Goal: Information Seeking & Learning: Learn about a topic

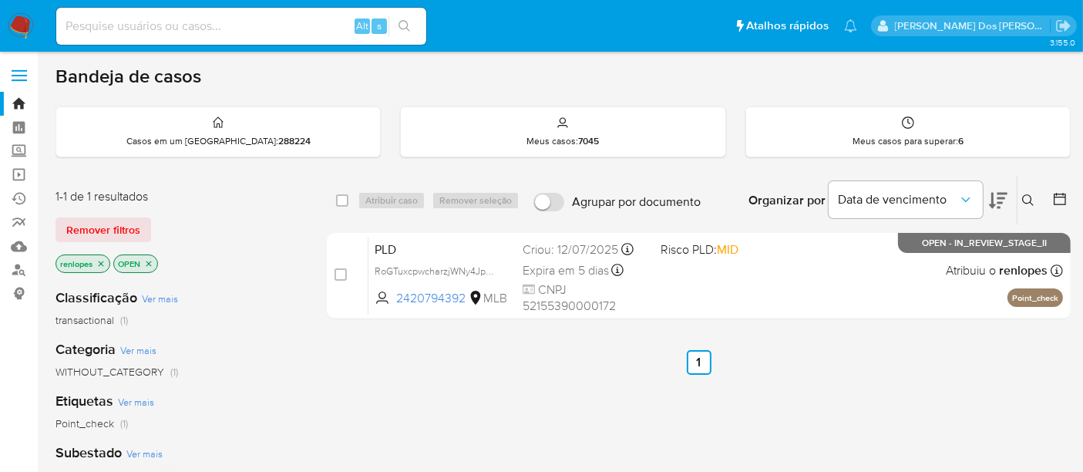
click at [261, 28] on input at bounding box center [241, 26] width 370 height 20
paste input "fU9AOK793a4sHGNBHNSMlFwg"
type input "fU9AOK793a4sHGNBHNSMlFwg"
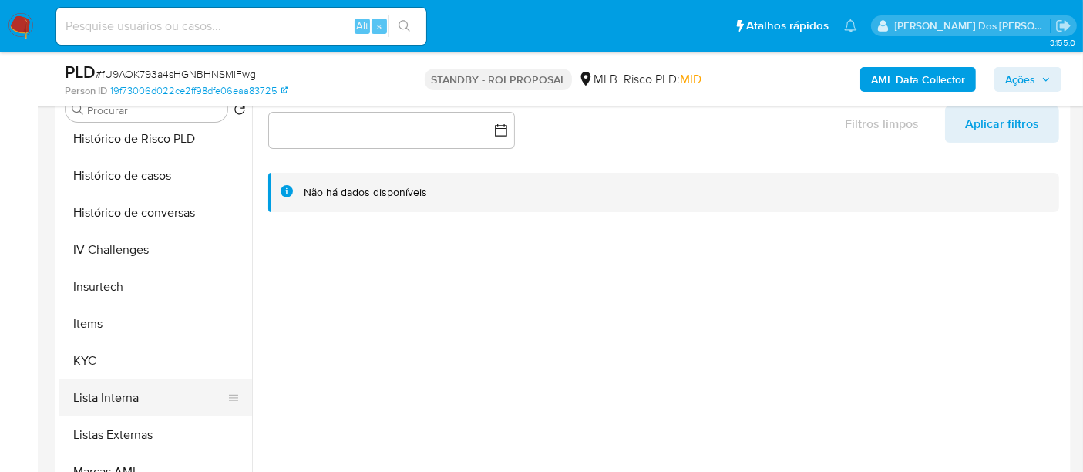
scroll to position [599, 0]
select select "10"
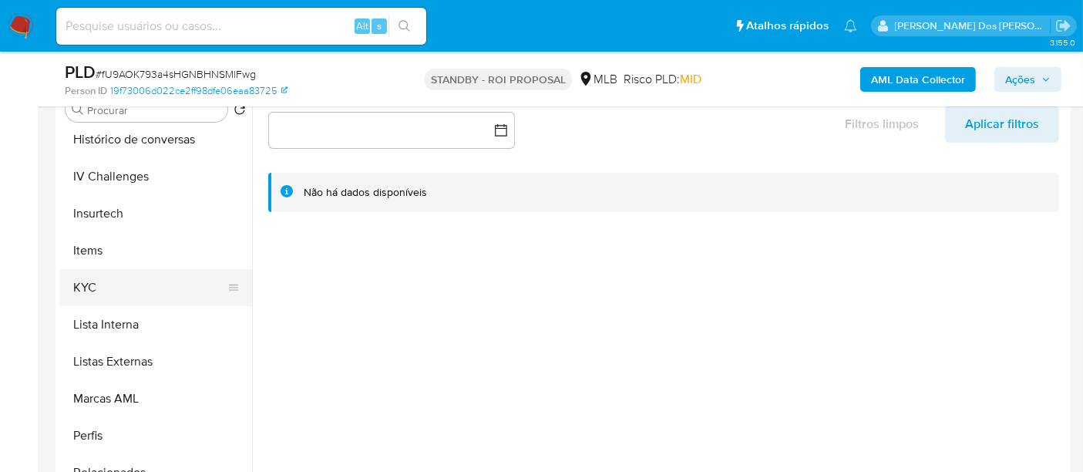
click at [83, 287] on button "KYC" at bounding box center [149, 287] width 180 height 37
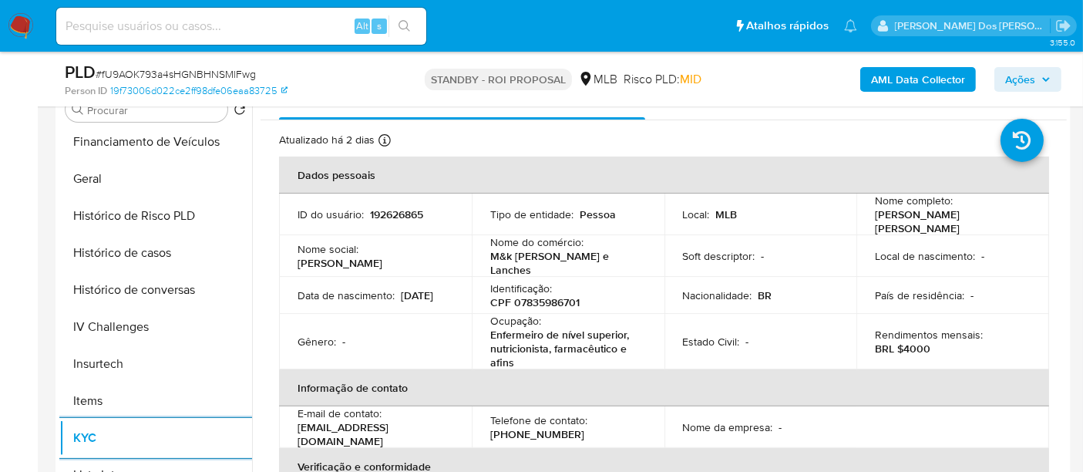
scroll to position [428, 0]
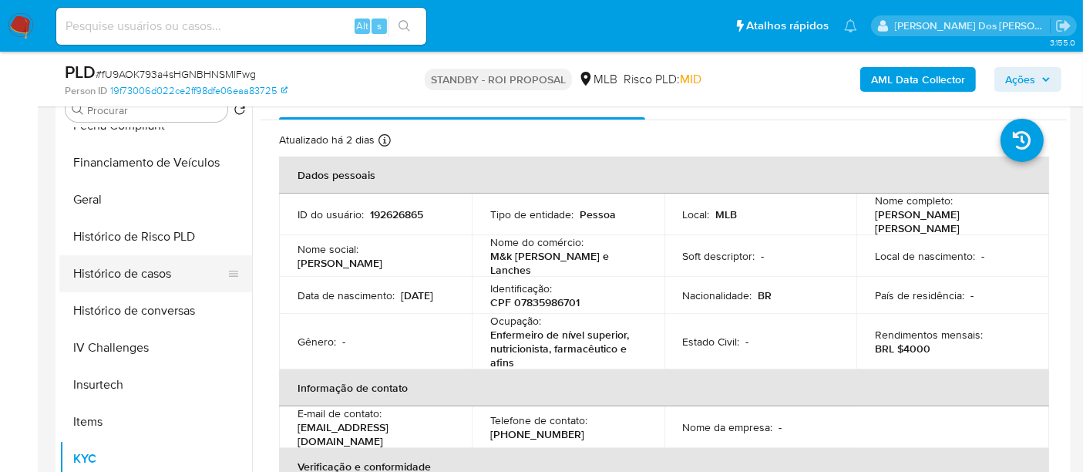
click at [140, 280] on button "Histórico de casos" at bounding box center [149, 273] width 180 height 37
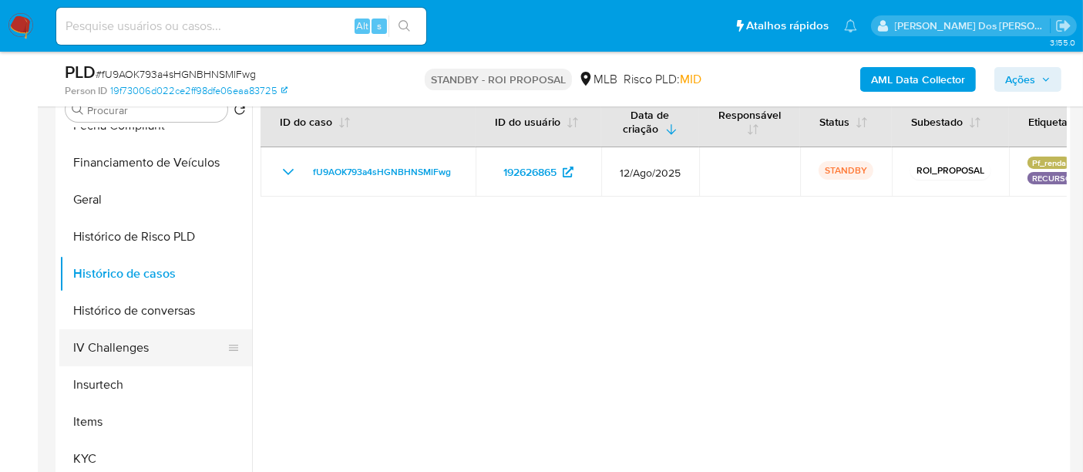
scroll to position [171, 0]
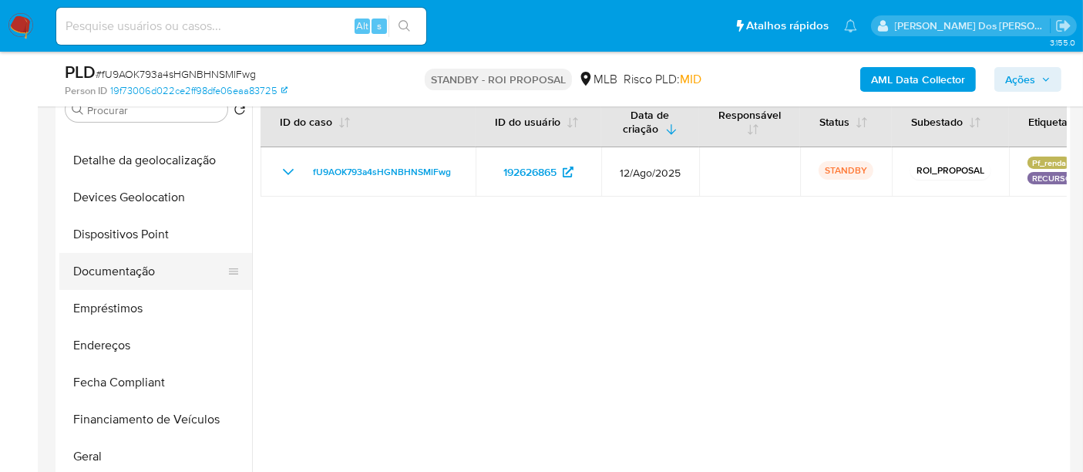
click at [130, 274] on button "Documentação" at bounding box center [149, 271] width 180 height 37
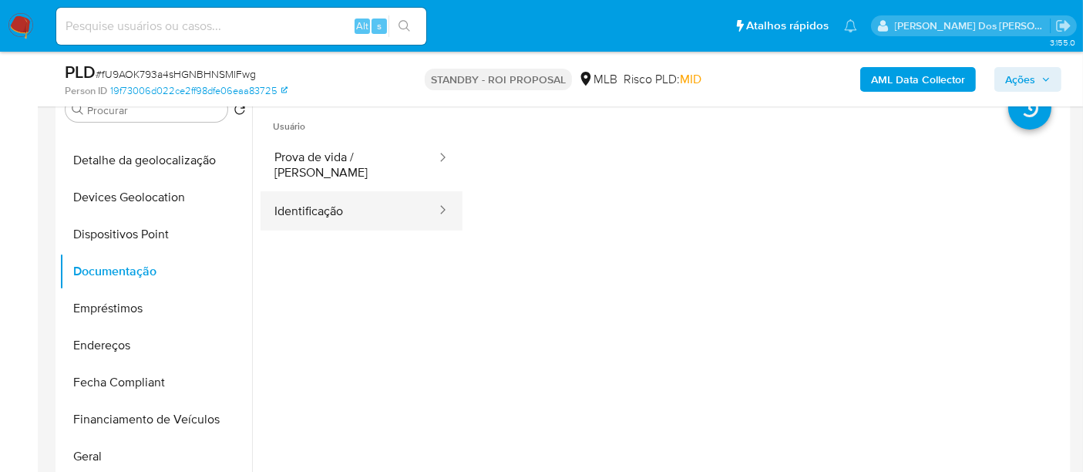
click at [316, 201] on button "Identificação" at bounding box center [349, 210] width 177 height 39
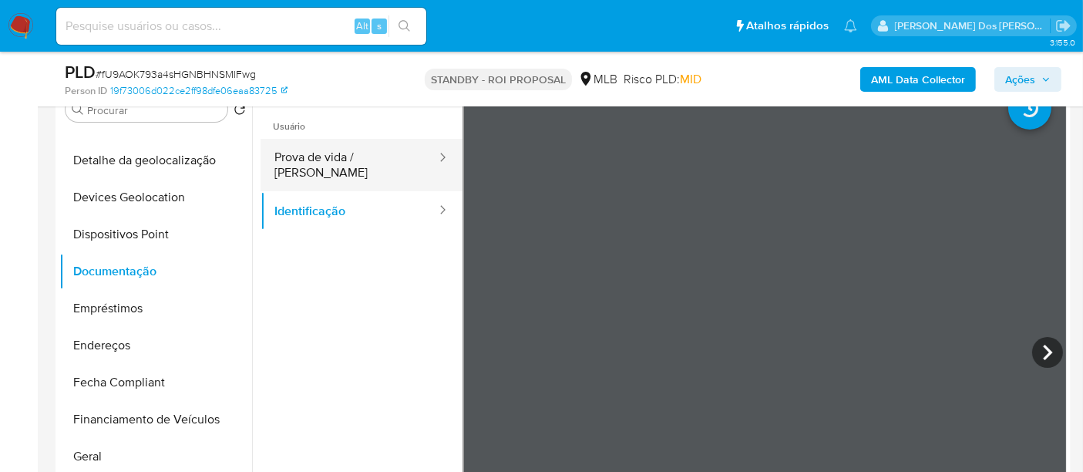
click at [334, 167] on button "Prova de vida / [PERSON_NAME]" at bounding box center [349, 165] width 177 height 52
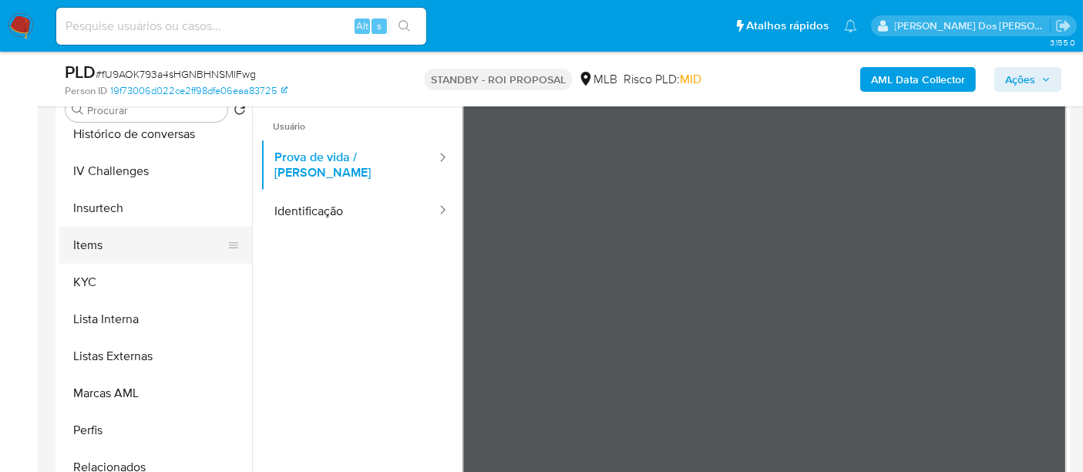
scroll to position [688, 0]
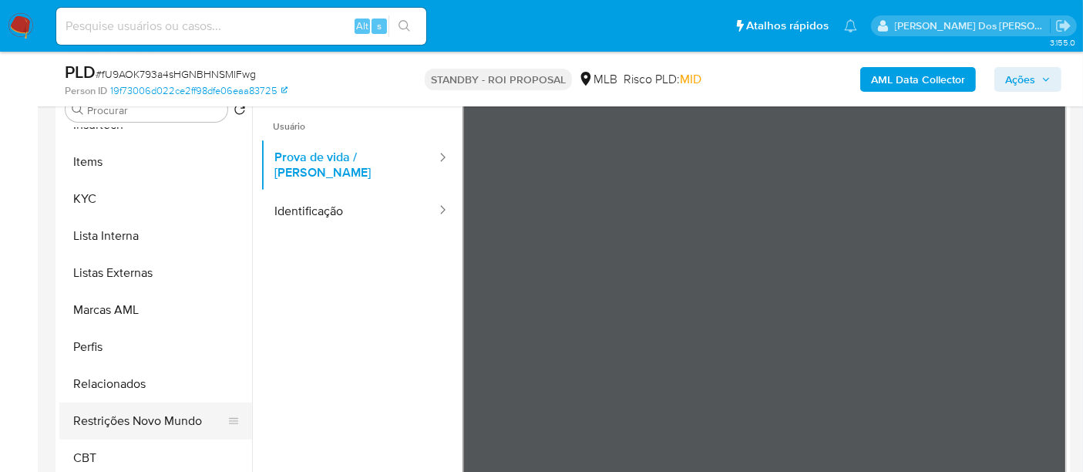
click at [170, 425] on button "Restrições Novo Mundo" at bounding box center [149, 420] width 180 height 37
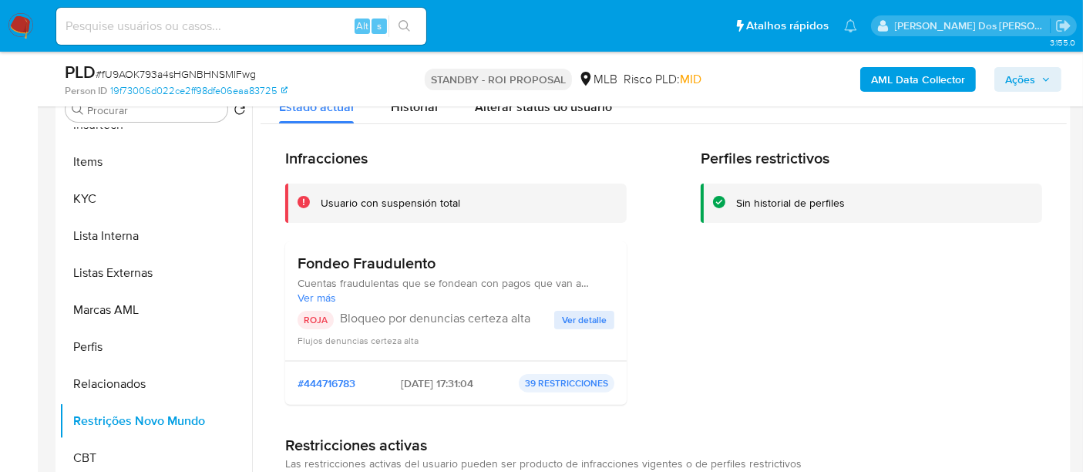
click at [577, 314] on span "Ver detalle" at bounding box center [584, 319] width 45 height 15
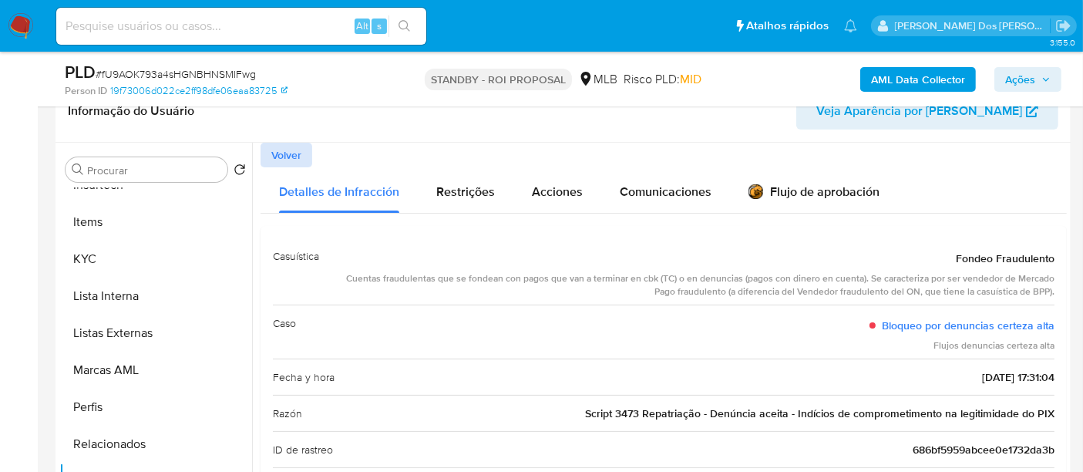
scroll to position [257, 0]
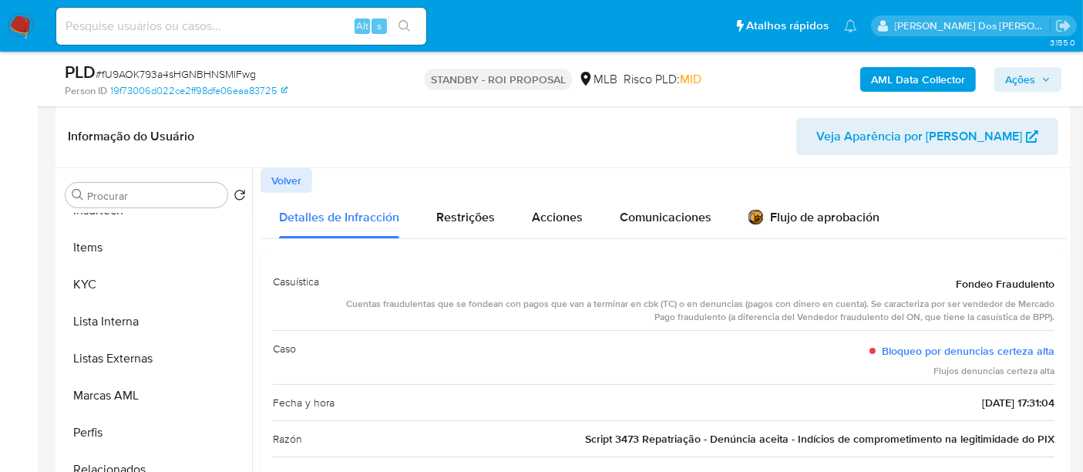
click at [297, 179] on span "Volver" at bounding box center [286, 181] width 30 height 22
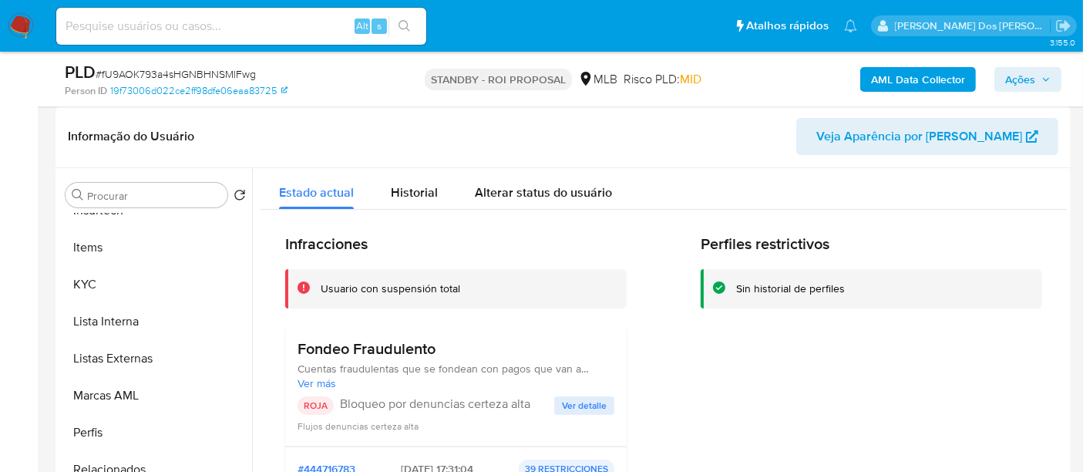
click at [258, 21] on input at bounding box center [241, 26] width 370 height 20
paste input "Za2f3UDBRhLARmFr2c4vzAy8"
type input "Za2f3UDBRhLARmFr2c4vzAy8"
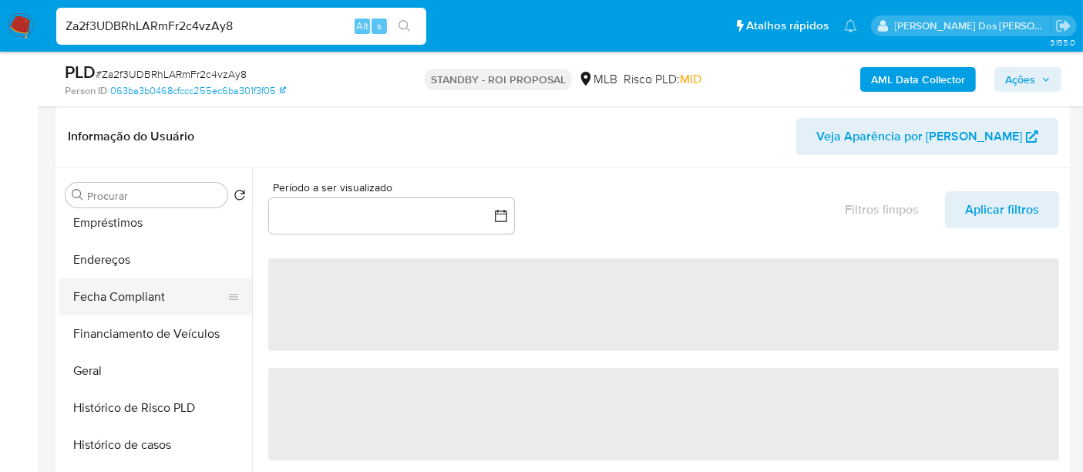
scroll to position [513, 0]
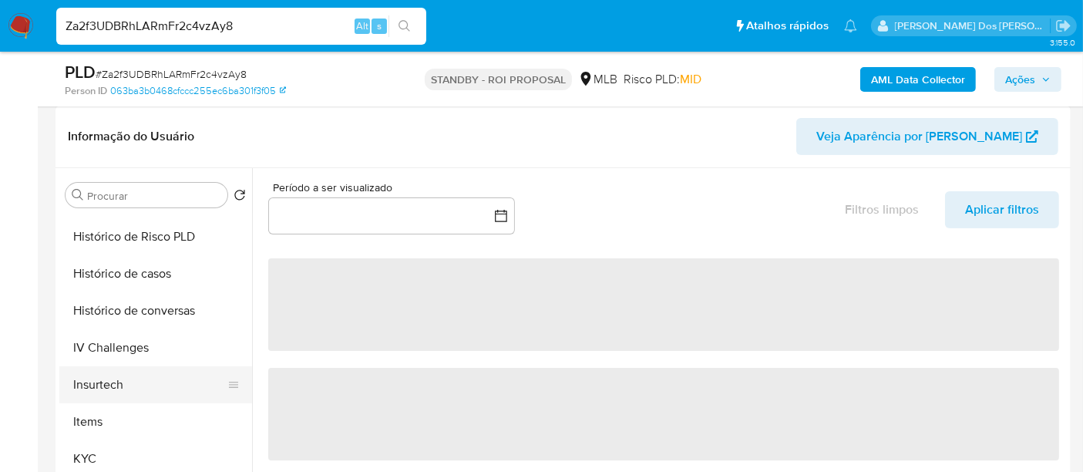
select select "10"
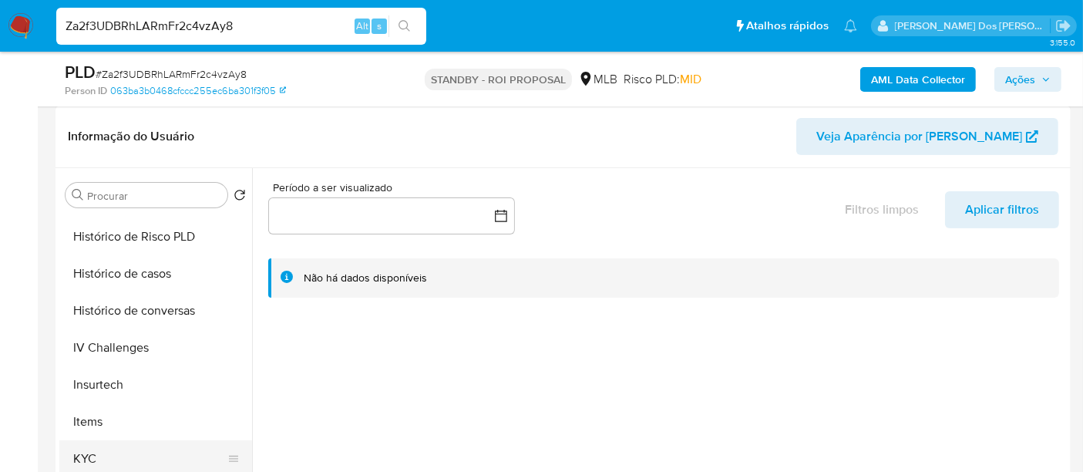
click at [82, 454] on button "KYC" at bounding box center [149, 458] width 180 height 37
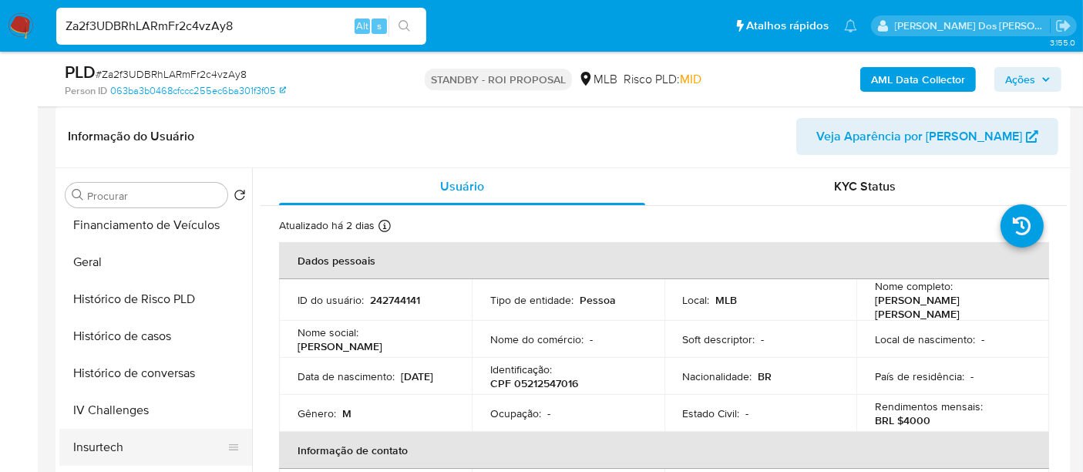
scroll to position [428, 0]
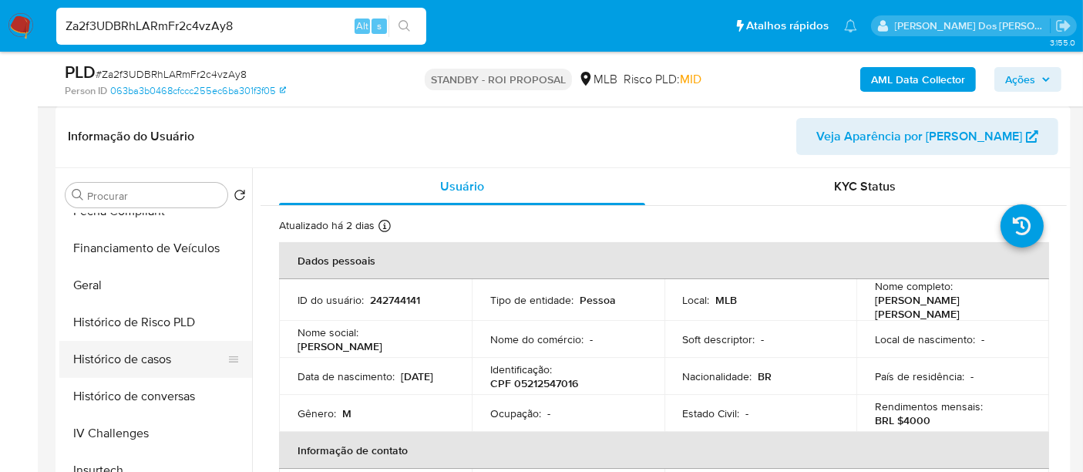
click at [154, 365] on button "Histórico de casos" at bounding box center [149, 359] width 180 height 37
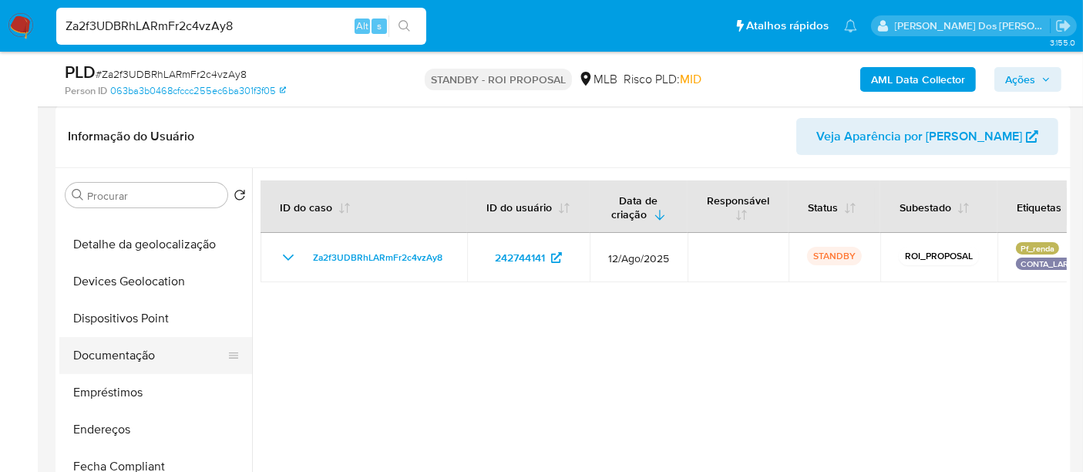
scroll to position [171, 0]
click at [129, 356] on button "Documentação" at bounding box center [149, 356] width 180 height 37
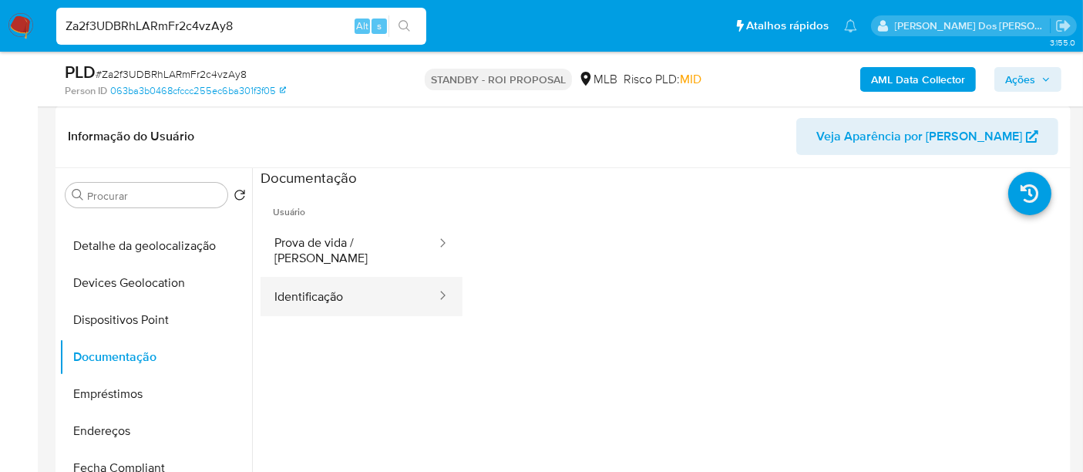
click at [317, 279] on button "Identificação" at bounding box center [349, 296] width 177 height 39
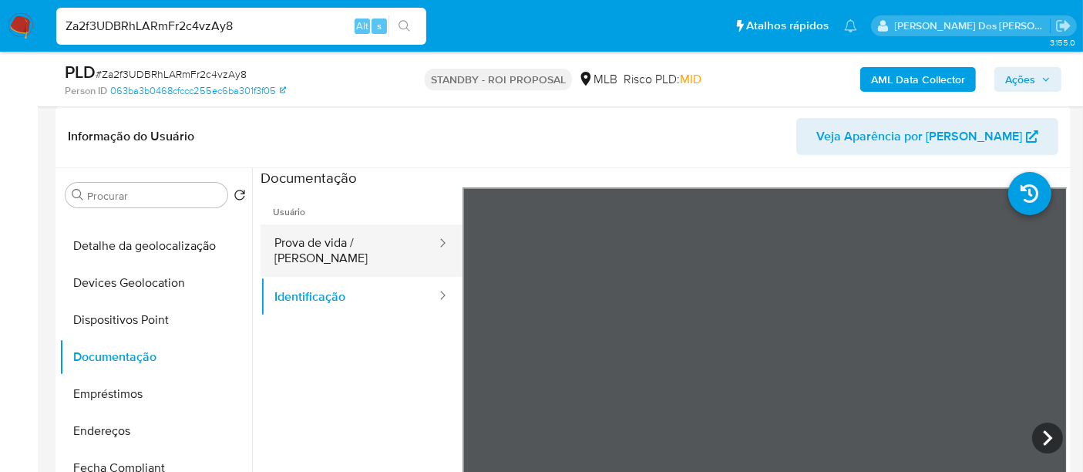
click at [372, 245] on button "Prova de vida / Selfie" at bounding box center [349, 250] width 177 height 52
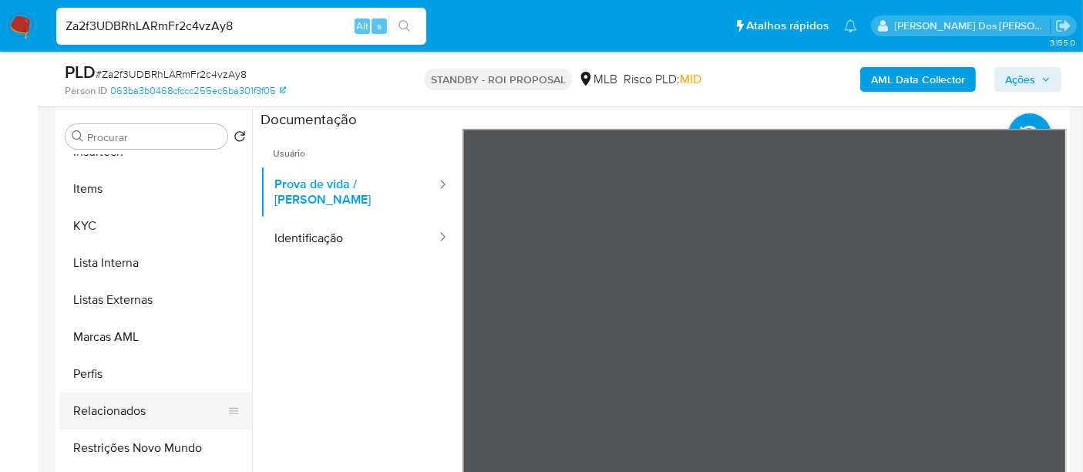
scroll to position [342, 0]
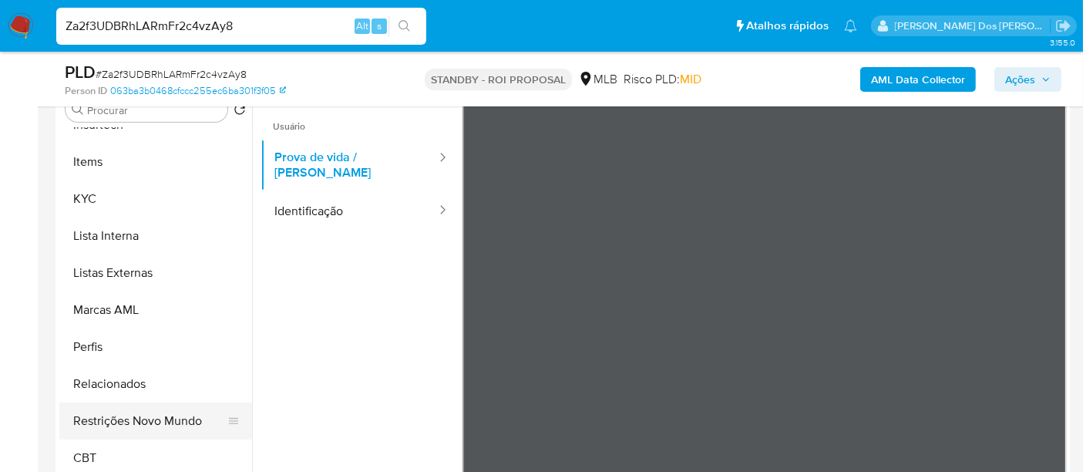
click at [163, 408] on button "Restrições Novo Mundo" at bounding box center [149, 420] width 180 height 37
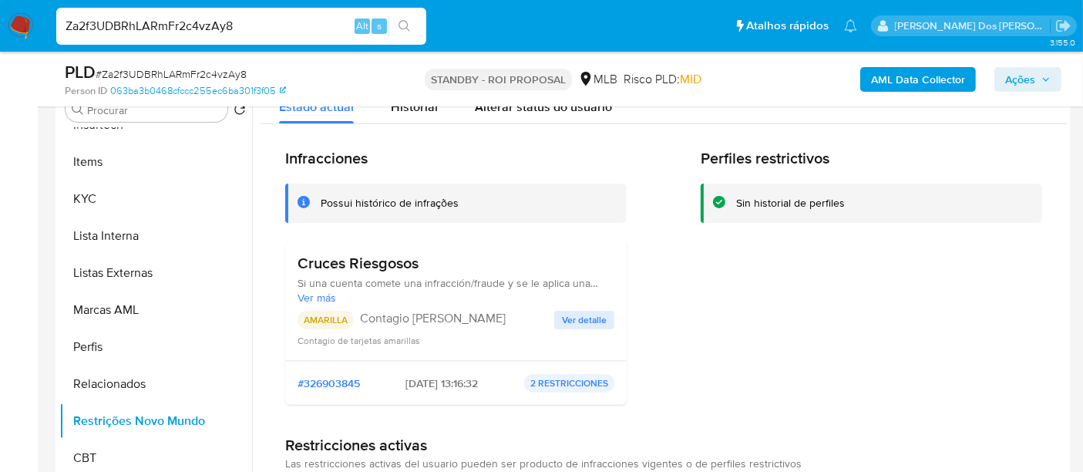
click at [588, 312] on span "Ver detalle" at bounding box center [584, 319] width 45 height 15
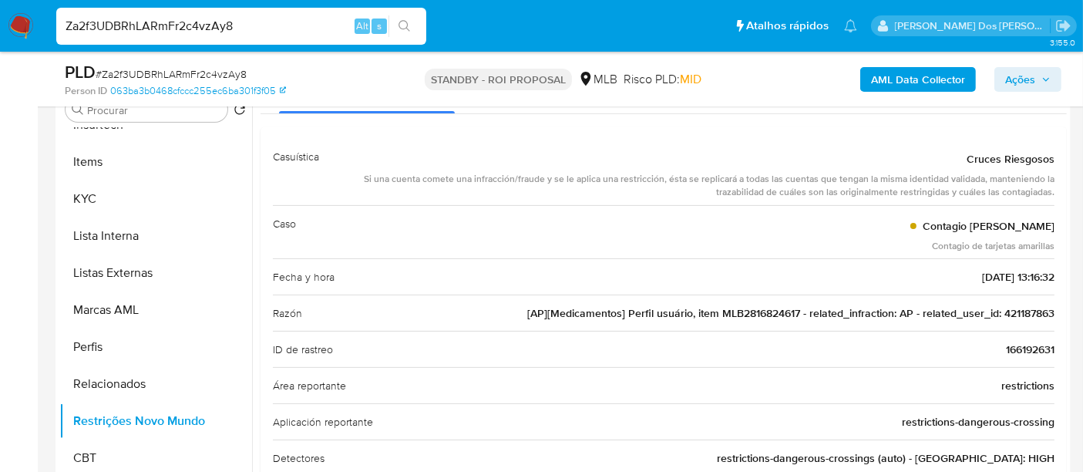
scroll to position [0, 0]
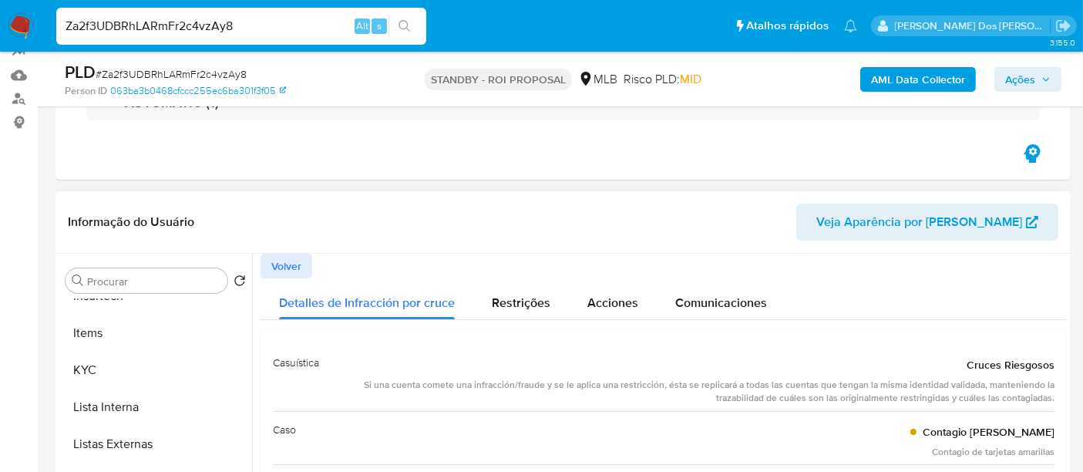
click at [300, 269] on span "Volver" at bounding box center [286, 266] width 30 height 22
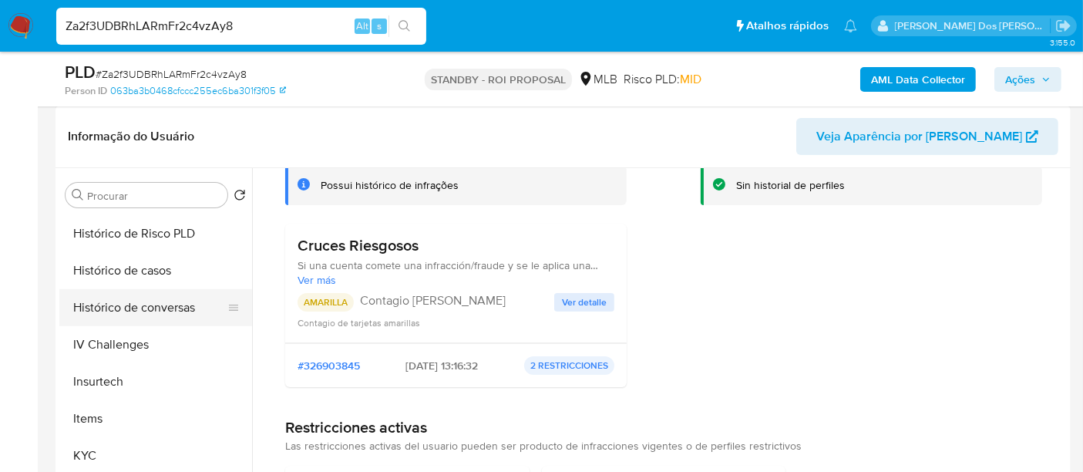
scroll to position [431, 0]
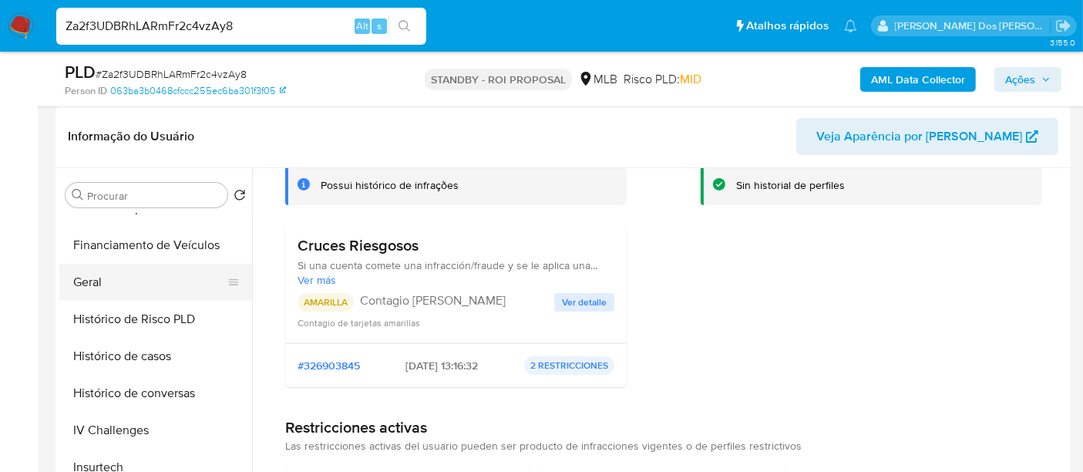
click at [96, 281] on button "Geral" at bounding box center [149, 282] width 180 height 37
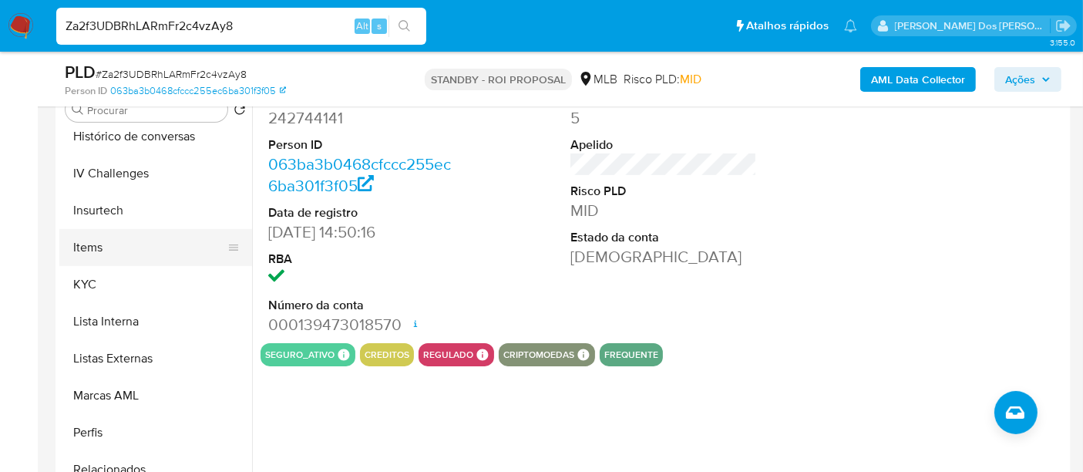
scroll to position [688, 0]
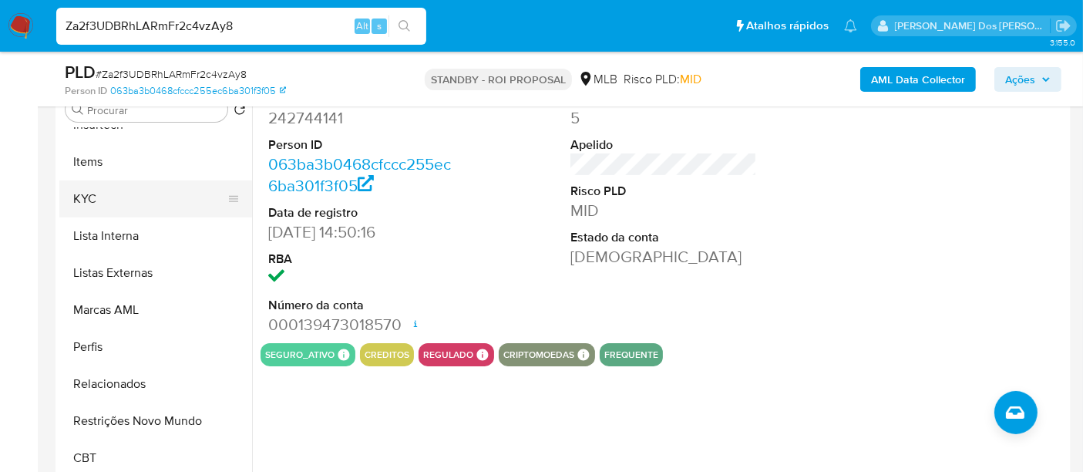
click at [80, 197] on button "KYC" at bounding box center [149, 198] width 180 height 37
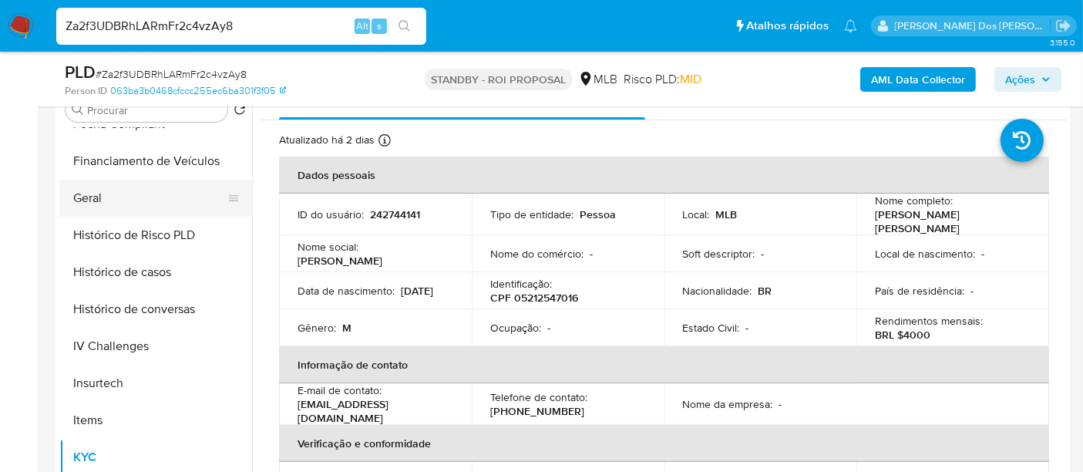
scroll to position [345, 0]
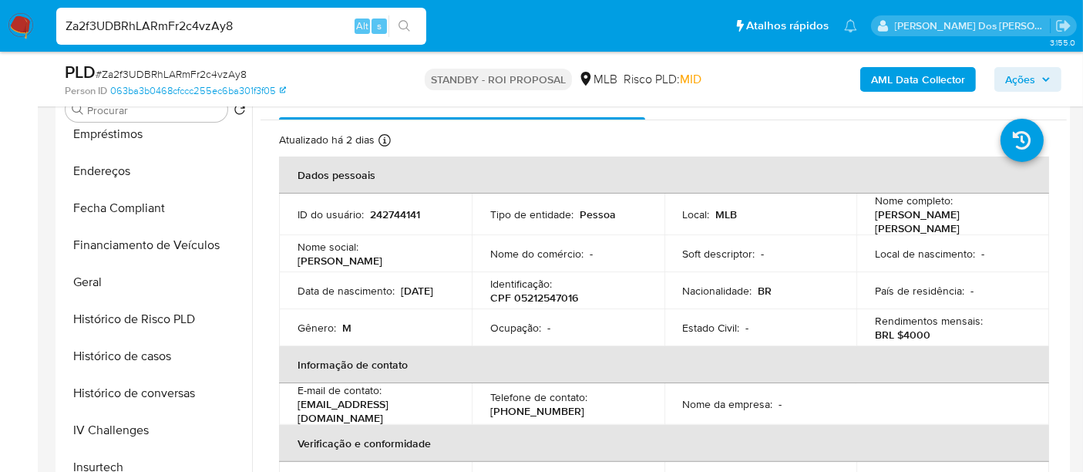
drag, startPoint x: 96, startPoint y: 278, endPoint x: 253, endPoint y: 254, distance: 158.4
click at [96, 278] on button "Geral" at bounding box center [155, 282] width 193 height 37
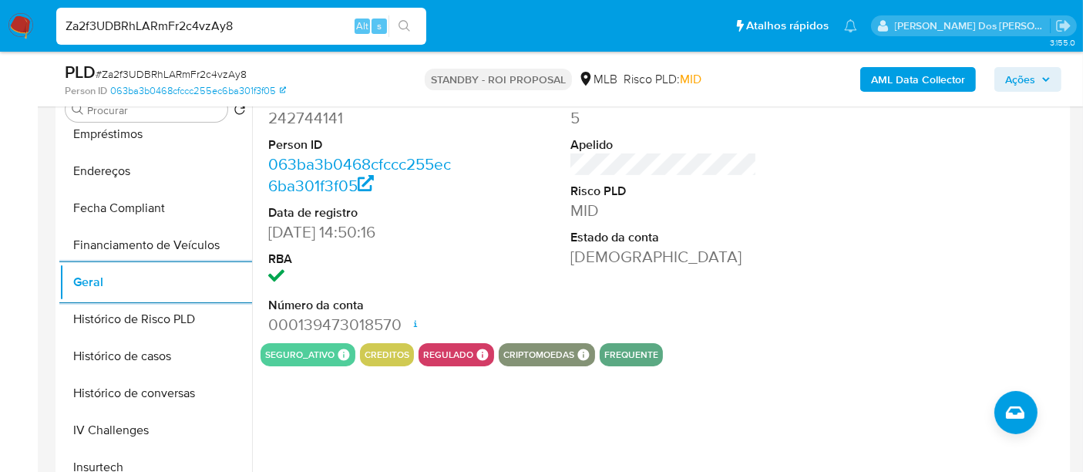
click at [257, 26] on input "Za2f3UDBRhLARmFr2c4vzAy8" at bounding box center [241, 26] width 370 height 20
paste input "TebhzmuzhOhApMugLid4opSO"
type input "TebhzmuzhOhApMugLid4opSO"
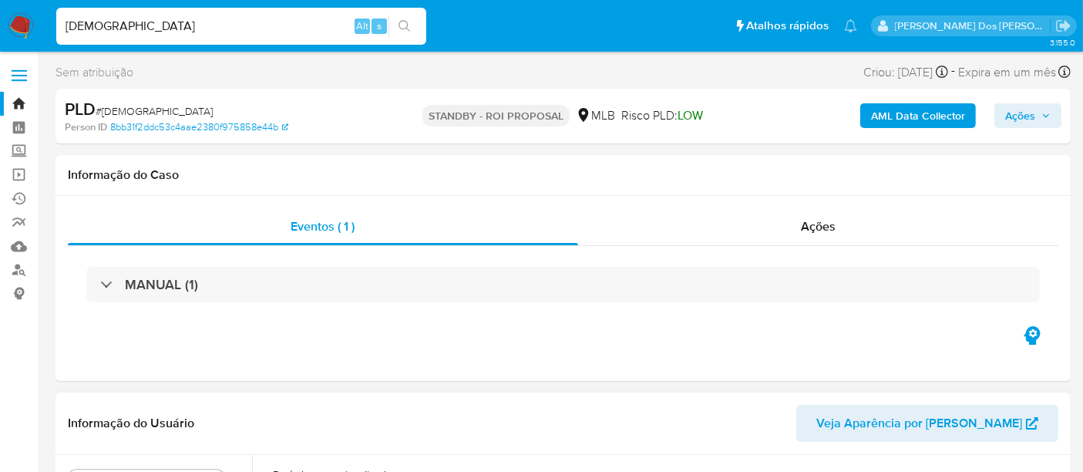
select select "10"
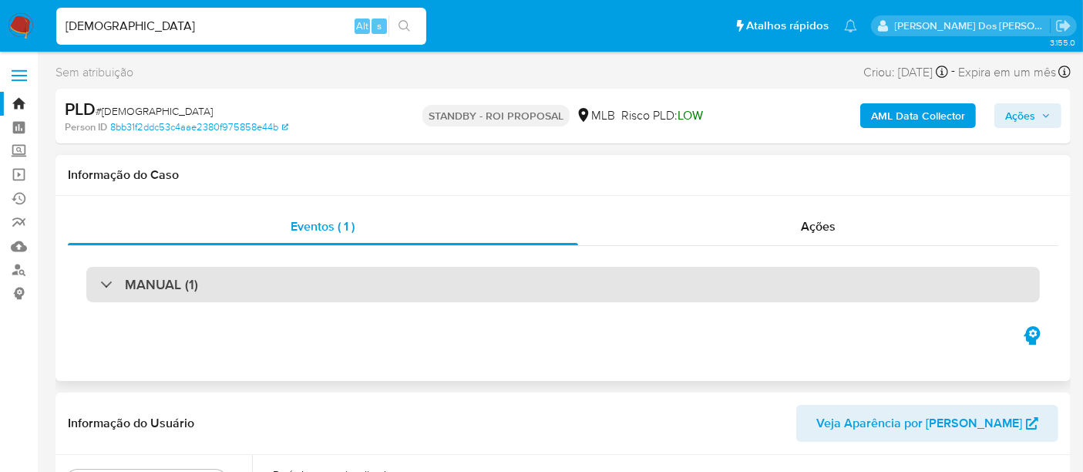
drag, startPoint x: 240, startPoint y: 285, endPoint x: 257, endPoint y: 278, distance: 18.3
click at [241, 286] on div "MANUAL (1)" at bounding box center [563, 284] width 954 height 35
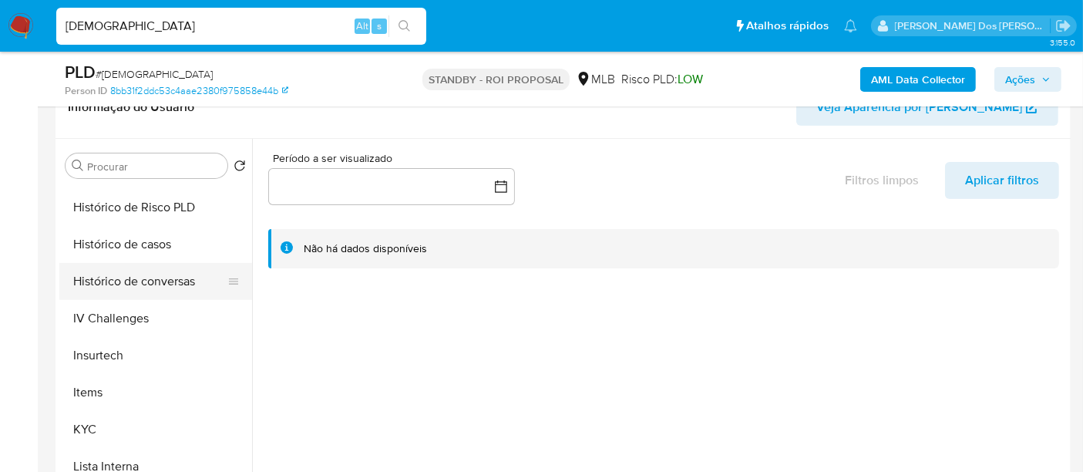
scroll to position [599, 0]
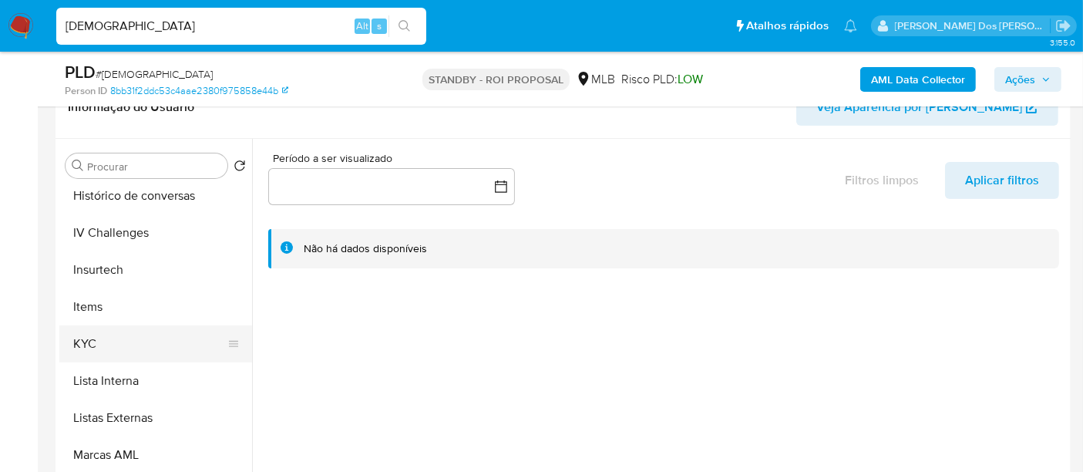
click at [94, 341] on button "KYC" at bounding box center [149, 343] width 180 height 37
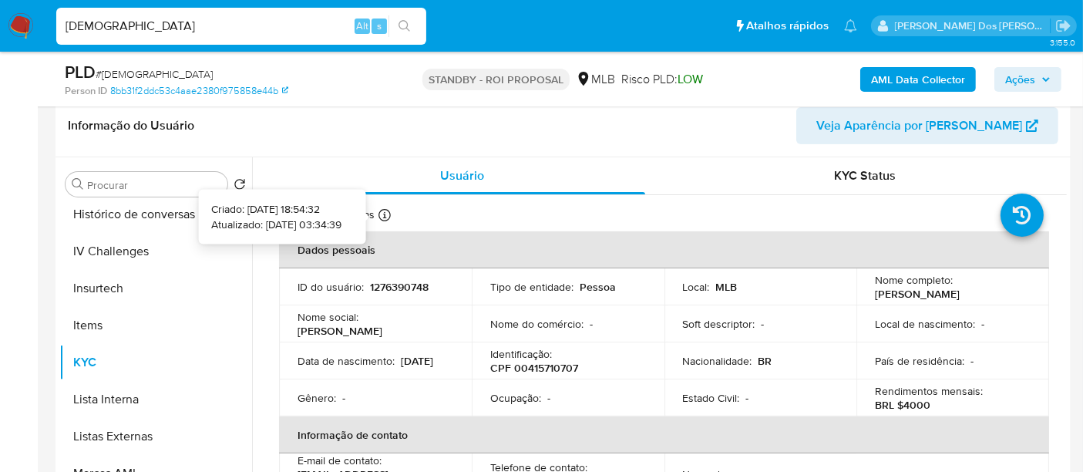
click at [389, 218] on icon at bounding box center [385, 215] width 12 height 12
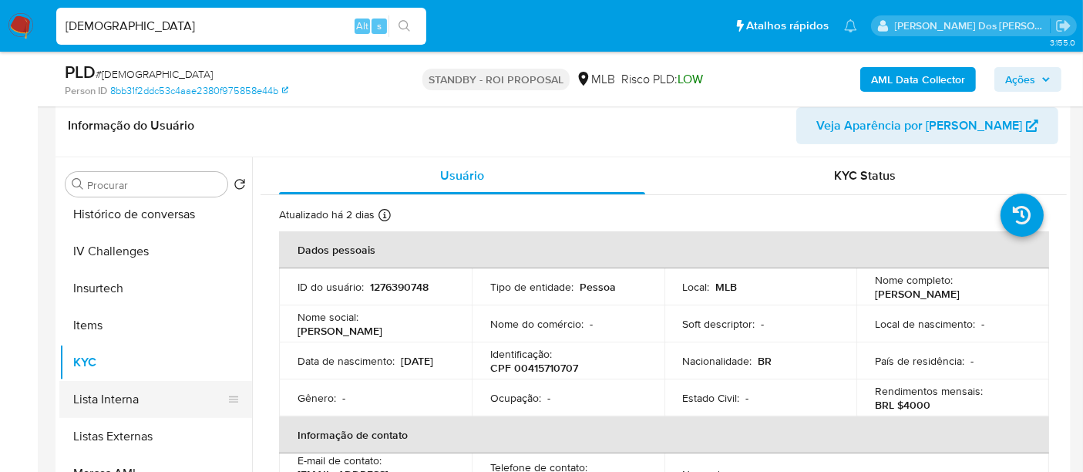
scroll to position [513, 0]
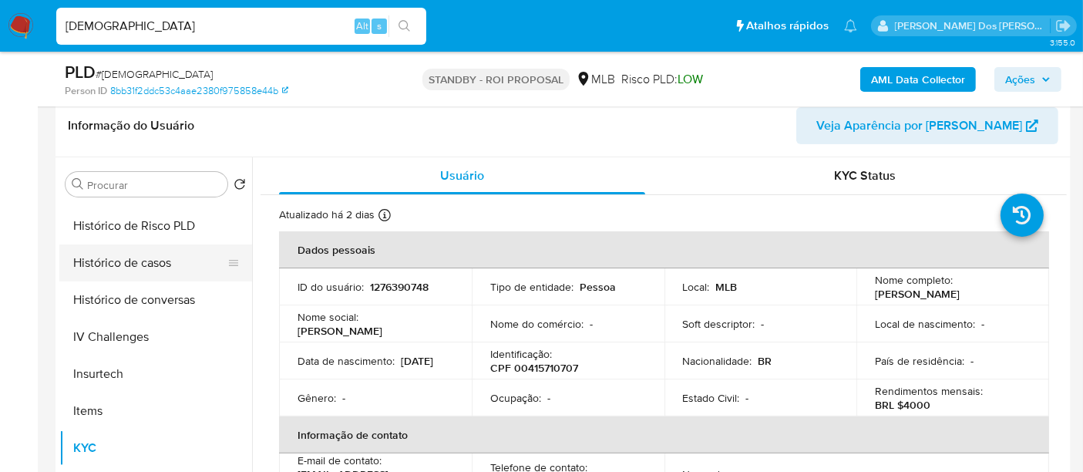
click at [121, 265] on button "Histórico de casos" at bounding box center [149, 262] width 180 height 37
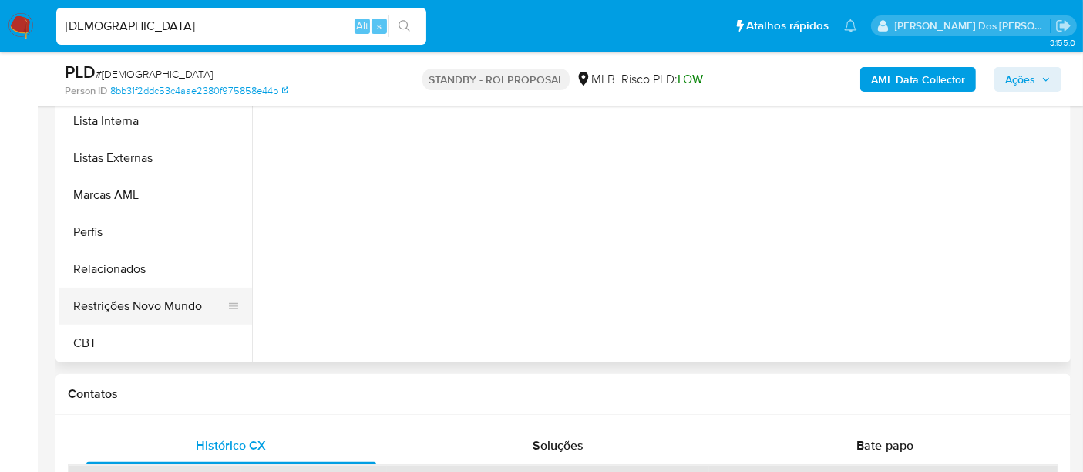
click at [155, 315] on button "Restrições Novo Mundo" at bounding box center [149, 306] width 180 height 37
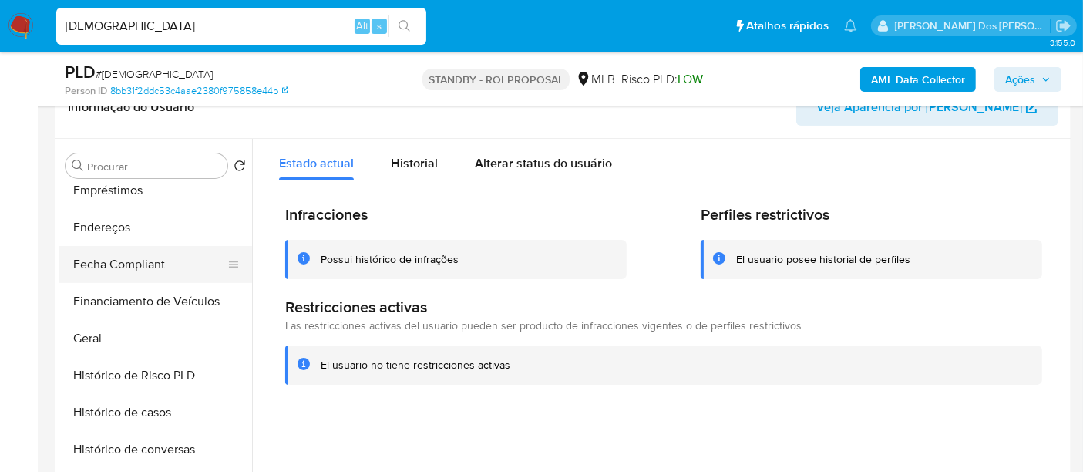
scroll to position [260, 0]
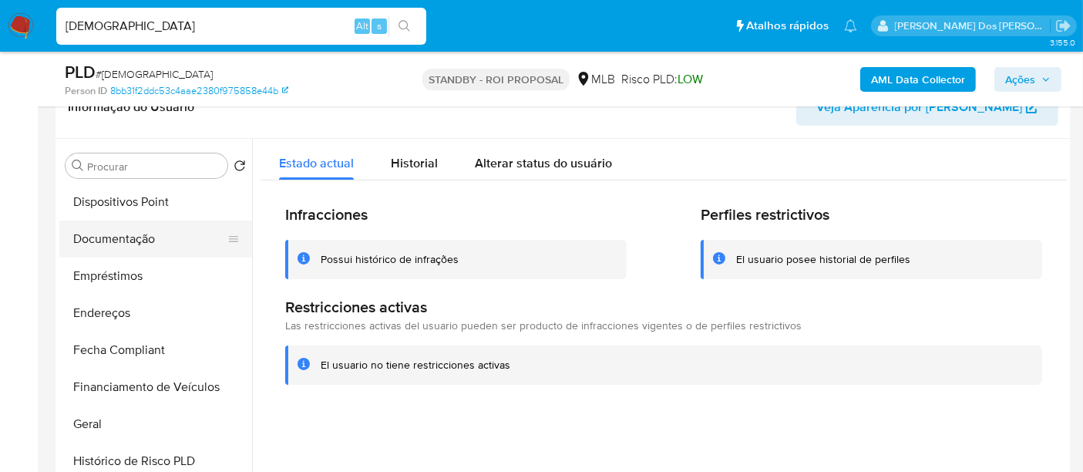
click at [120, 247] on button "Documentação" at bounding box center [149, 239] width 180 height 37
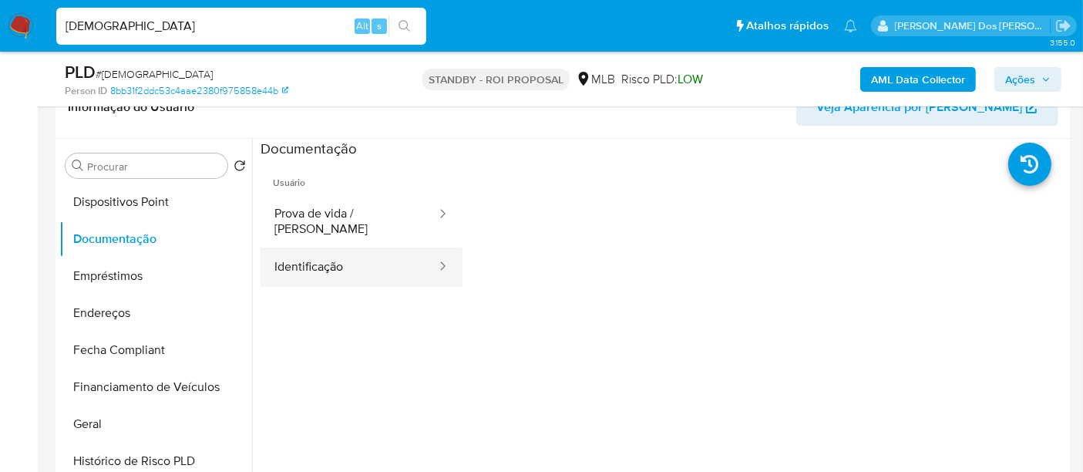
click at [279, 258] on button "Identificação" at bounding box center [349, 266] width 177 height 39
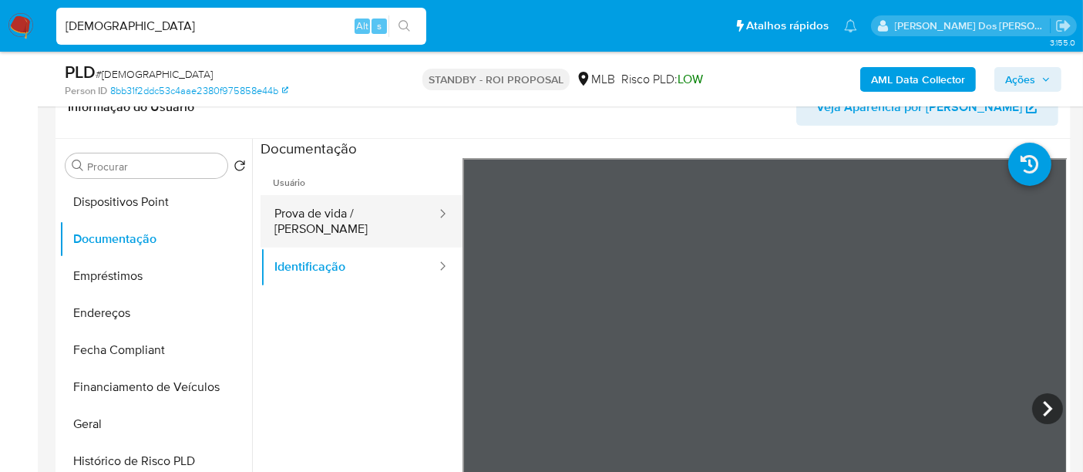
click at [343, 216] on button "Prova de vida / Selfie" at bounding box center [349, 221] width 177 height 52
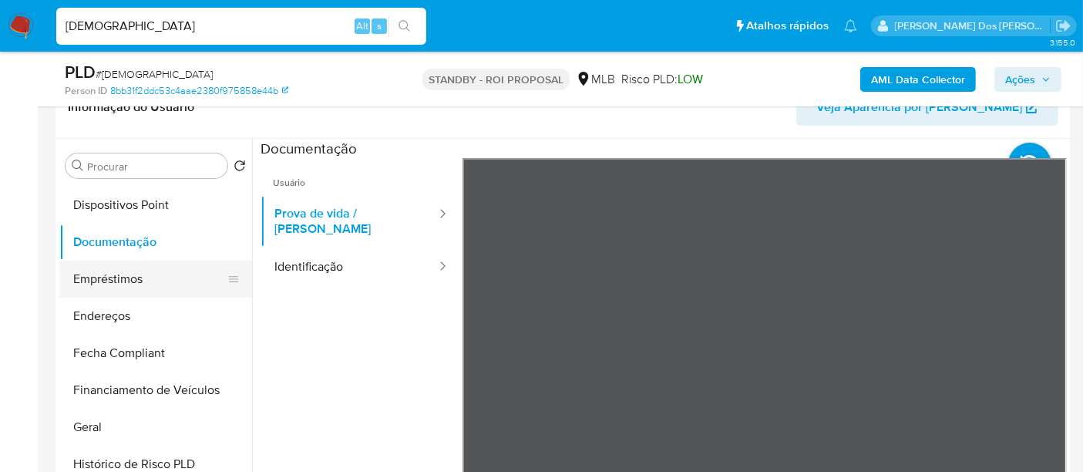
scroll to position [342, 0]
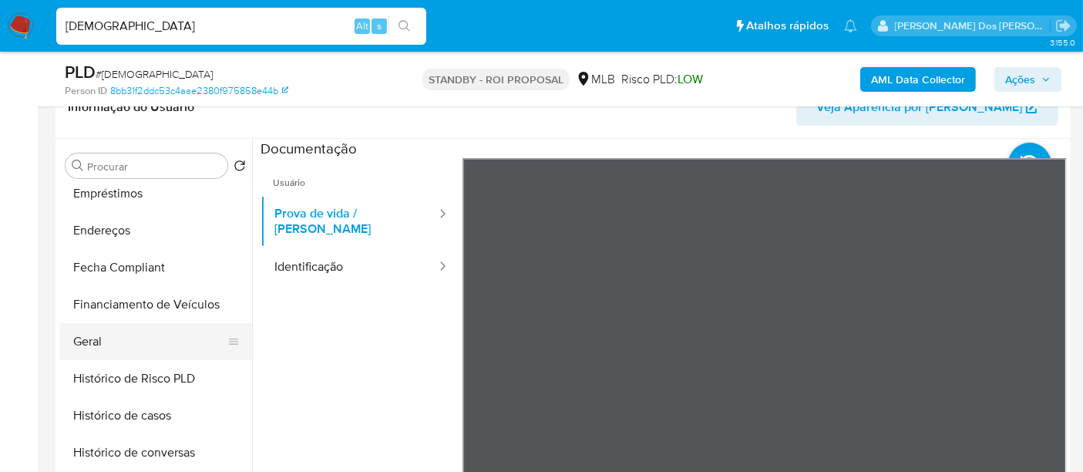
click at [109, 342] on button "Geral" at bounding box center [149, 341] width 180 height 37
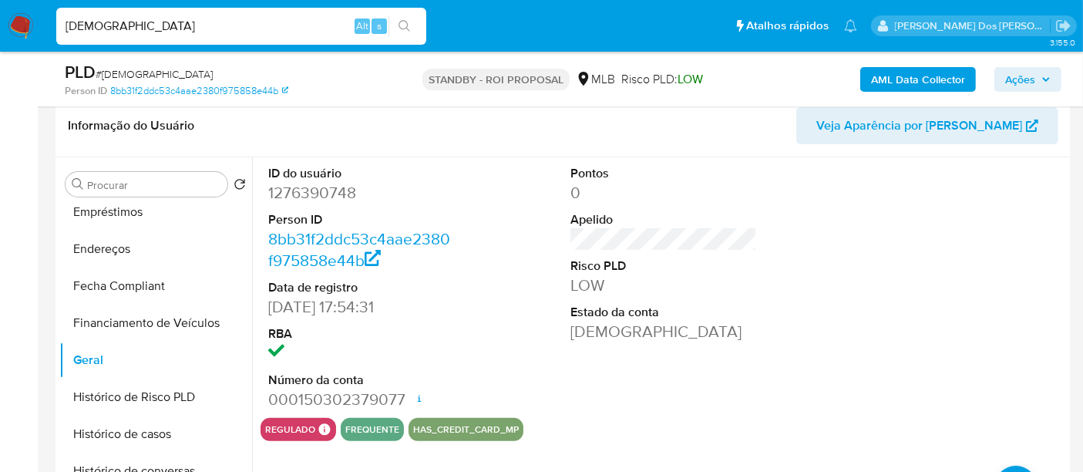
click at [234, 27] on input "TebhzmuzhOhApMugLid4opSO" at bounding box center [241, 26] width 370 height 20
paste input "r01a1TUjVskMt89BlmBkJkMz"
type input "r01a1TUjVskMt89BlmBkJkMz"
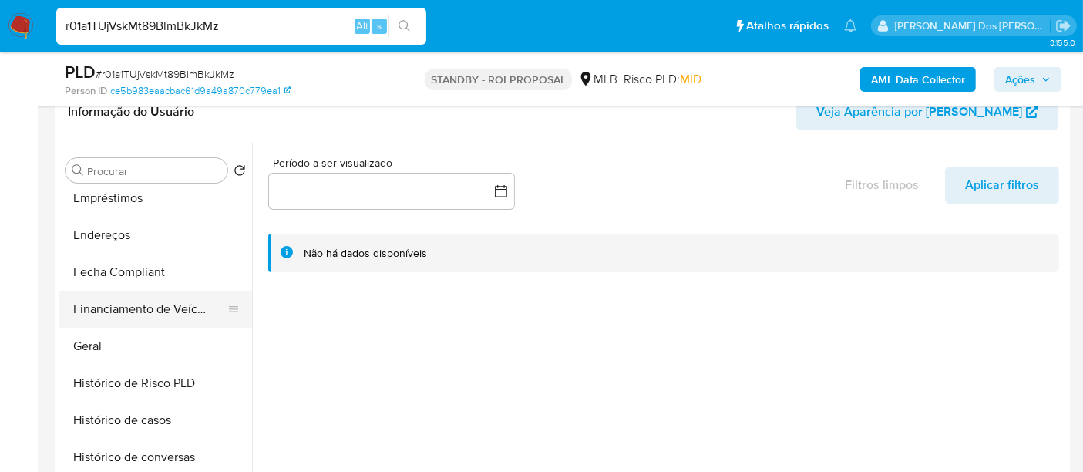
scroll to position [513, 0]
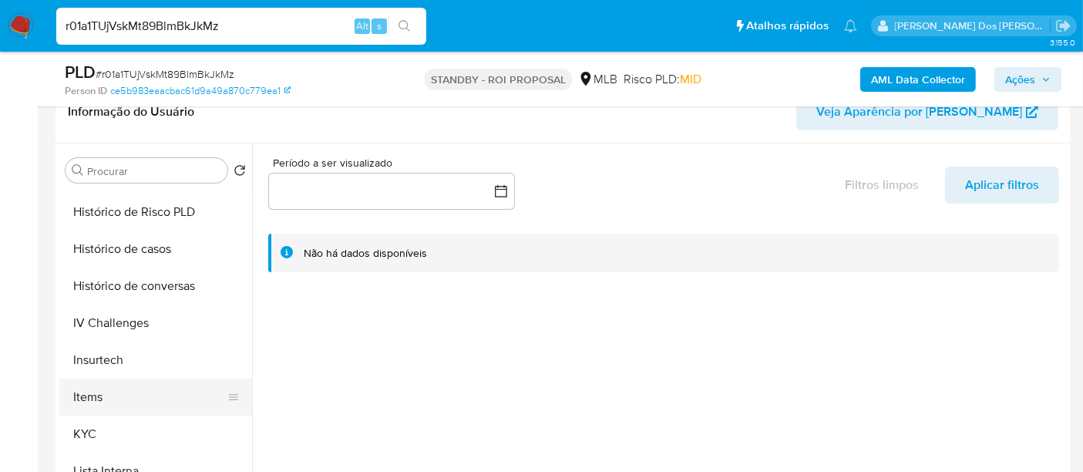
select select "10"
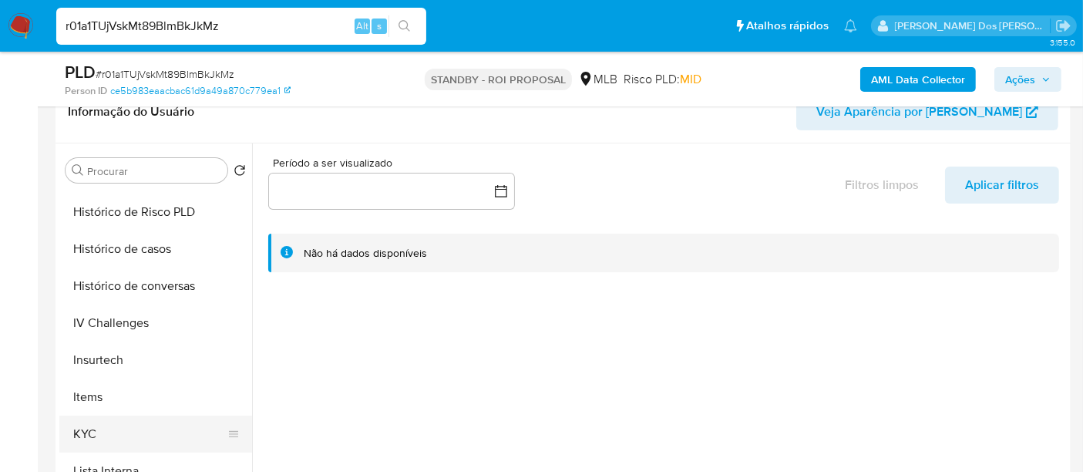
click at [77, 438] on button "KYC" at bounding box center [149, 434] width 180 height 37
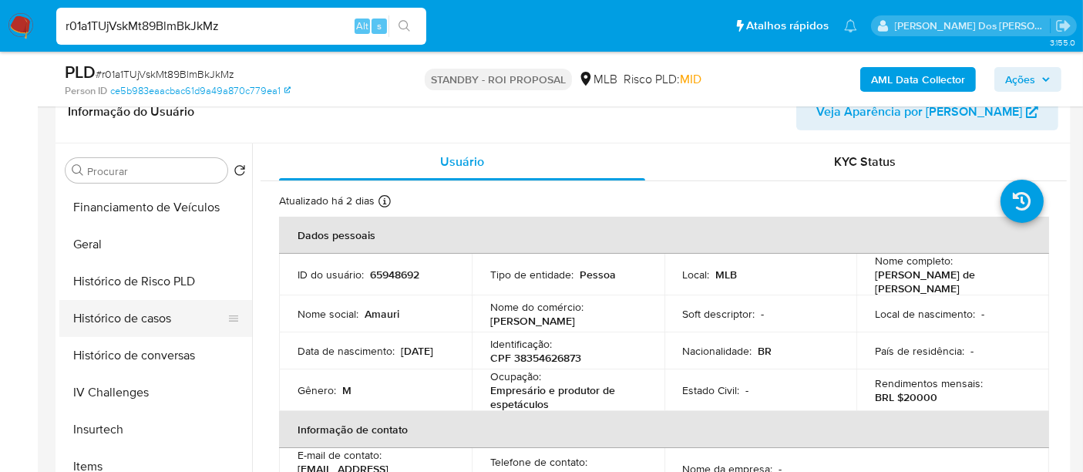
scroll to position [428, 0]
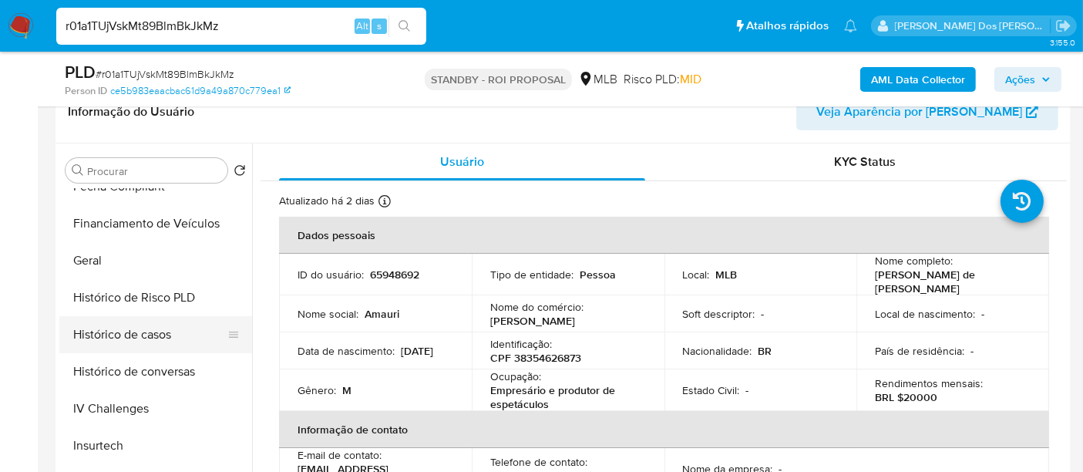
click at [140, 335] on button "Histórico de casos" at bounding box center [149, 334] width 180 height 37
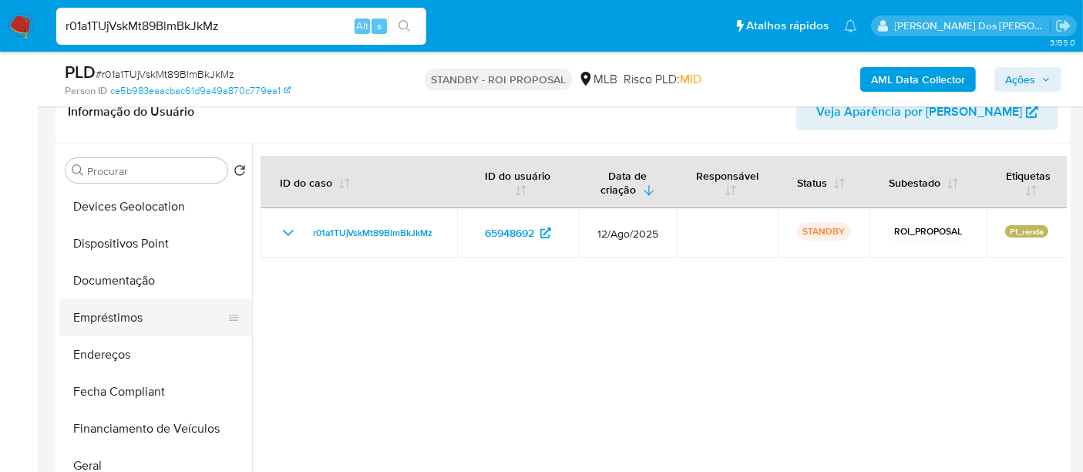
scroll to position [171, 0]
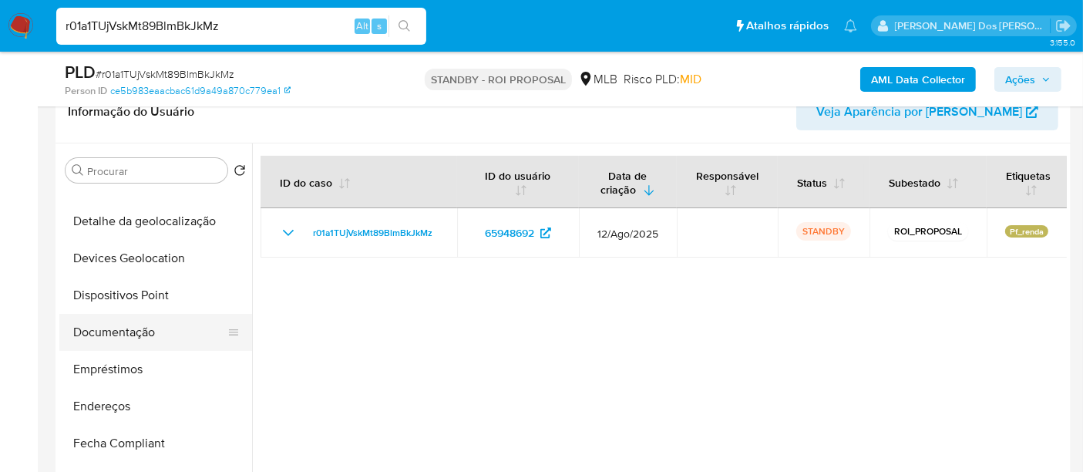
click at [130, 338] on button "Documentação" at bounding box center [149, 332] width 180 height 37
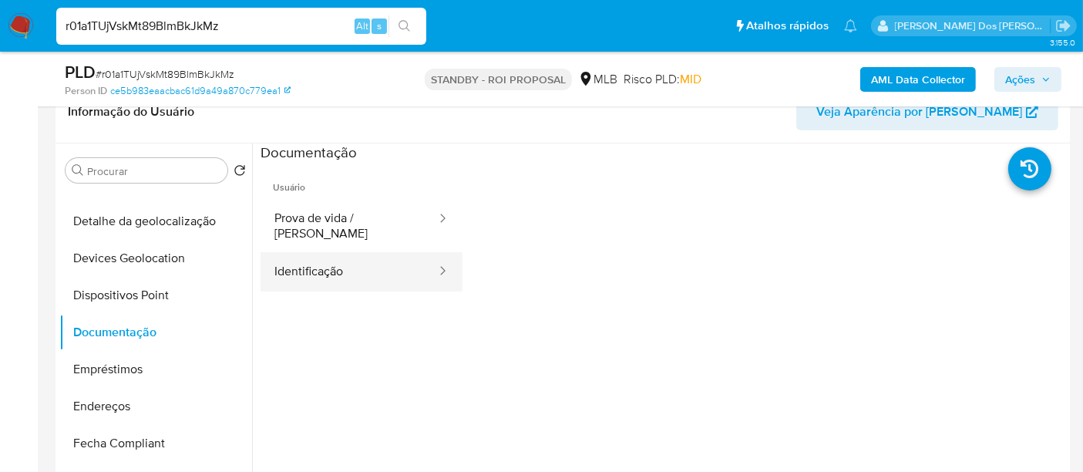
click at [312, 268] on button "Identificação" at bounding box center [349, 271] width 177 height 39
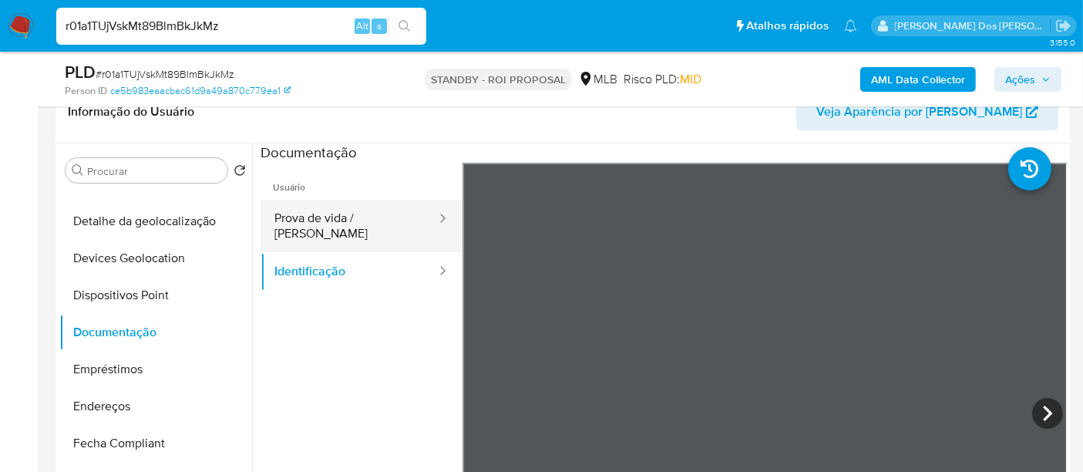
click at [376, 224] on button "Prova de vida / Selfie" at bounding box center [349, 226] width 177 height 52
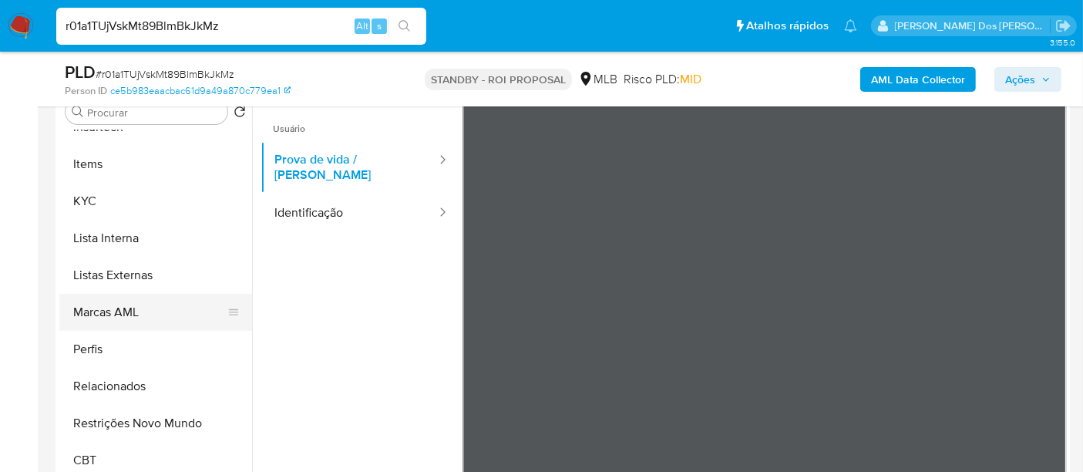
scroll to position [342, 0]
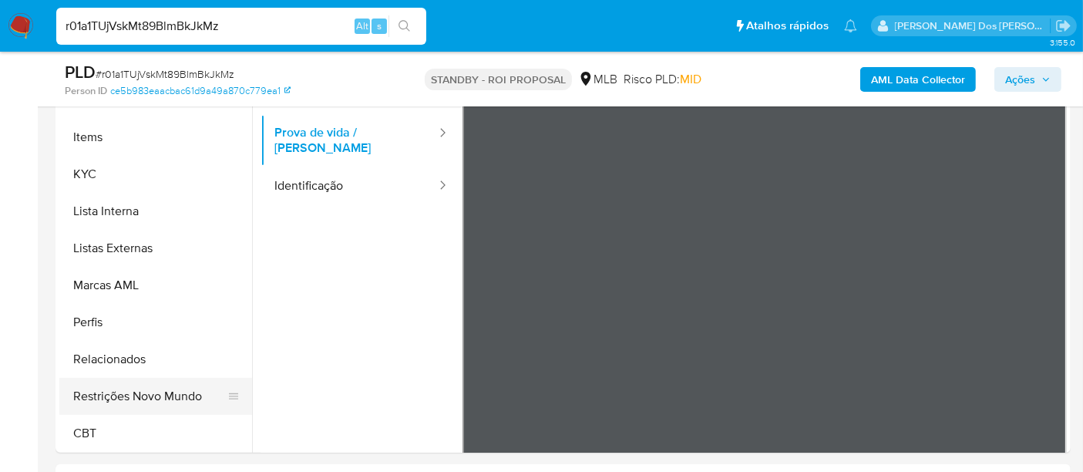
click at [150, 396] on button "Restrições Novo Mundo" at bounding box center [149, 396] width 180 height 37
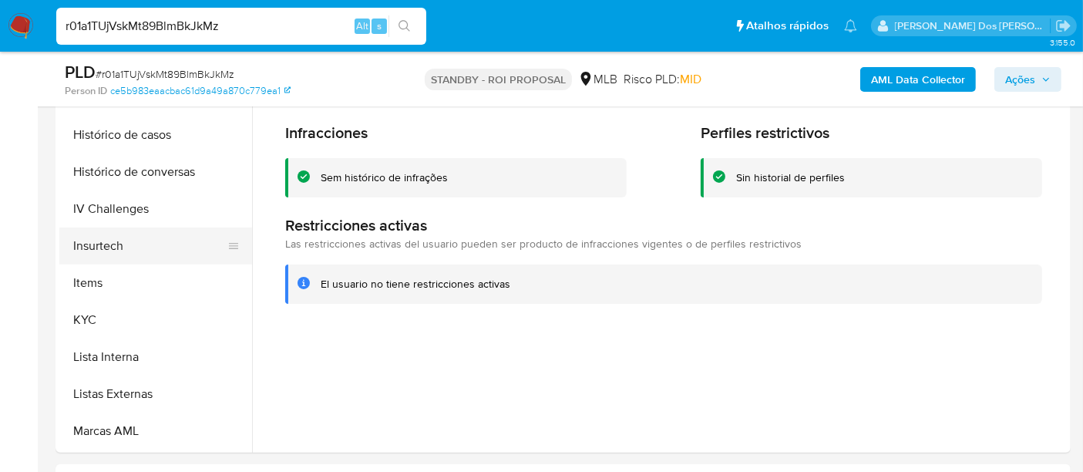
scroll to position [431, 0]
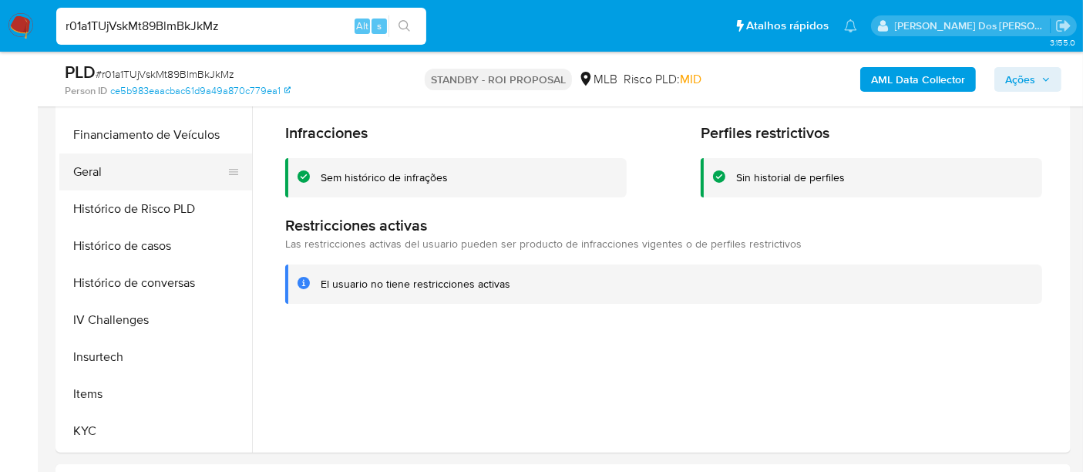
click at [91, 170] on button "Geral" at bounding box center [149, 171] width 180 height 37
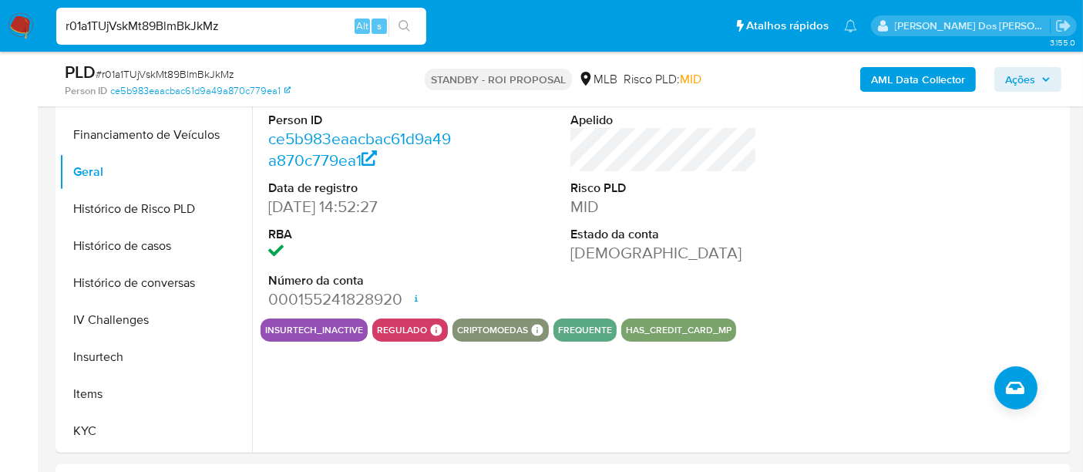
click at [244, 21] on input "r01a1TUjVskMt89BlmBkJkMz" at bounding box center [241, 26] width 370 height 20
paste input "NgUHPhCqSc9GEkFPKqW5OHxb"
type input "NgUHPhCqSc9GEkFPKqW5OHxb"
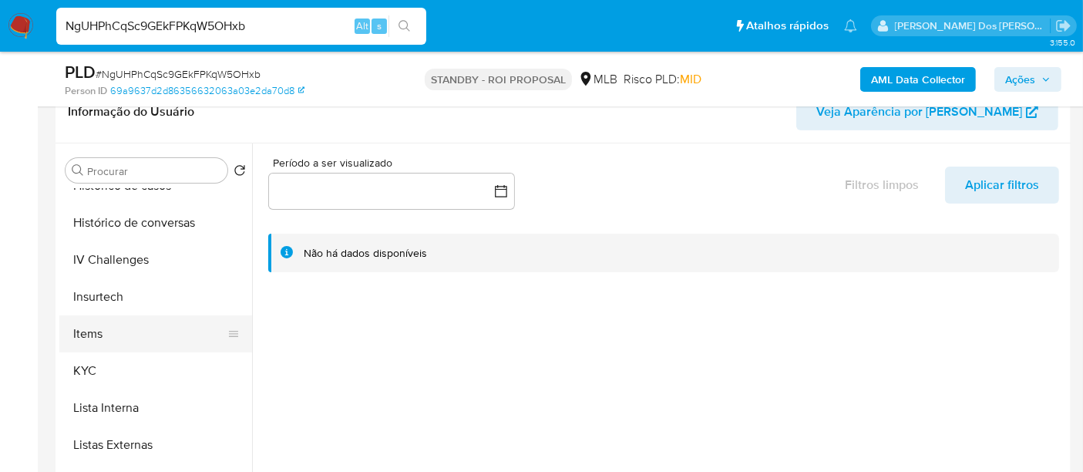
scroll to position [599, 0]
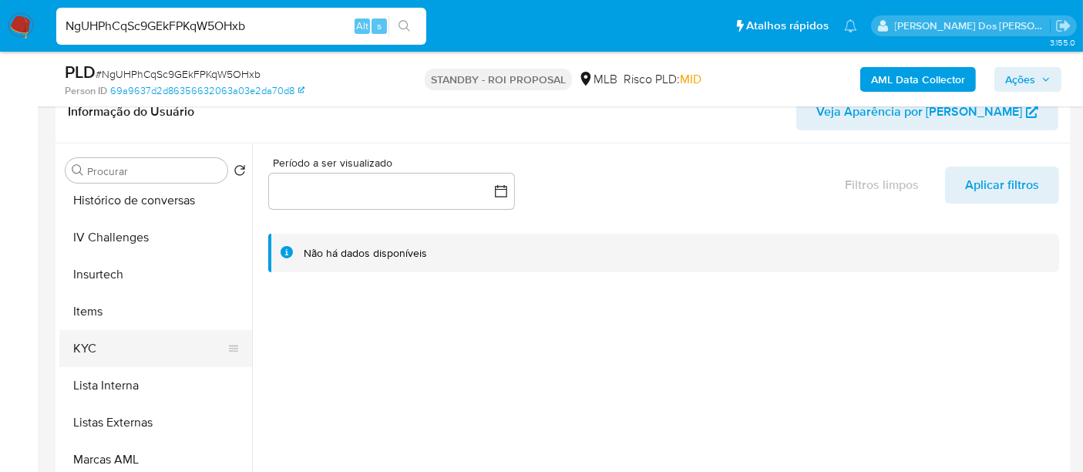
select select "10"
click at [93, 346] on button "KYC" at bounding box center [149, 348] width 180 height 37
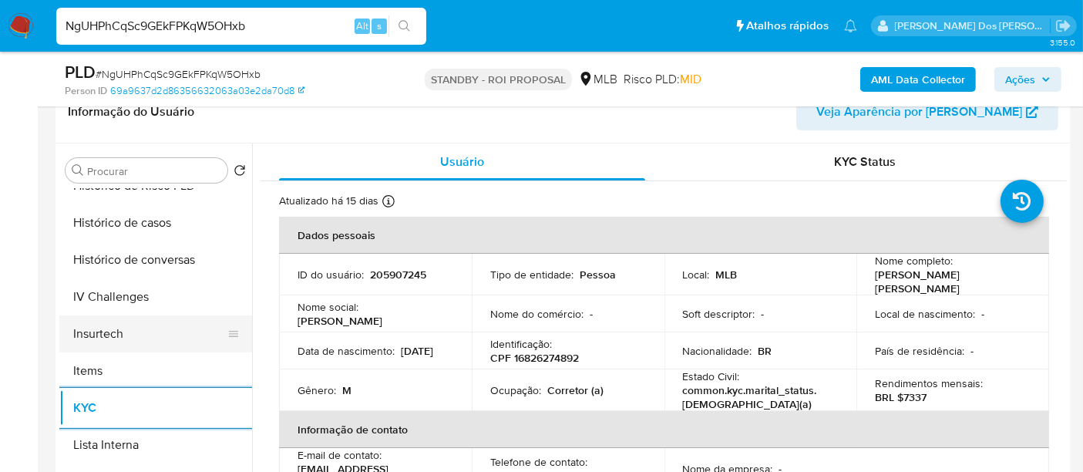
scroll to position [513, 0]
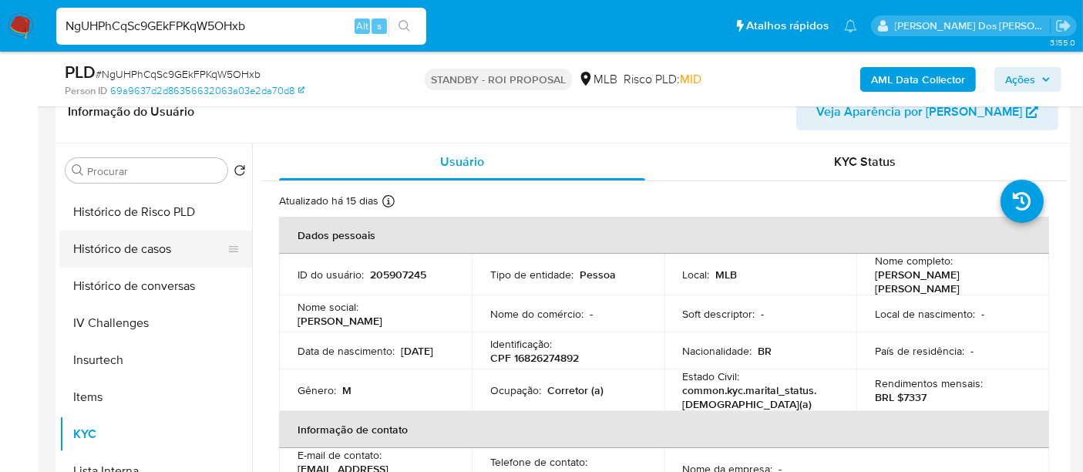
click at [132, 245] on button "Histórico de casos" at bounding box center [149, 249] width 180 height 37
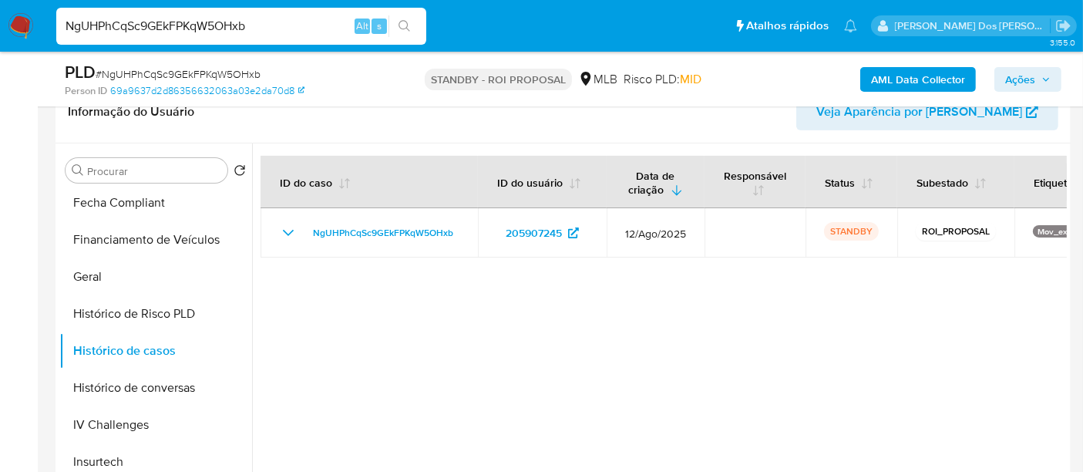
scroll to position [257, 0]
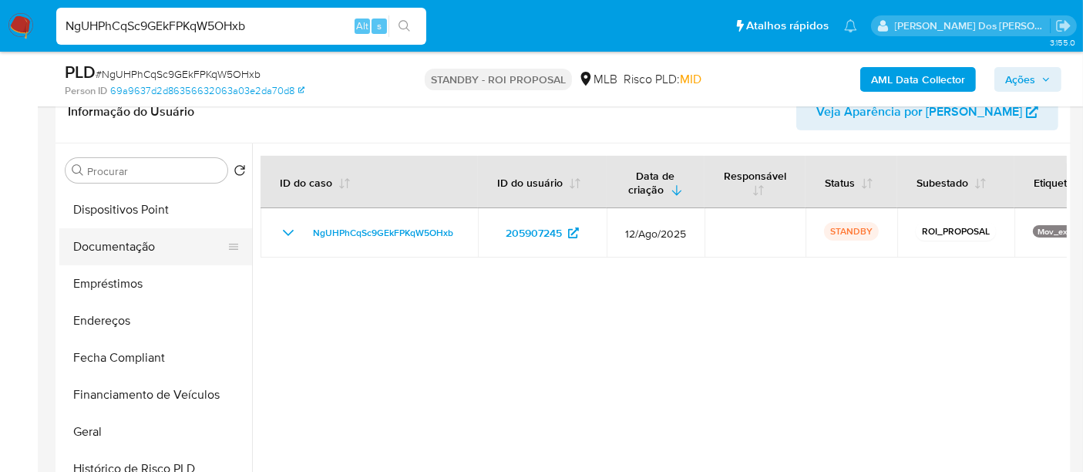
click at [108, 241] on button "Documentação" at bounding box center [149, 246] width 180 height 37
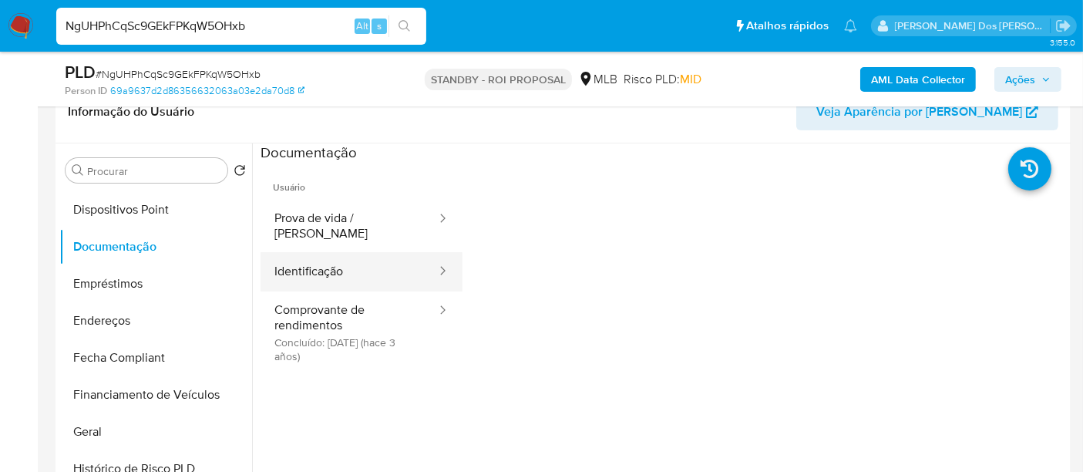
click at [305, 263] on button "Identificação" at bounding box center [349, 271] width 177 height 39
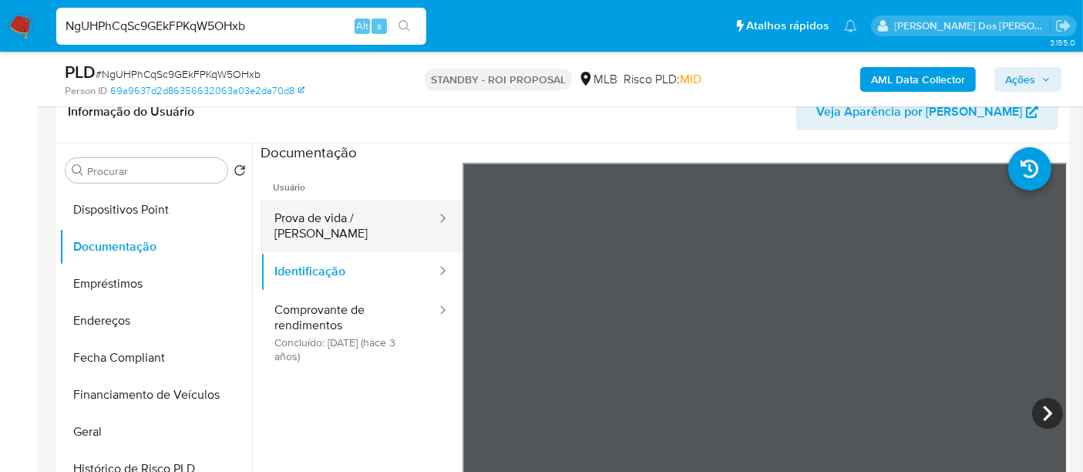
click at [332, 209] on button "Prova de vida / Selfie" at bounding box center [349, 226] width 177 height 52
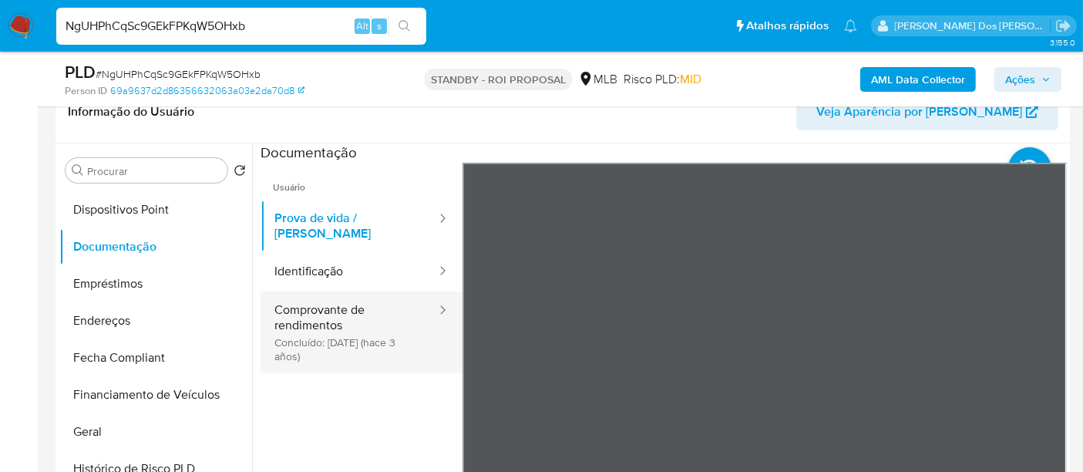
click at [297, 320] on button "Comprovante de rendimentos Concluído: 20/04/2022 (hace 3 años)" at bounding box center [349, 332] width 177 height 82
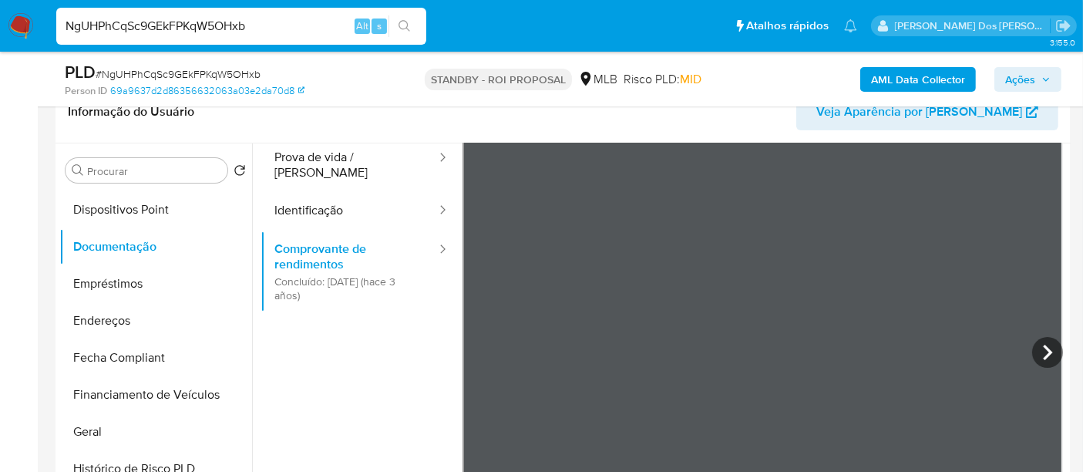
scroll to position [86, 0]
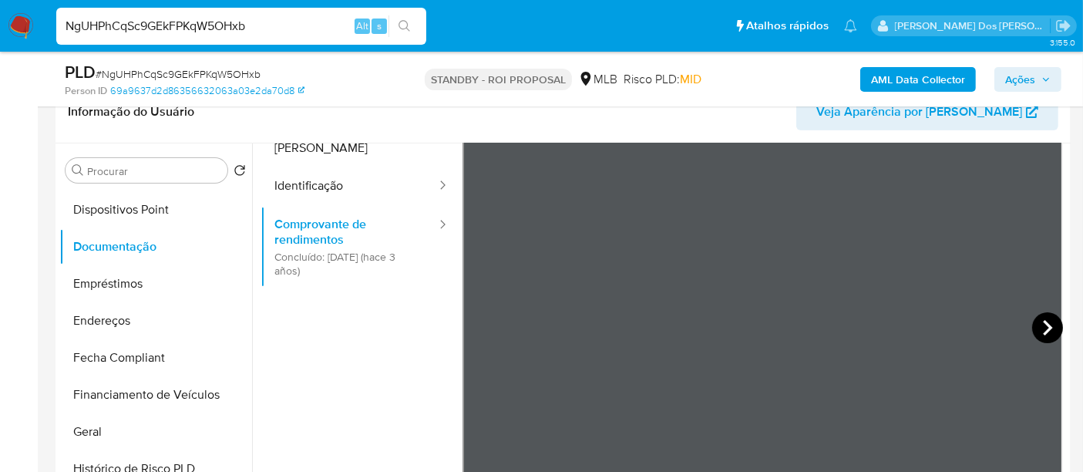
click at [1038, 328] on icon at bounding box center [1047, 327] width 31 height 31
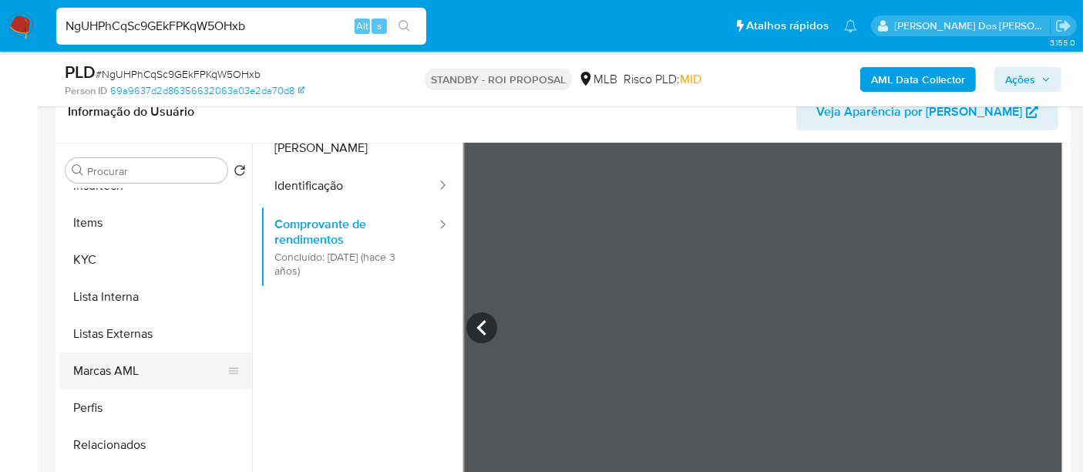
scroll to position [342, 0]
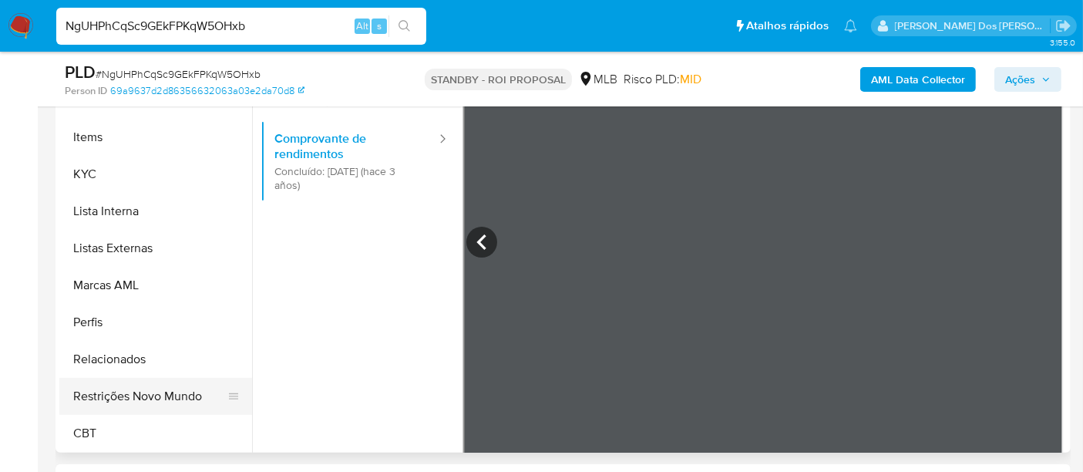
click at [158, 395] on button "Restrições Novo Mundo" at bounding box center [149, 396] width 180 height 37
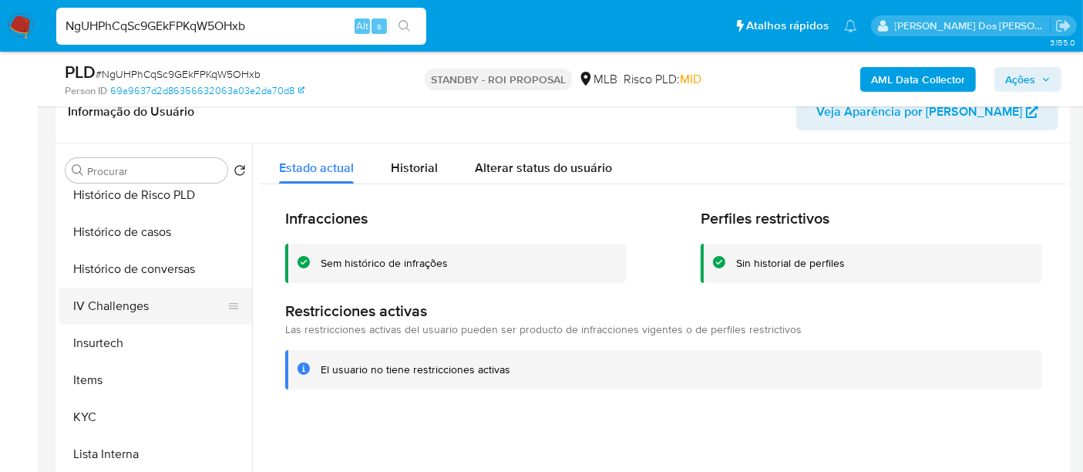
scroll to position [431, 0]
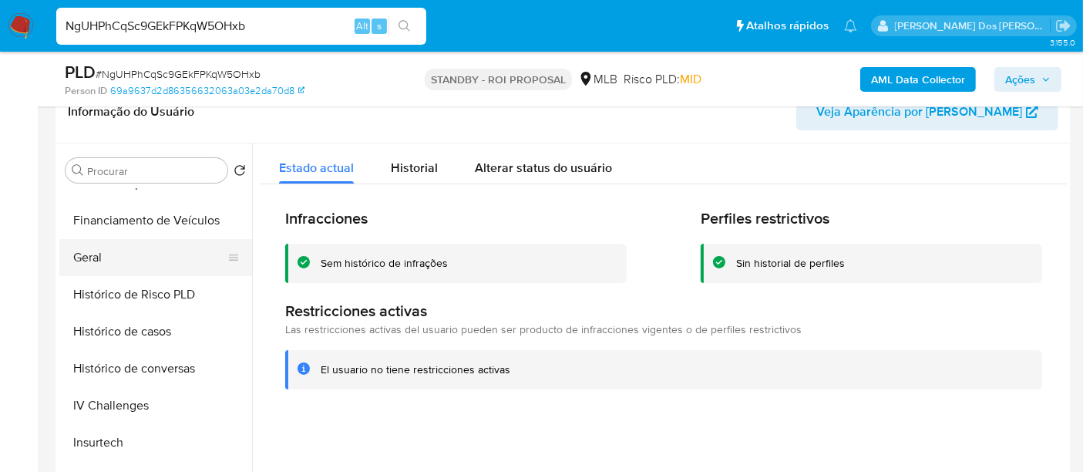
click at [100, 261] on button "Geral" at bounding box center [149, 257] width 180 height 37
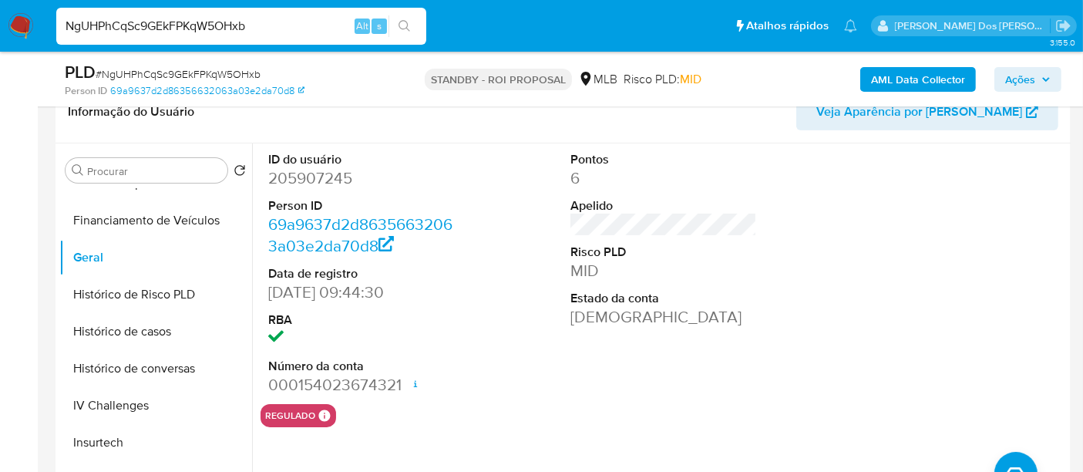
click at [238, 29] on input "NgUHPhCqSc9GEkFPKqW5OHxb" at bounding box center [241, 26] width 370 height 20
paste input "1fy5NcQotVwnPIwPqWgrPMsB"
type input "1fy5NcQotVwnPIwPqWgrPMsB"
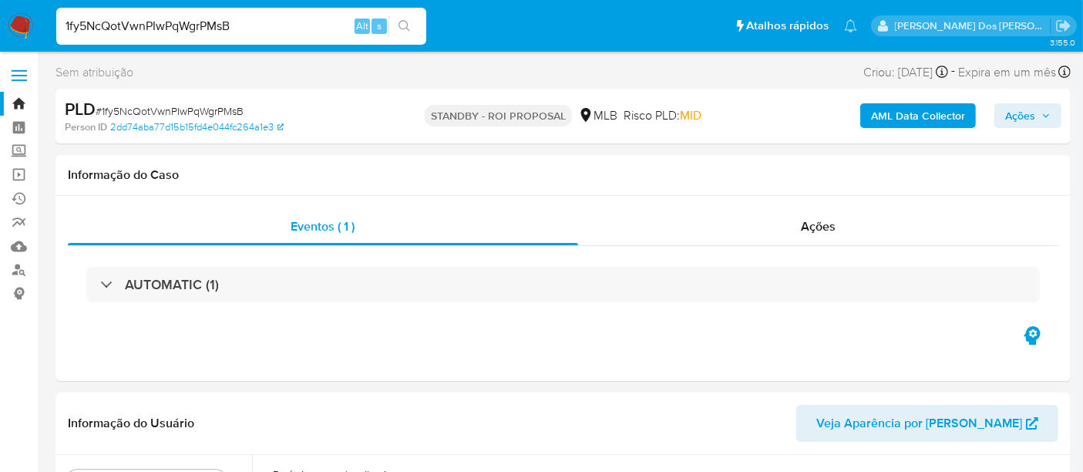
select select "10"
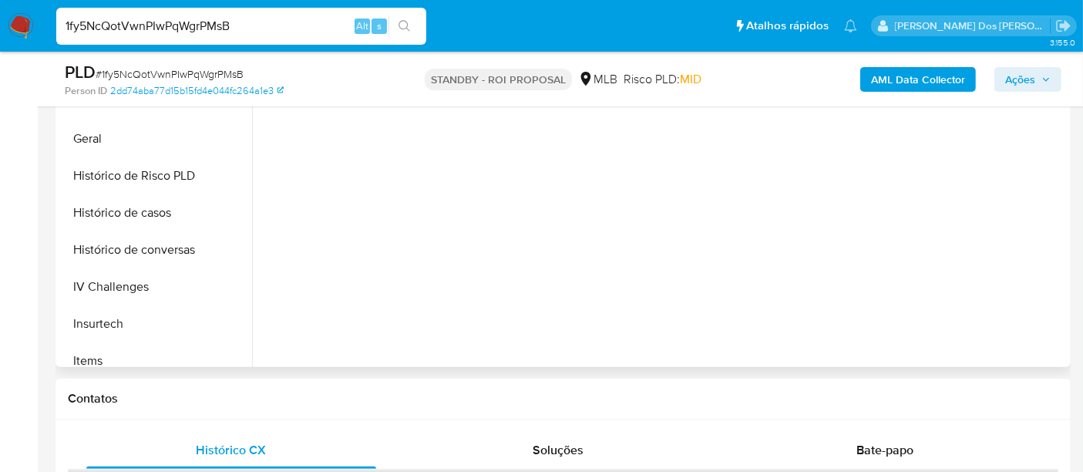
scroll to position [428, 0]
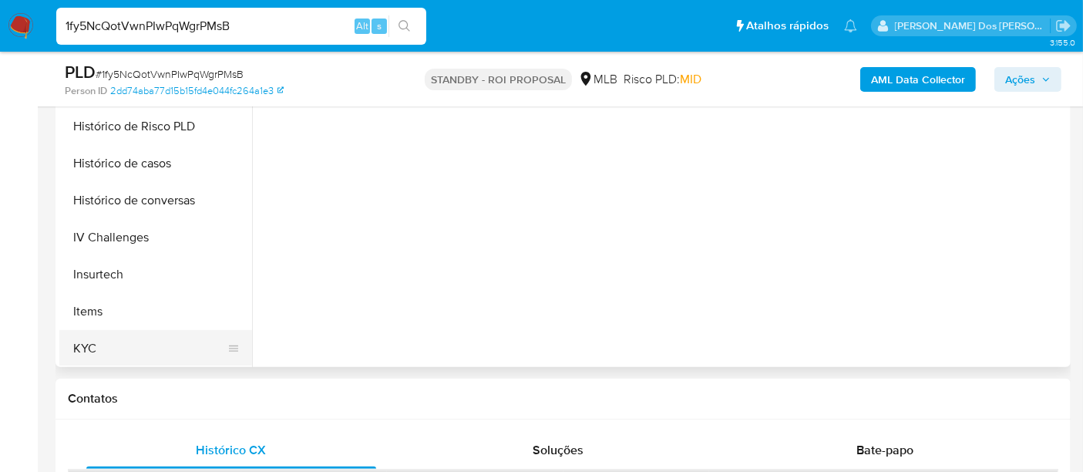
click at [75, 342] on button "KYC" at bounding box center [149, 348] width 180 height 37
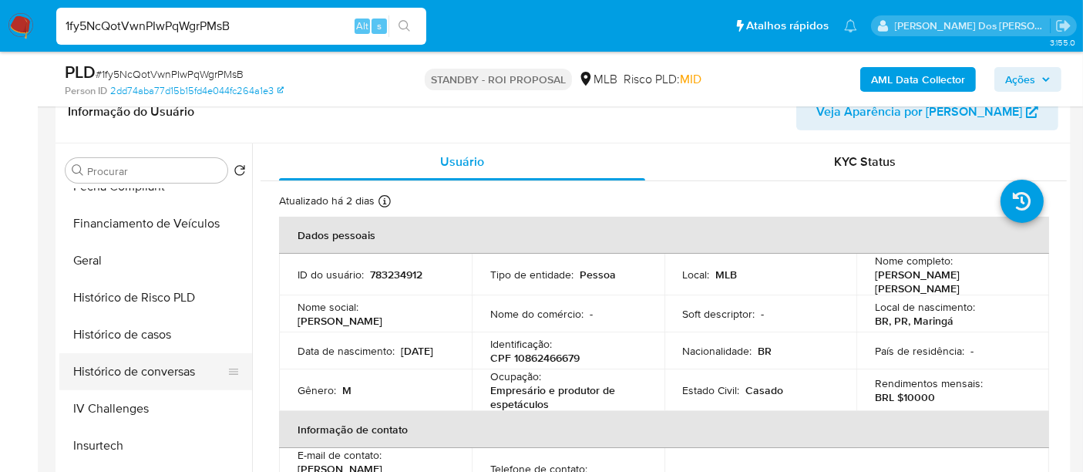
scroll to position [342, 0]
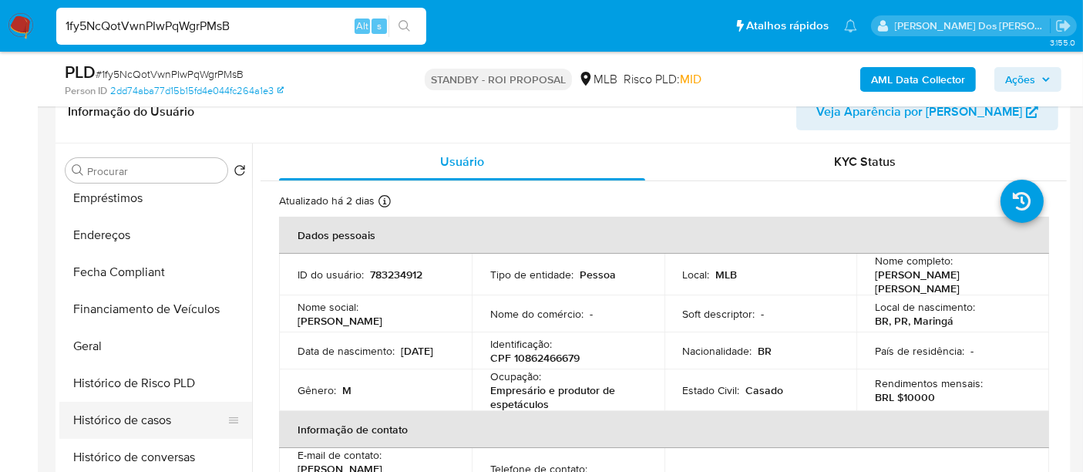
click at [146, 424] on button "Histórico de casos" at bounding box center [149, 420] width 180 height 37
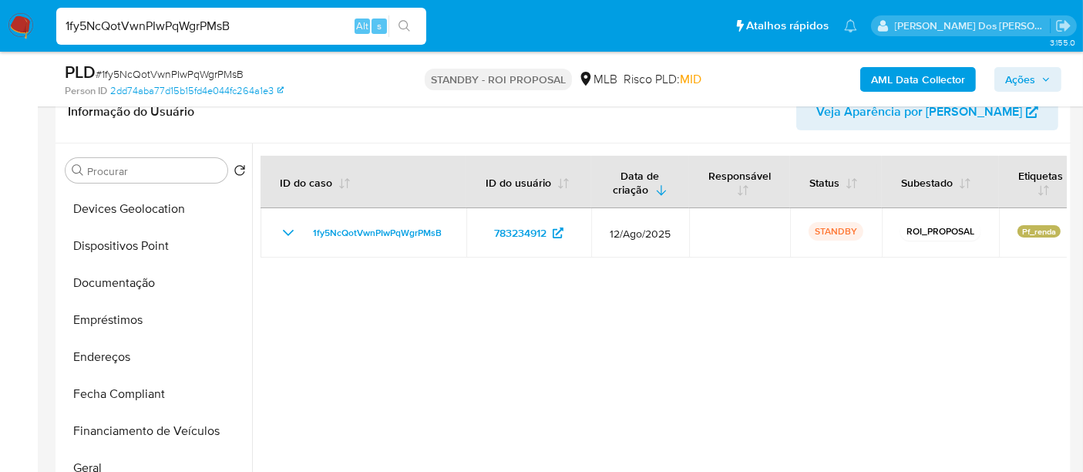
scroll to position [86, 0]
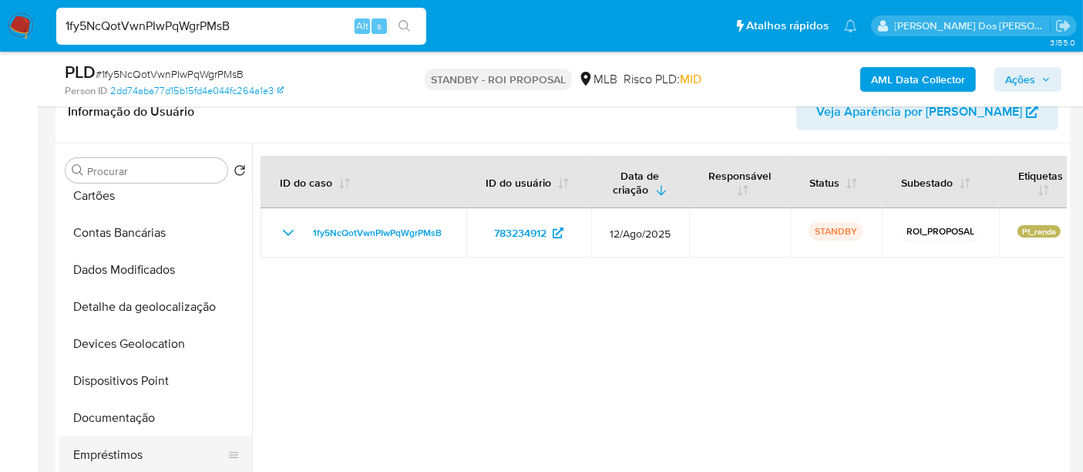
click at [116, 436] on button "Empréstimos" at bounding box center [149, 454] width 180 height 37
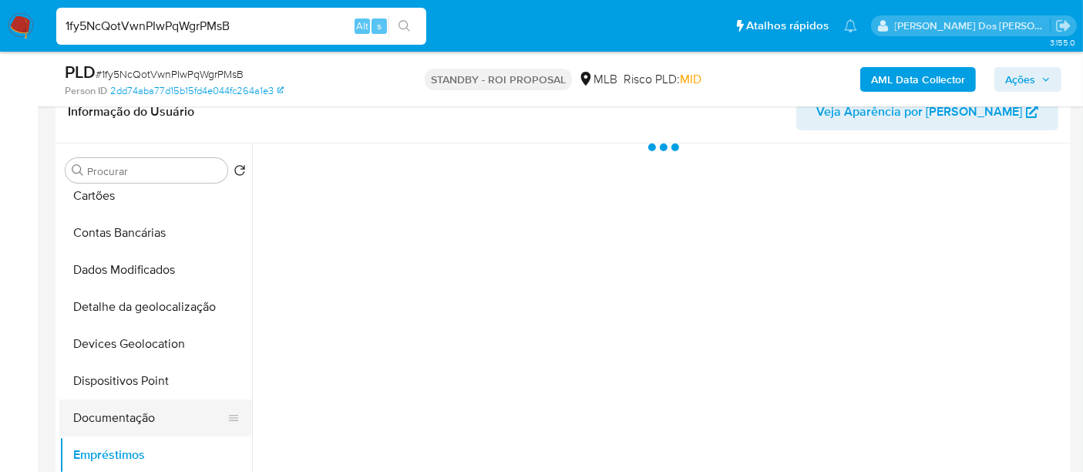
click at [122, 419] on button "Documentação" at bounding box center [149, 417] width 180 height 37
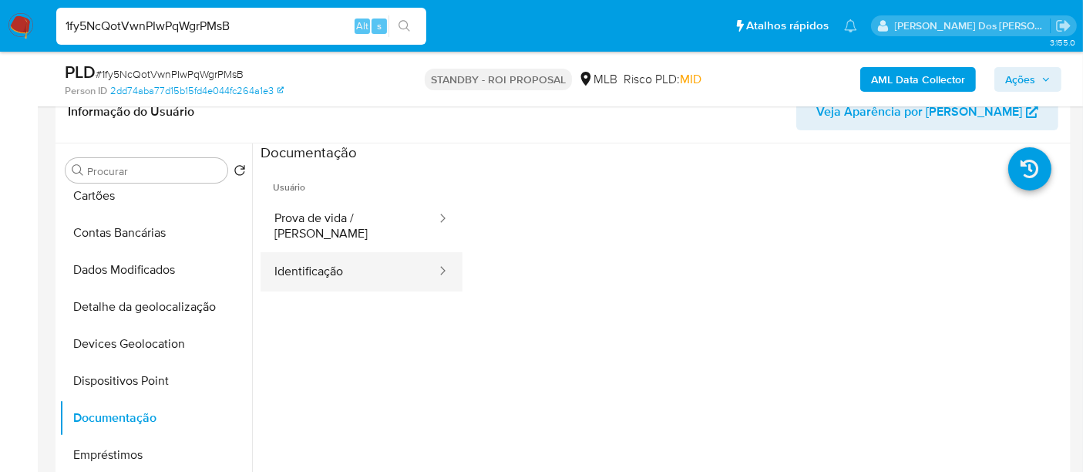
click at [312, 252] on button "Identificação" at bounding box center [349, 271] width 177 height 39
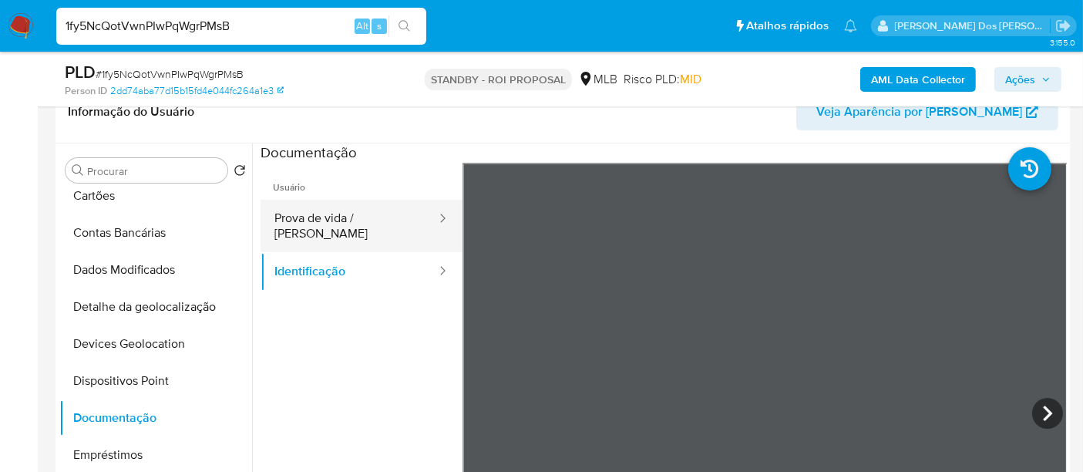
click at [366, 222] on button "Prova de vida / Selfie" at bounding box center [349, 226] width 177 height 52
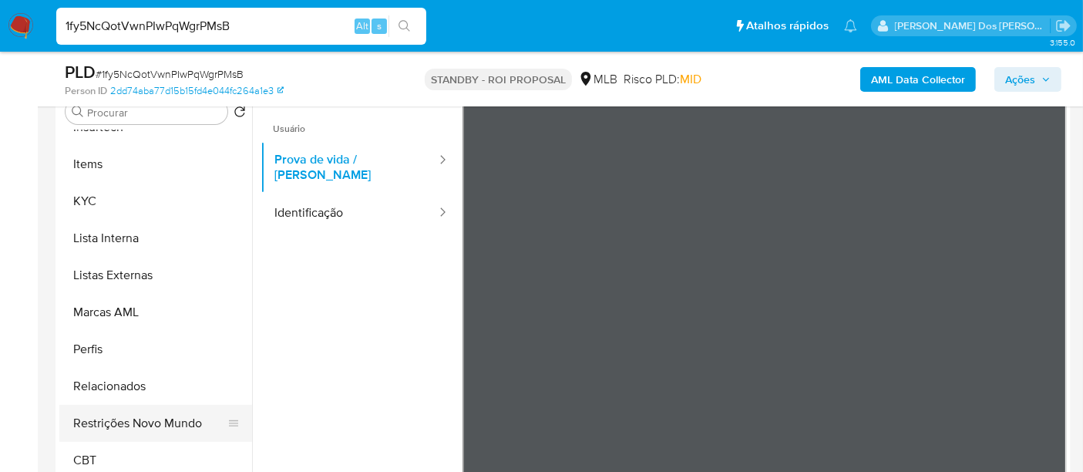
scroll to position [342, 0]
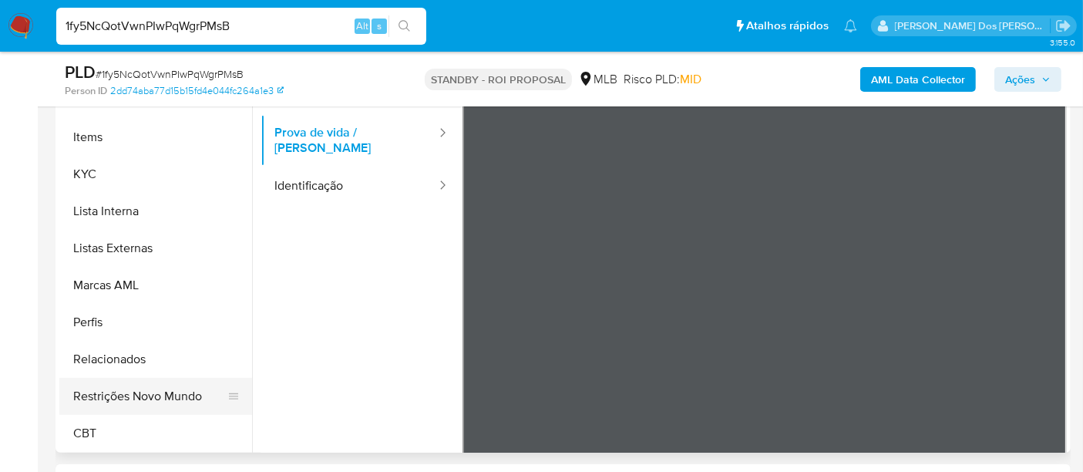
click at [170, 390] on button "Restrições Novo Mundo" at bounding box center [149, 396] width 180 height 37
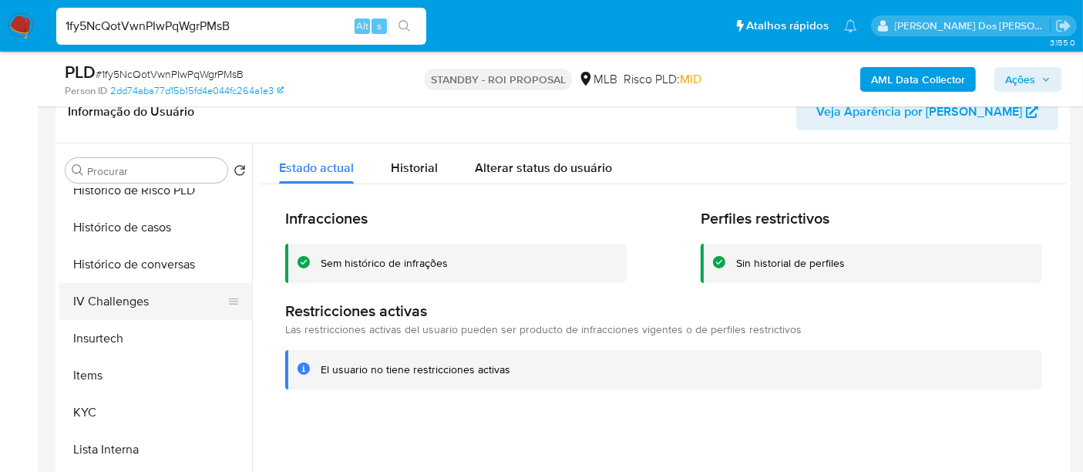
scroll to position [431, 0]
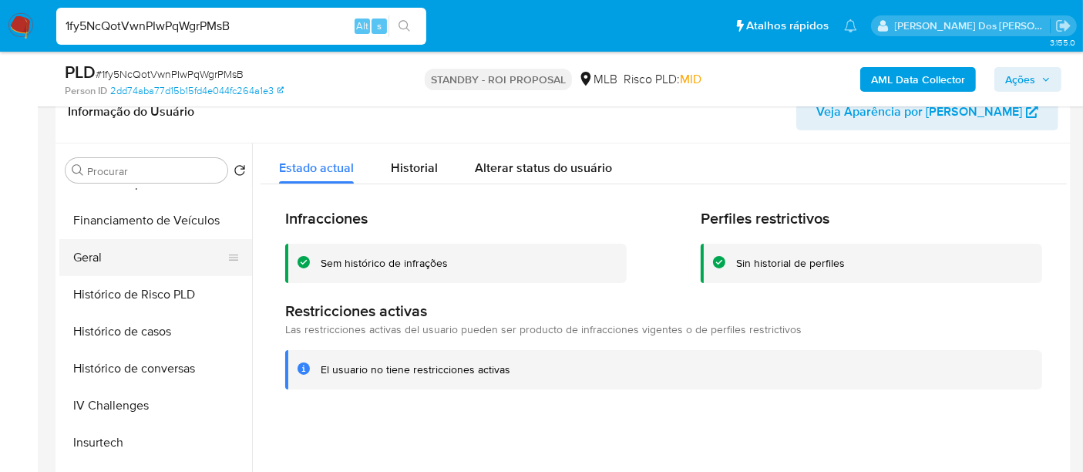
click at [93, 253] on button "Geral" at bounding box center [149, 257] width 180 height 37
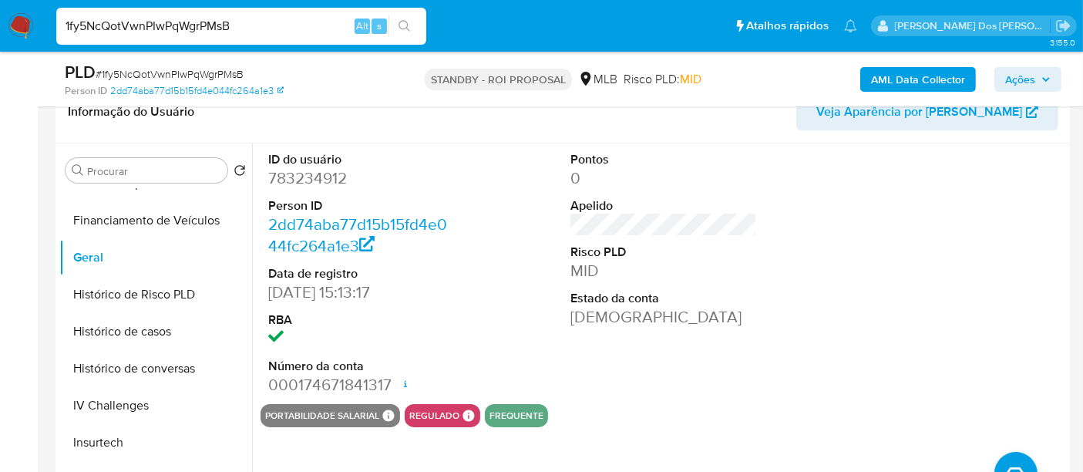
click at [251, 21] on input "1fy5NcQotVwnPIwPqWgrPMsB" at bounding box center [241, 26] width 370 height 20
paste input "VCOLKPIU77vKgh83okpUKqj7"
type input "VCOLKPIU77vKgh83okpUKqj7"
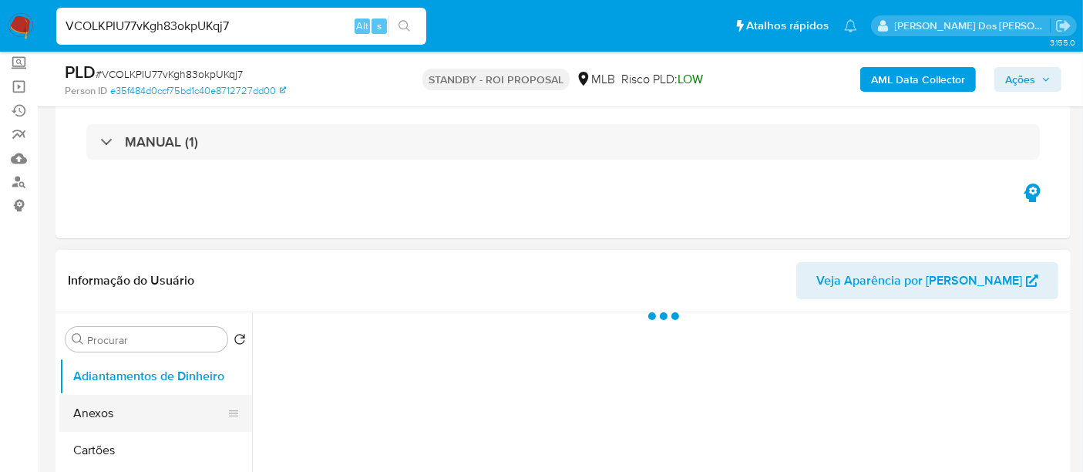
scroll to position [257, 0]
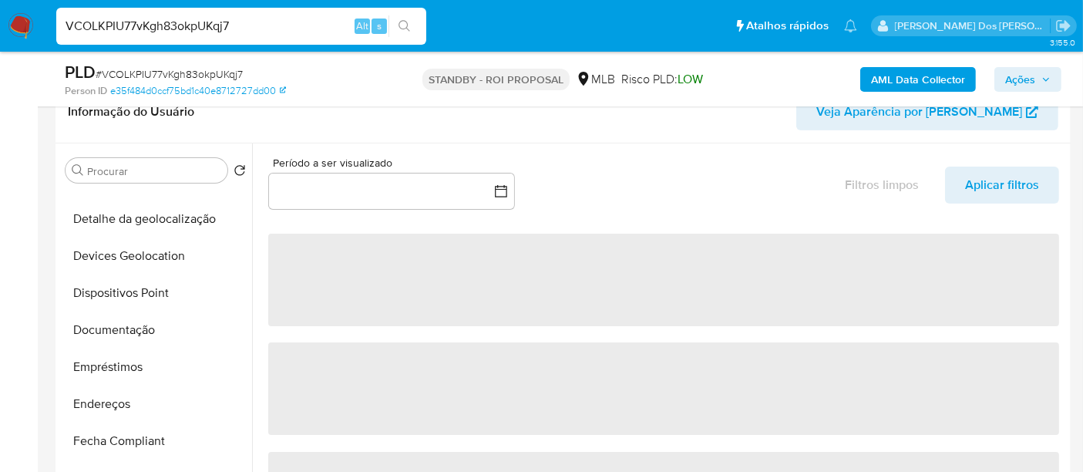
select select "10"
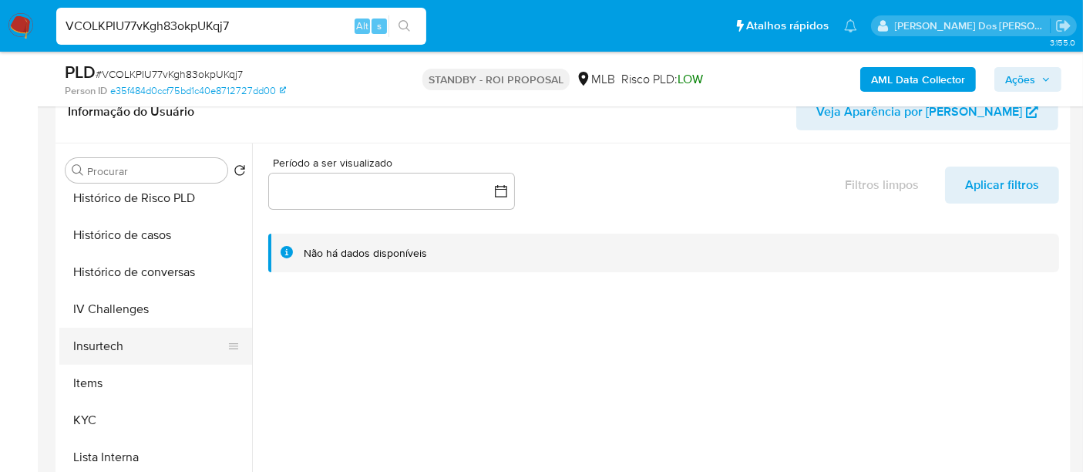
scroll to position [599, 0]
click at [91, 345] on button "KYC" at bounding box center [149, 348] width 180 height 37
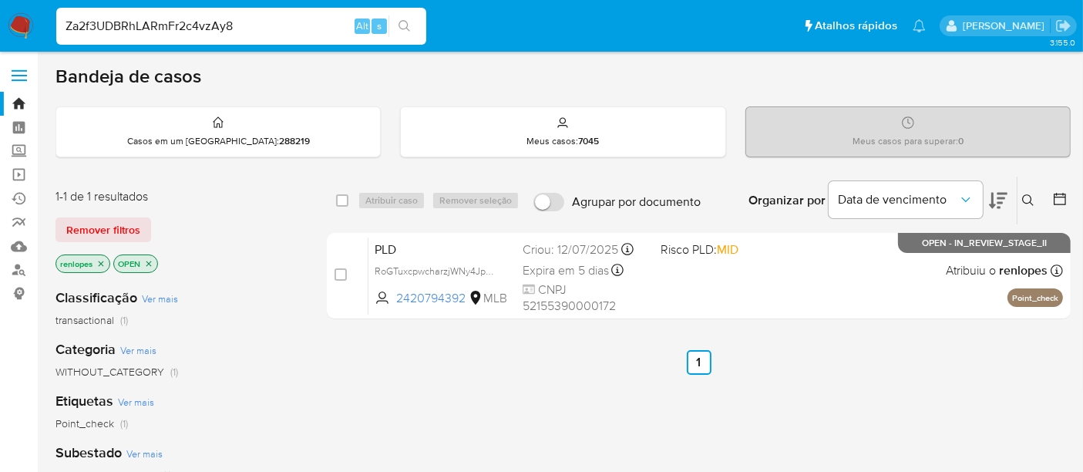
click at [280, 26] on input "Za2f3UDBRhLARmFr2c4vzAy8" at bounding box center [241, 26] width 370 height 20
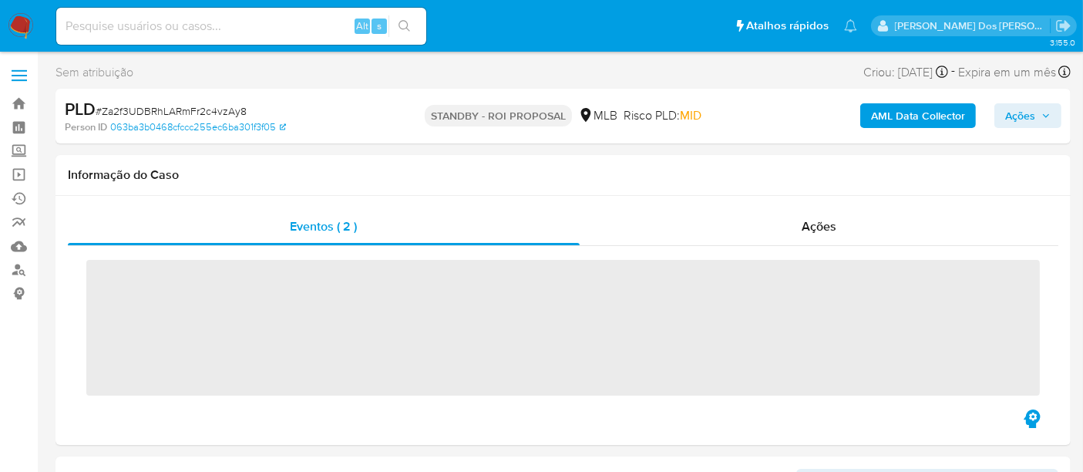
click at [223, 29] on input at bounding box center [241, 26] width 370 height 20
paste input "Za2f3UDBRhLARmFr2c4vzAy8"
type input "Za2f3UDBRhLARmFr2c4vzAy8"
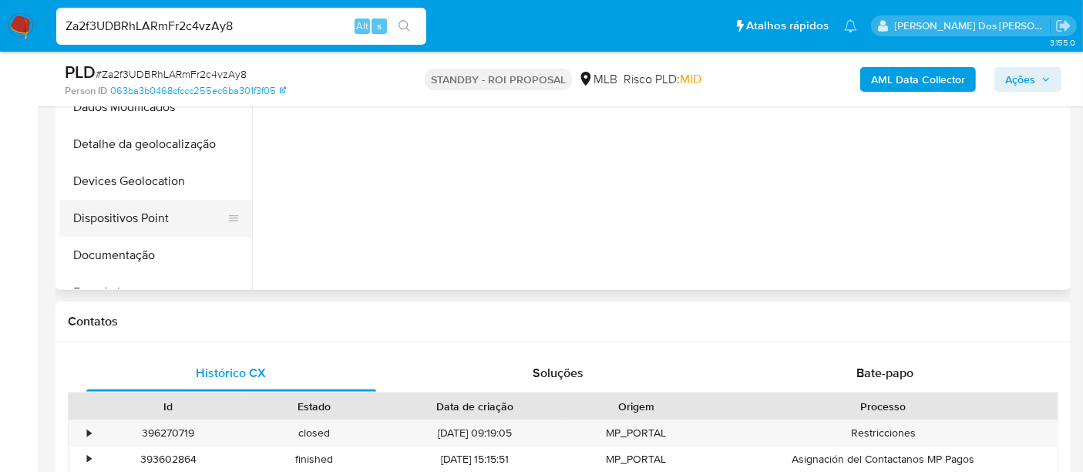
scroll to position [513, 0]
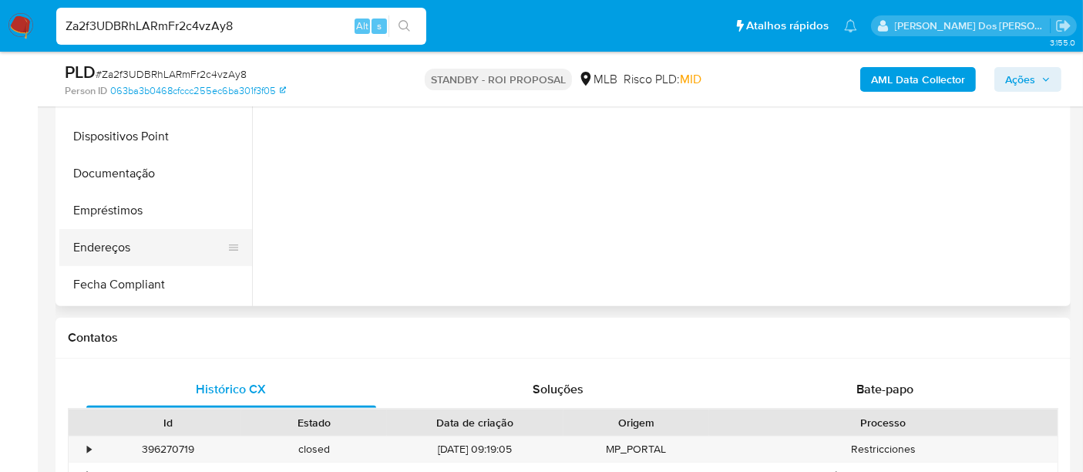
select select "10"
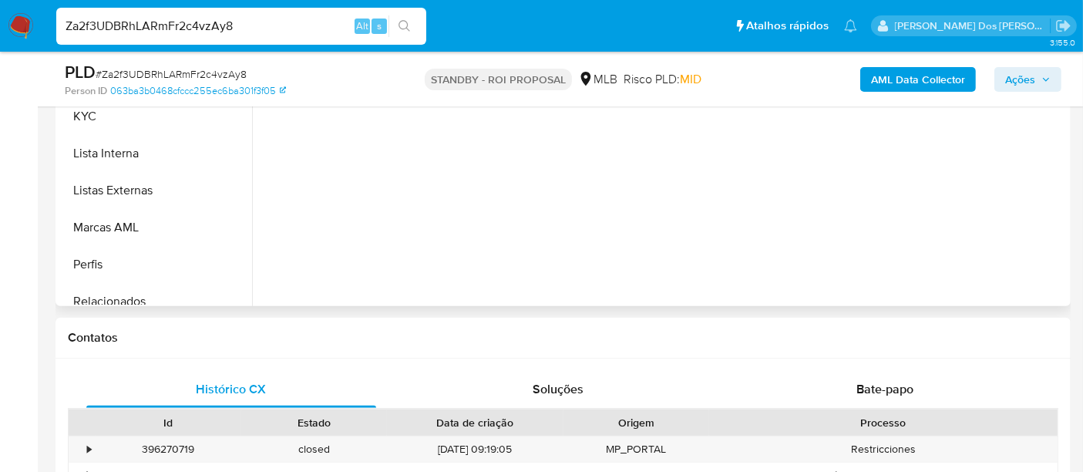
scroll to position [685, 0]
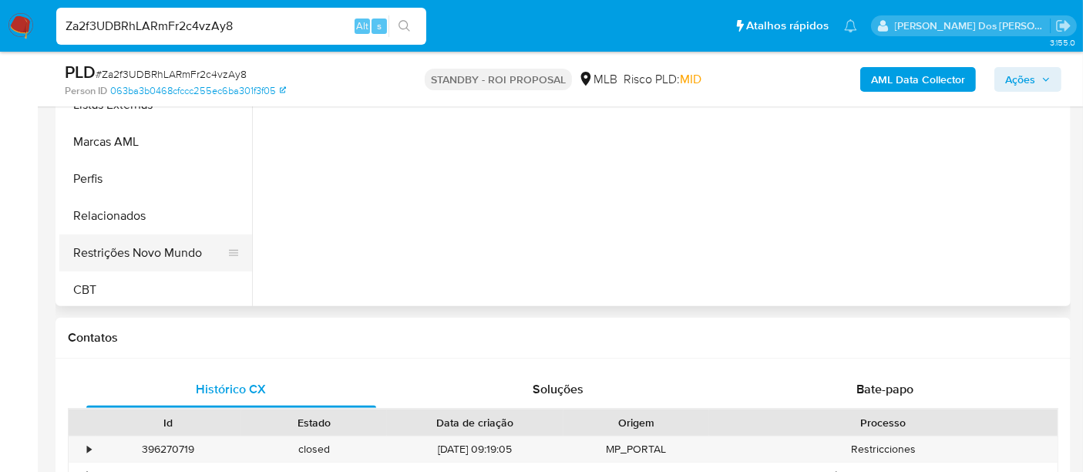
click at [154, 256] on button "Restrições Novo Mundo" at bounding box center [149, 252] width 180 height 37
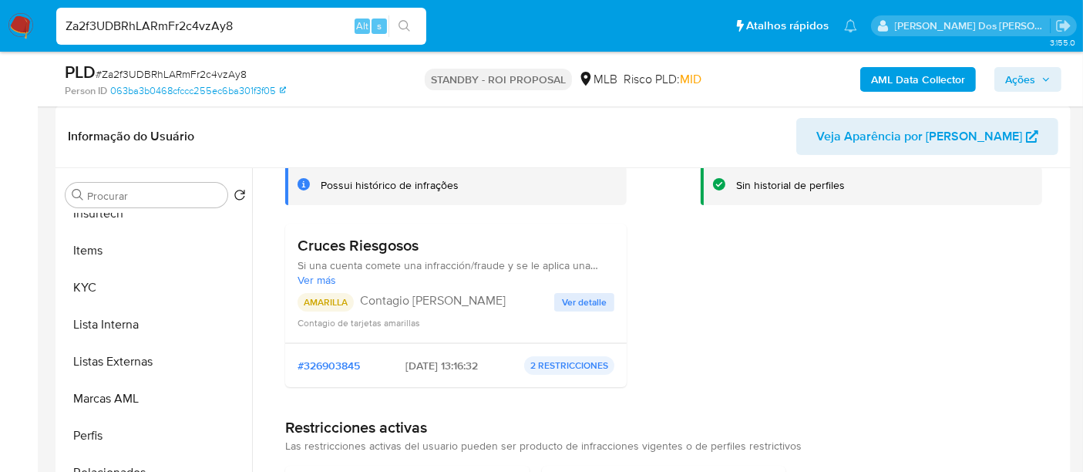
scroll to position [342, 0]
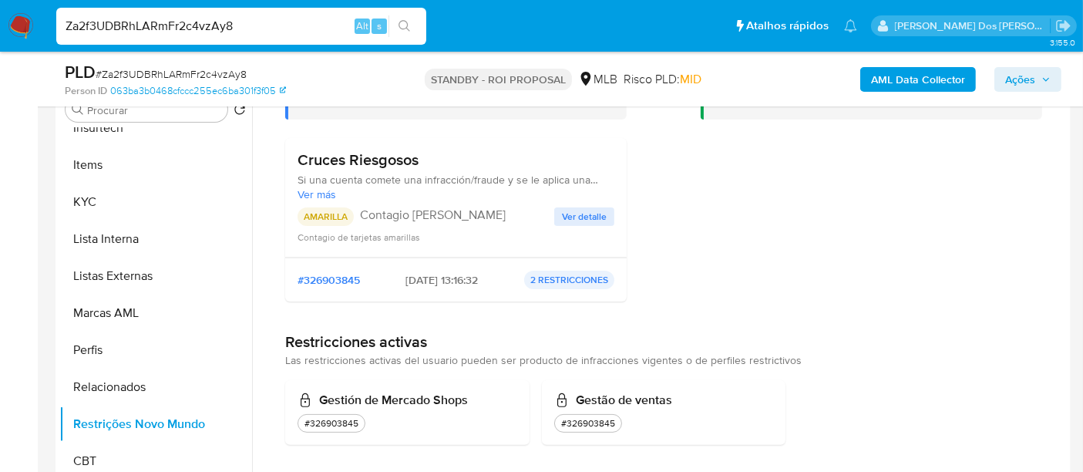
click at [581, 215] on span "Ver detalle" at bounding box center [584, 216] width 45 height 15
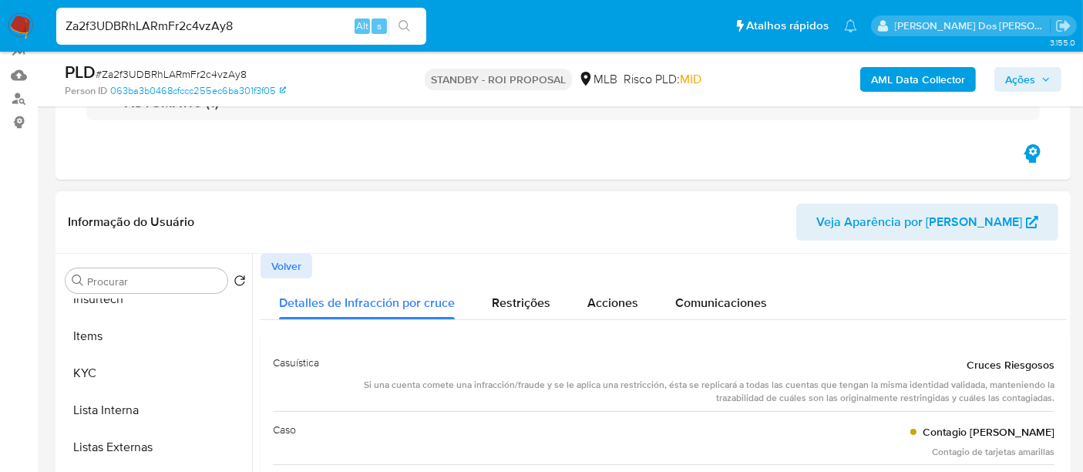
scroll to position [171, 0]
click at [240, 29] on input "Za2f3UDBRhLARmFr2c4vzAy8" at bounding box center [241, 26] width 370 height 20
paste input "fU9AOK793a4sHGNBHNSMlFwg"
type input "fU9AOK793a4sHGNBHNSMlFwg"
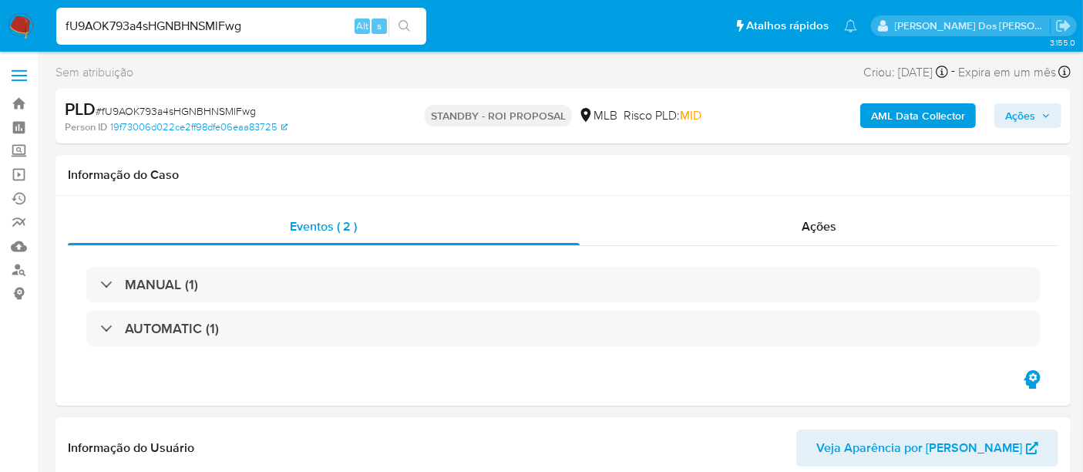
scroll to position [257, 0]
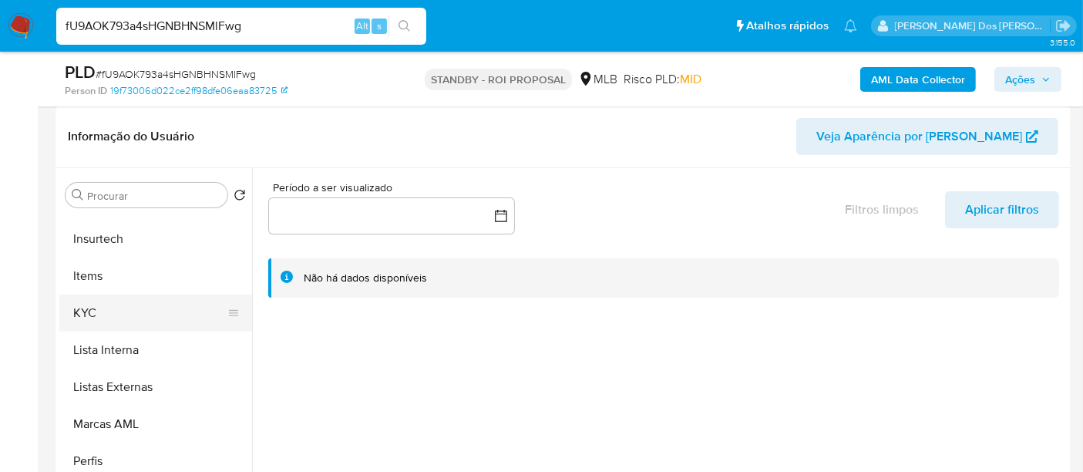
select select "10"
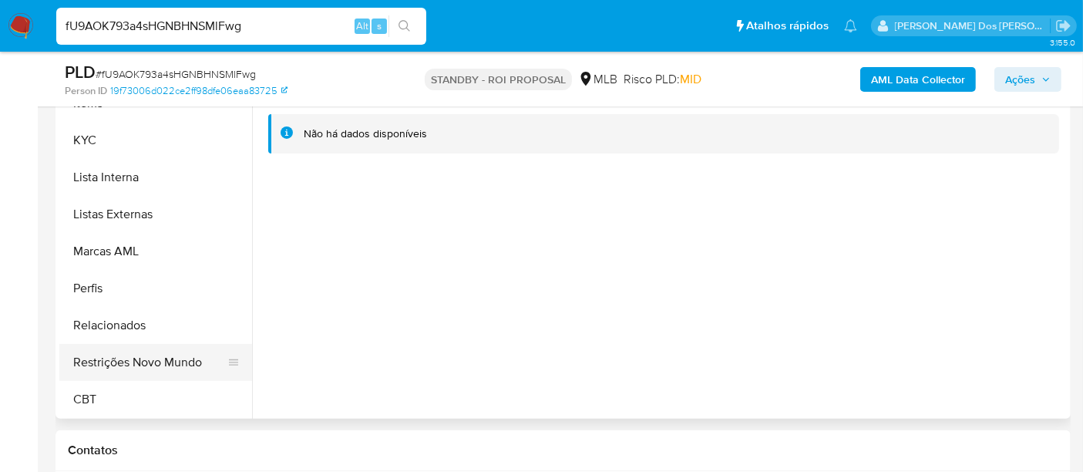
scroll to position [428, 0]
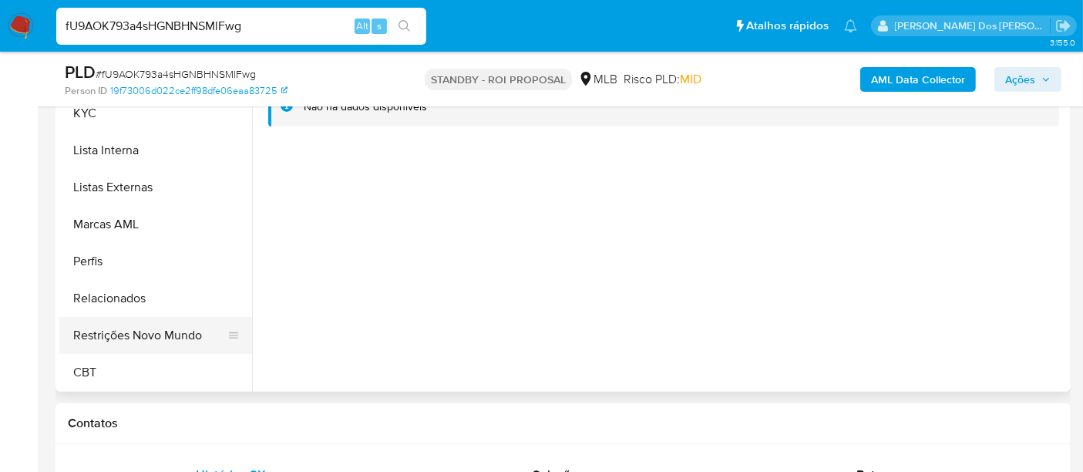
click at [167, 333] on button "Restrições Novo Mundo" at bounding box center [149, 335] width 180 height 37
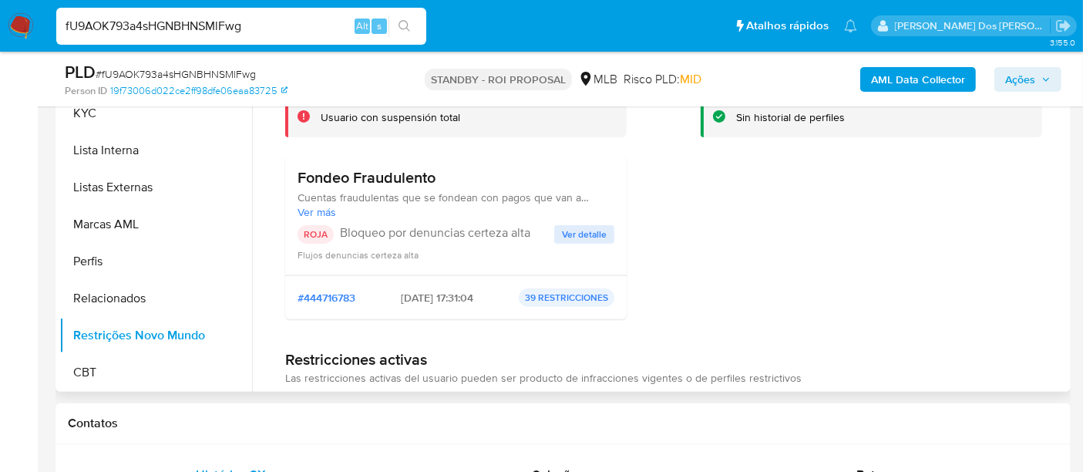
click at [577, 234] on span "Ver detalle" at bounding box center [584, 234] width 45 height 15
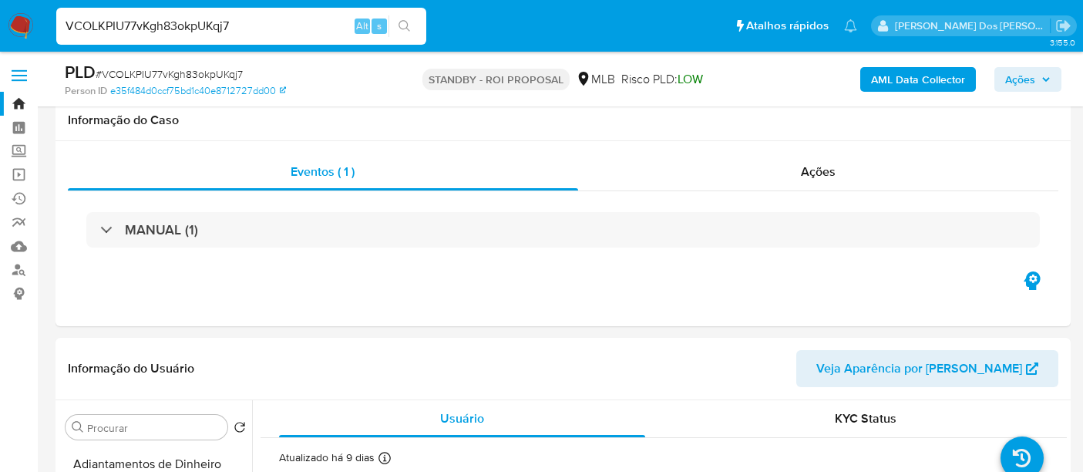
select select "10"
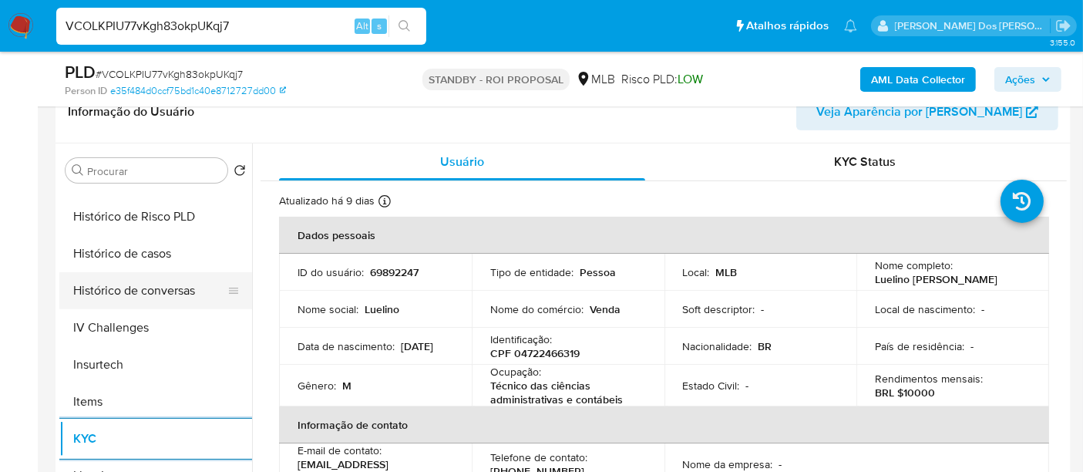
scroll to position [428, 0]
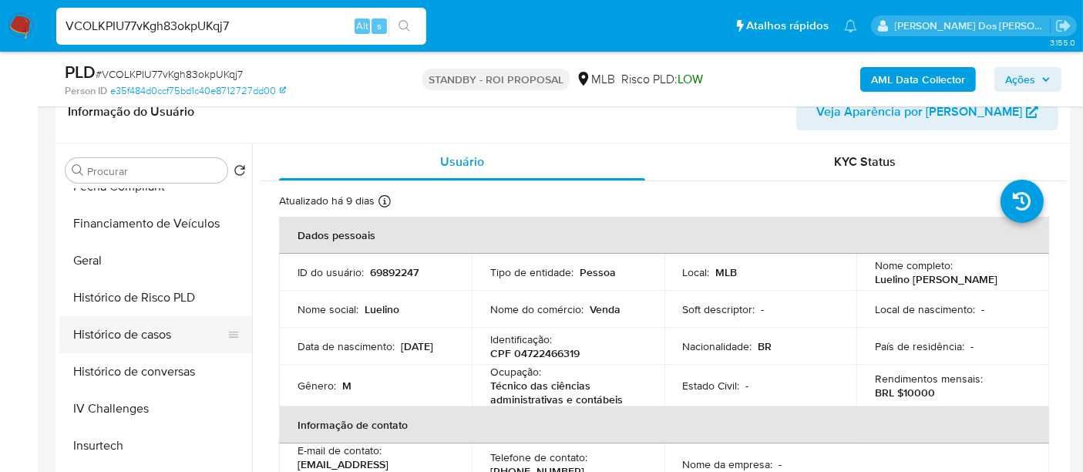
click at [132, 325] on button "Histórico de casos" at bounding box center [149, 334] width 180 height 37
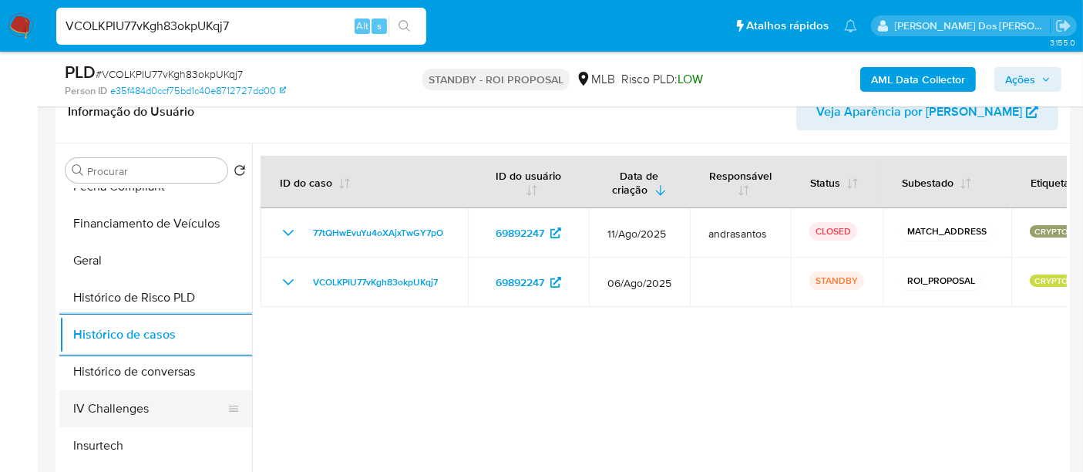
scroll to position [257, 0]
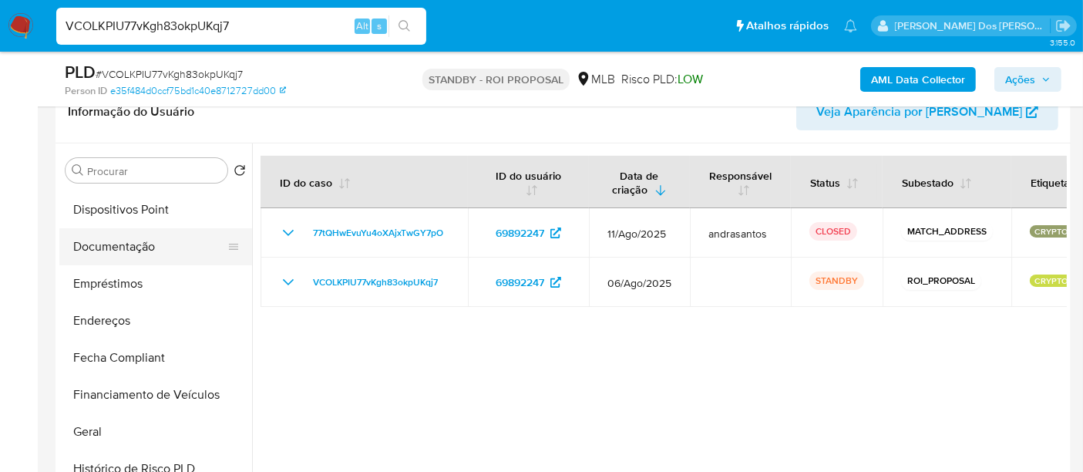
click at [140, 251] on button "Documentação" at bounding box center [149, 246] width 180 height 37
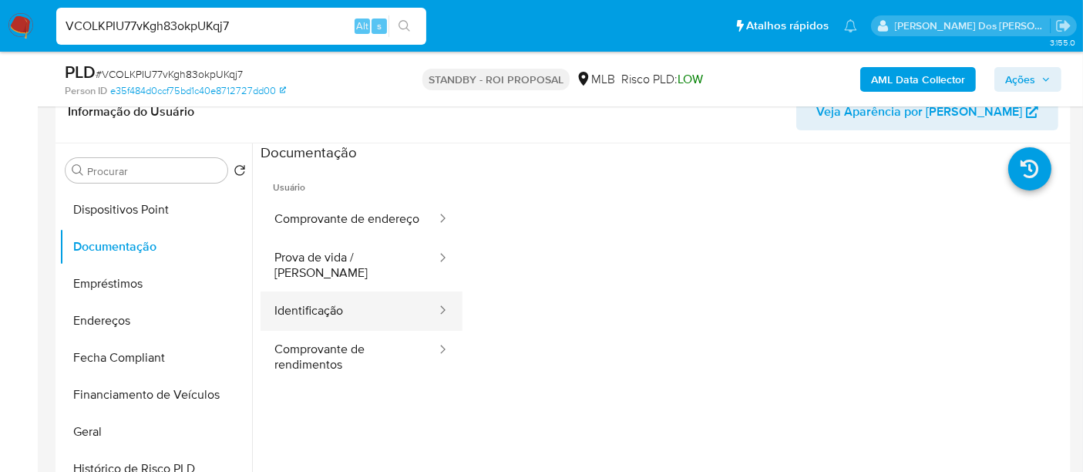
click at [321, 309] on button "Identificação" at bounding box center [349, 310] width 177 height 39
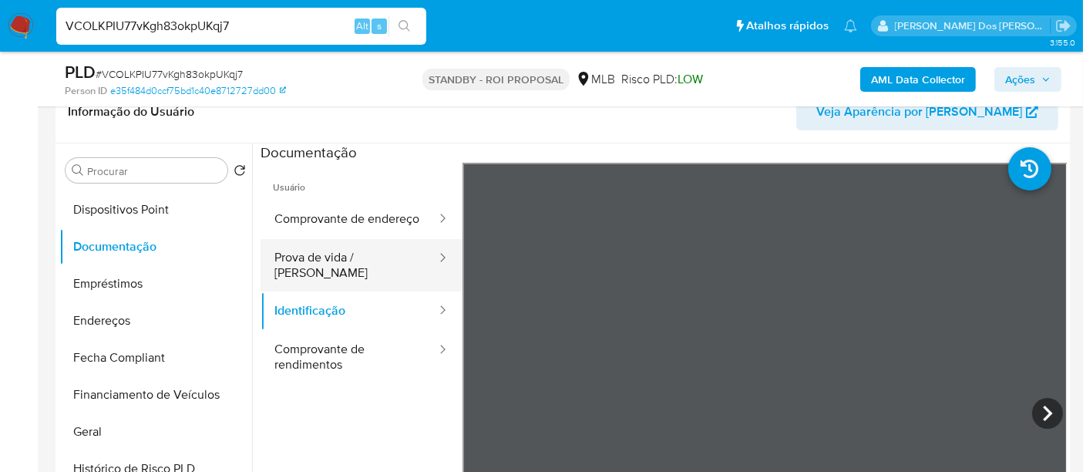
click at [339, 277] on button "Prova de vida / [PERSON_NAME]" at bounding box center [349, 265] width 177 height 52
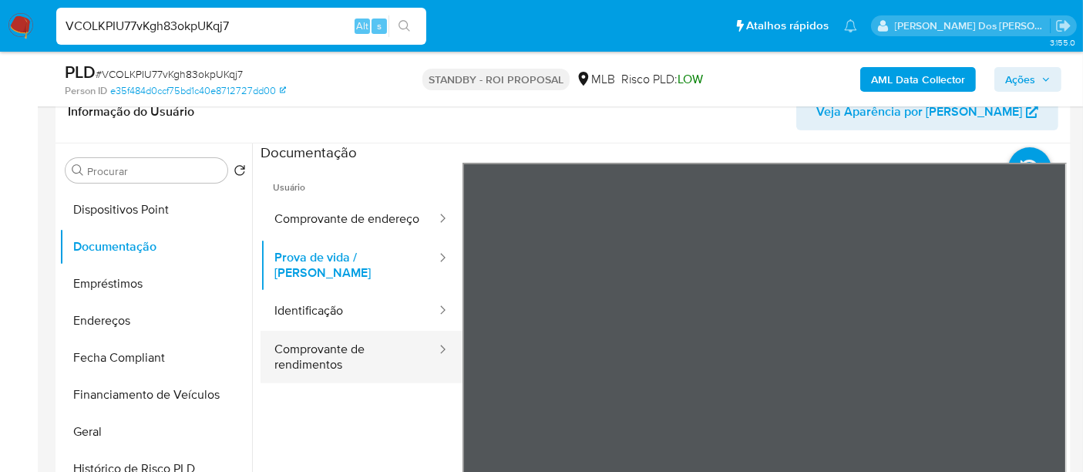
click at [312, 354] on button "Comprovante de rendimentos" at bounding box center [349, 357] width 177 height 52
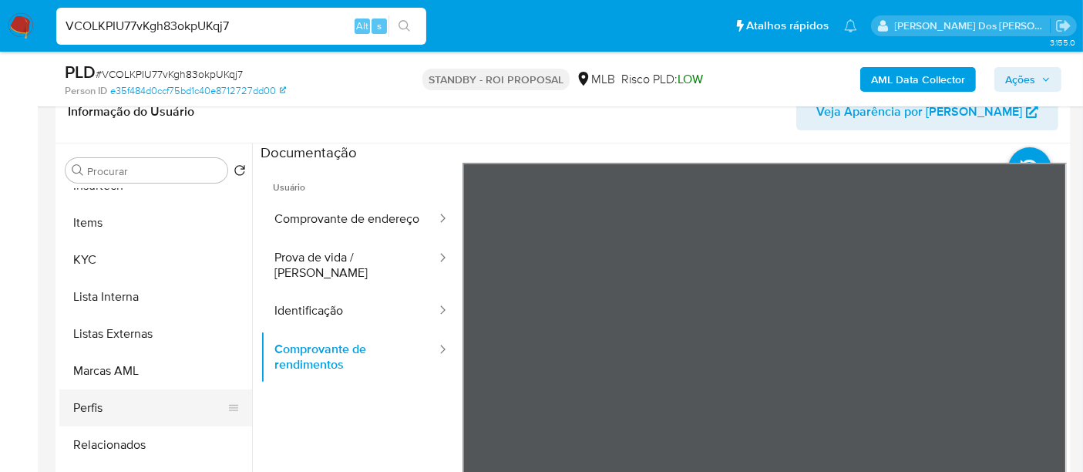
scroll to position [342, 0]
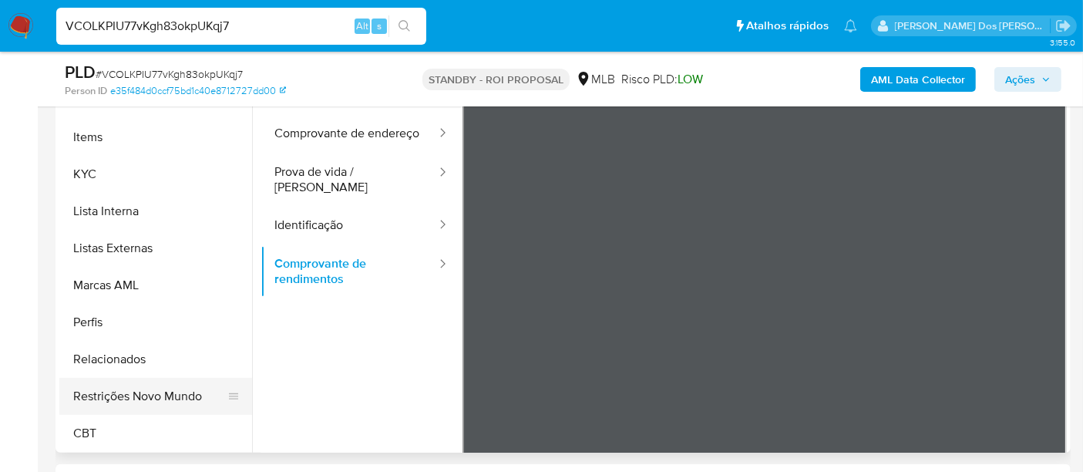
click at [178, 389] on button "Restrições Novo Mundo" at bounding box center [149, 396] width 180 height 37
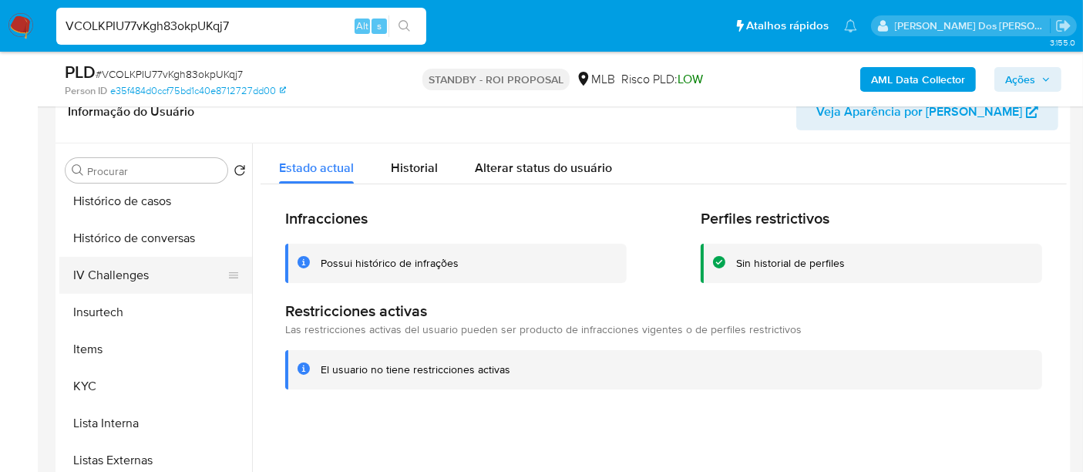
scroll to position [431, 0]
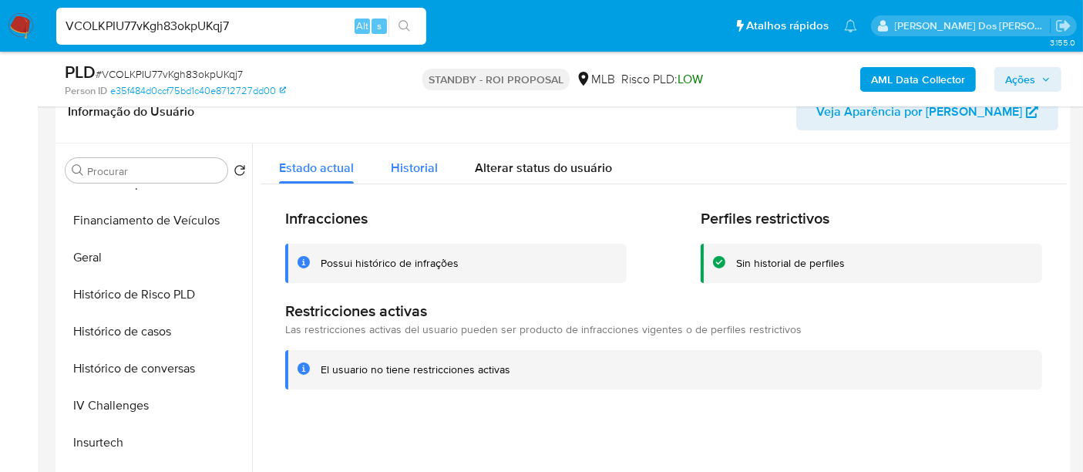
click at [405, 179] on div "Historial" at bounding box center [414, 163] width 47 height 41
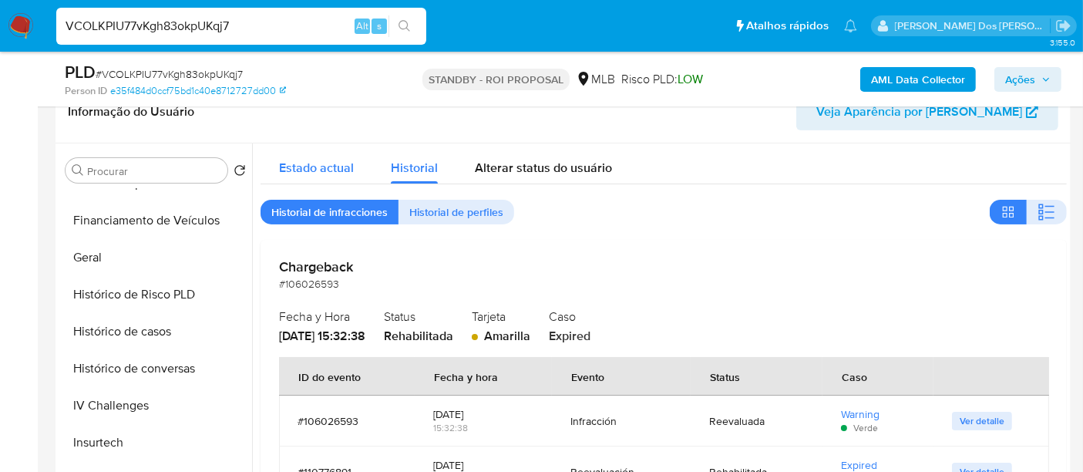
click at [309, 170] on span "Estado actual" at bounding box center [316, 168] width 75 height 18
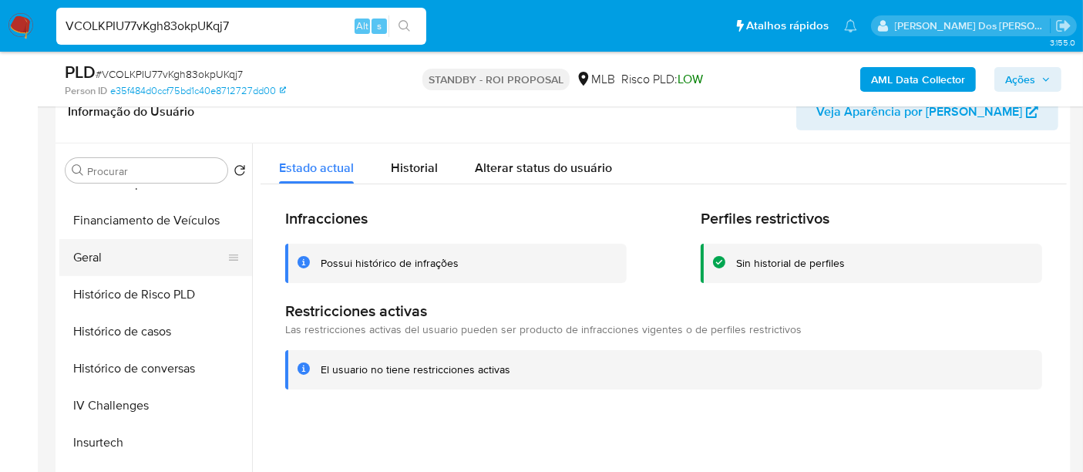
click at [94, 261] on button "Geral" at bounding box center [149, 257] width 180 height 37
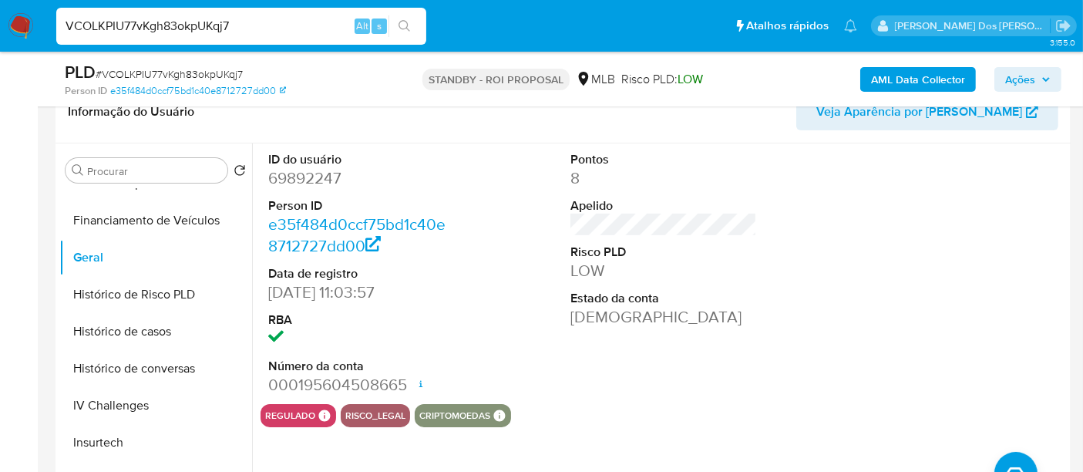
click at [214, 30] on input "VCOLKPIU77vKgh83okpUKqj7" at bounding box center [241, 26] width 370 height 20
paste input "CN4hw0xacVkkaAe8ugksqujj"
type input "CN4hw0xacVkkaAe8ugksqujj"
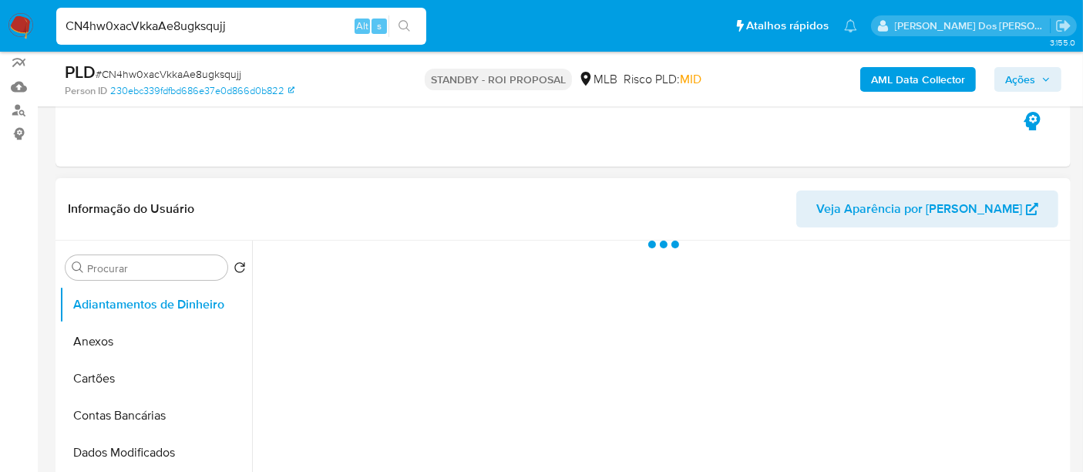
scroll to position [342, 0]
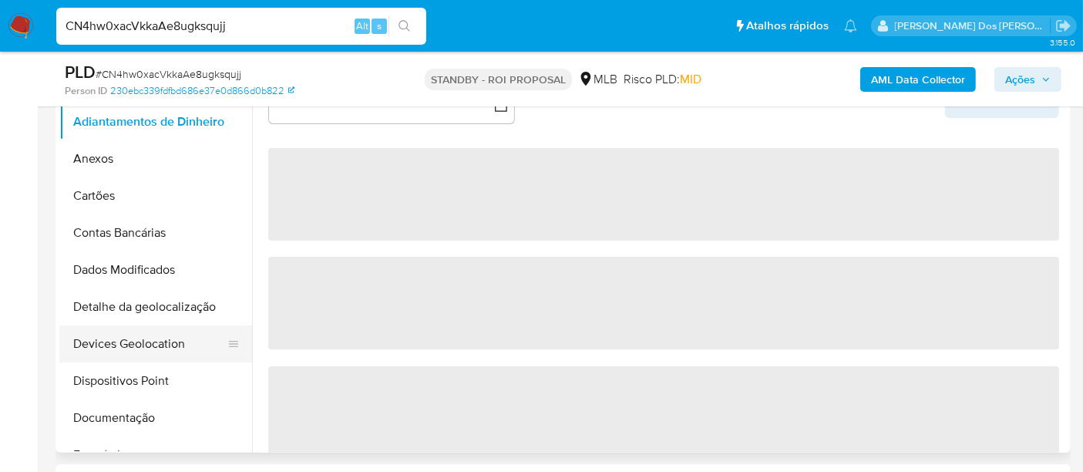
select select "10"
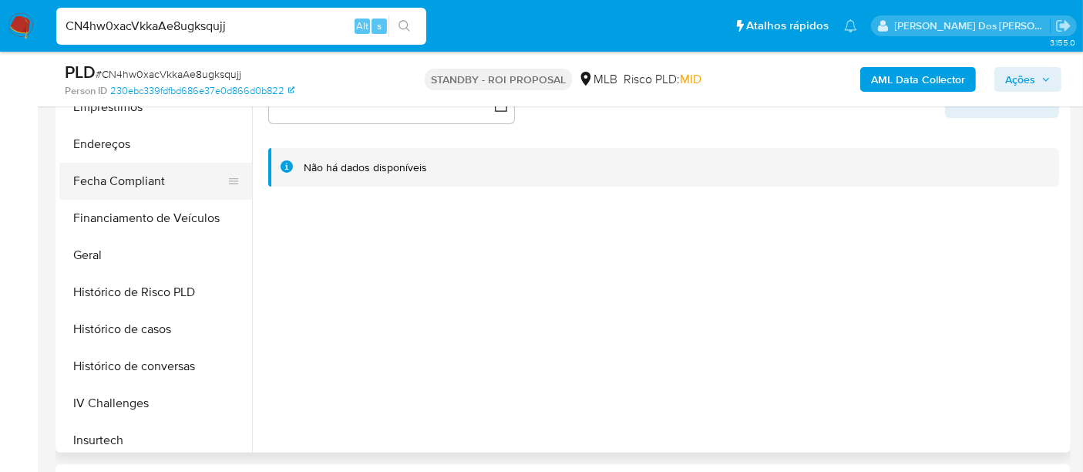
scroll to position [428, 0]
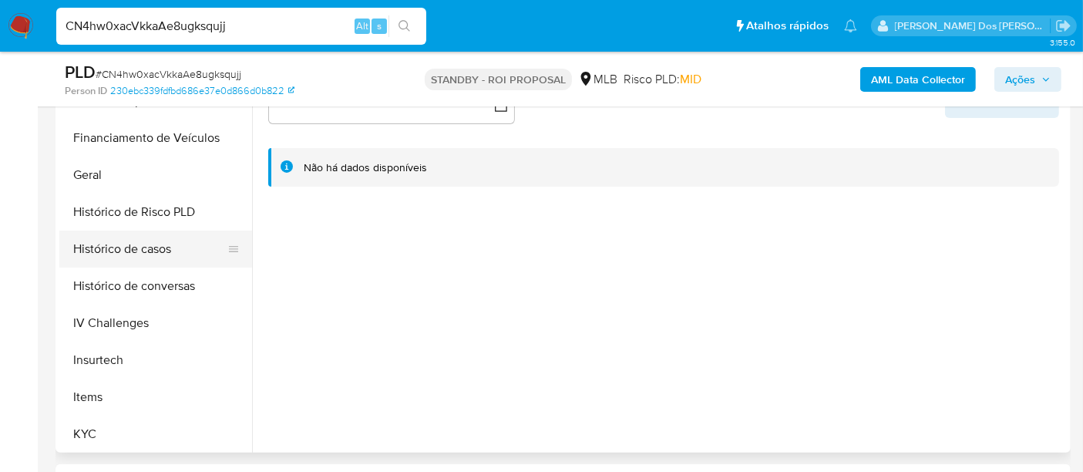
click at [121, 256] on button "Histórico de casos" at bounding box center [149, 249] width 180 height 37
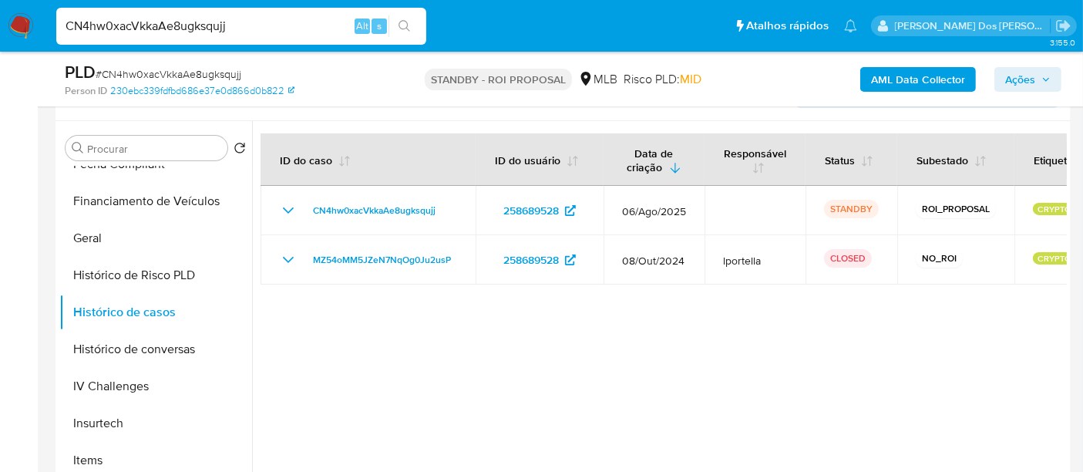
scroll to position [257, 0]
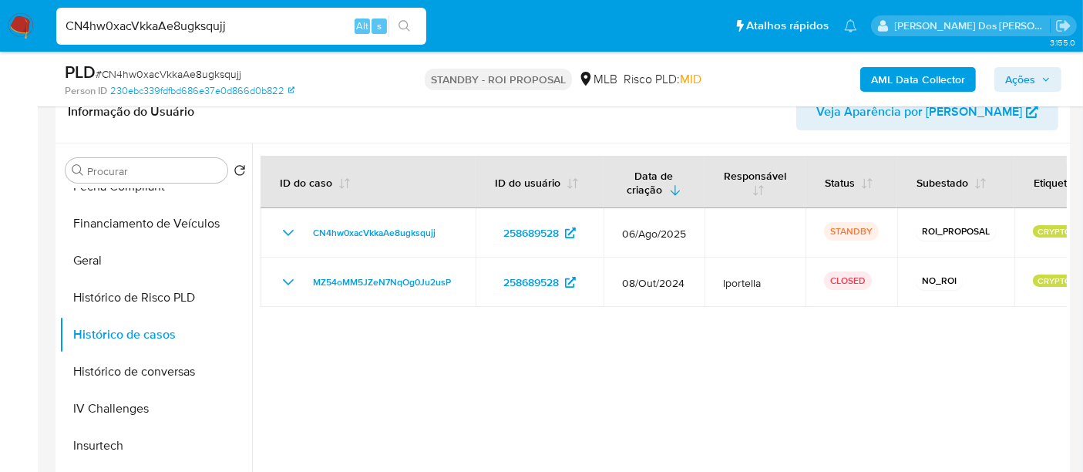
click at [197, 27] on input "CN4hw0xacVkkaAe8ugksqujj" at bounding box center [241, 26] width 370 height 20
paste input "9q61tifaXsNklD6q8gEfVMKS"
type input "9q61tifaXsNklD6q8gEfVMKS"
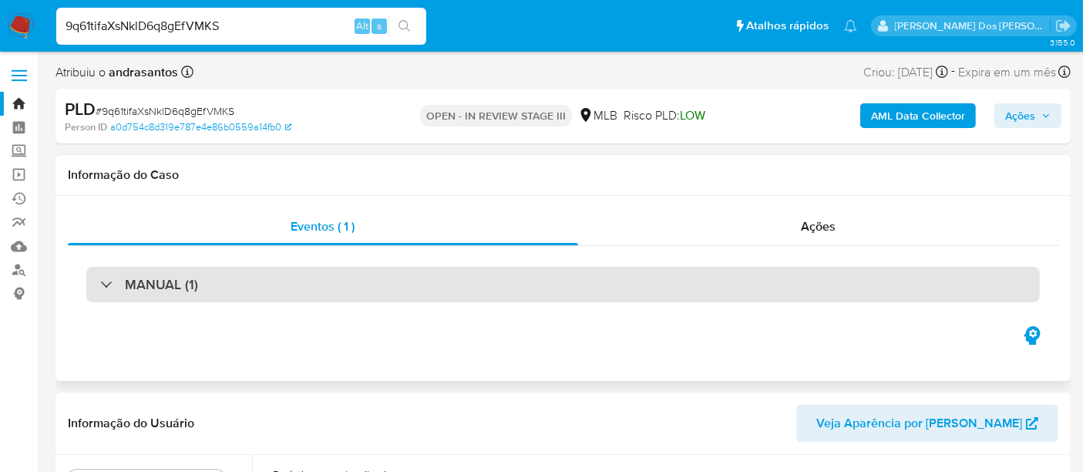
select select "10"
click at [326, 287] on div "MANUAL (1)" at bounding box center [563, 284] width 954 height 35
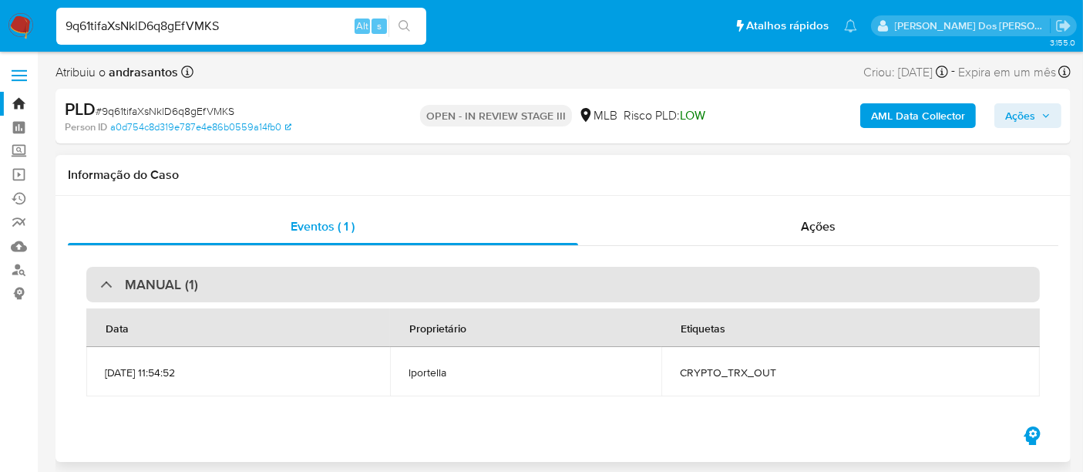
click at [326, 287] on div "MANUAL (1)" at bounding box center [563, 284] width 954 height 35
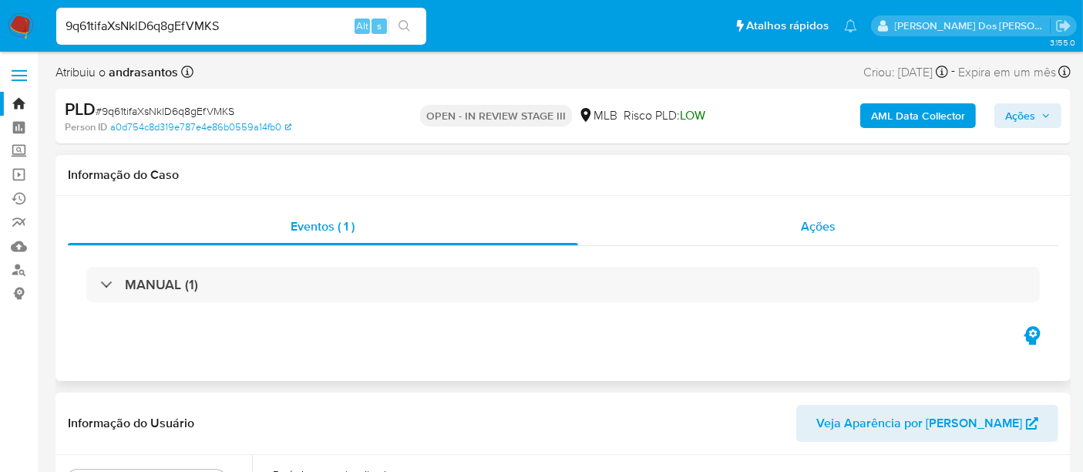
click at [821, 227] on span "Ações" at bounding box center [818, 226] width 35 height 18
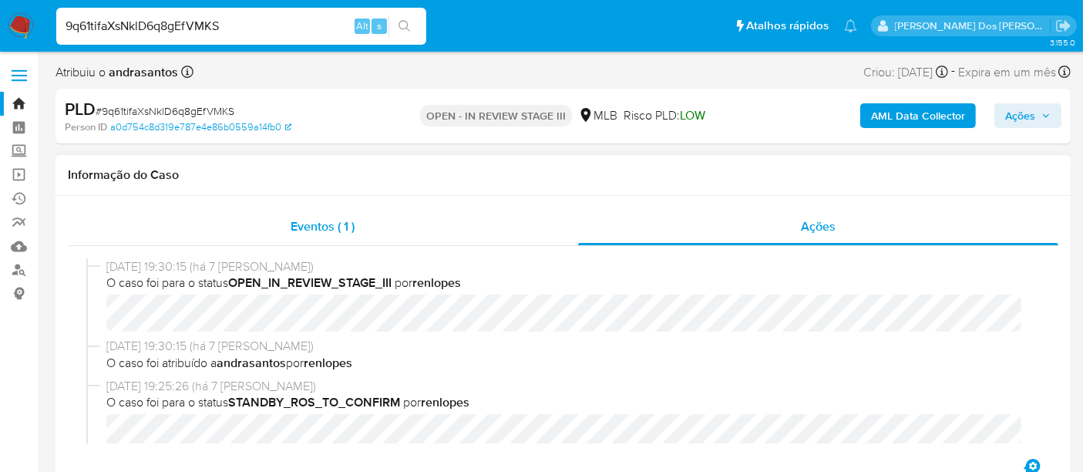
click at [325, 232] on span "Eventos ( 1 )" at bounding box center [323, 226] width 64 height 18
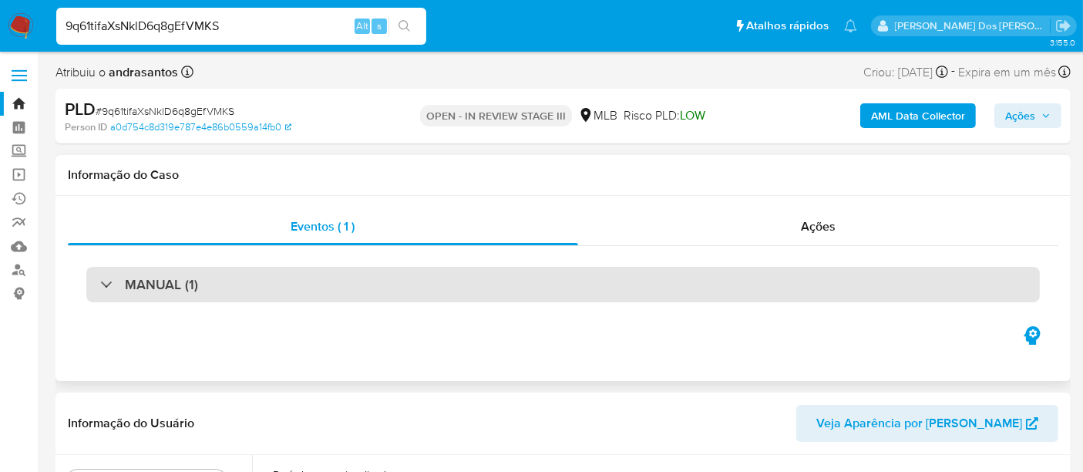
click at [275, 295] on div "MANUAL (1)" at bounding box center [563, 284] width 954 height 35
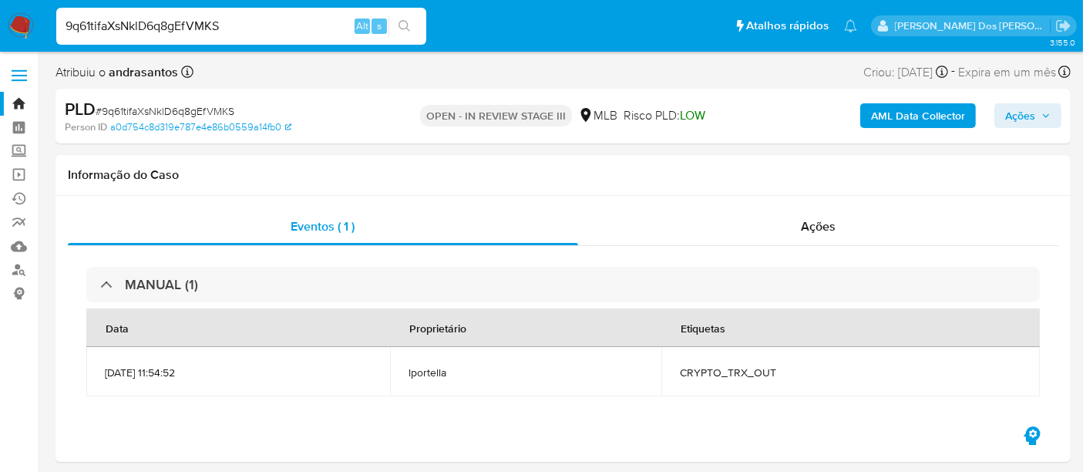
click at [21, 31] on img at bounding box center [21, 26] width 26 height 26
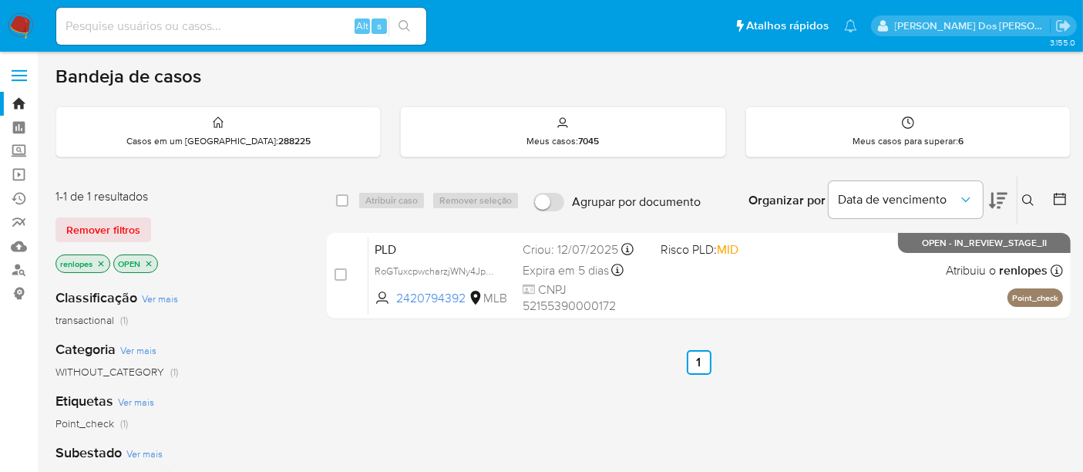
click at [106, 229] on span "Remover filtros" at bounding box center [103, 230] width 74 height 22
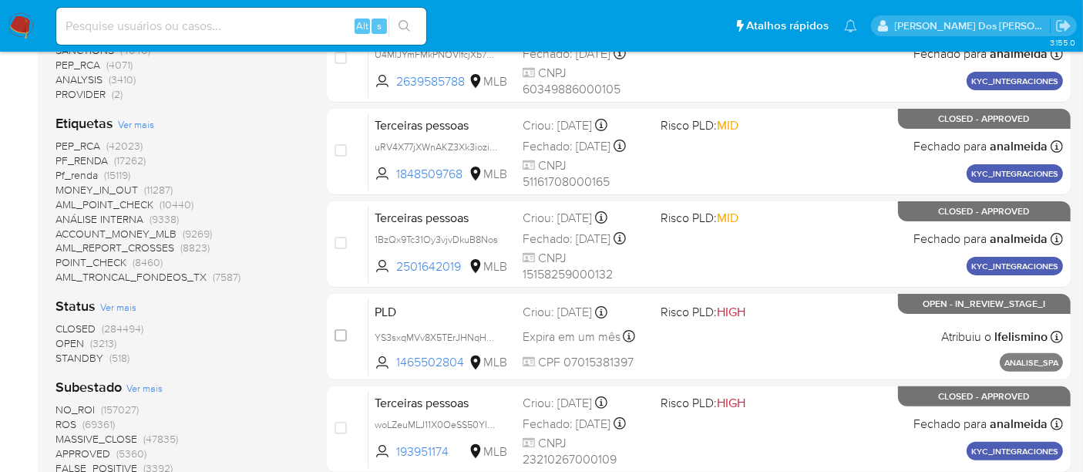
scroll to position [428, 0]
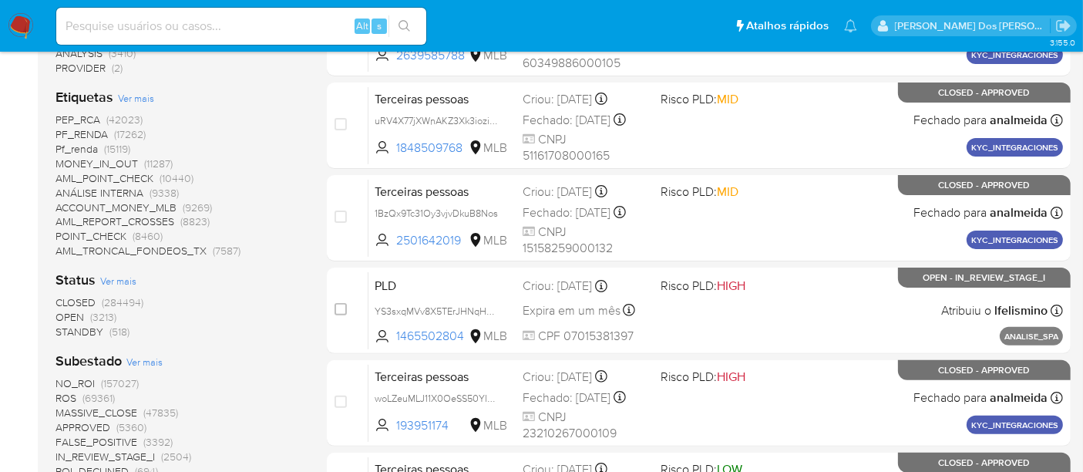
click at [86, 332] on span "STANDBY" at bounding box center [80, 331] width 48 height 15
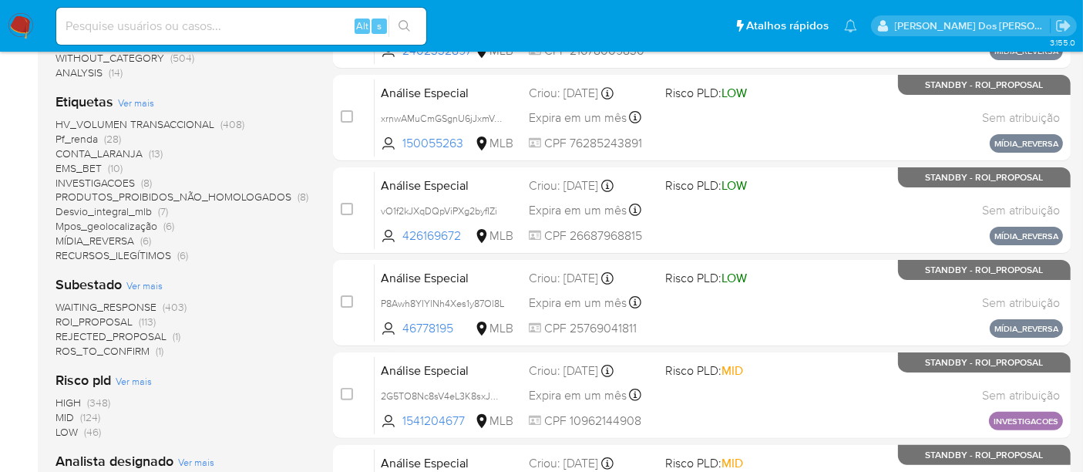
scroll to position [342, 0]
click at [109, 321] on span "ROI_PROPOSAL" at bounding box center [94, 322] width 77 height 15
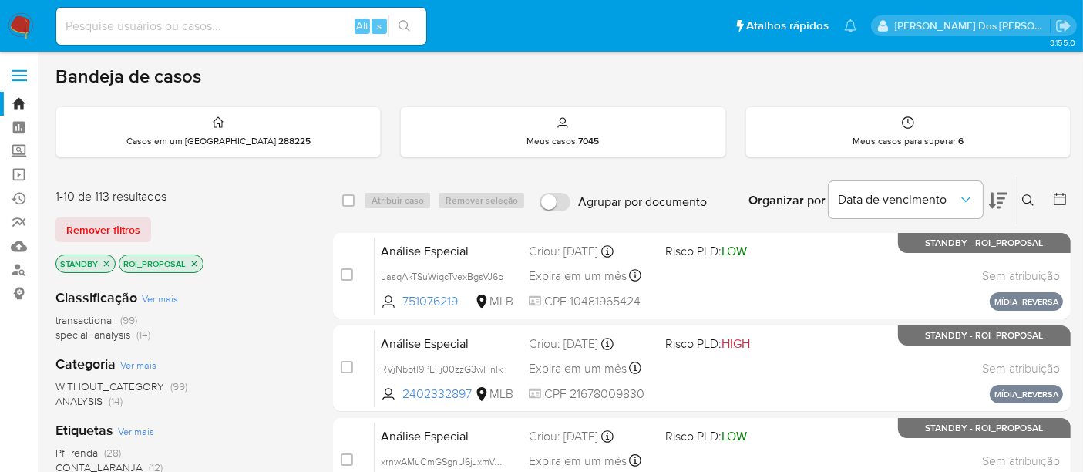
click at [997, 198] on icon at bounding box center [998, 200] width 19 height 19
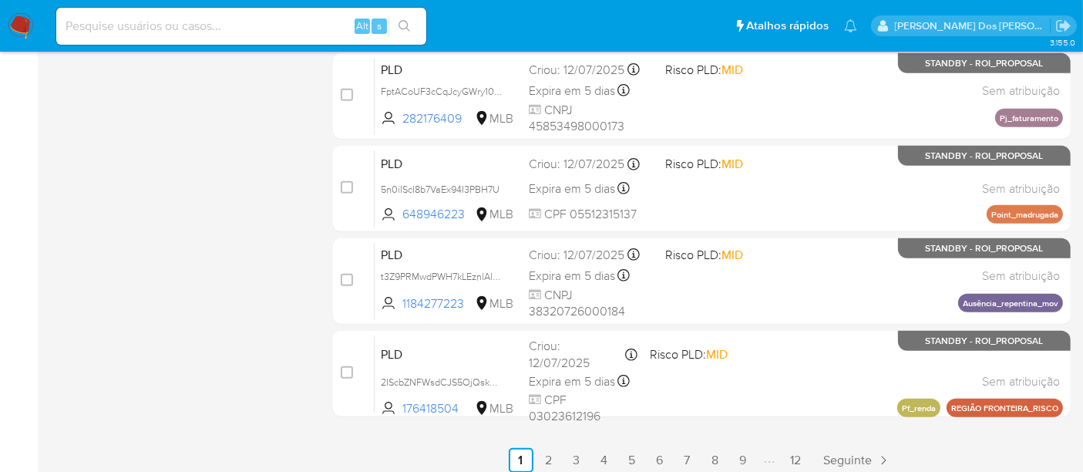
scroll to position [743, 0]
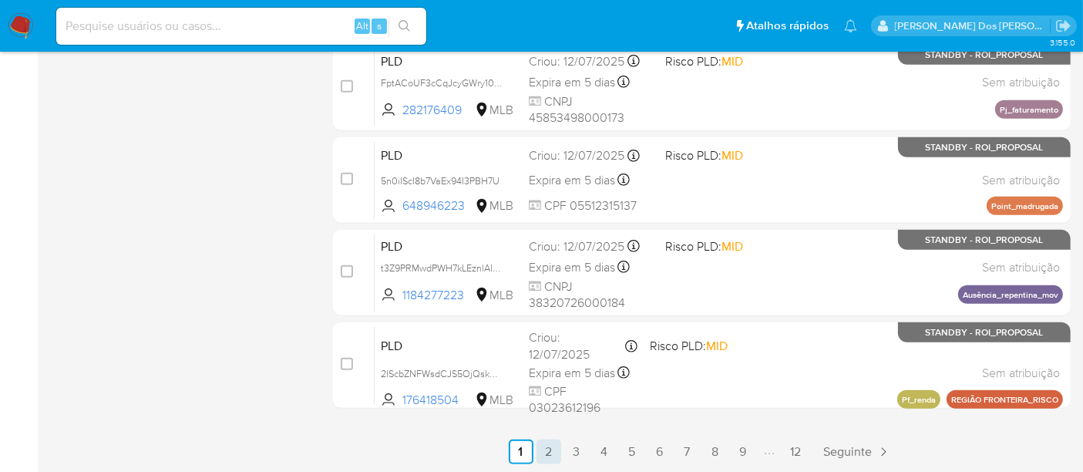
click at [545, 450] on link "2" at bounding box center [549, 451] width 25 height 25
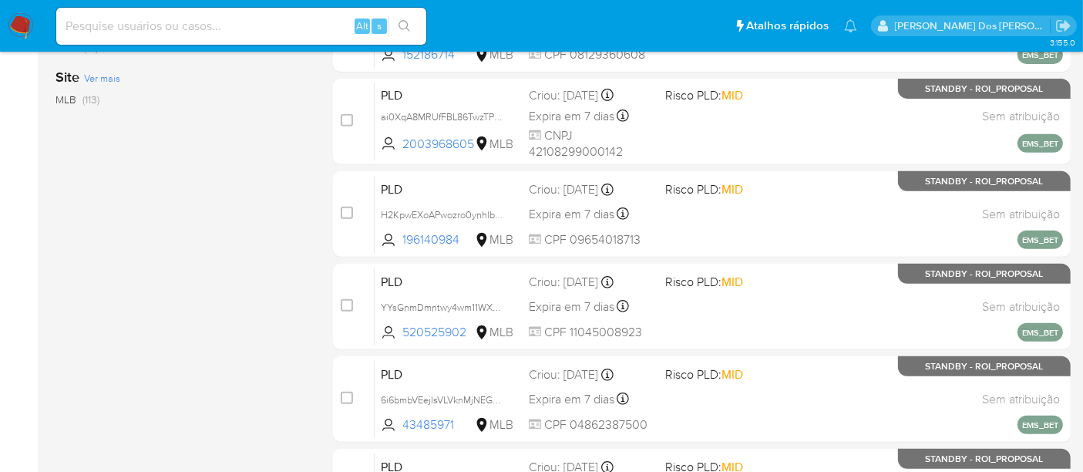
scroll to position [743, 0]
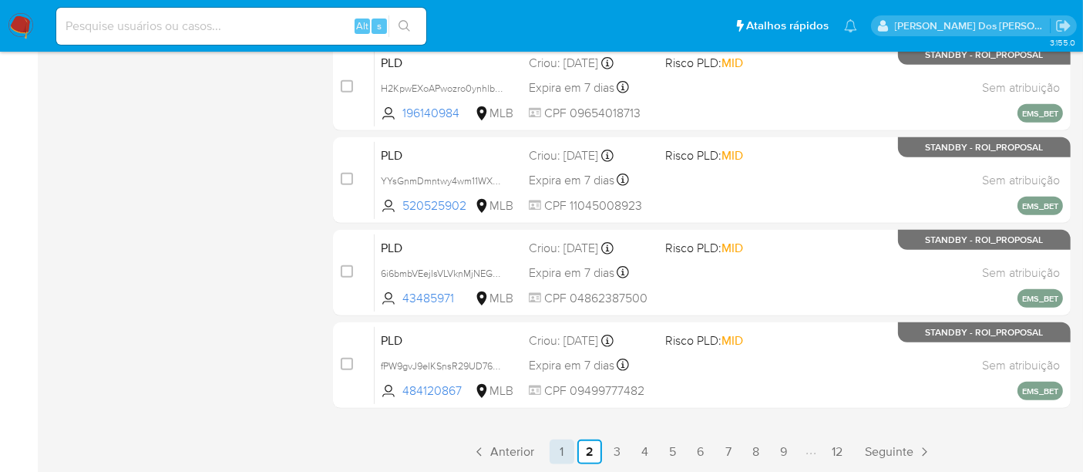
click at [561, 450] on link "1" at bounding box center [562, 451] width 25 height 25
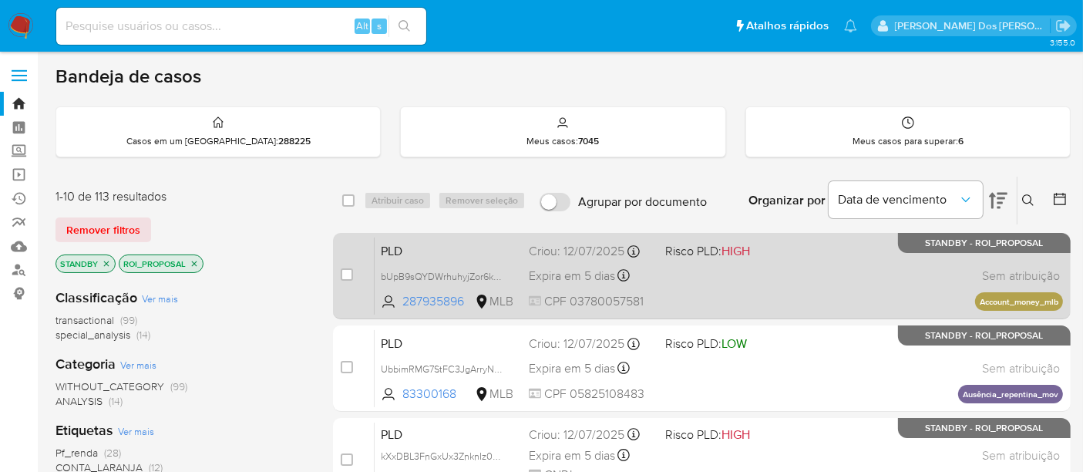
click at [577, 269] on span "Expira em 5 dias" at bounding box center [572, 276] width 86 height 17
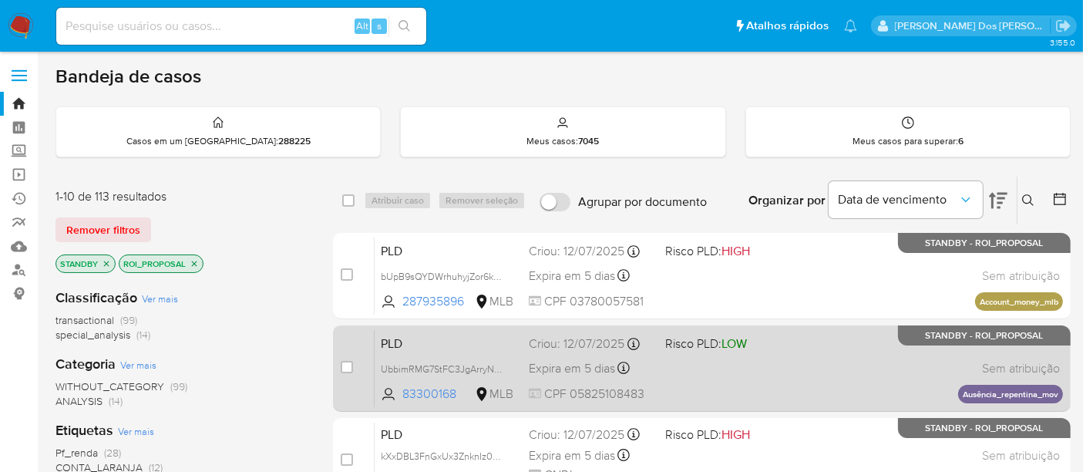
click at [593, 354] on div "PLD UbbimRMG7StFC3JgArryNDKq 83300168 MLB Risco PLD: LOW Criou: 12/07/2025 Crio…" at bounding box center [719, 368] width 688 height 78
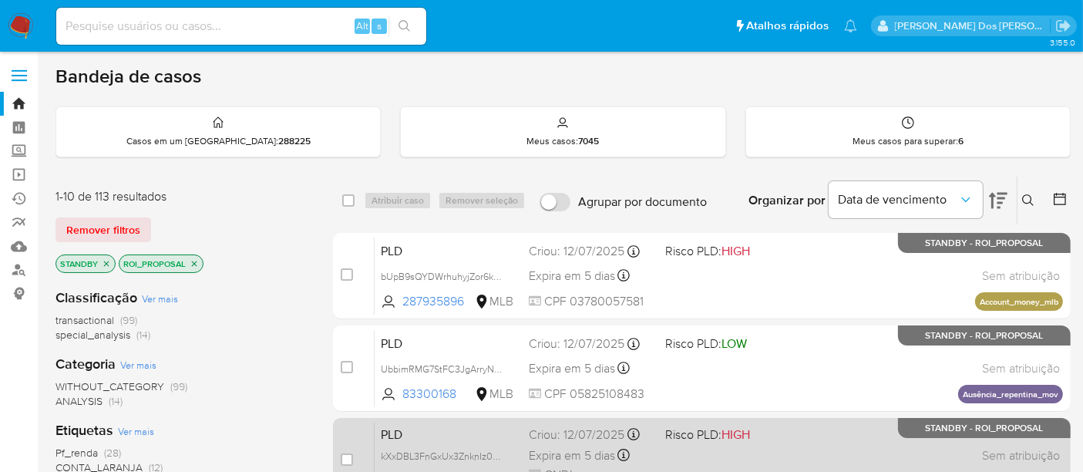
click at [597, 430] on div "Criou: 12/07/2025 Criou: 12/07/2025 00:58:44" at bounding box center [591, 434] width 124 height 17
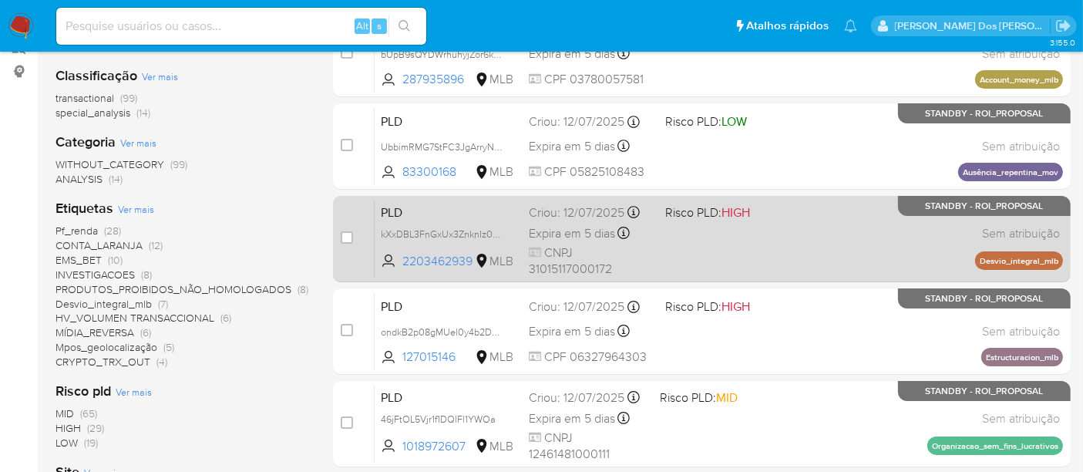
scroll to position [257, 0]
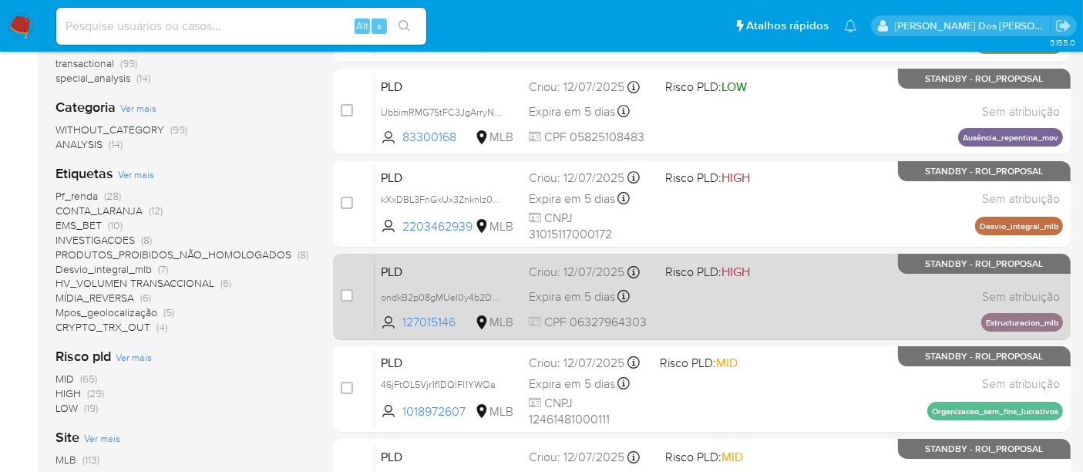
click at [582, 307] on div "PLD ondkB2p08gMUel0y4b2DcLx3 127015146 MLB Risco PLD: HIGH Criou: 12/07/2025 Cr…" at bounding box center [719, 297] width 688 height 78
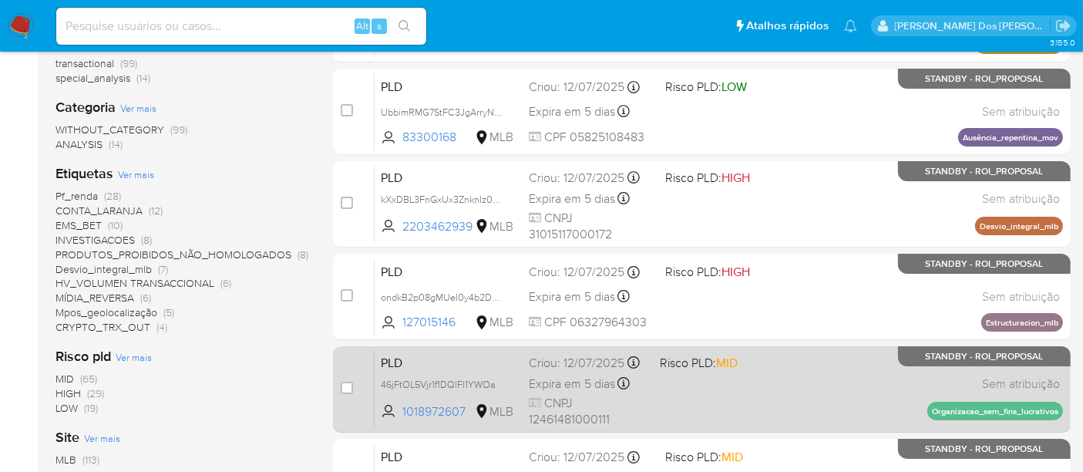
click at [561, 386] on span "Expira em 5 dias" at bounding box center [572, 383] width 86 height 17
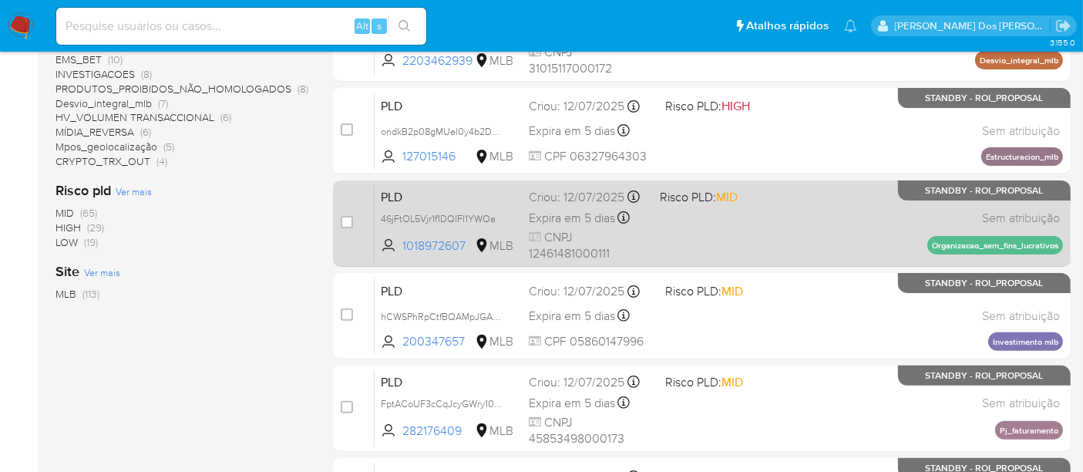
scroll to position [428, 0]
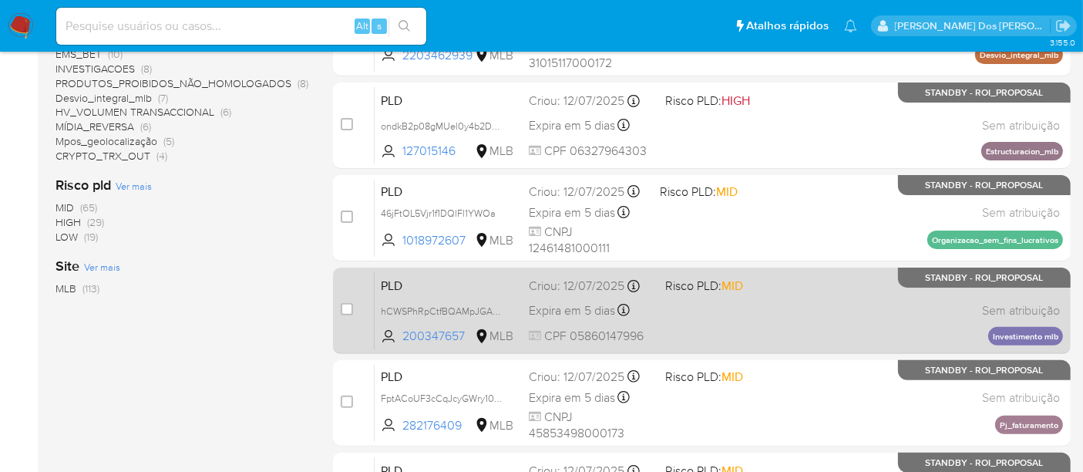
click at [566, 300] on div "Expira em 5 dias Expira em 26/08/2025 01:03:21" at bounding box center [591, 310] width 124 height 21
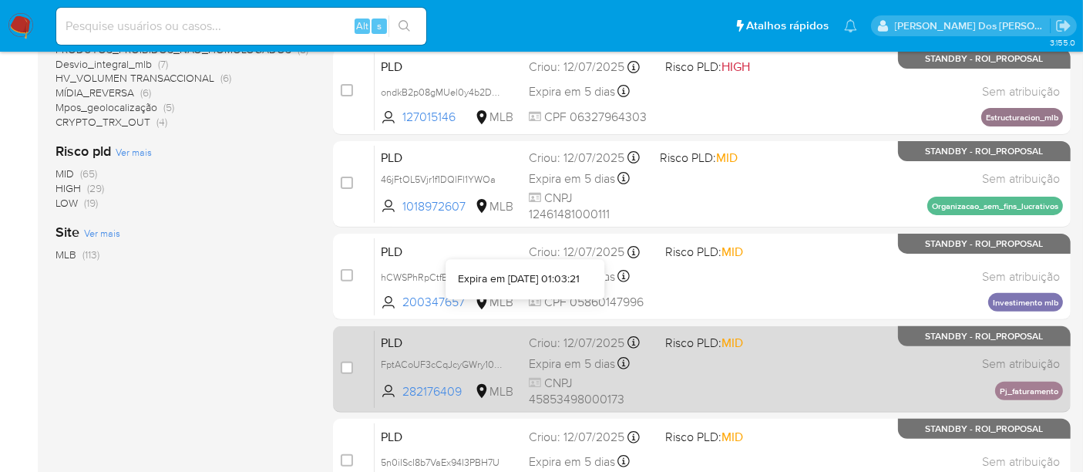
scroll to position [513, 0]
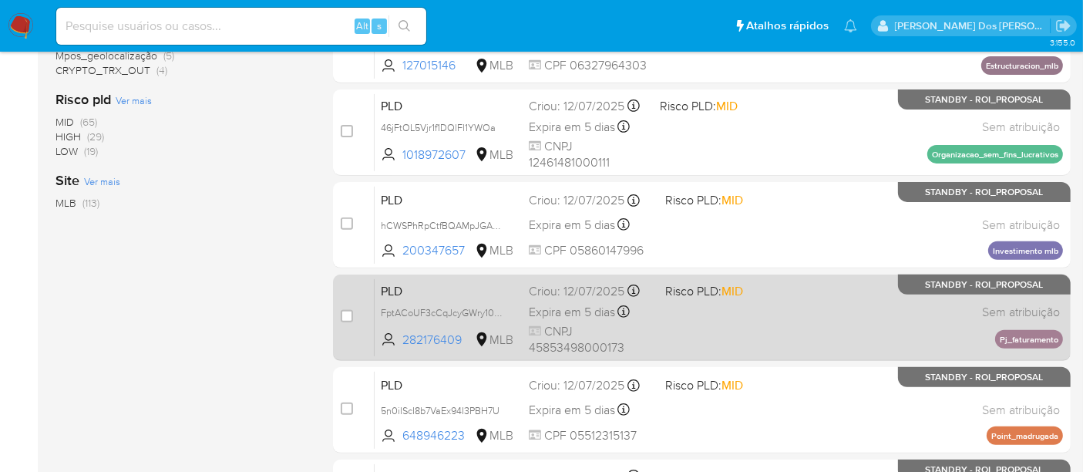
click at [572, 309] on span "Expira em 5 dias" at bounding box center [572, 312] width 86 height 17
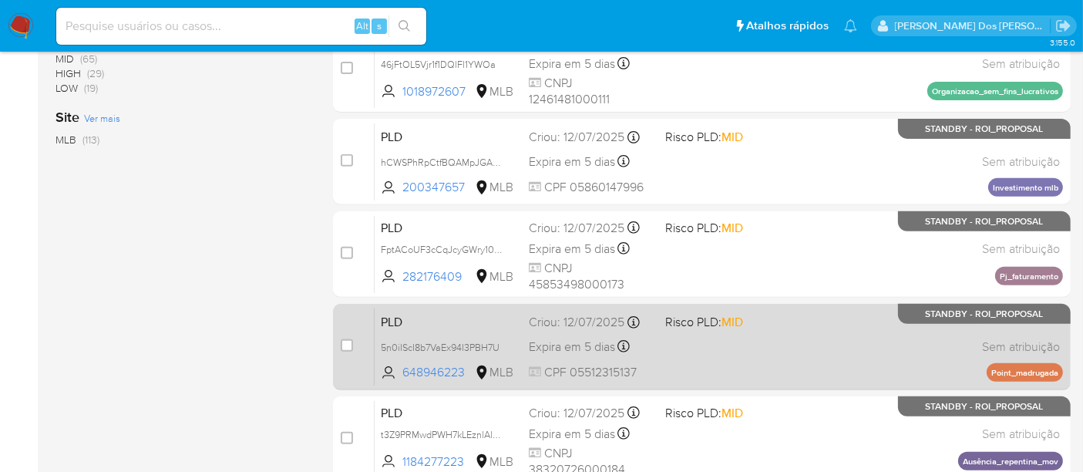
scroll to position [599, 0]
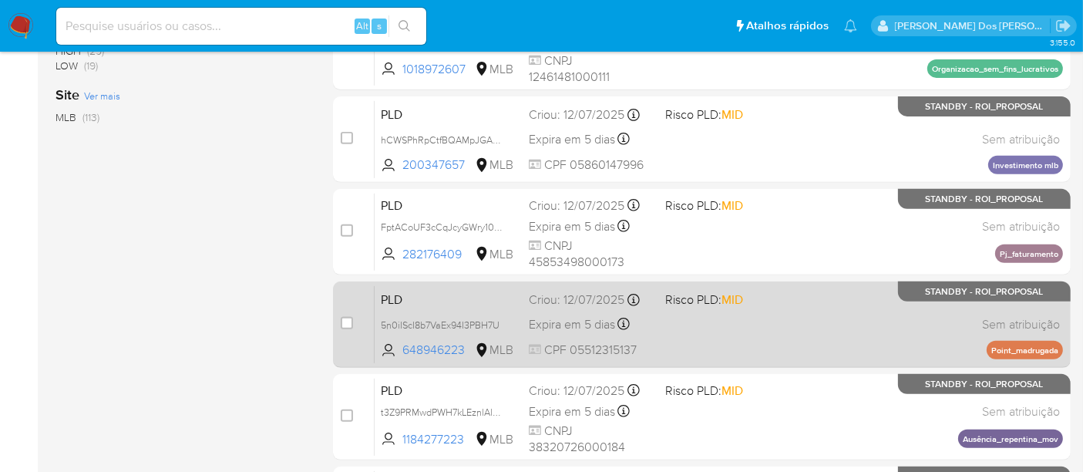
click at [544, 329] on span "Expira em 5 dias" at bounding box center [572, 324] width 86 height 17
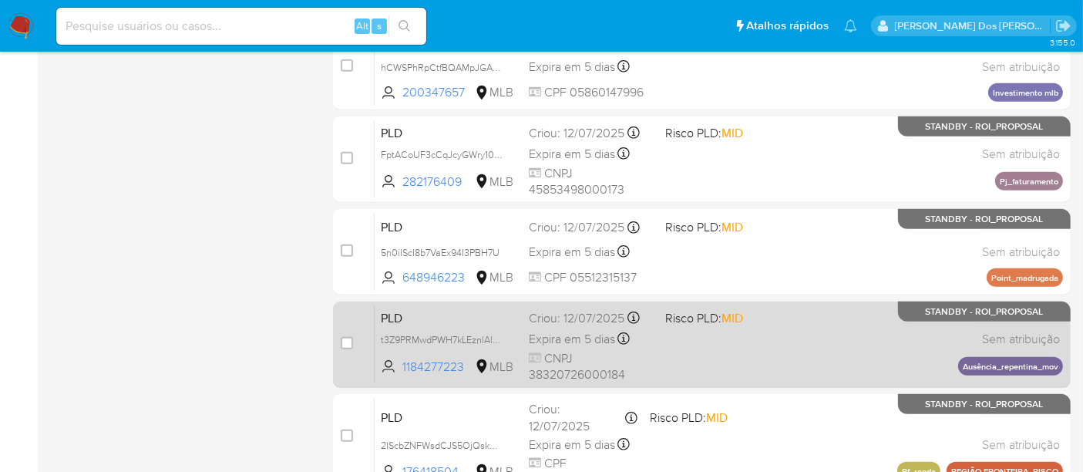
scroll to position [685, 0]
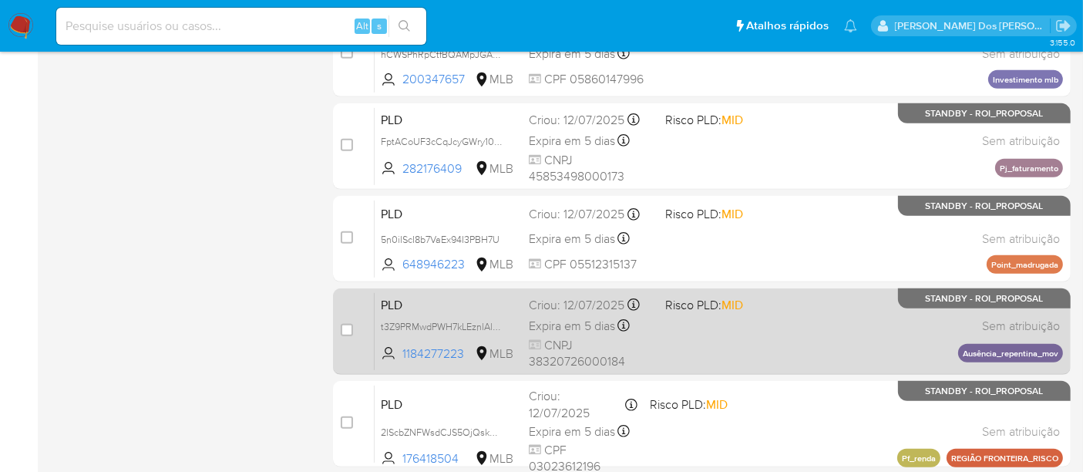
click at [577, 337] on span "CNPJ 38320726000184" at bounding box center [591, 353] width 124 height 33
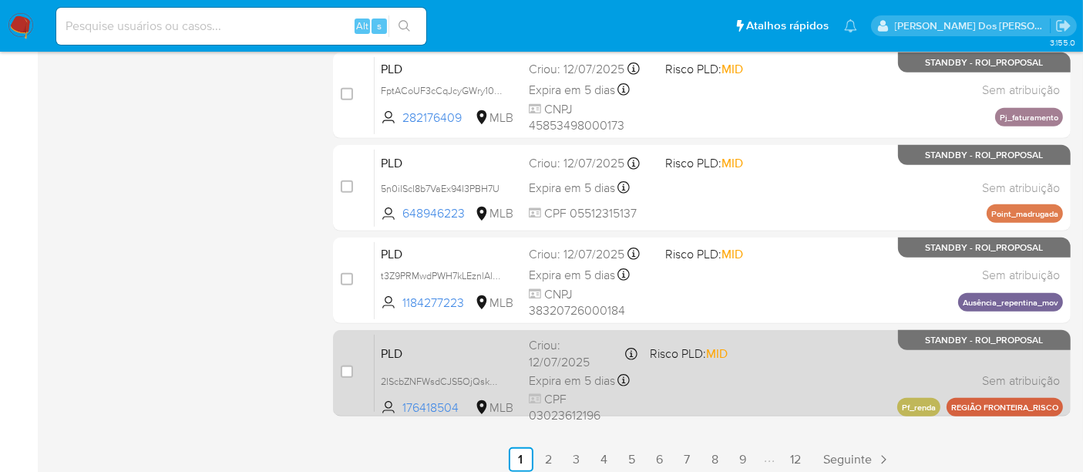
scroll to position [743, 0]
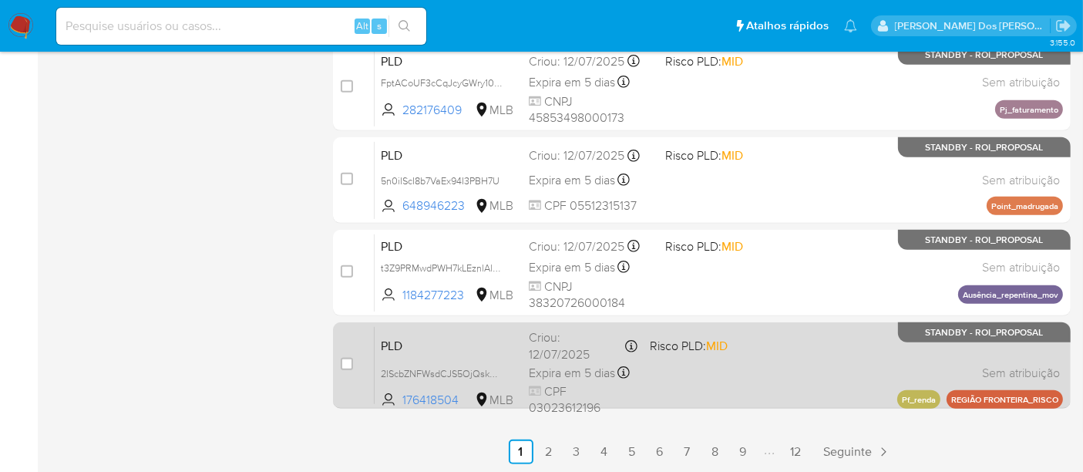
click at [564, 353] on div "Criou: 12/07/2025 Criou: 12/07/2025 01:08:26" at bounding box center [583, 345] width 109 height 33
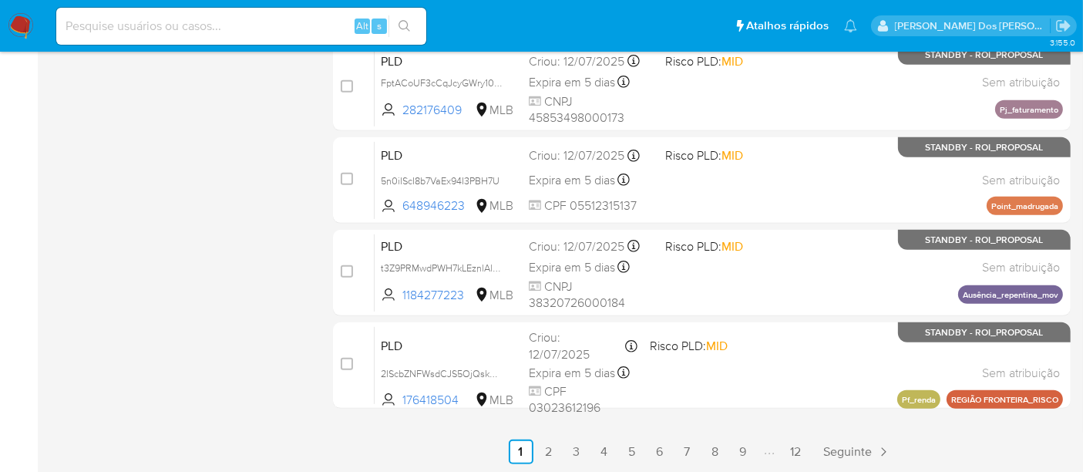
click at [180, 13] on div "Alt s" at bounding box center [241, 26] width 370 height 37
click at [180, 23] on input at bounding box center [241, 26] width 370 height 20
paste input "xMSZZNmxIhq82QUSbSUSrldc"
type input "xMSZZNmxIhq82QUSbSUSrldc"
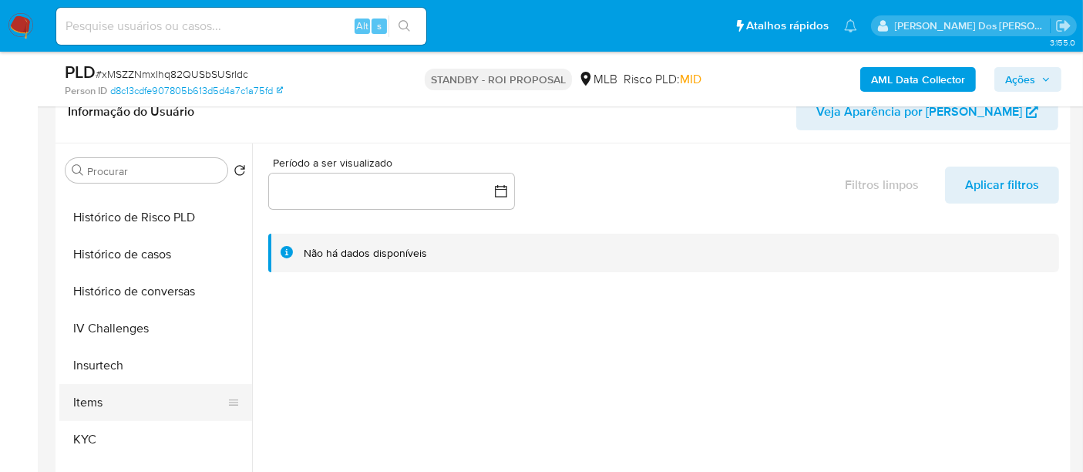
scroll to position [599, 0]
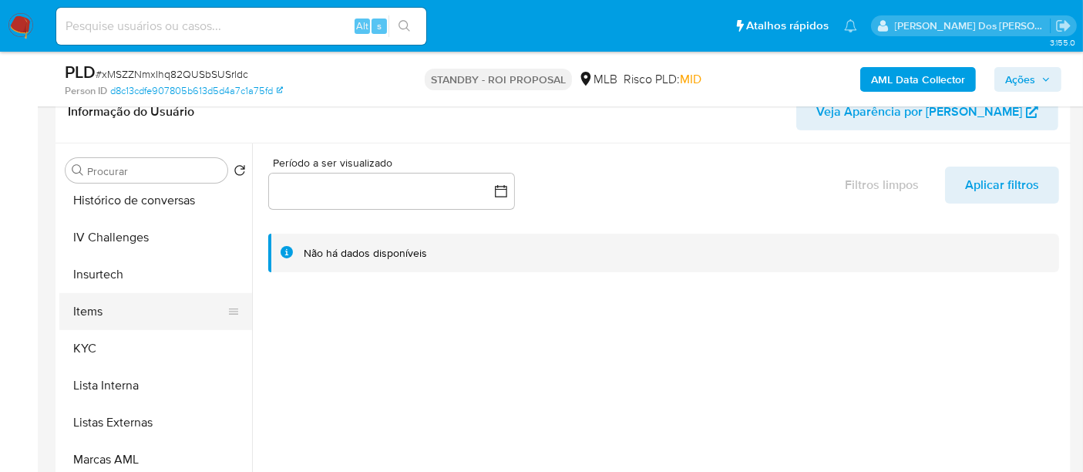
select select "10"
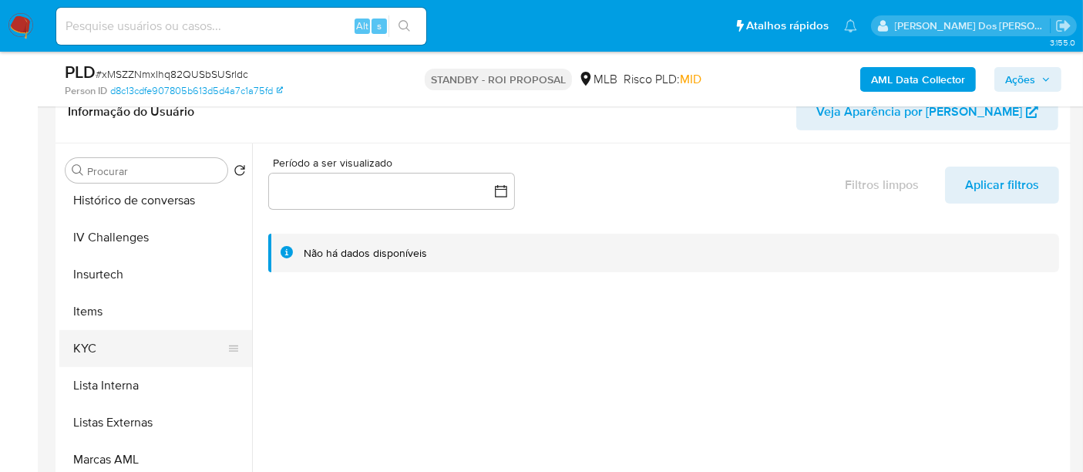
click at [86, 339] on button "KYC" at bounding box center [149, 348] width 180 height 37
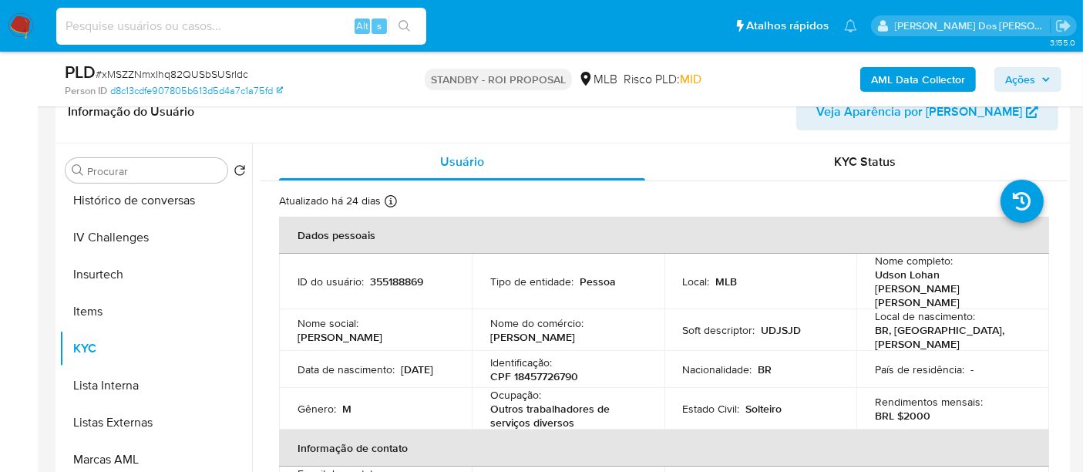
click at [202, 25] on input at bounding box center [241, 26] width 370 height 20
click at [144, 28] on input at bounding box center [241, 26] width 370 height 20
paste input "2IScbZNFWsdCJS5OjQskmBrg"
type input "2IScbZNFWsdCJS5OjQskmBrg"
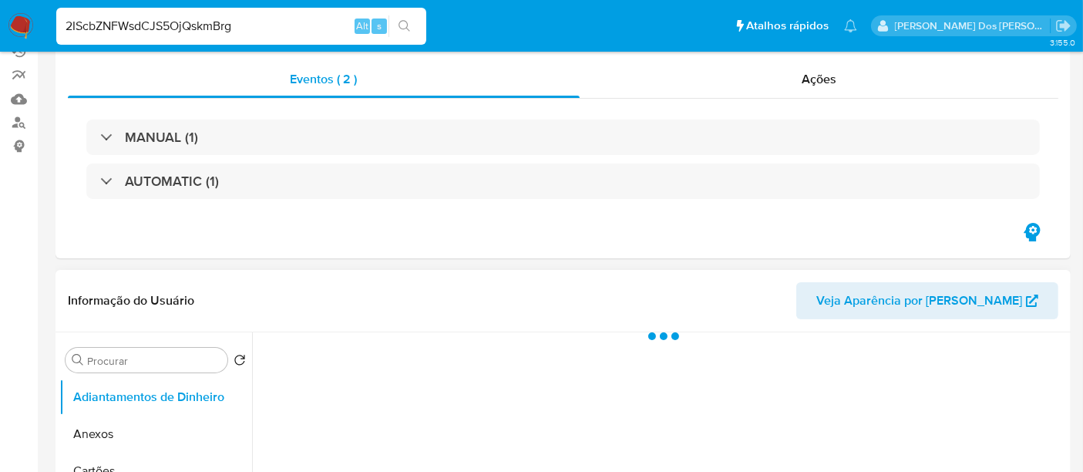
scroll to position [342, 0]
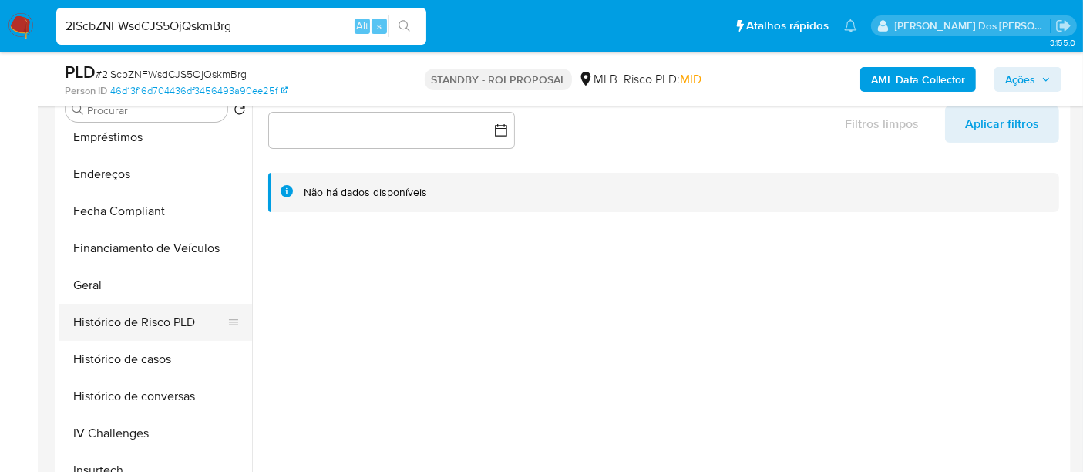
select select "10"
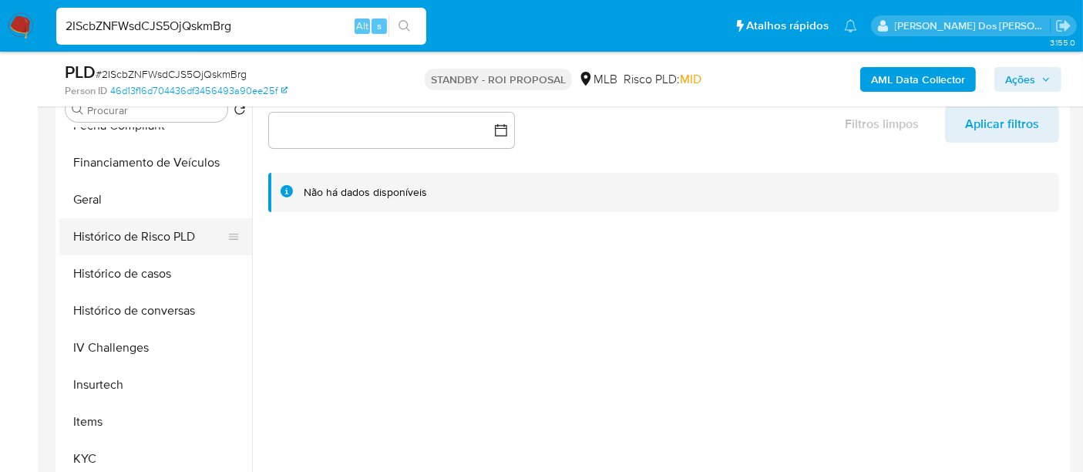
scroll to position [599, 0]
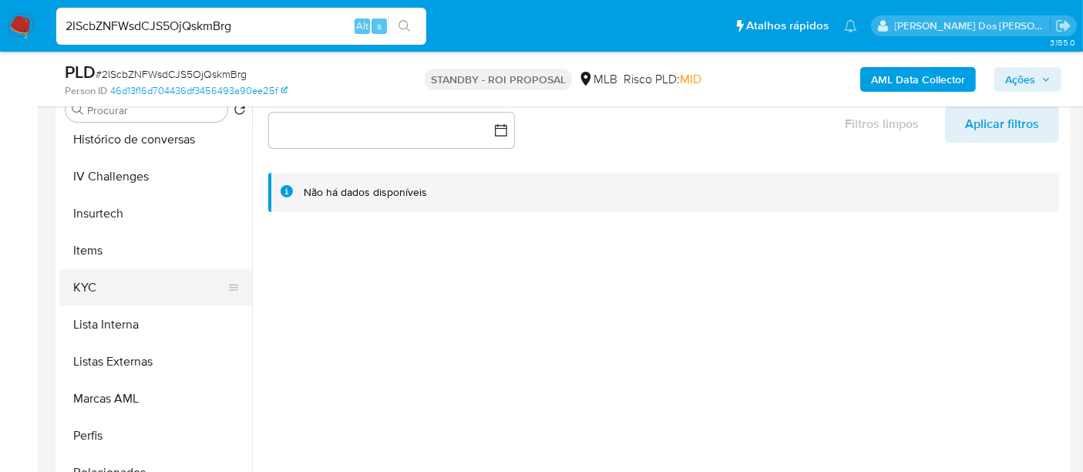
click at [93, 292] on button "KYC" at bounding box center [149, 287] width 180 height 37
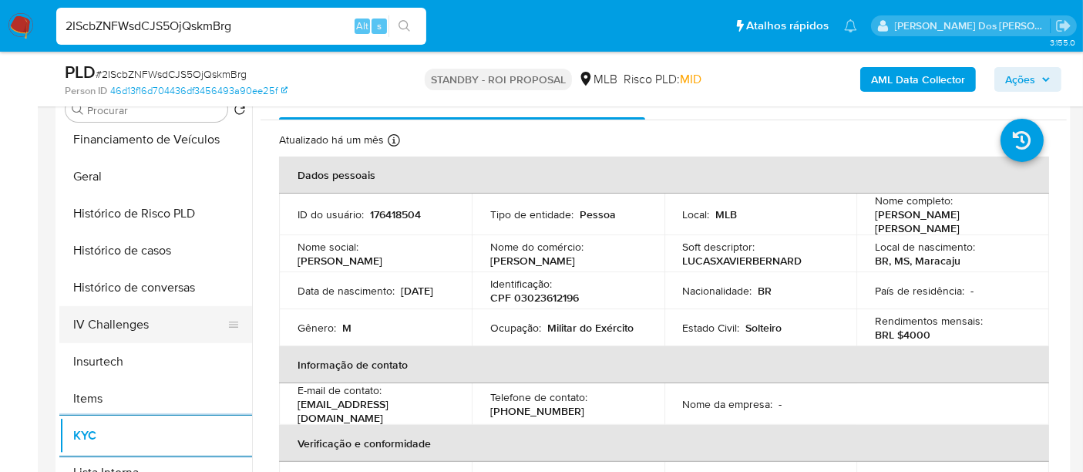
scroll to position [428, 0]
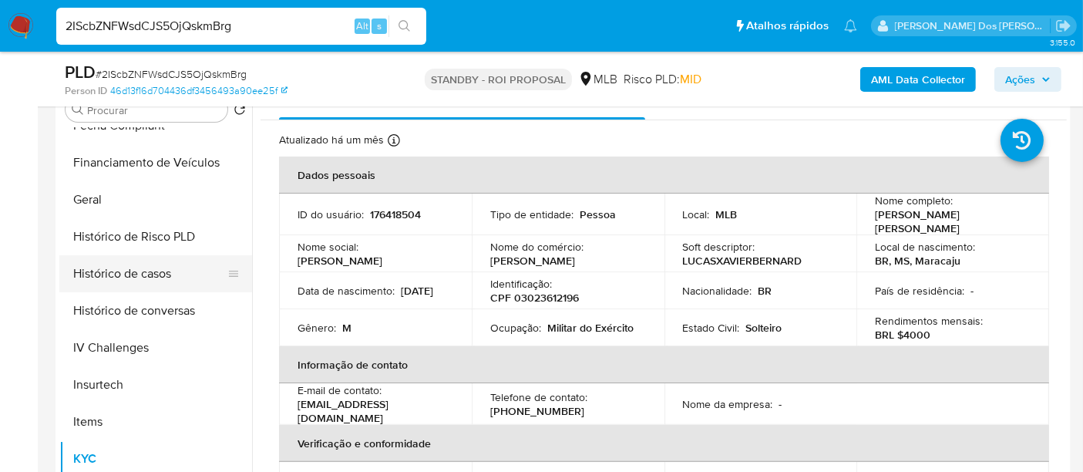
click at [147, 274] on button "Histórico de casos" at bounding box center [149, 273] width 180 height 37
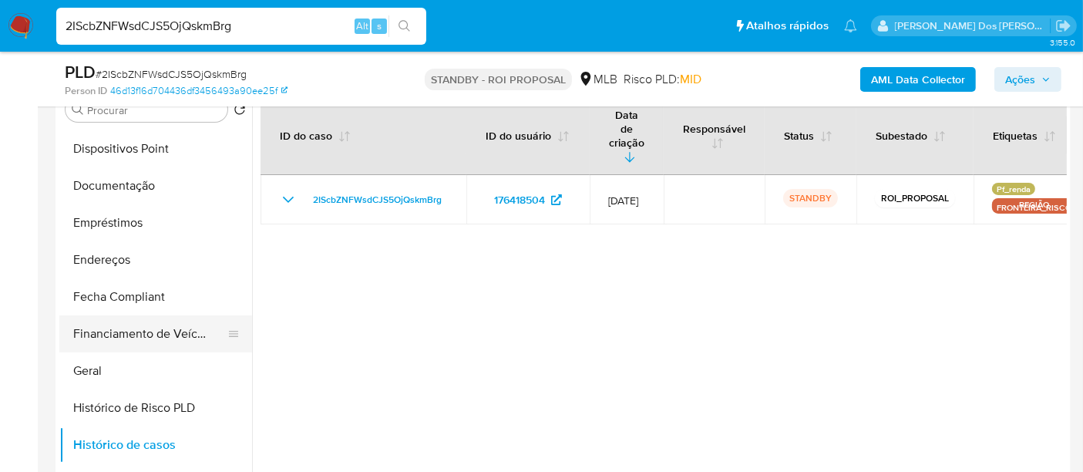
scroll to position [171, 0]
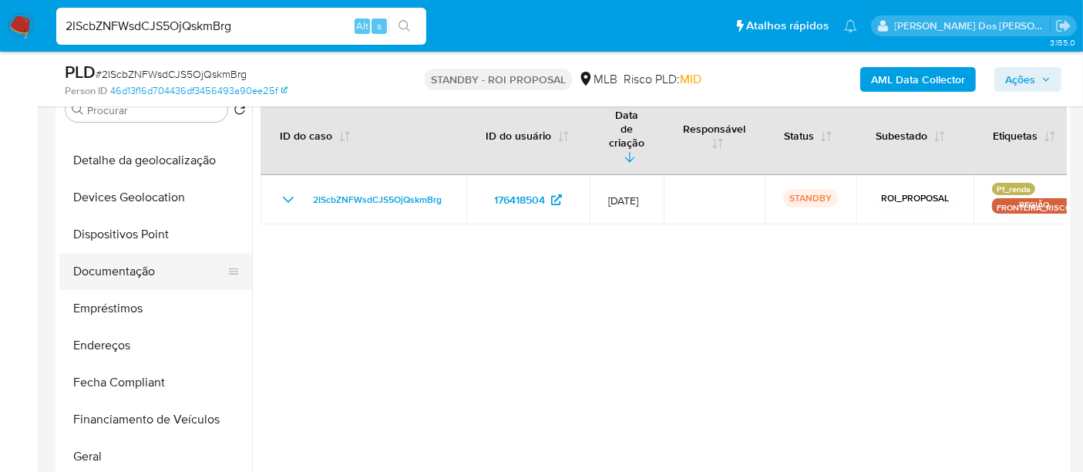
click at [133, 282] on button "Documentação" at bounding box center [149, 271] width 180 height 37
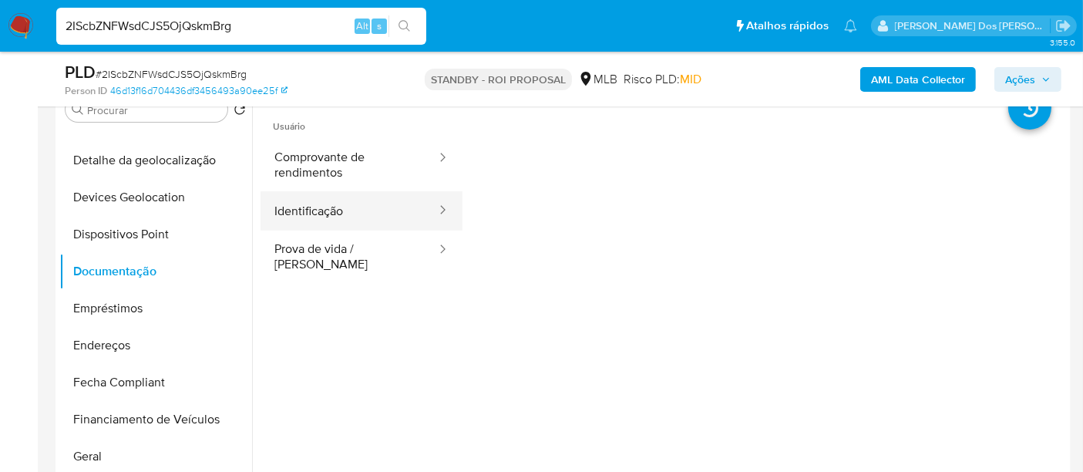
click at [297, 218] on button "Identificação" at bounding box center [349, 210] width 177 height 39
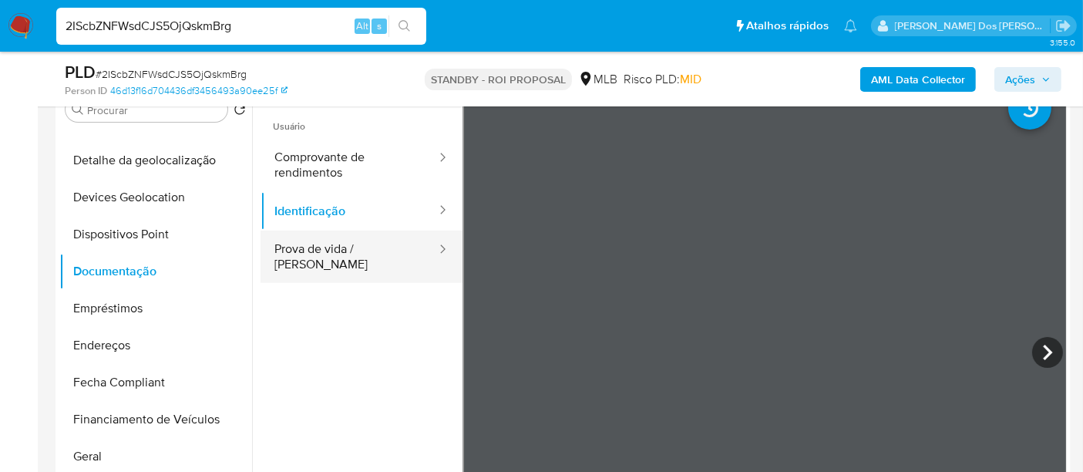
click at [353, 247] on button "Prova de vida / Selfie" at bounding box center [349, 257] width 177 height 52
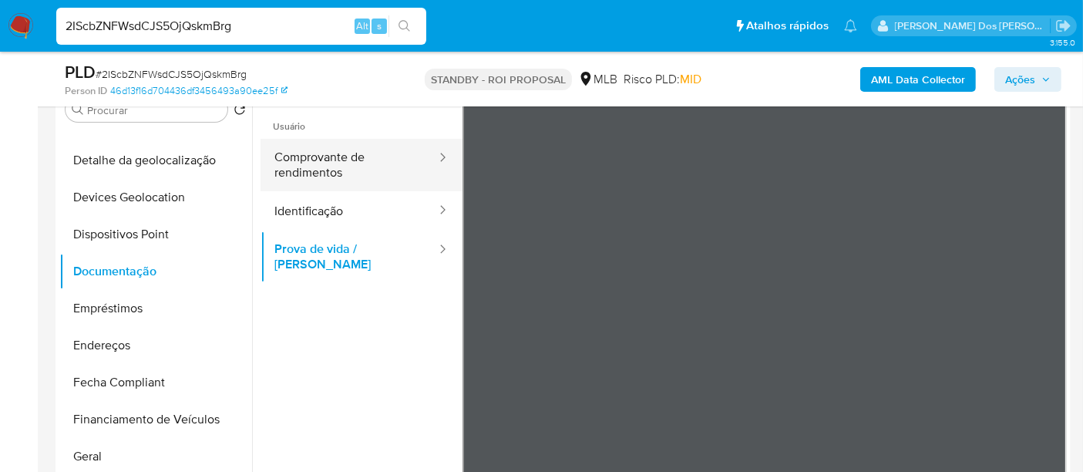
click at [353, 163] on button "Comprovante de rendimentos" at bounding box center [349, 165] width 177 height 52
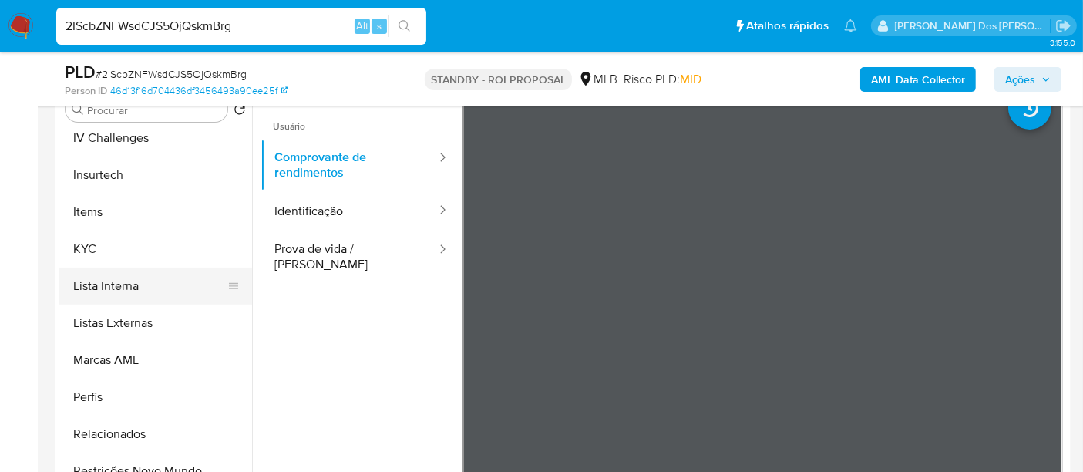
scroll to position [599, 0]
drag, startPoint x: 88, startPoint y: 292, endPoint x: 96, endPoint y: 291, distance: 8.5
click at [89, 291] on button "KYC" at bounding box center [149, 287] width 180 height 37
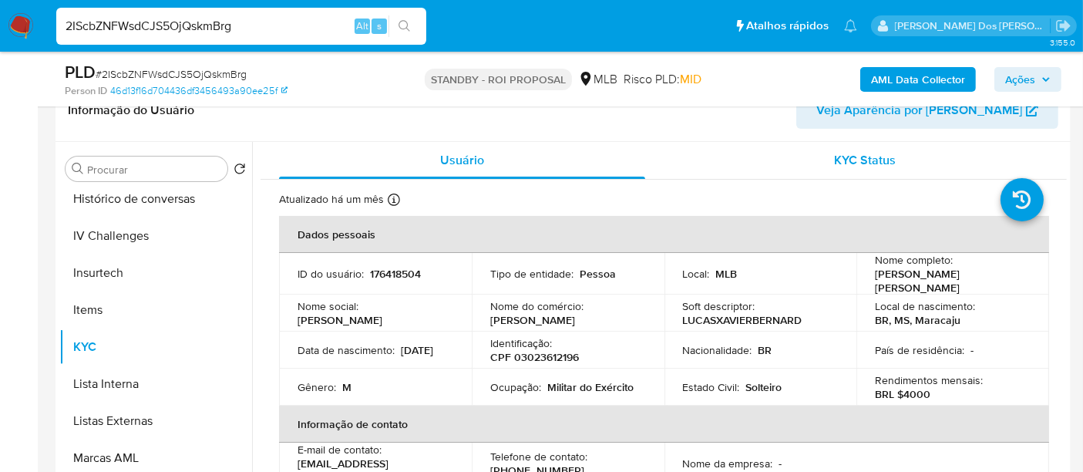
scroll to position [257, 0]
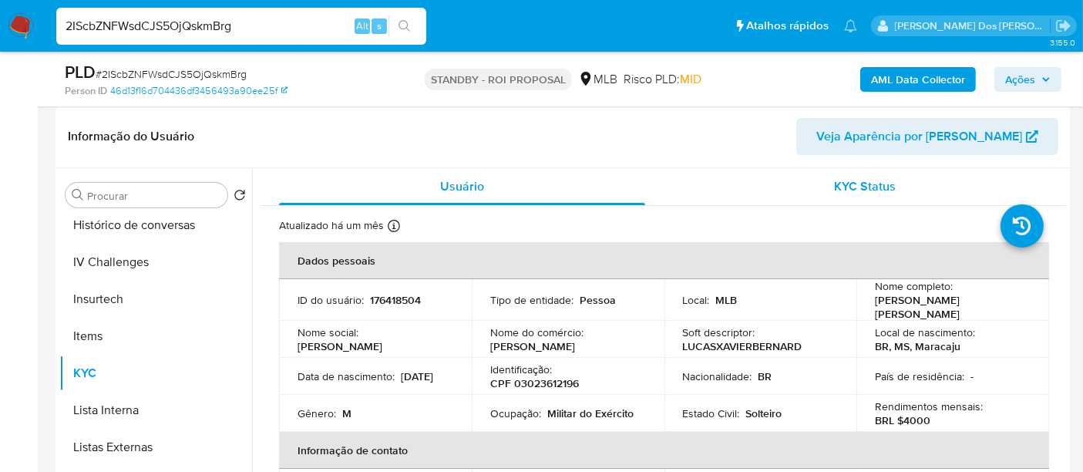
click at [847, 175] on div "KYC Status" at bounding box center [865, 186] width 366 height 37
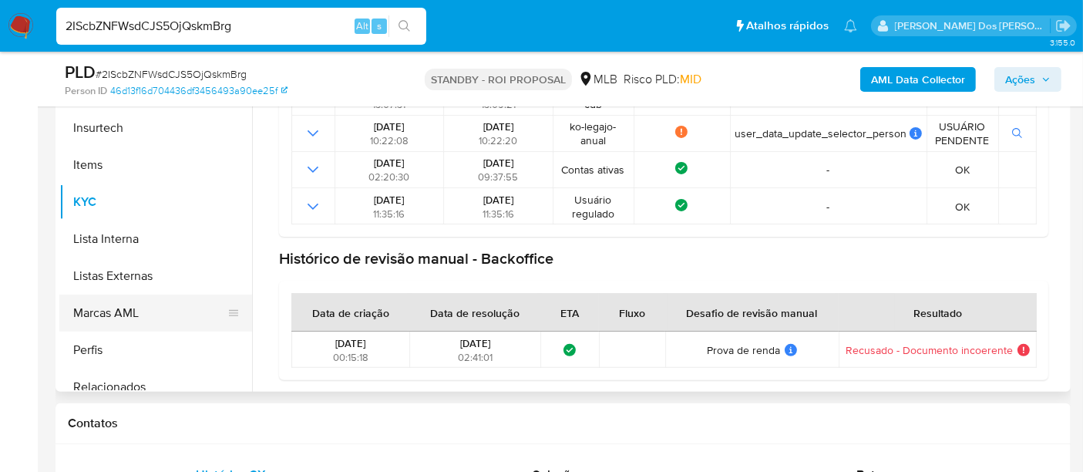
scroll to position [688, 0]
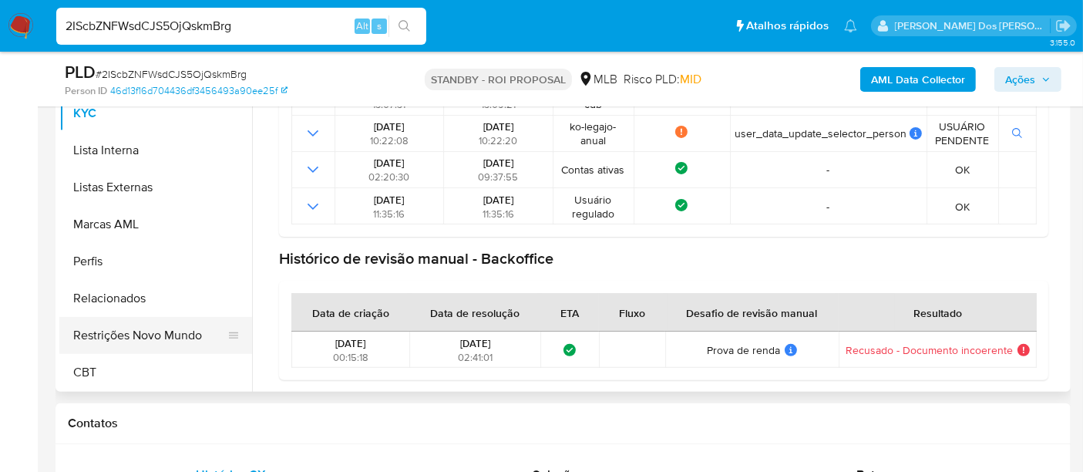
click at [150, 329] on button "Restrições Novo Mundo" at bounding box center [149, 335] width 180 height 37
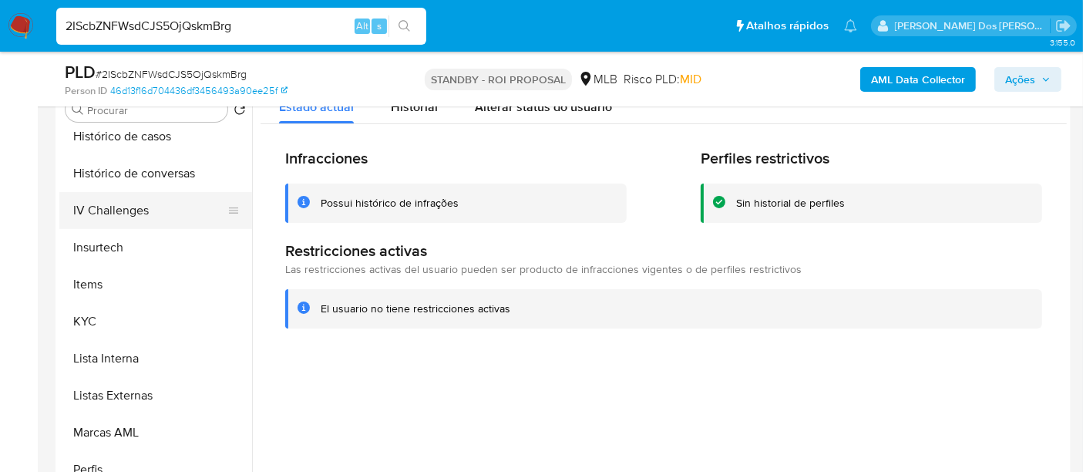
scroll to position [431, 0]
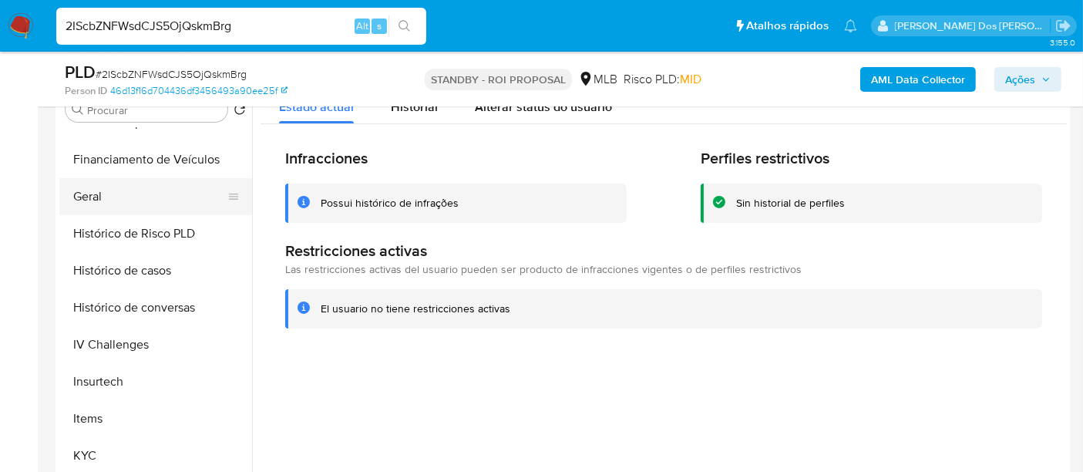
click at [93, 199] on button "Geral" at bounding box center [149, 196] width 180 height 37
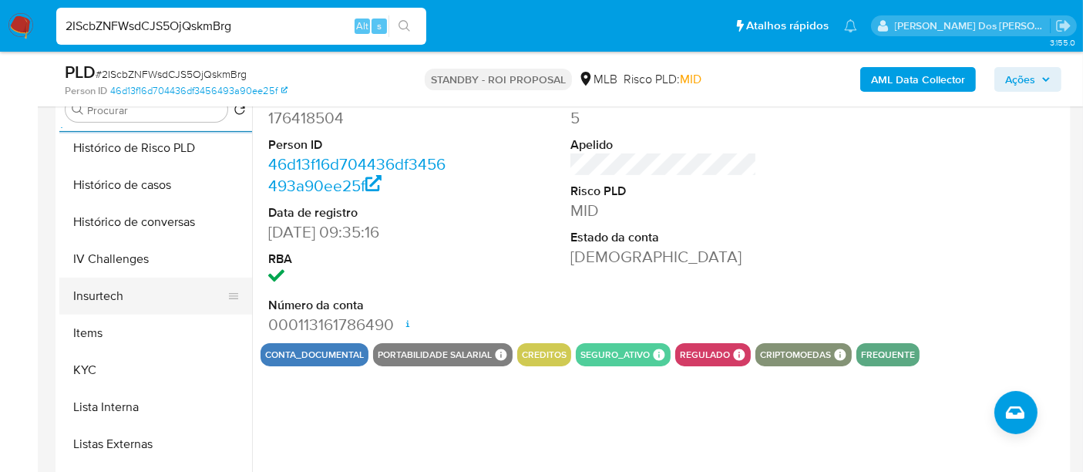
scroll to position [688, 0]
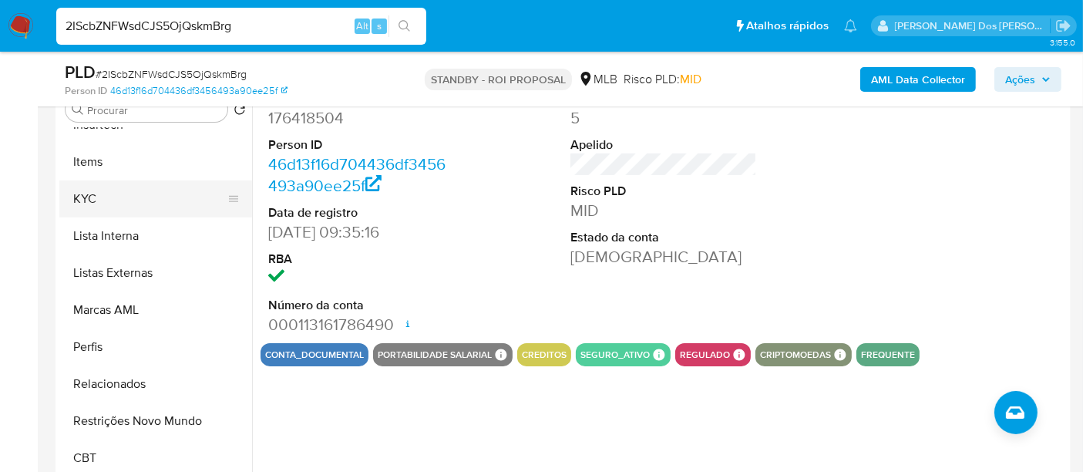
click at [88, 207] on button "KYC" at bounding box center [149, 198] width 180 height 37
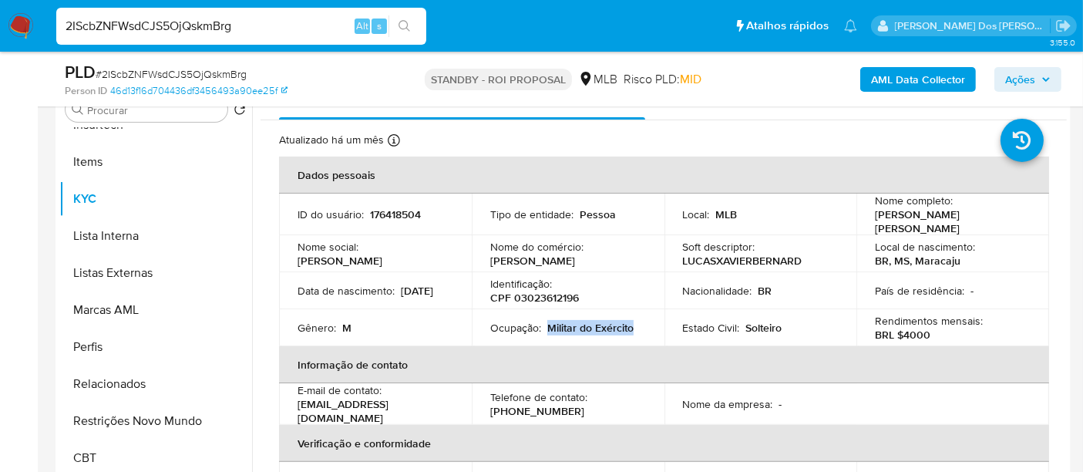
drag, startPoint x: 634, startPoint y: 320, endPoint x: 549, endPoint y: 324, distance: 84.9
click at [549, 324] on div "Ocupação : Militar do Exército" at bounding box center [568, 328] width 156 height 14
copy p "Militar do Exército"
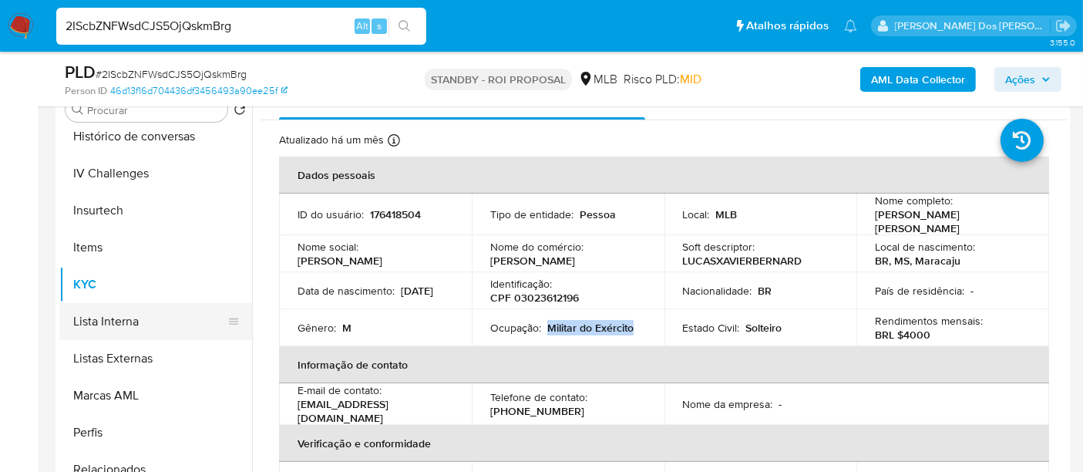
scroll to position [517, 0]
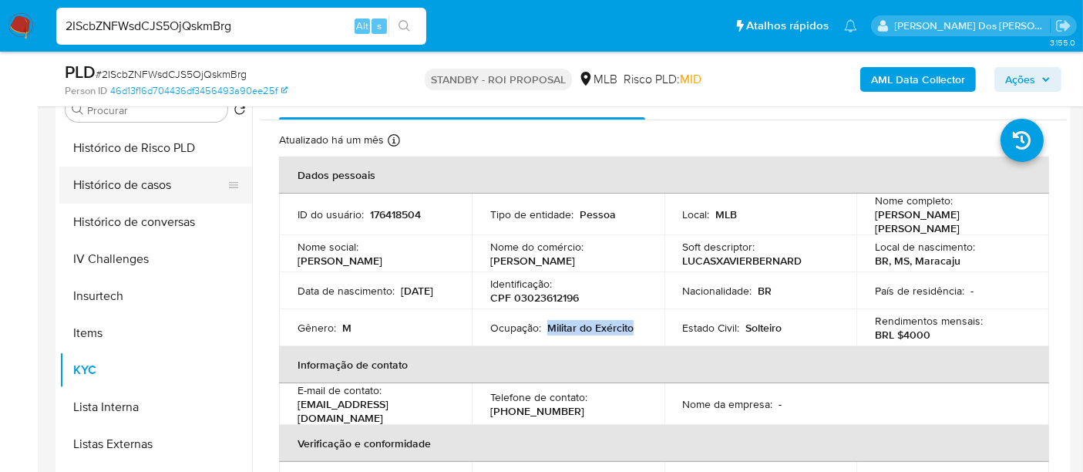
click at [153, 187] on button "Histórico de casos" at bounding box center [149, 185] width 180 height 37
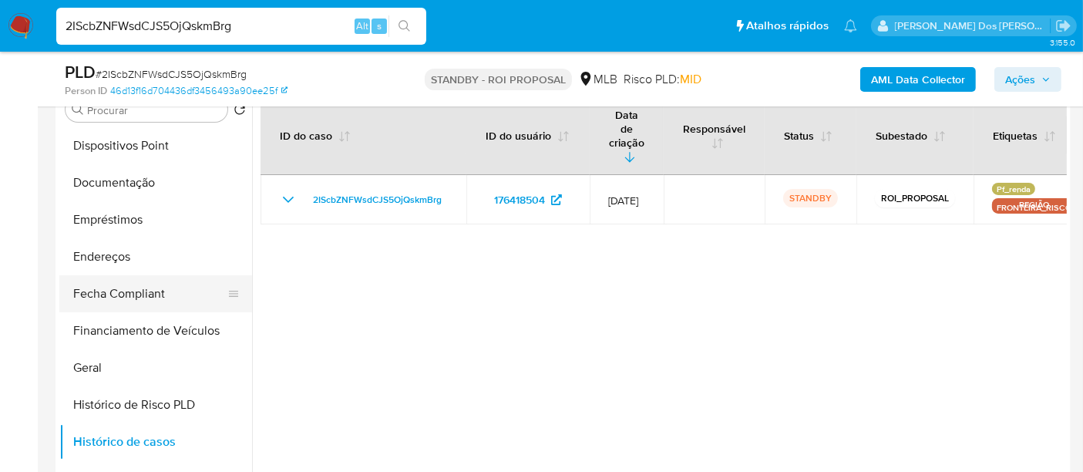
scroll to position [173, 0]
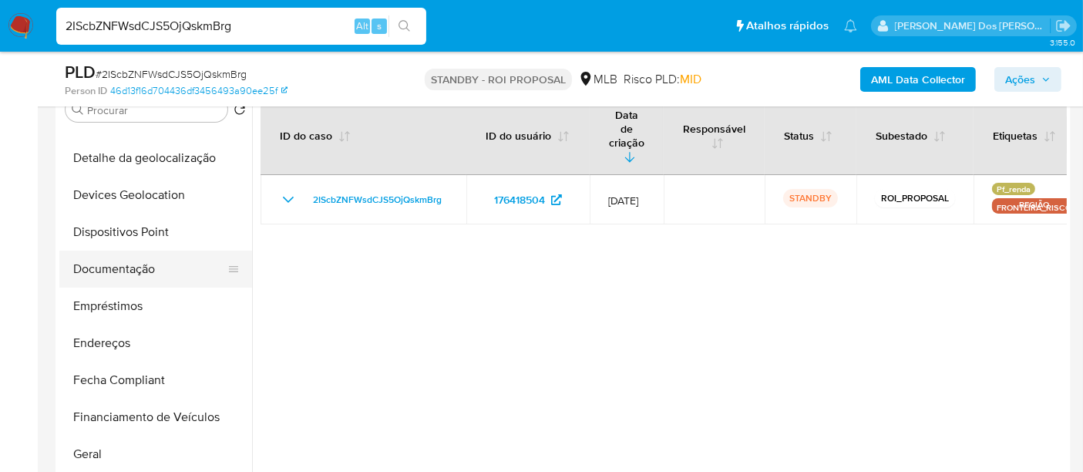
click at [136, 276] on button "Documentação" at bounding box center [149, 269] width 180 height 37
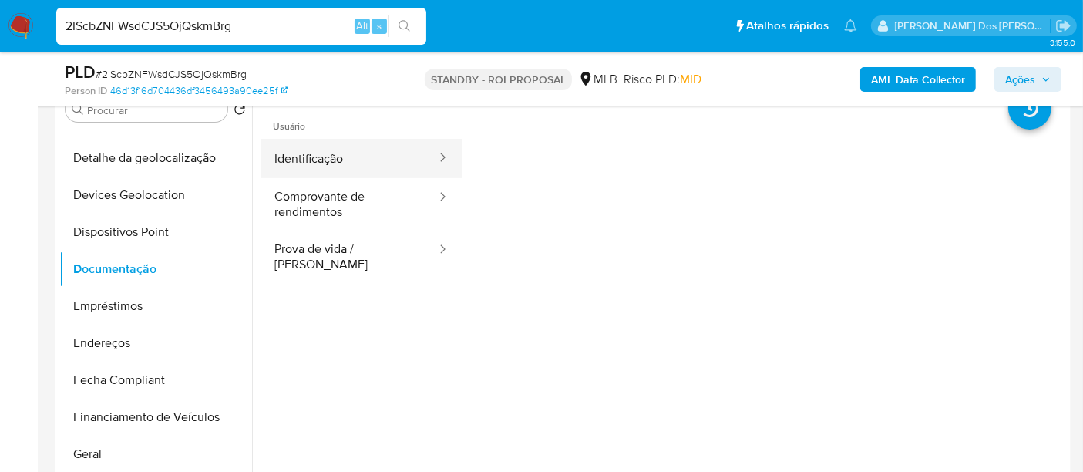
click at [305, 163] on button "Identificação" at bounding box center [349, 158] width 177 height 39
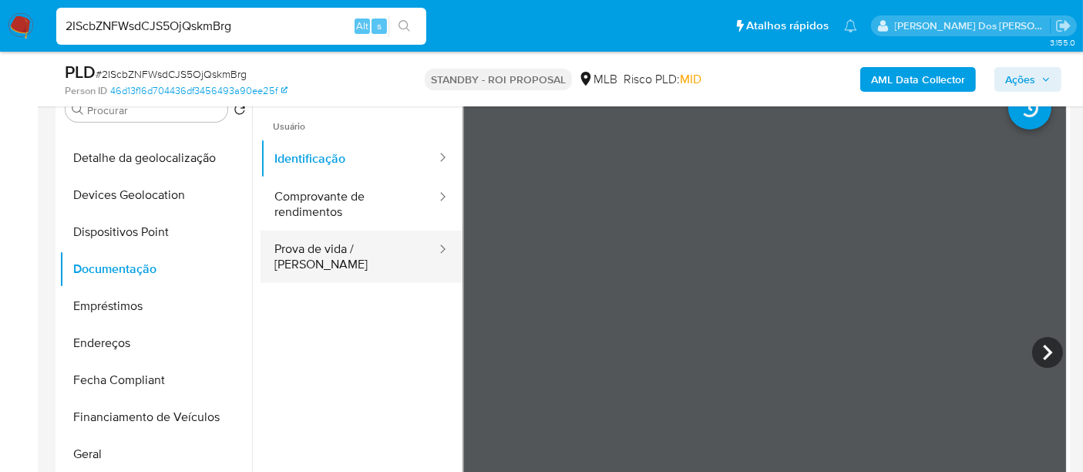
click at [339, 249] on button "Prova de vida / Selfie" at bounding box center [349, 257] width 177 height 52
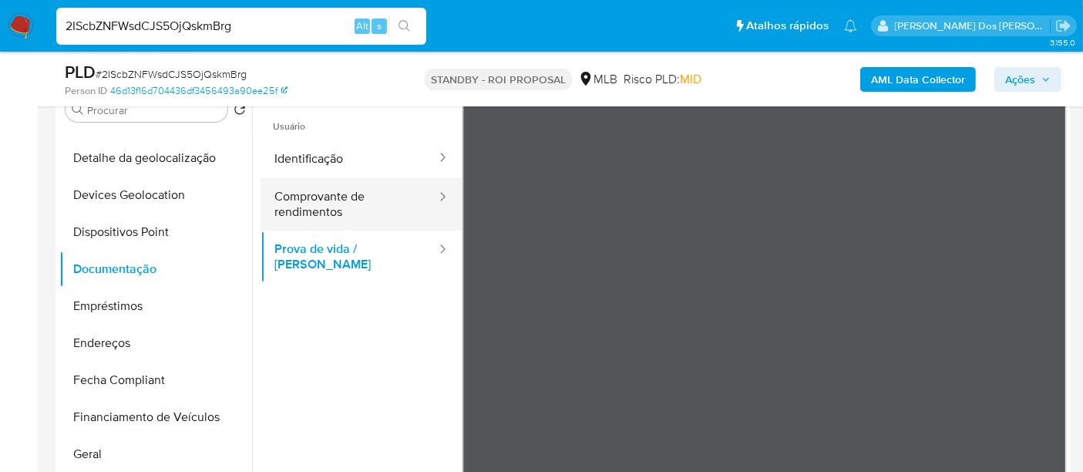
click at [318, 204] on button "Comprovante de rendimentos" at bounding box center [349, 204] width 177 height 52
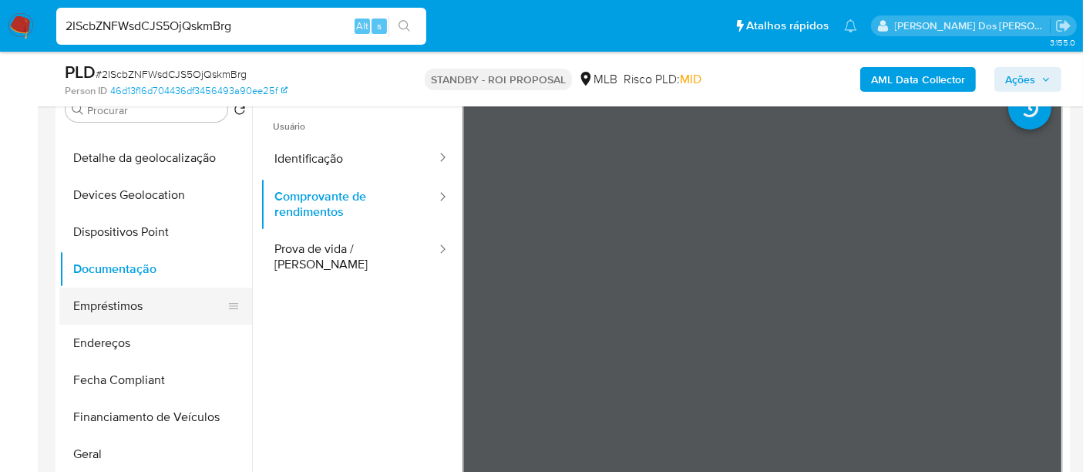
scroll to position [260, 0]
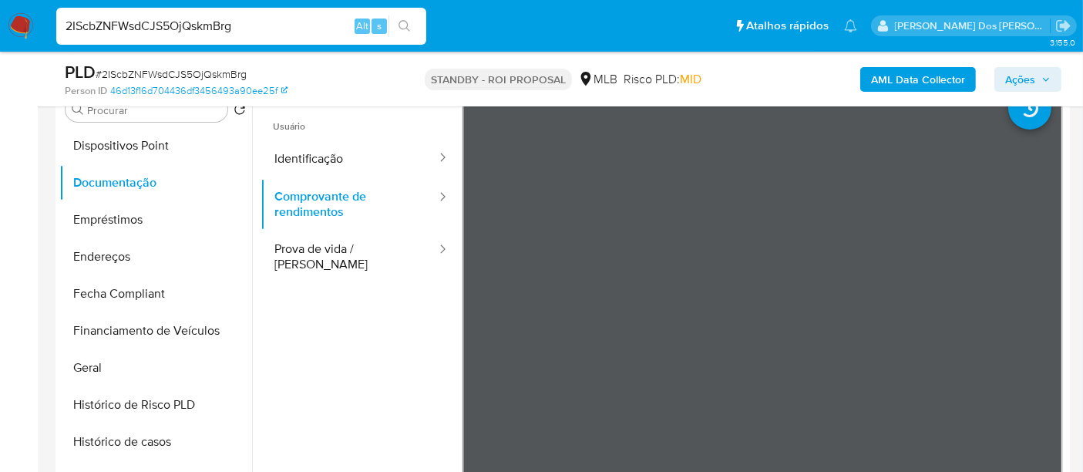
click at [266, 25] on input "2IScbZNFWsdCJS5OjQskmBrg" at bounding box center [241, 26] width 370 height 20
paste input "lHAKAY5oSO6i3BVan7yQLiv5"
type input "lHAKAY5oSO6i3BVan7yQLiv5"
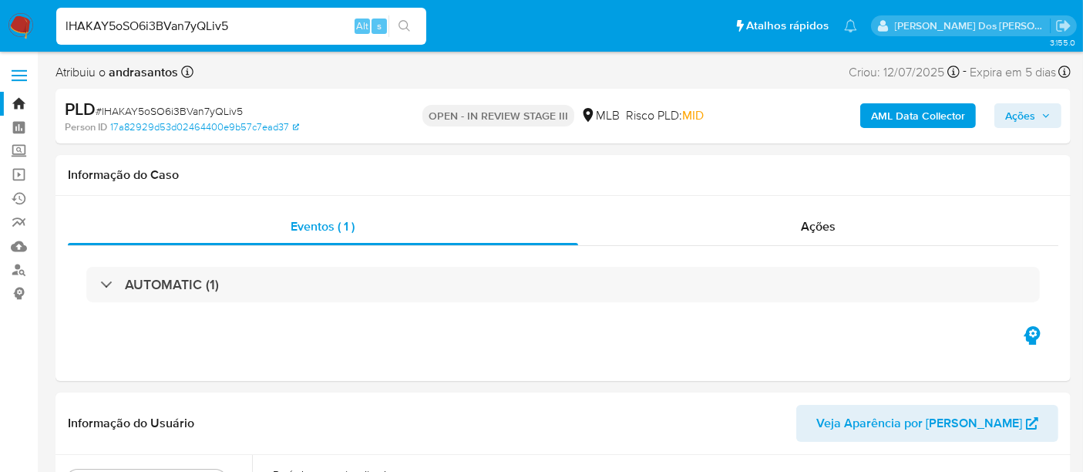
select select "10"
click at [816, 226] on span "Ações" at bounding box center [818, 226] width 35 height 18
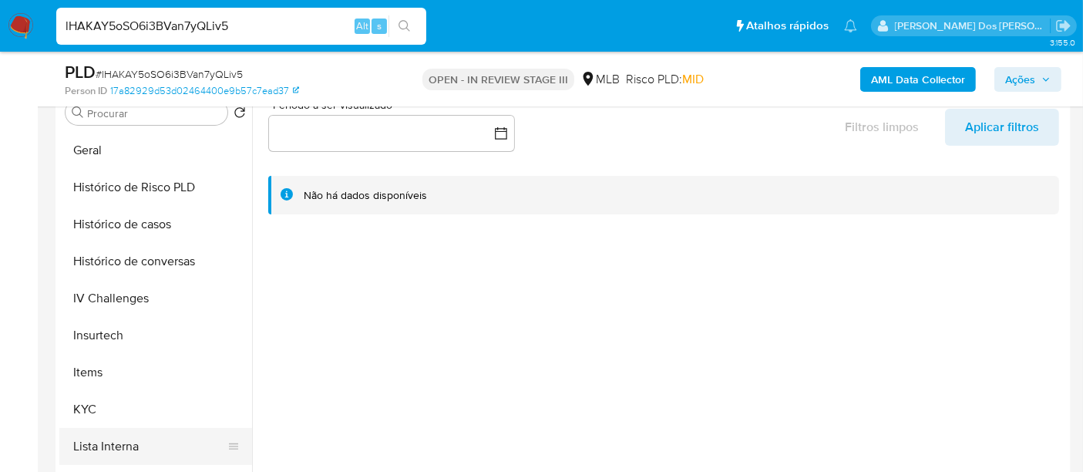
scroll to position [599, 0]
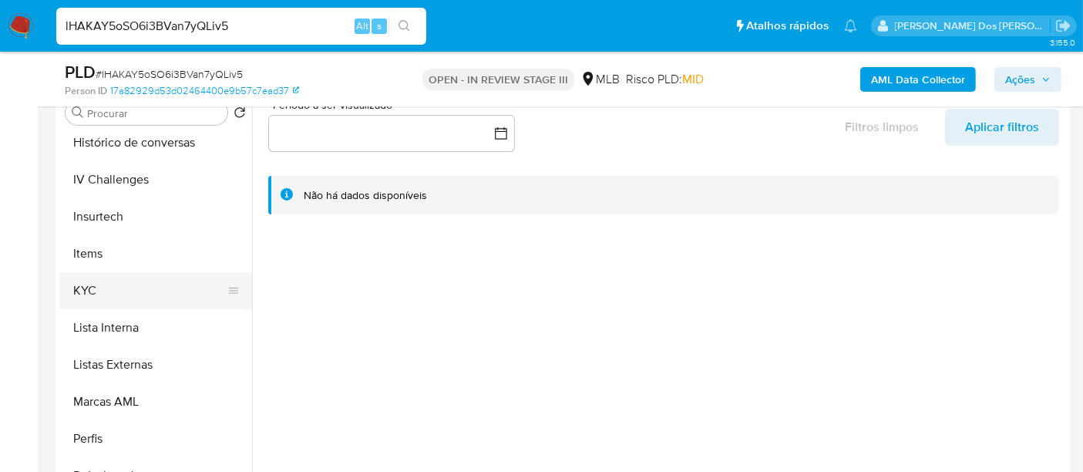
click at [85, 292] on button "KYC" at bounding box center [149, 290] width 180 height 37
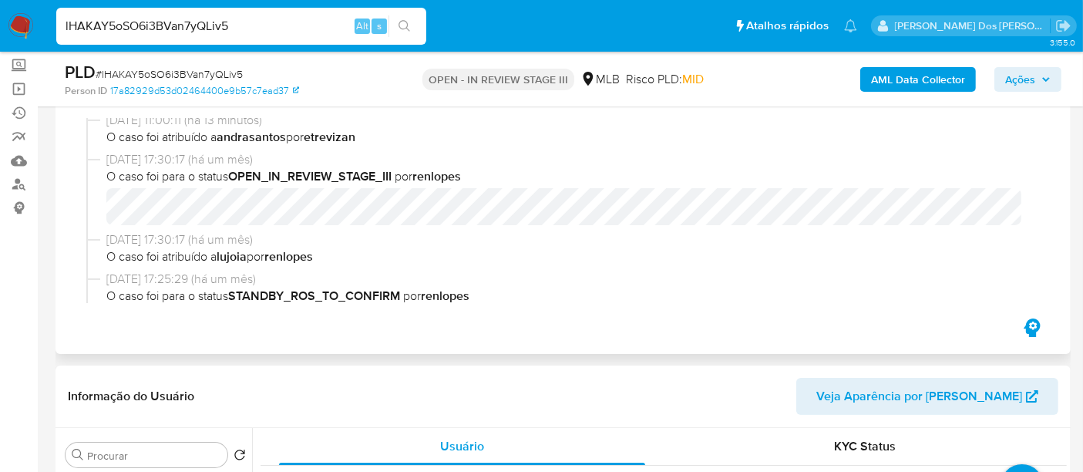
scroll to position [0, 0]
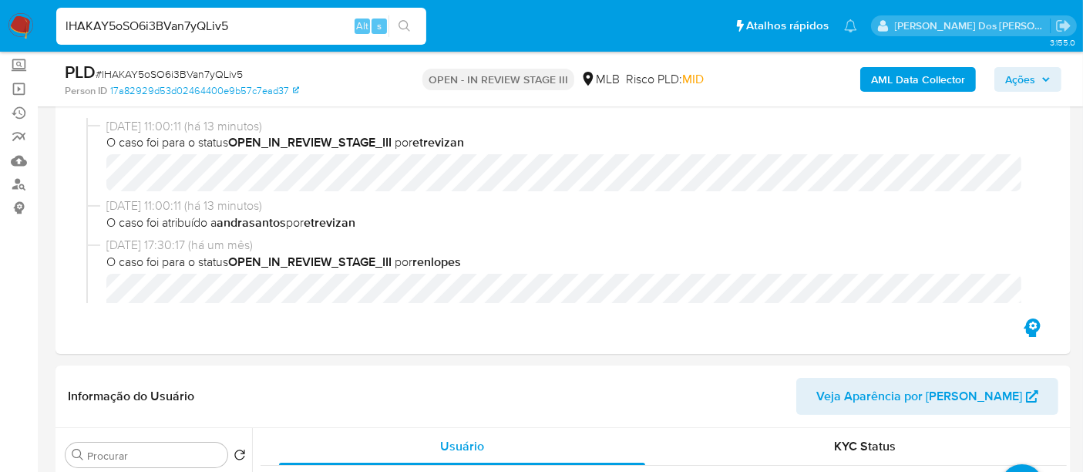
click at [175, 23] on input "lHAKAY5oSO6i3BVan7yQLiv5" at bounding box center [241, 26] width 370 height 20
paste input "t3Z9PRMwdPWH7kLEznlAlZXP"
type input "t3Z9PRMwdPWH7kLEznlAlZXP"
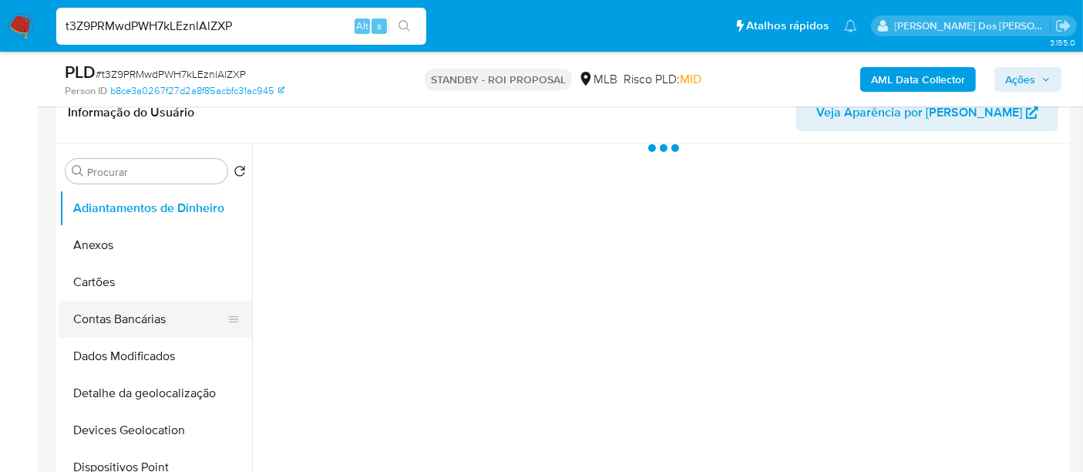
scroll to position [257, 0]
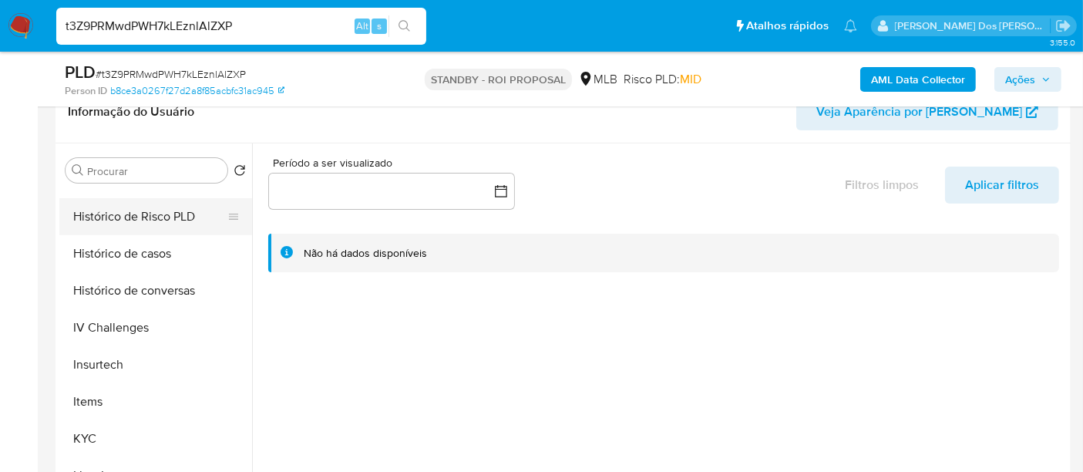
select select "10"
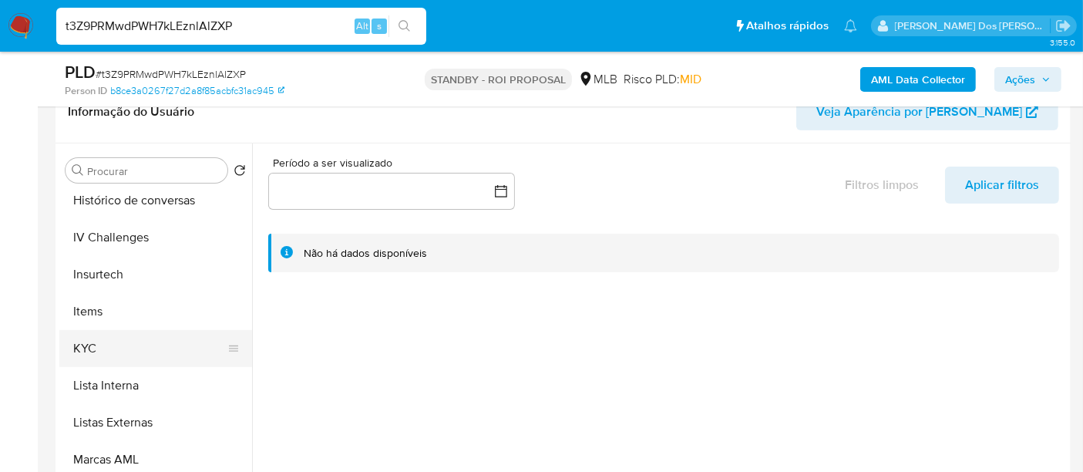
click at [88, 342] on button "KYC" at bounding box center [149, 348] width 180 height 37
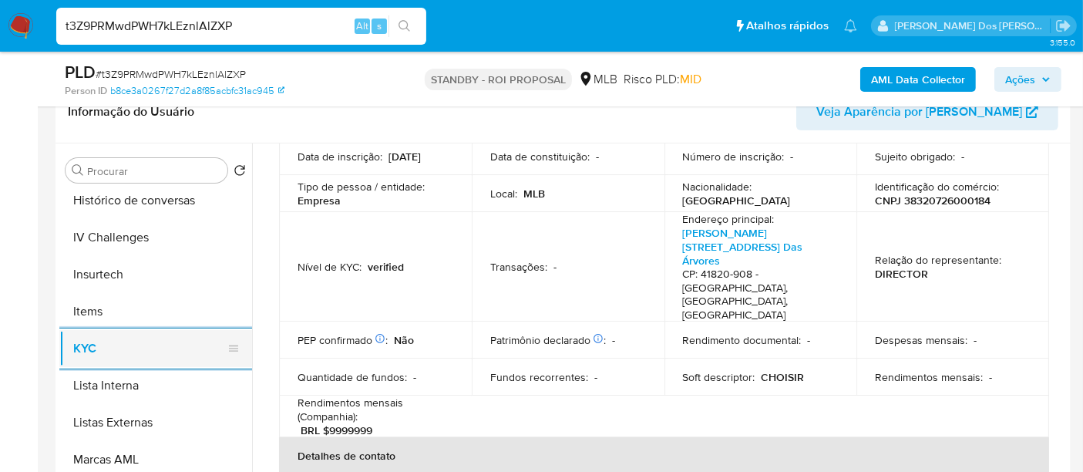
scroll to position [513, 0]
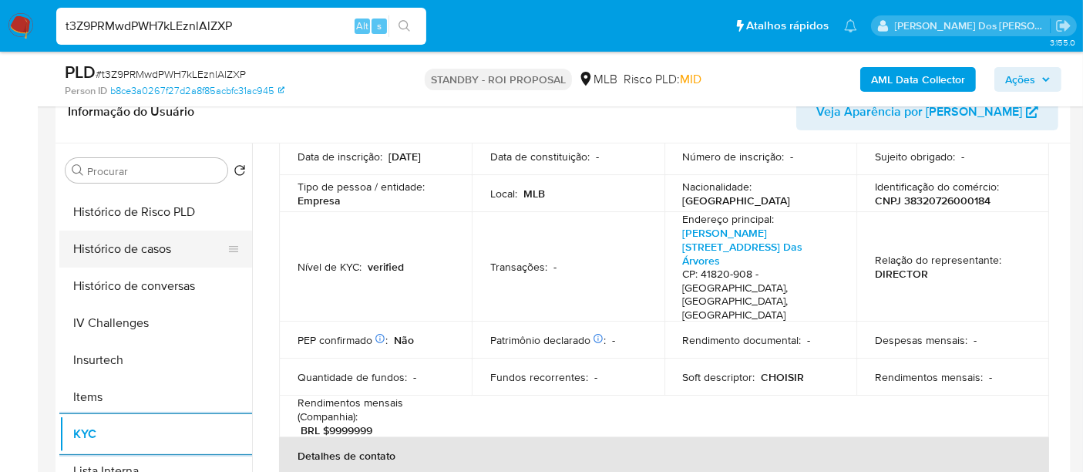
click at [139, 246] on button "Histórico de casos" at bounding box center [149, 249] width 180 height 37
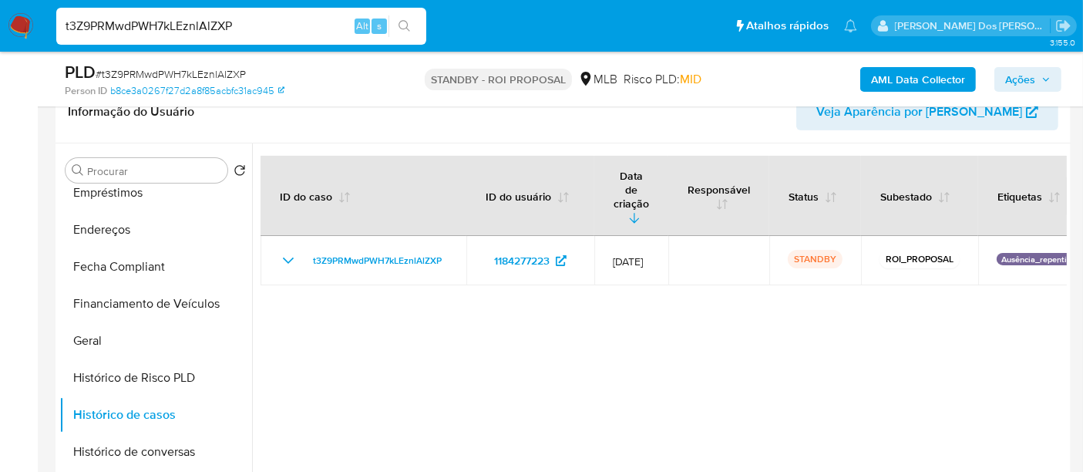
scroll to position [257, 0]
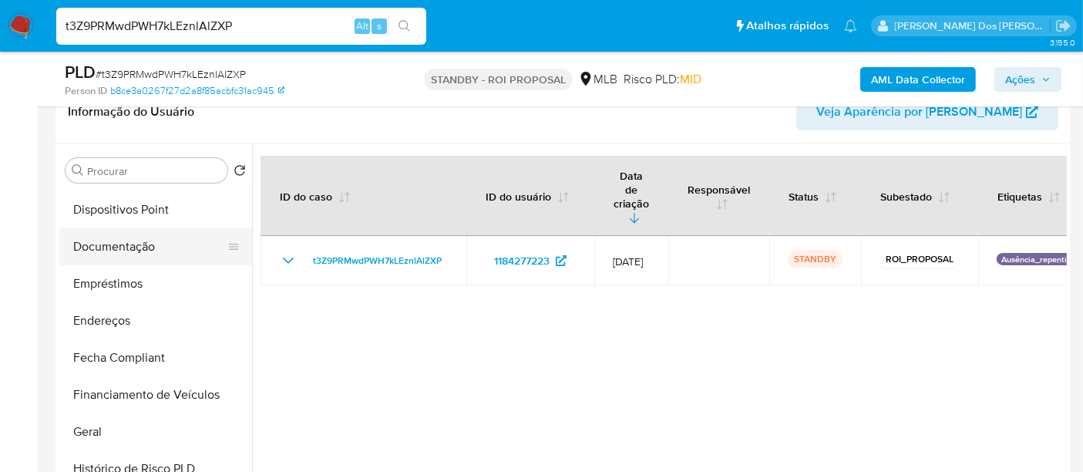
click at [133, 247] on button "Documentação" at bounding box center [149, 246] width 180 height 37
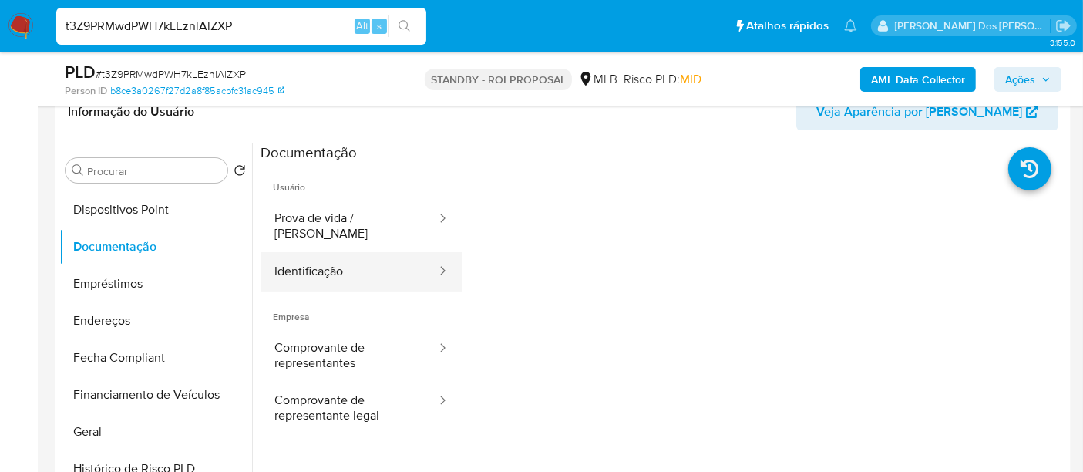
click at [294, 265] on button "Identificação" at bounding box center [349, 271] width 177 height 39
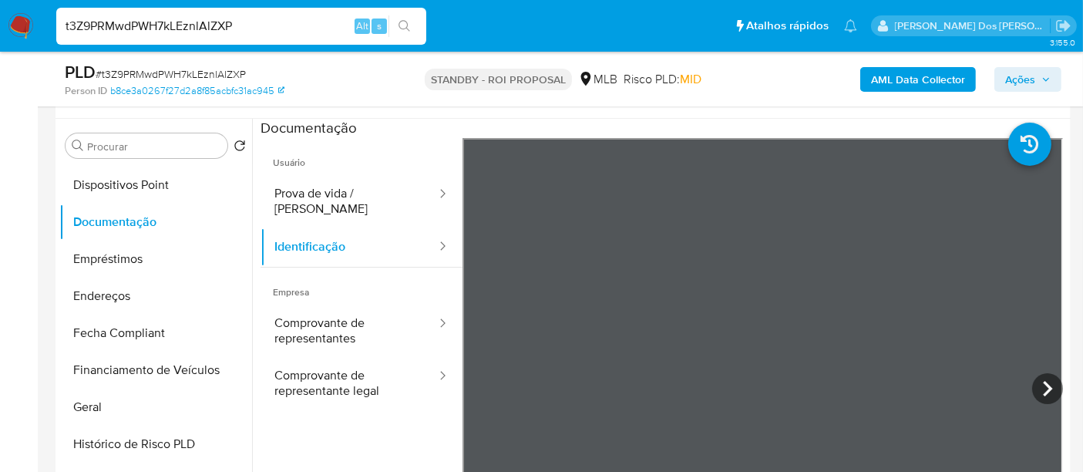
scroll to position [342, 0]
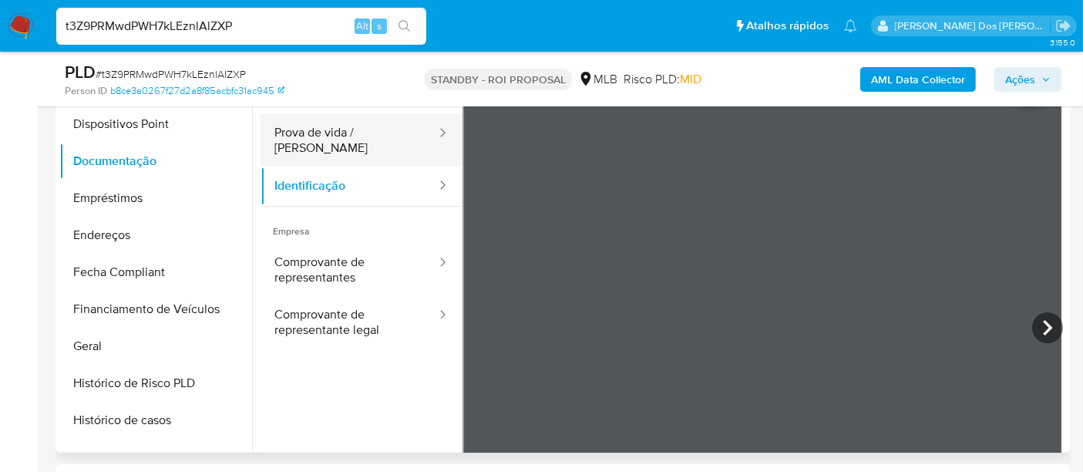
click at [324, 146] on button "Prova de vida / Selfie" at bounding box center [349, 140] width 177 height 52
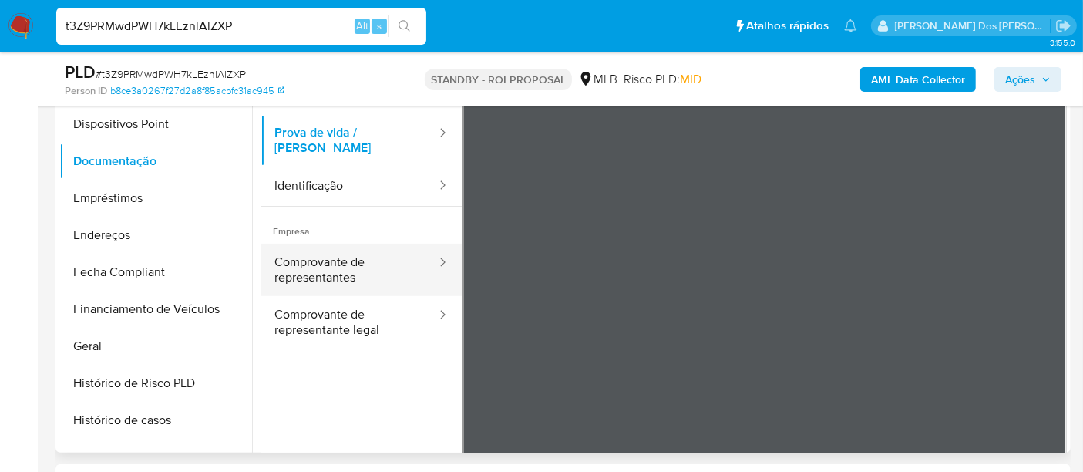
click at [321, 266] on button "Comprovante de representantes" at bounding box center [349, 270] width 177 height 52
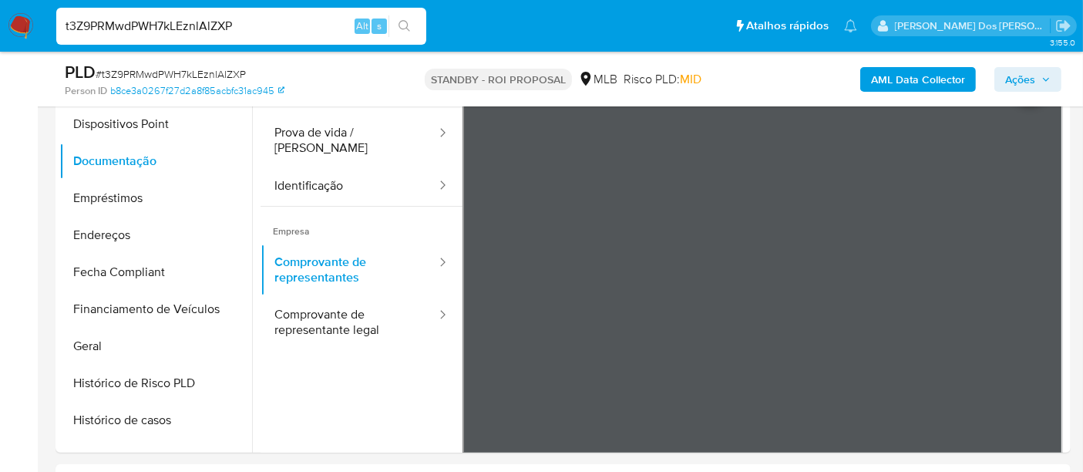
click at [258, 29] on input "t3Z9PRMwdPWH7kLEznlAlZXP" at bounding box center [241, 26] width 370 height 20
paste input "RoGTuxcpwcharzjWNy4JpCCb"
type input "RoGTuxcpwcharzjWNy4JpCCb"
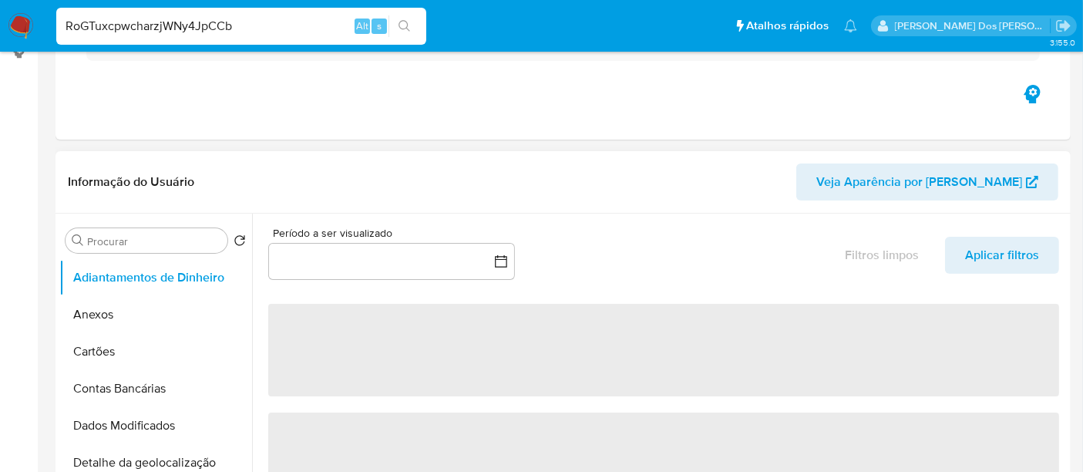
scroll to position [428, 0]
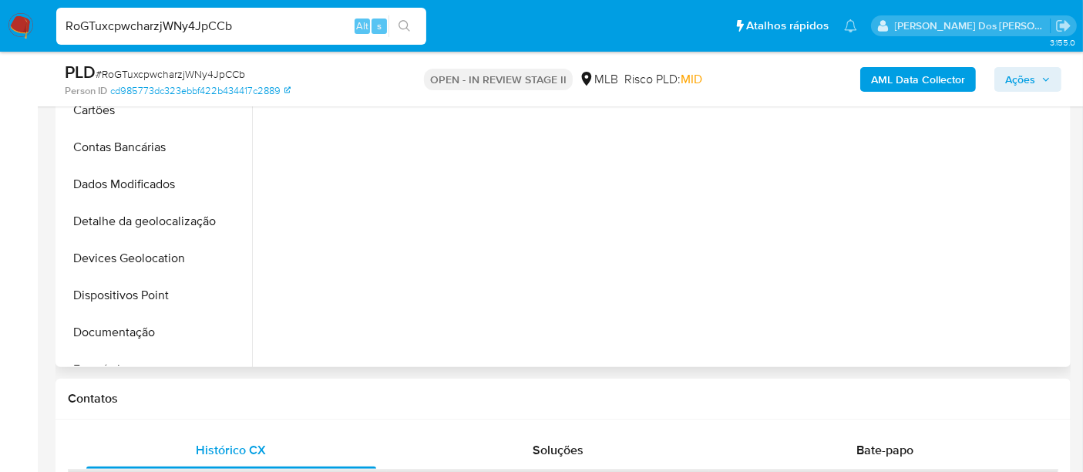
select select "10"
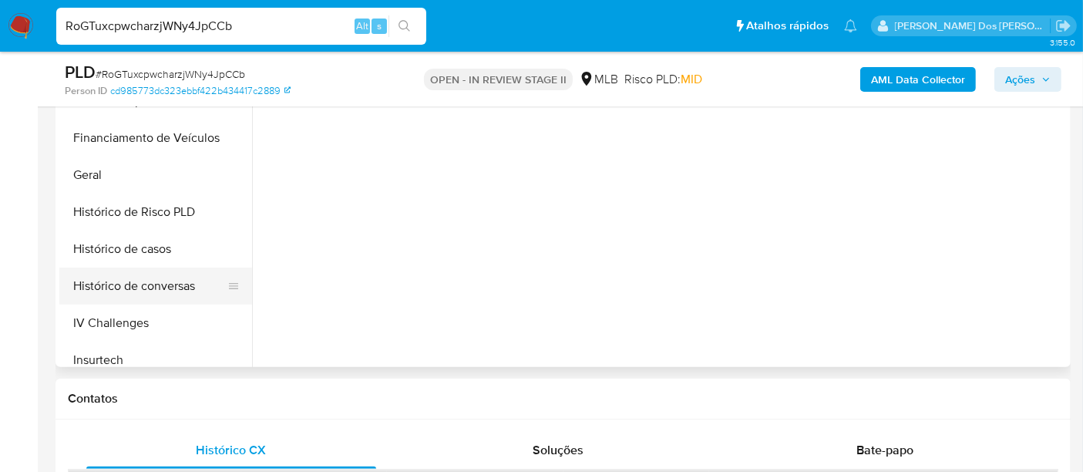
scroll to position [513, 0]
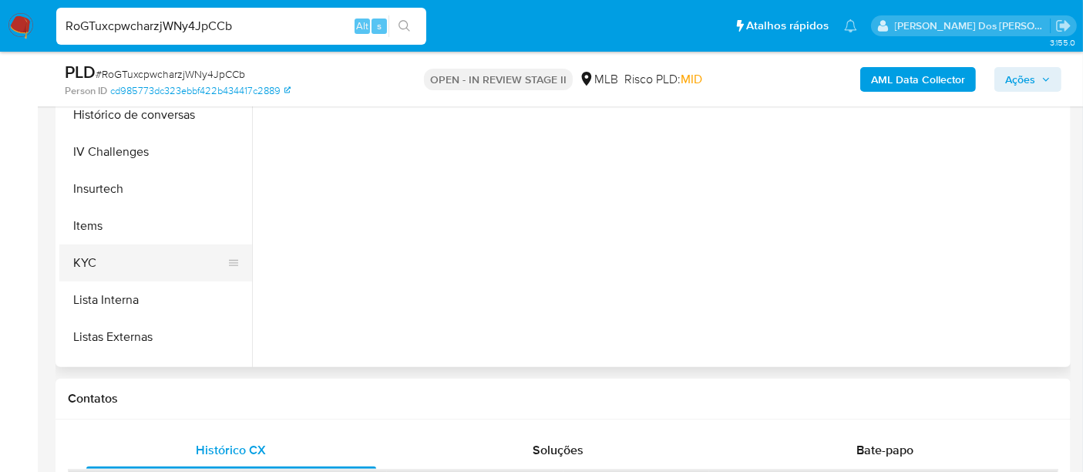
click at [89, 259] on button "KYC" at bounding box center [149, 262] width 180 height 37
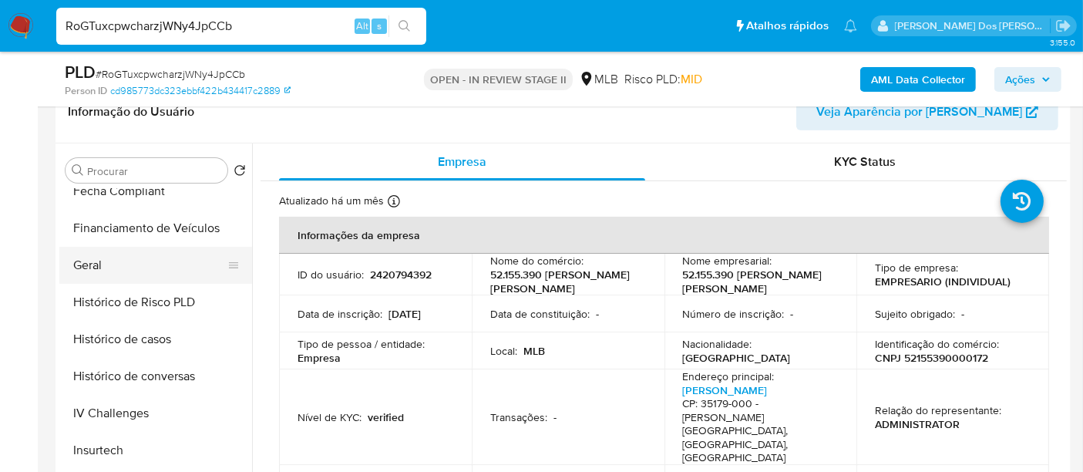
scroll to position [342, 0]
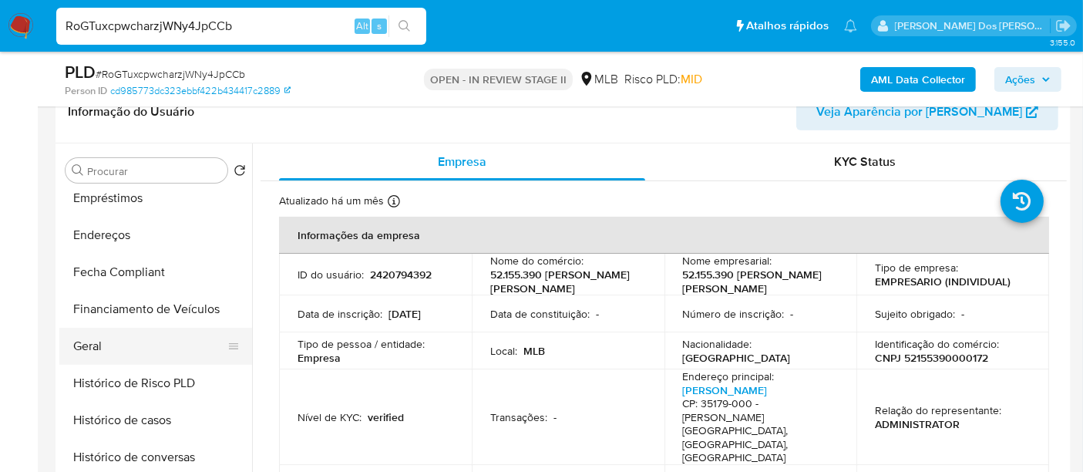
click at [94, 340] on button "Geral" at bounding box center [149, 346] width 180 height 37
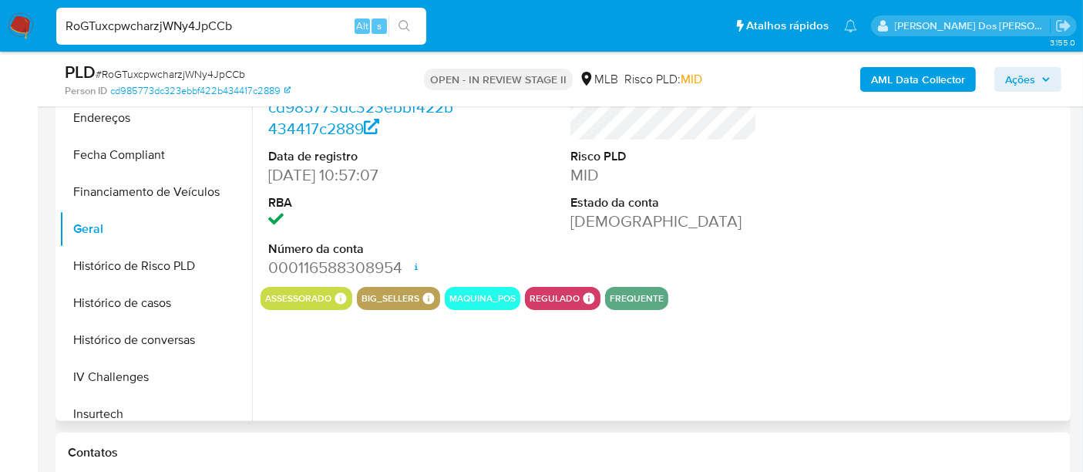
scroll to position [428, 0]
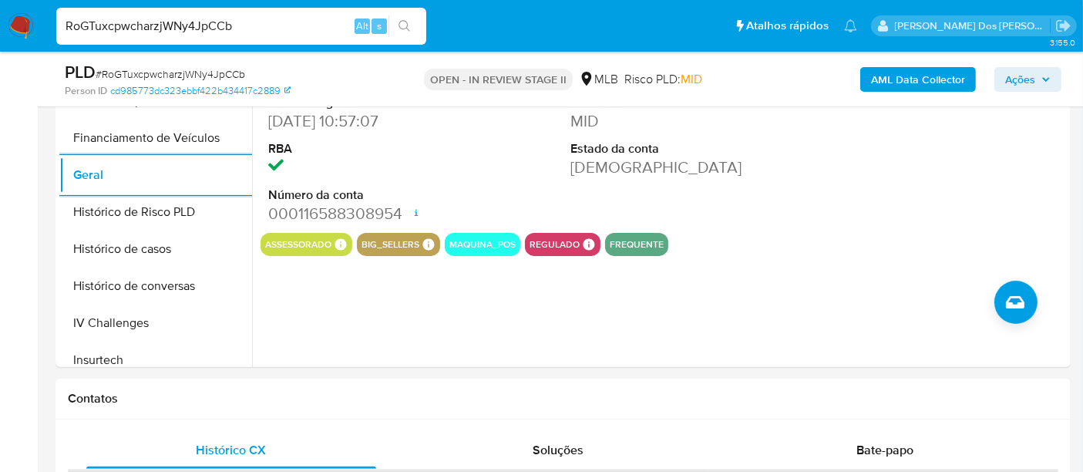
click at [217, 32] on input "RoGTuxcpwcharzjWNy4JpCCb" at bounding box center [241, 26] width 370 height 20
paste input "t3Z9PRMwdPWH7kLEznlAlZXP"
type input "t3Z9PRMwdPWH7kLEznlAlZXP"
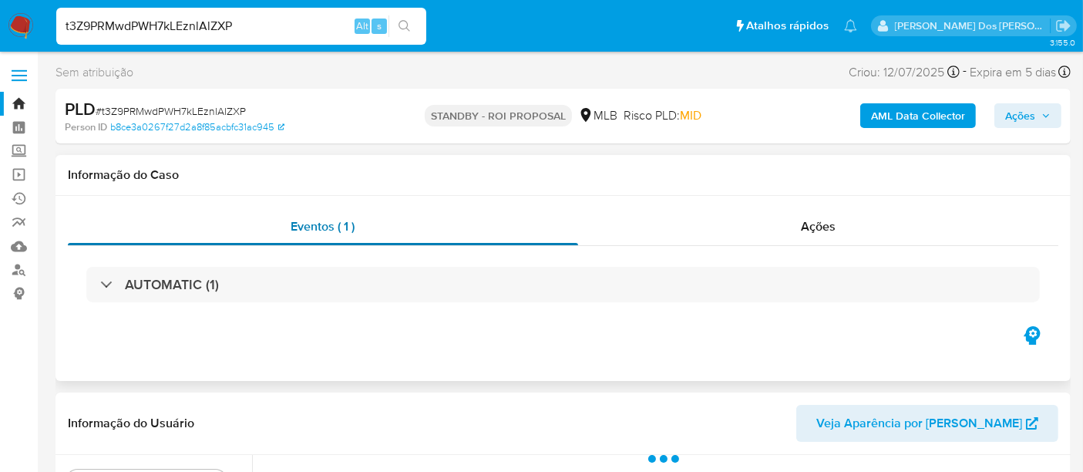
select select "10"
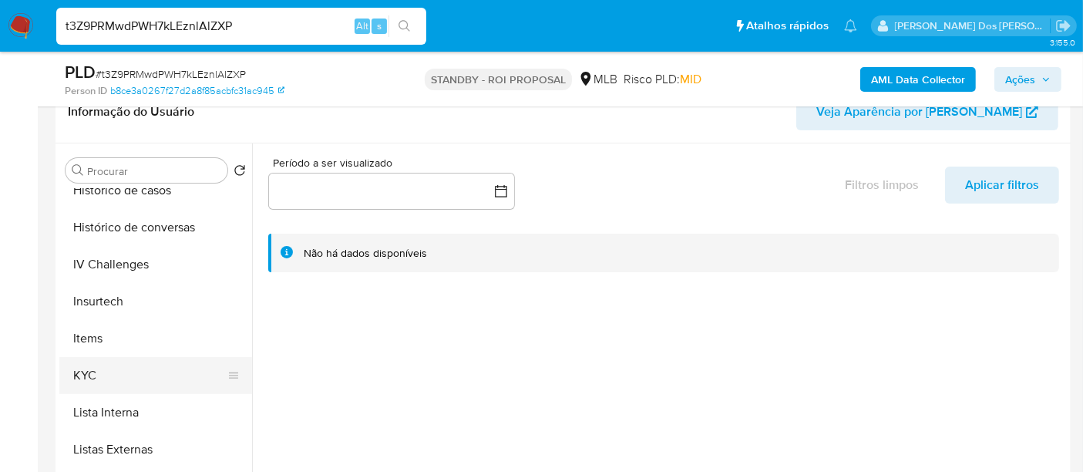
scroll to position [599, 0]
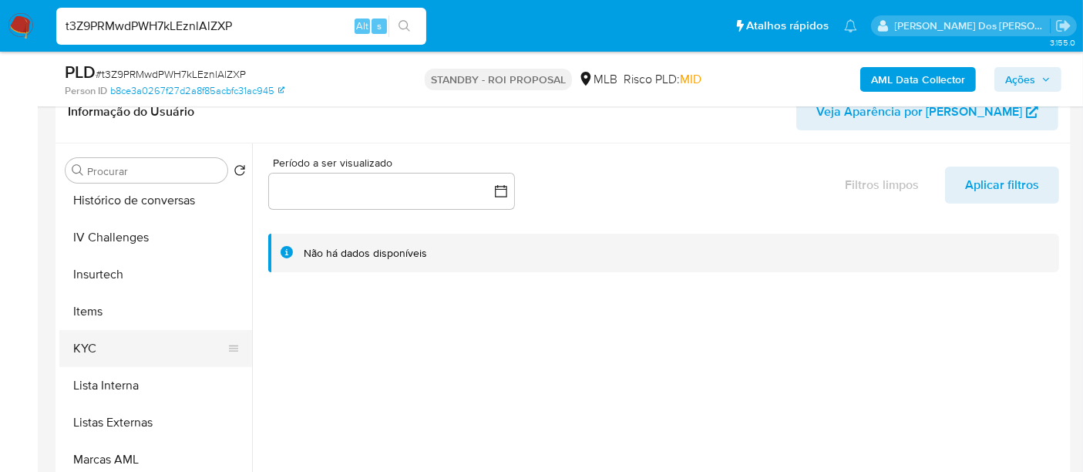
click at [88, 345] on button "KYC" at bounding box center [149, 348] width 180 height 37
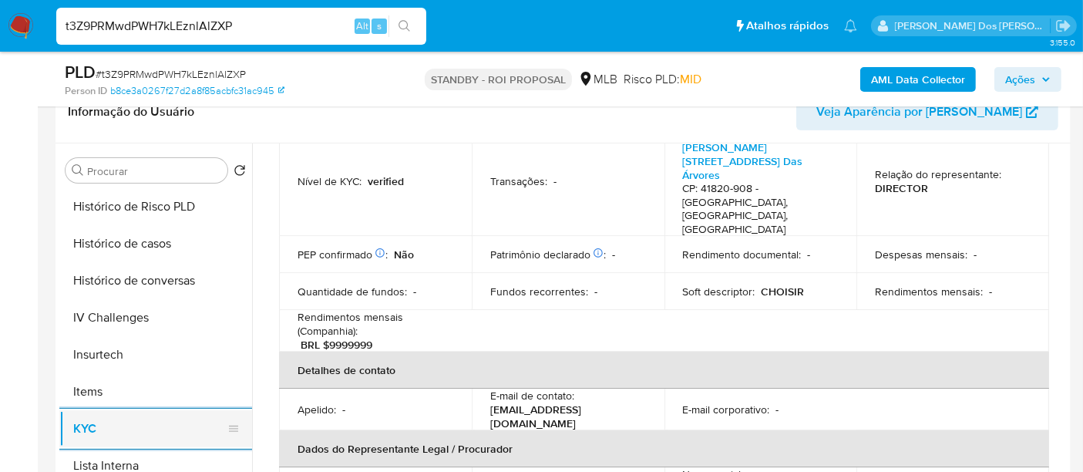
scroll to position [428, 0]
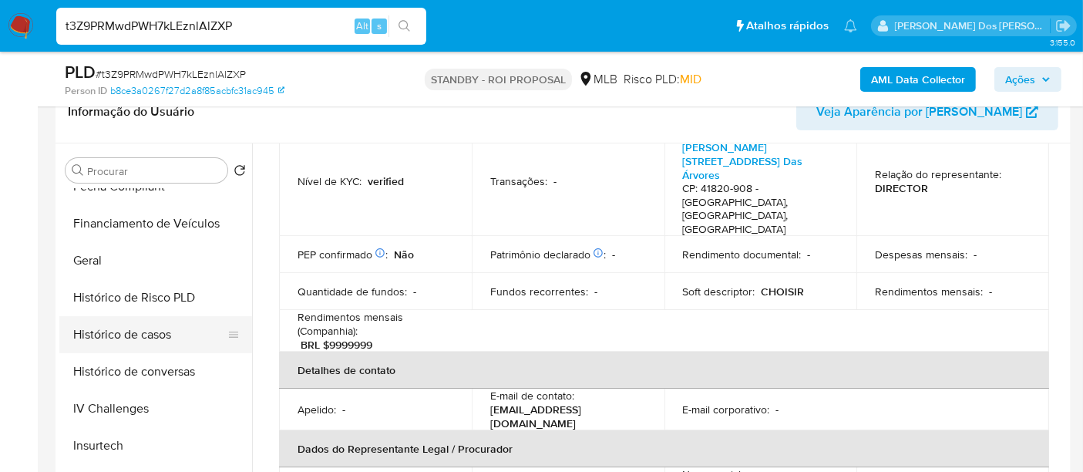
click at [136, 338] on button "Histórico de casos" at bounding box center [149, 334] width 180 height 37
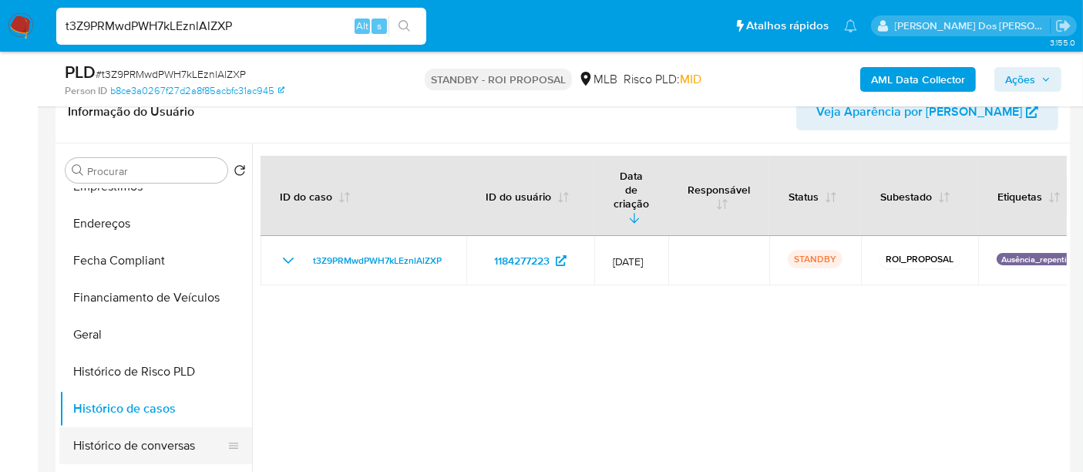
scroll to position [171, 0]
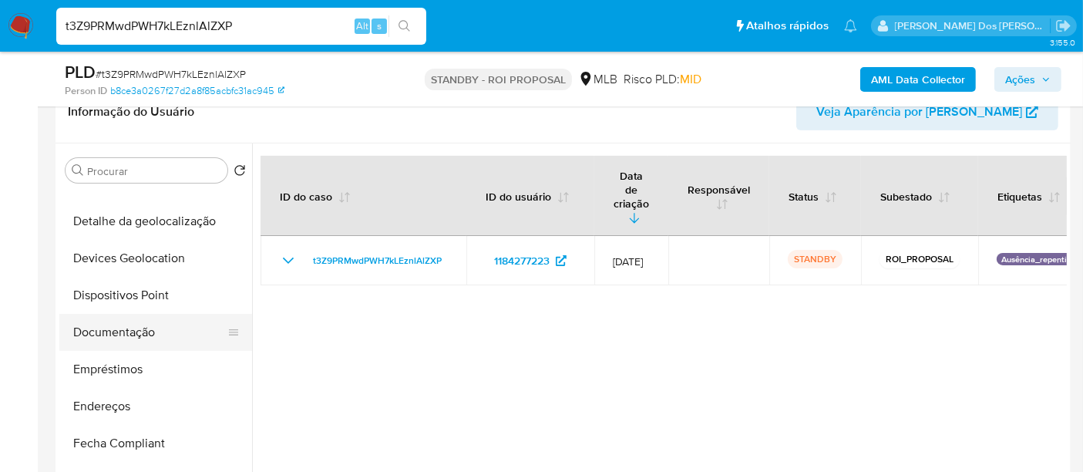
click at [136, 336] on button "Documentação" at bounding box center [149, 332] width 180 height 37
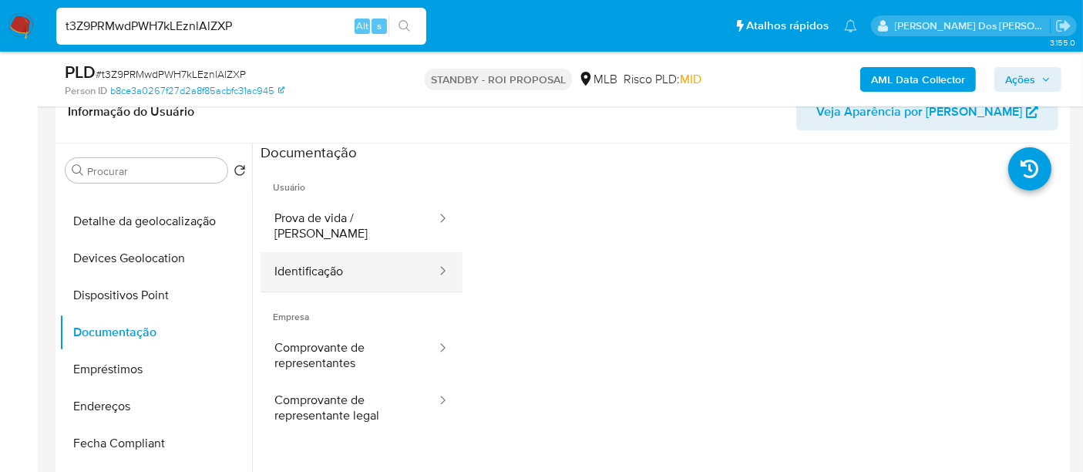
click at [338, 258] on button "Identificação" at bounding box center [349, 271] width 177 height 39
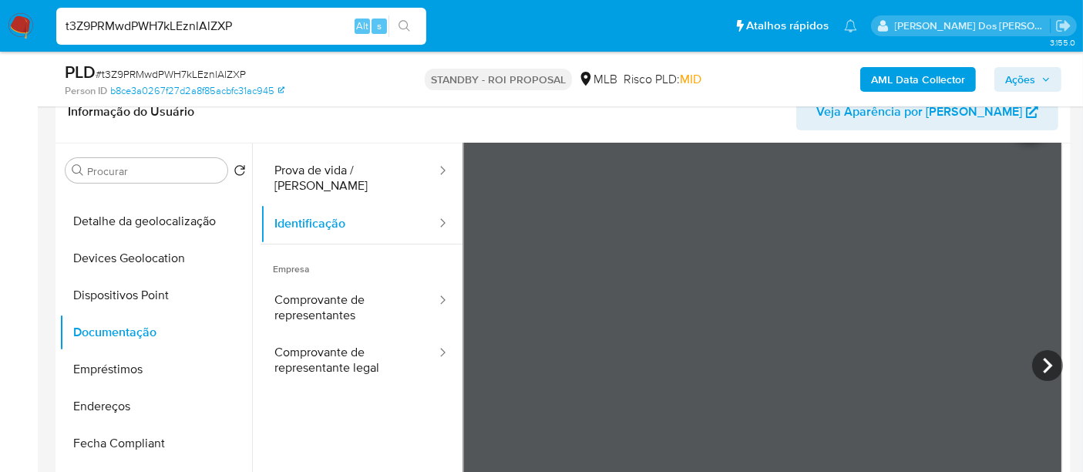
scroll to position [86, 0]
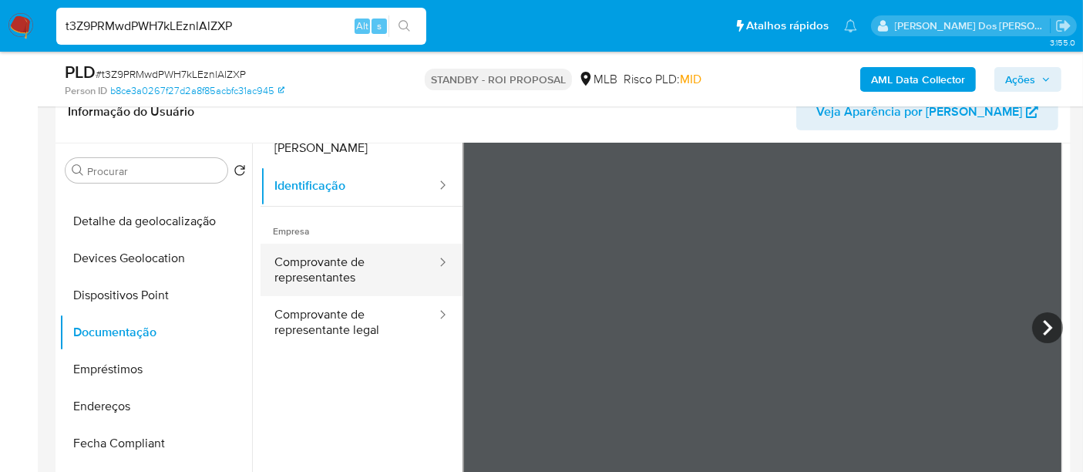
click at [331, 261] on button "Comprovante de representantes" at bounding box center [349, 270] width 177 height 52
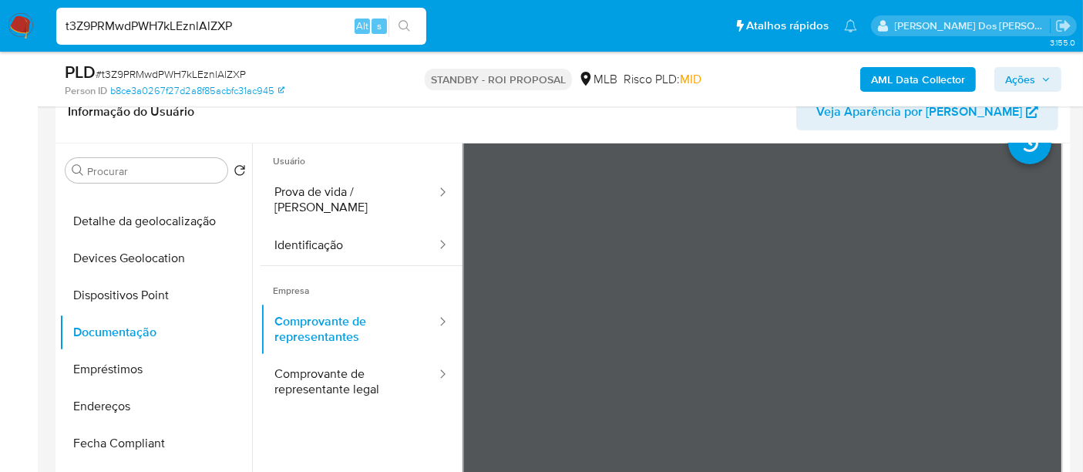
scroll to position [0, 0]
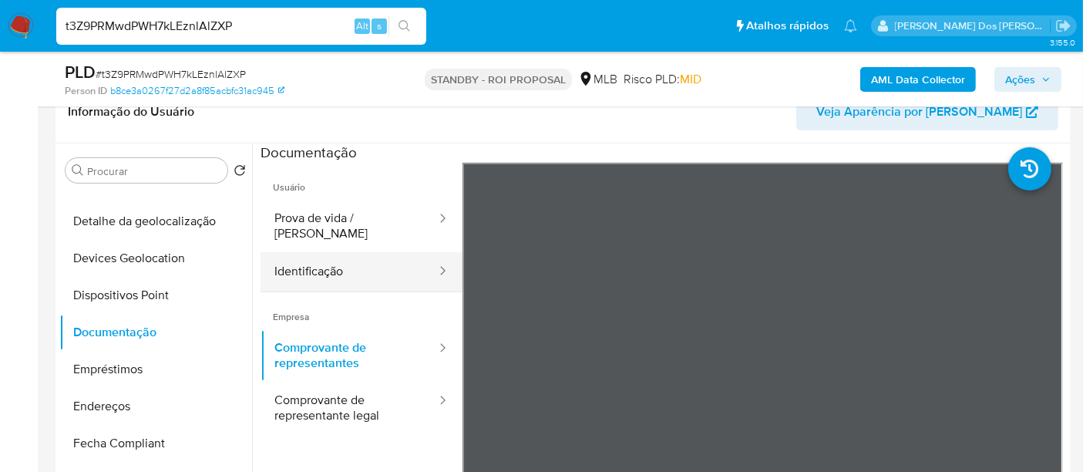
click at [328, 266] on button "Identificação" at bounding box center [349, 271] width 177 height 39
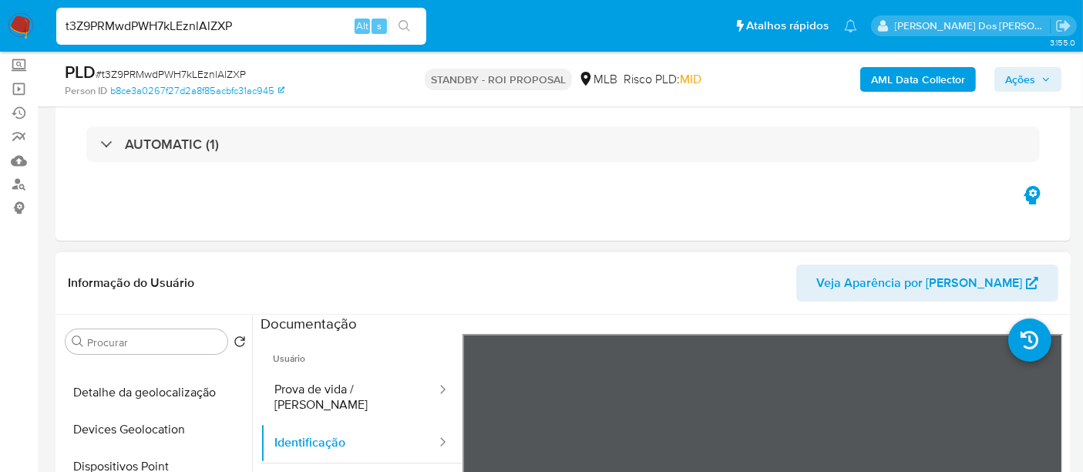
scroll to position [428, 0]
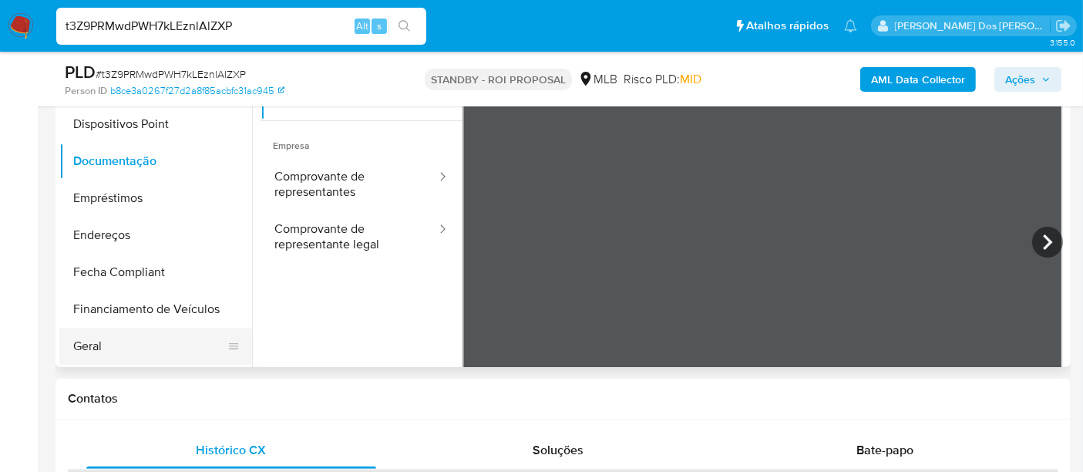
click at [84, 339] on button "Geral" at bounding box center [149, 346] width 180 height 37
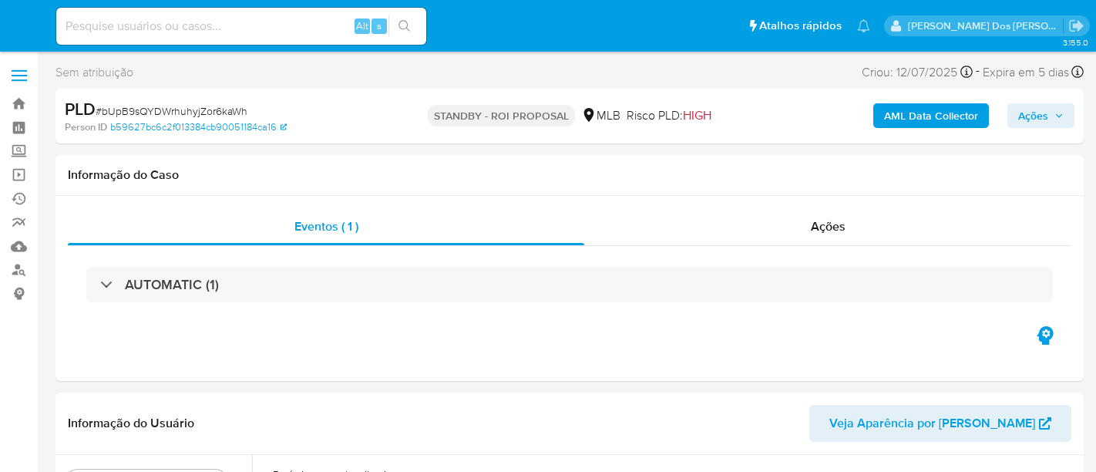
select select "10"
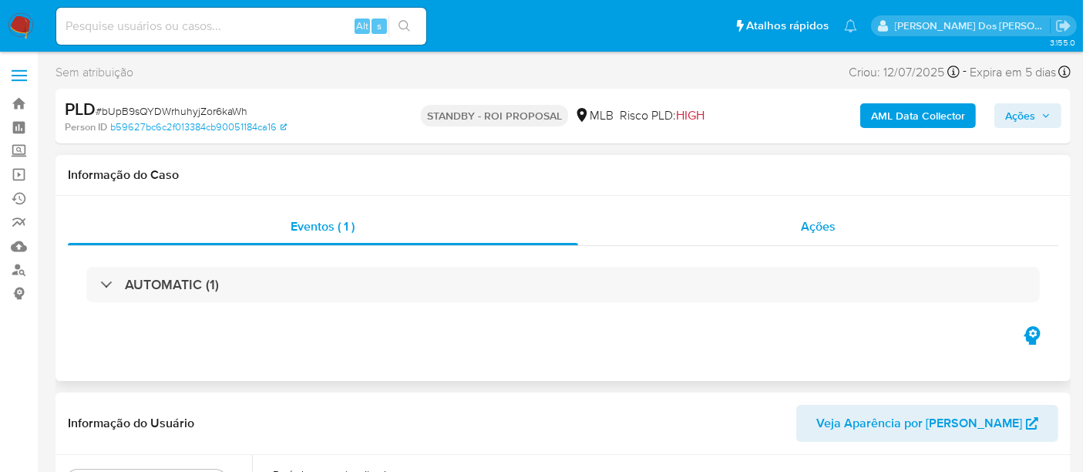
click at [807, 227] on span "Ações" at bounding box center [818, 226] width 35 height 18
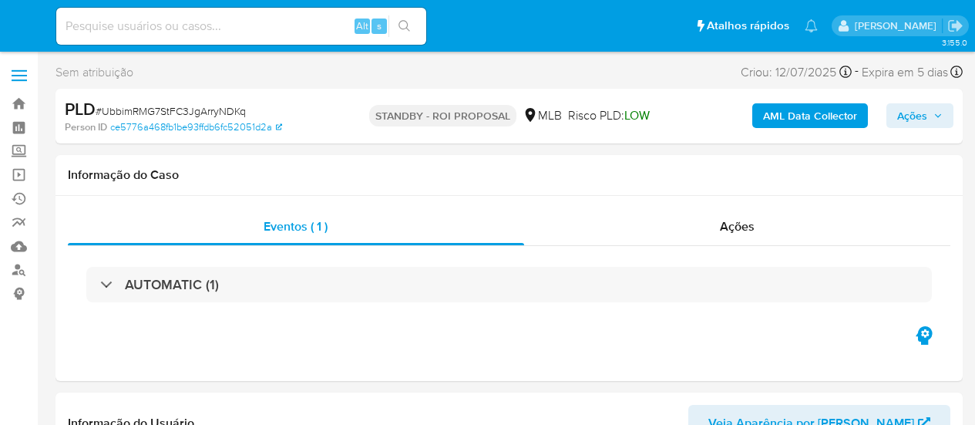
select select "10"
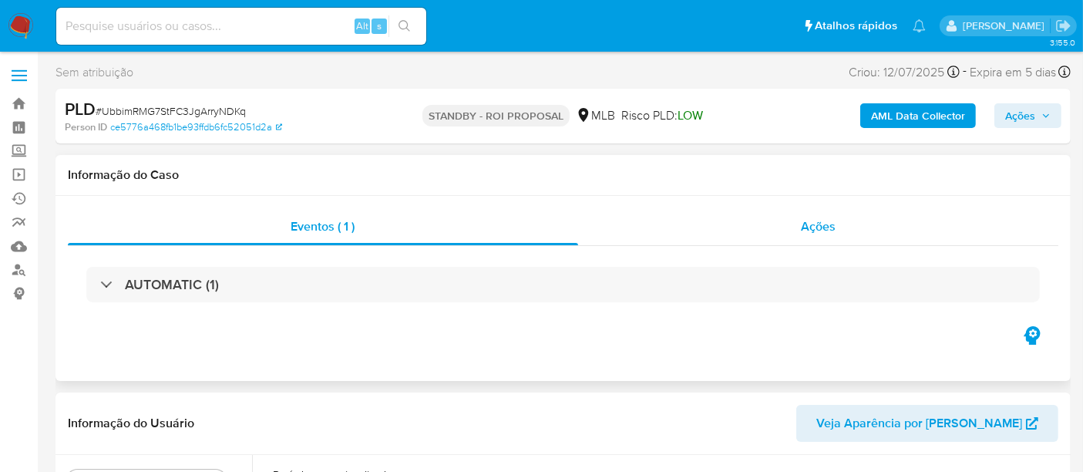
click at [817, 224] on span "Ações" at bounding box center [818, 226] width 35 height 18
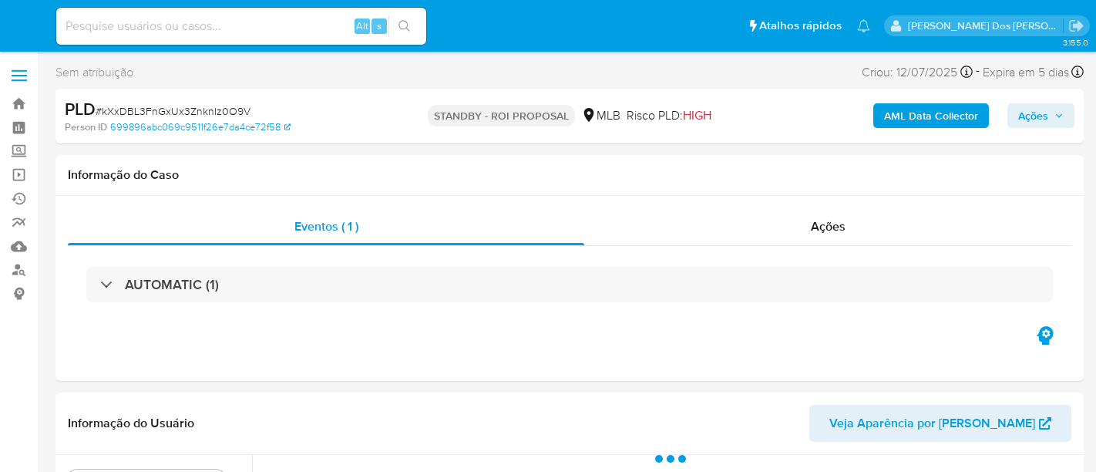
select select "10"
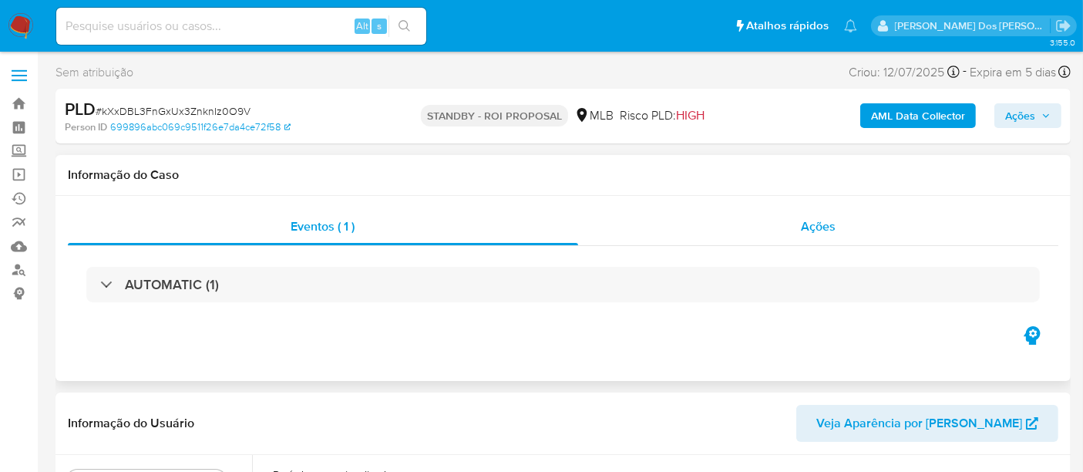
click at [821, 224] on span "Ações" at bounding box center [818, 226] width 35 height 18
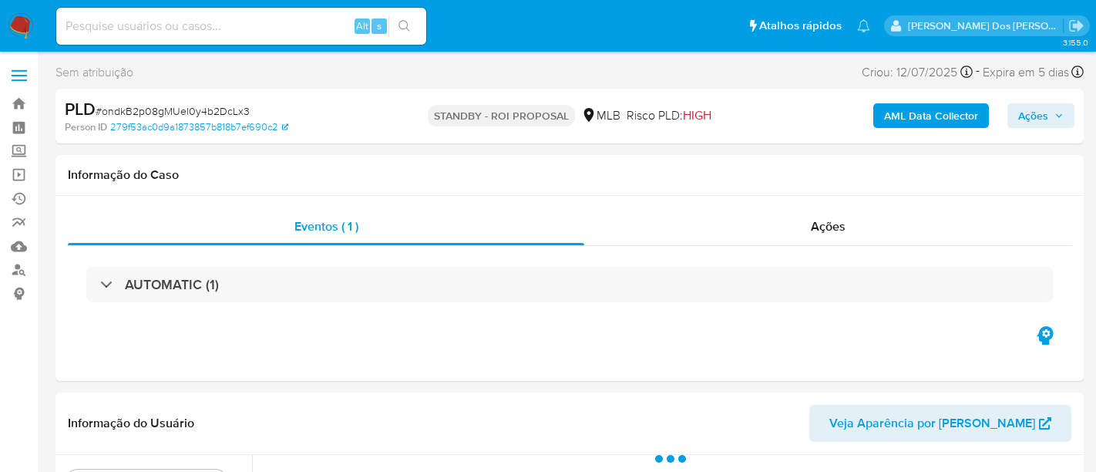
select select "10"
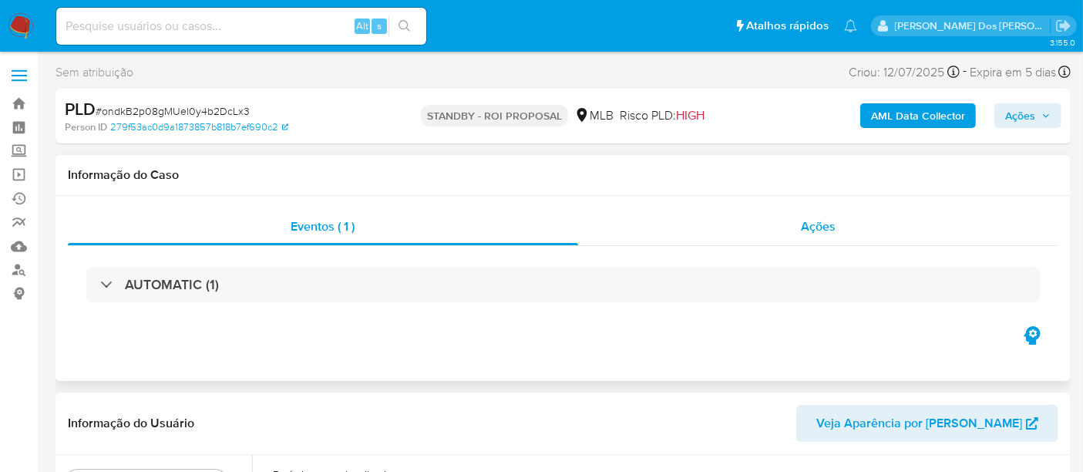
click at [806, 227] on span "Ações" at bounding box center [818, 226] width 35 height 18
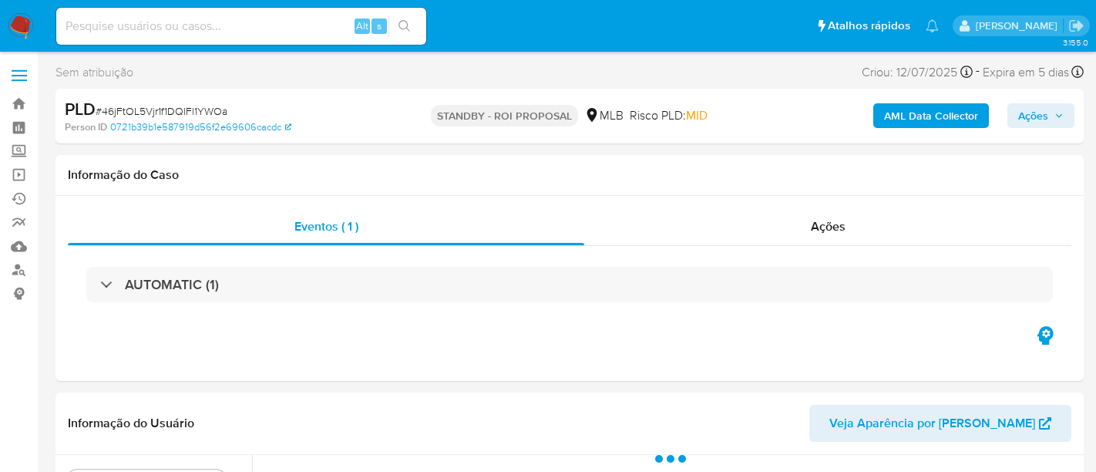
select select "10"
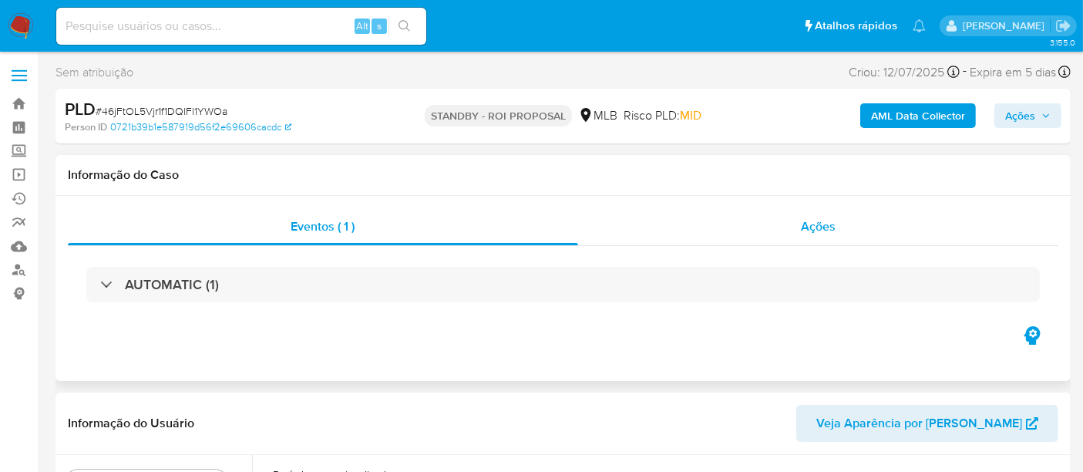
click at [799, 230] on div "Ações" at bounding box center [818, 226] width 481 height 37
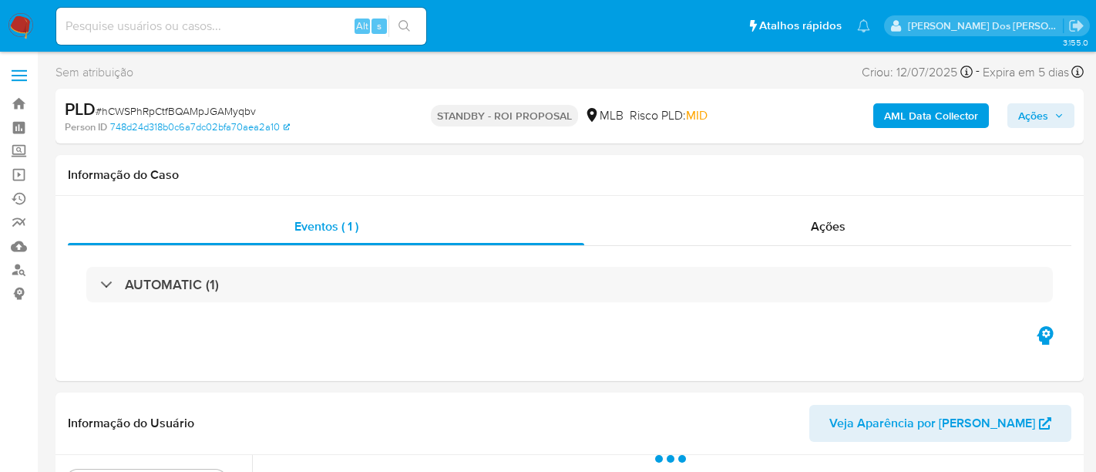
select select "10"
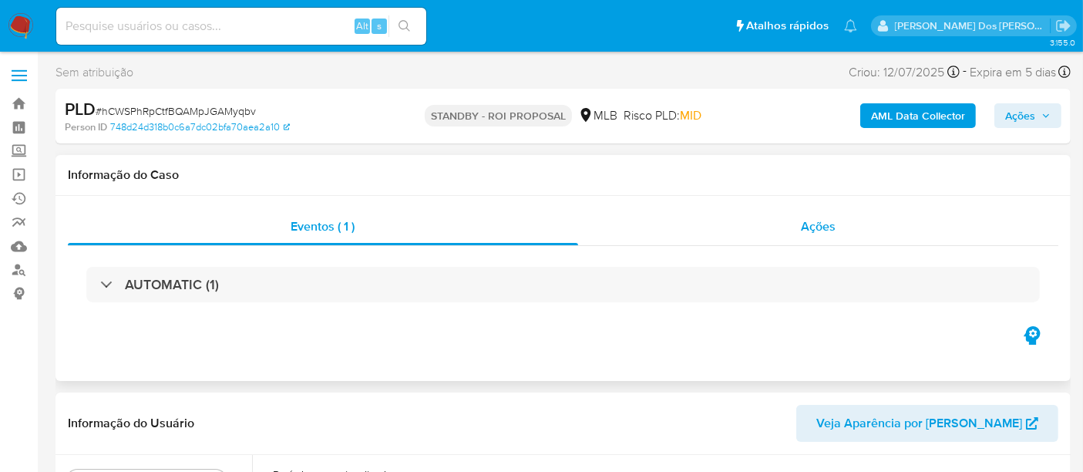
click at [815, 231] on span "Ações" at bounding box center [818, 226] width 35 height 18
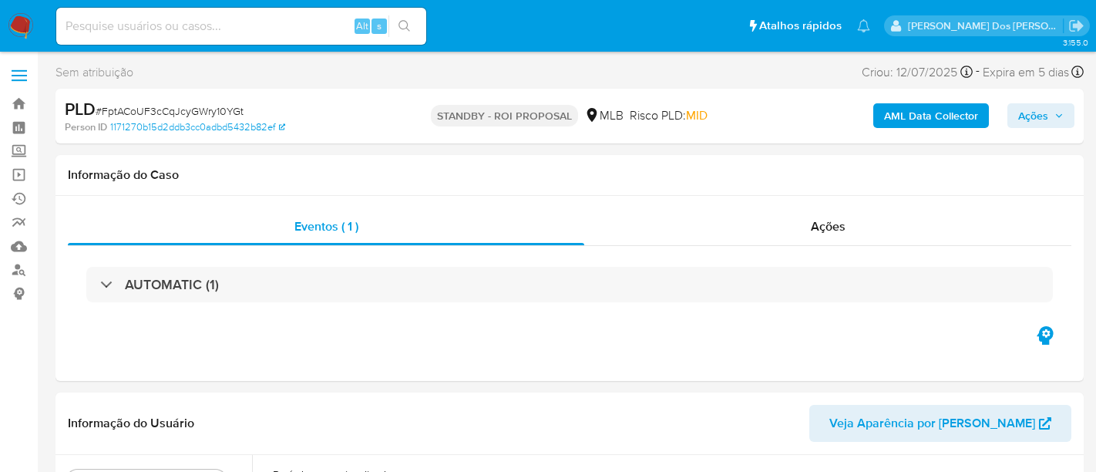
select select "10"
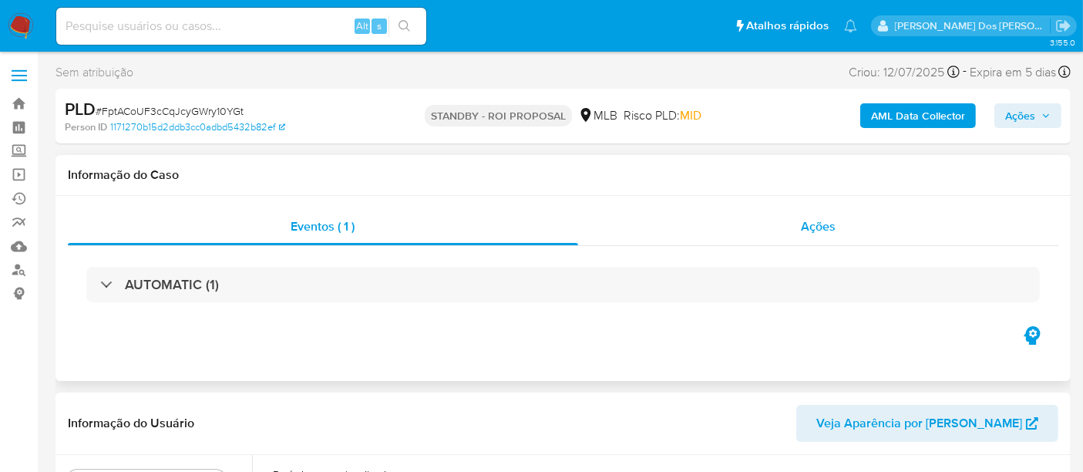
click at [810, 227] on span "Ações" at bounding box center [818, 226] width 35 height 18
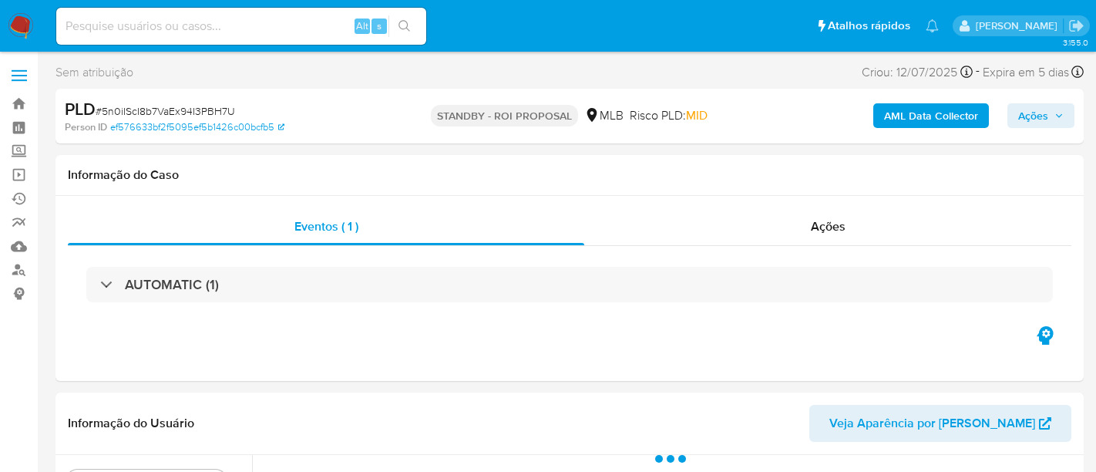
select select "10"
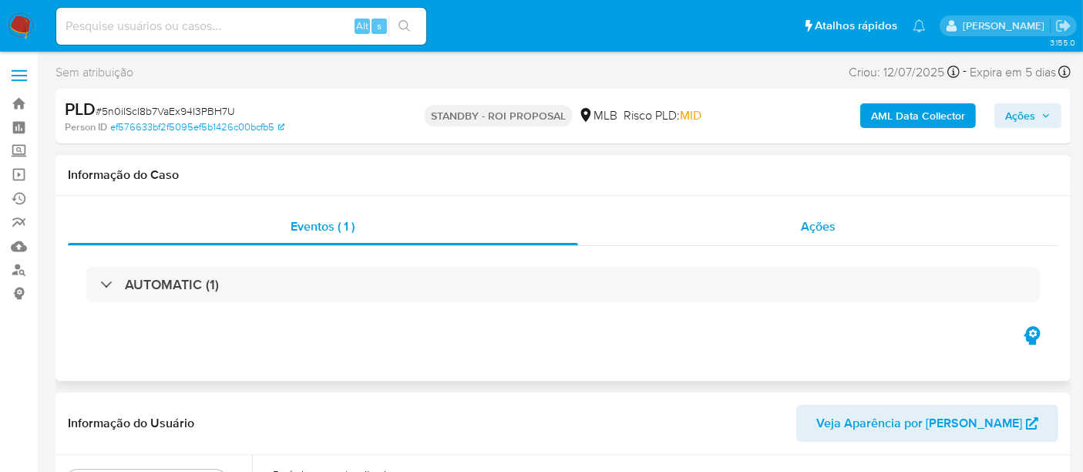
click at [818, 232] on span "Ações" at bounding box center [818, 226] width 35 height 18
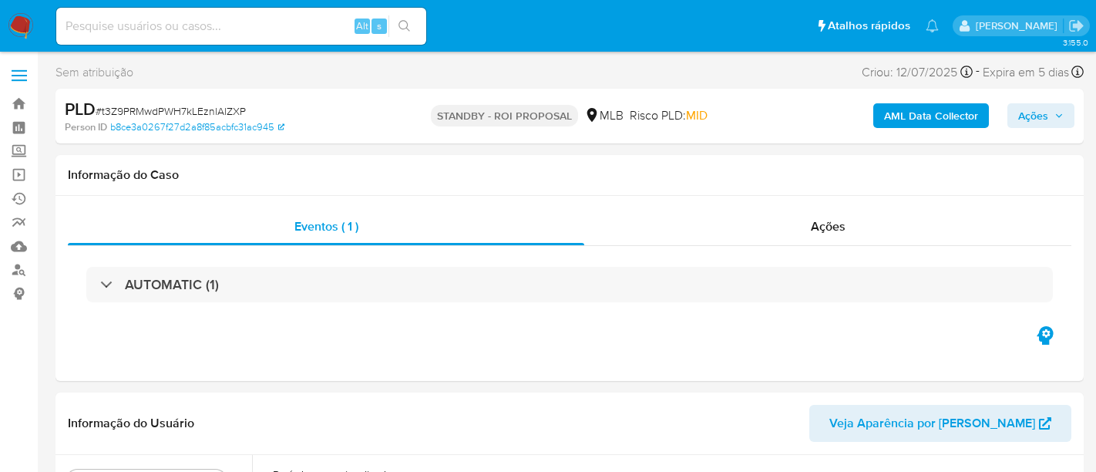
select select "10"
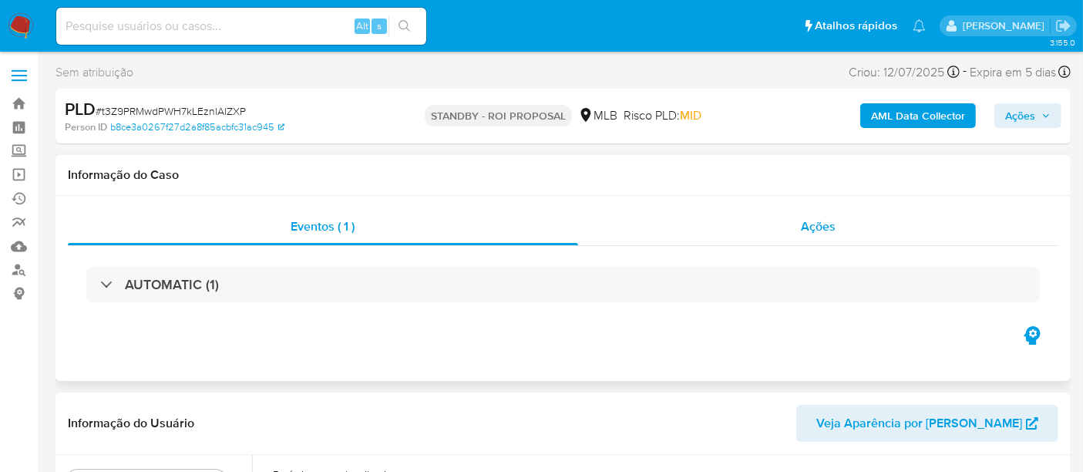
click at [803, 227] on span "Ações" at bounding box center [818, 226] width 35 height 18
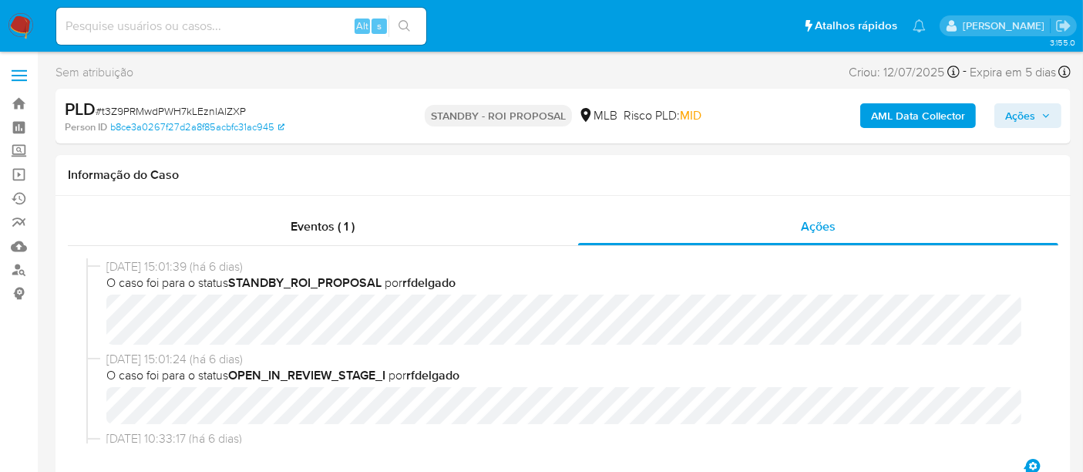
click at [217, 107] on span "# t3Z9PRMwdPWH7kLEznlAlZXP" at bounding box center [171, 110] width 150 height 15
copy span "t3Z9PRMwdPWH7kLEznlAlZXP"
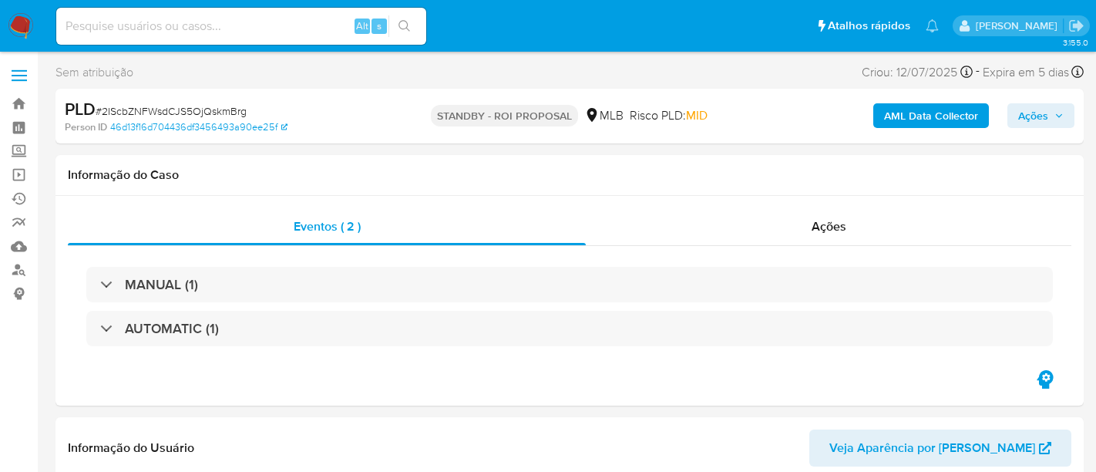
select select "10"
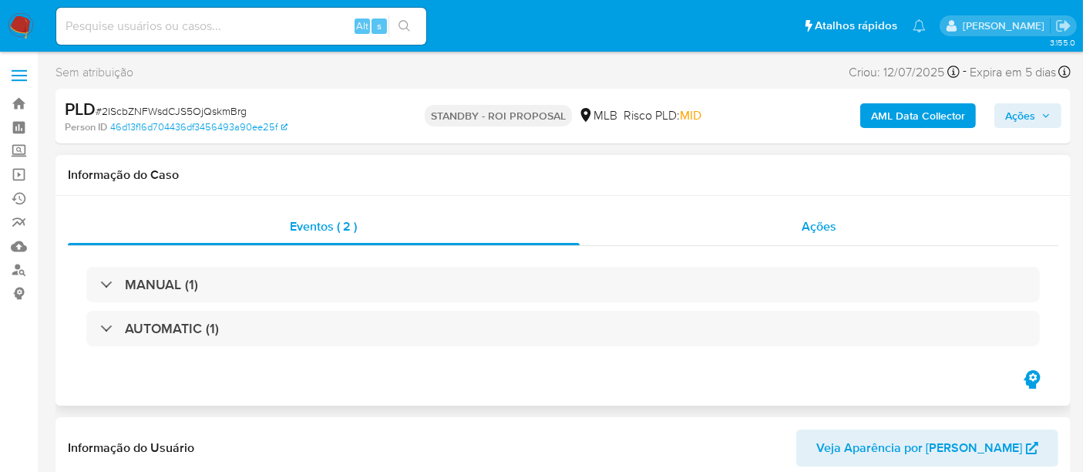
click at [813, 232] on span "Ações" at bounding box center [819, 226] width 35 height 18
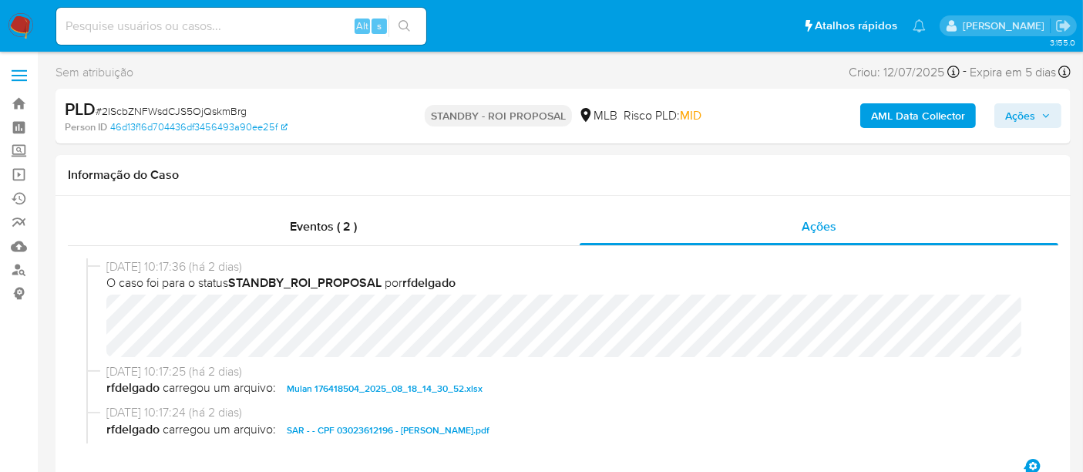
click at [170, 106] on span "# 2IScbZNFWsdCJS5OjQskmBrg" at bounding box center [171, 110] width 151 height 15
copy span "2IScbZNFWsdCJS5OjQskmBrg"
click at [304, 217] on span "Eventos ( 2 )" at bounding box center [323, 226] width 67 height 18
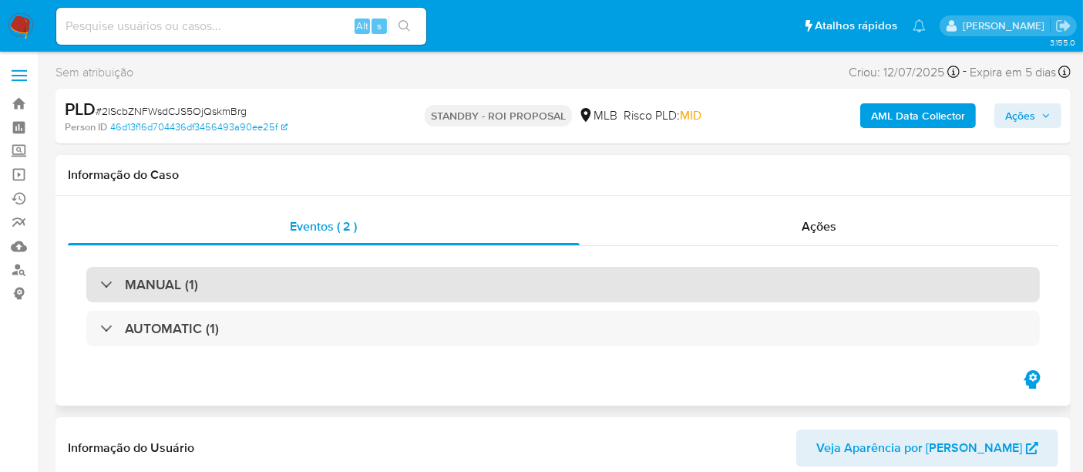
click at [383, 281] on div "MANUAL (1)" at bounding box center [563, 284] width 954 height 35
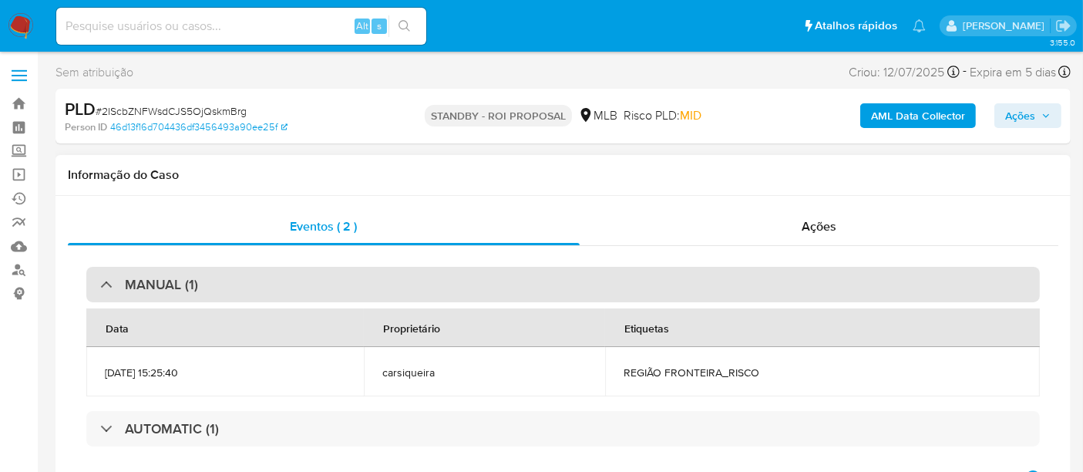
click at [382, 280] on div "MANUAL (1)" at bounding box center [563, 284] width 954 height 35
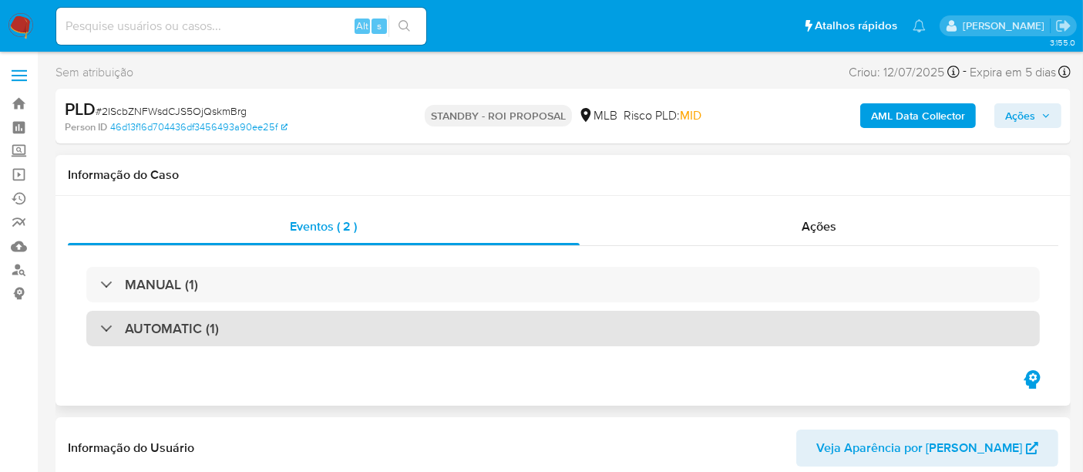
click at [202, 336] on h3 "AUTOMATIC (1)" at bounding box center [172, 328] width 94 height 17
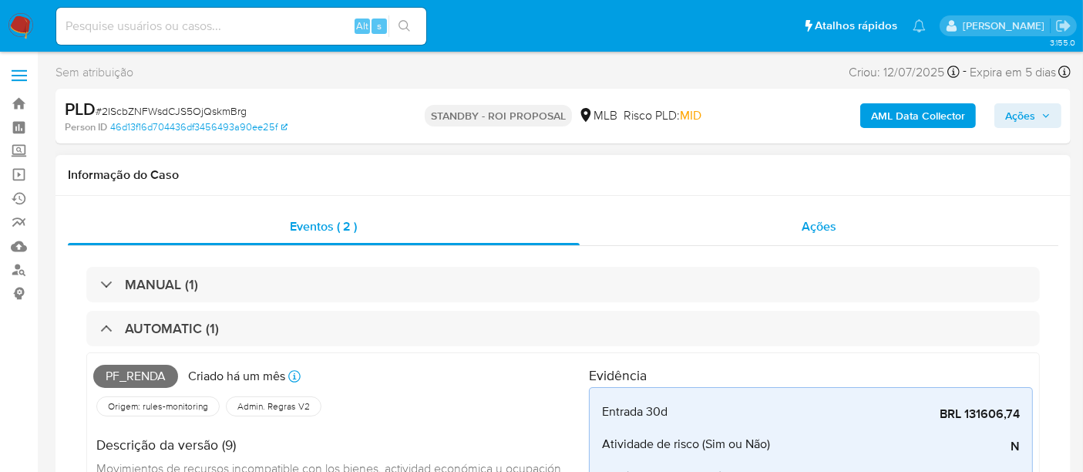
click at [826, 231] on span "Ações" at bounding box center [819, 226] width 35 height 18
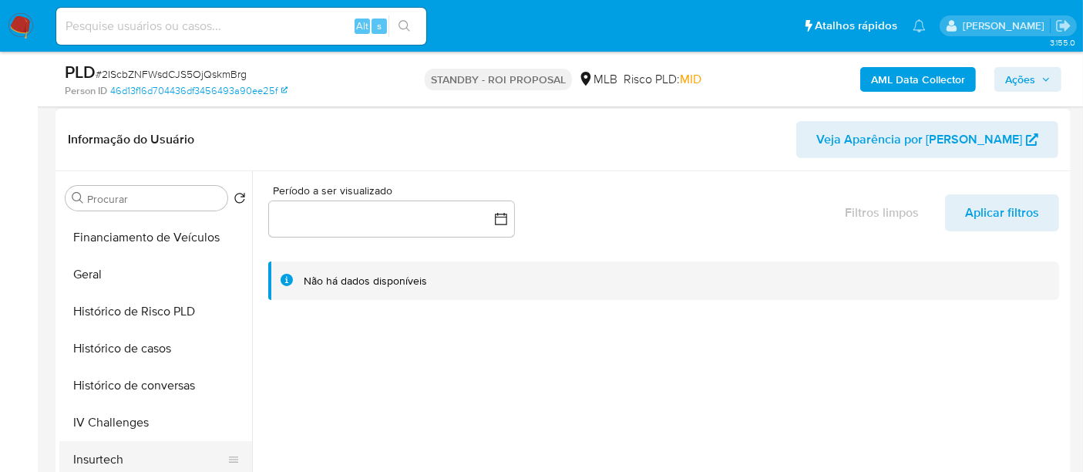
scroll to position [513, 0]
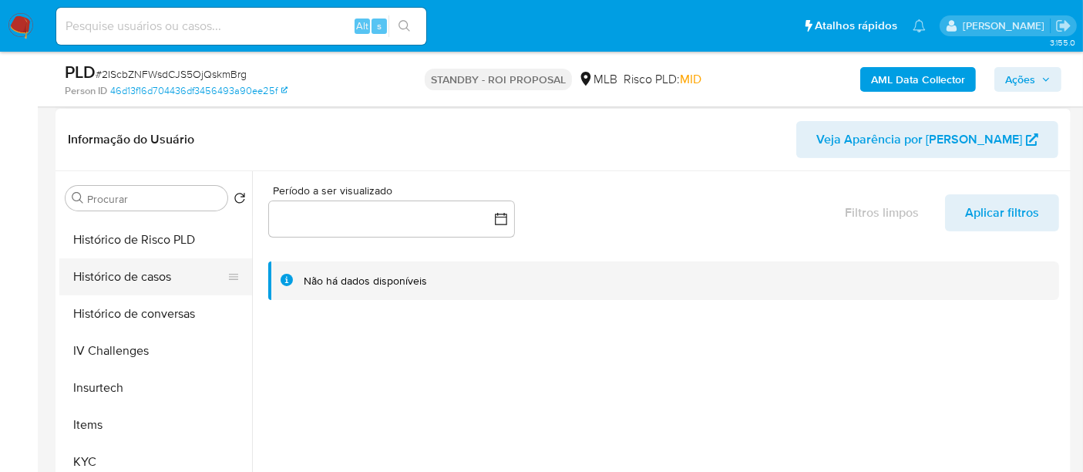
click at [127, 283] on button "Histórico de casos" at bounding box center [149, 276] width 180 height 37
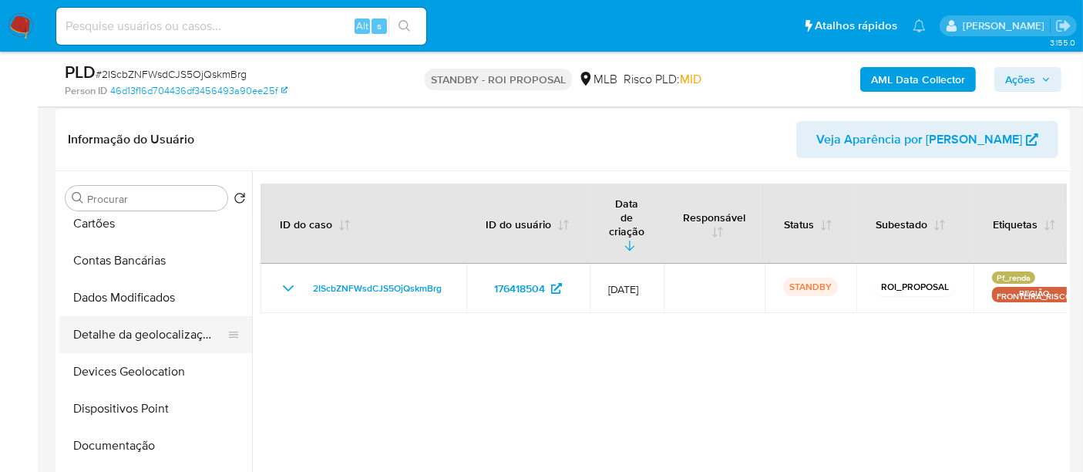
scroll to position [0, 0]
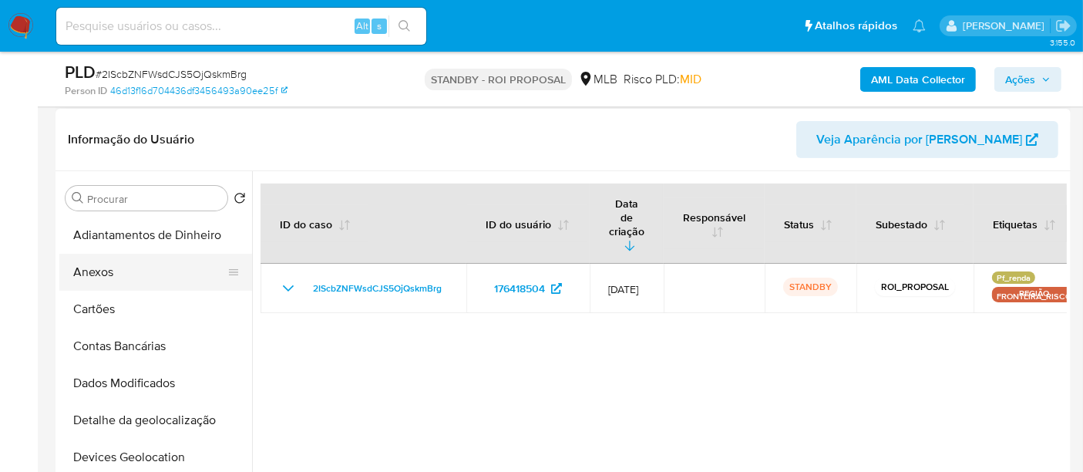
click at [97, 277] on button "Anexos" at bounding box center [149, 272] width 180 height 37
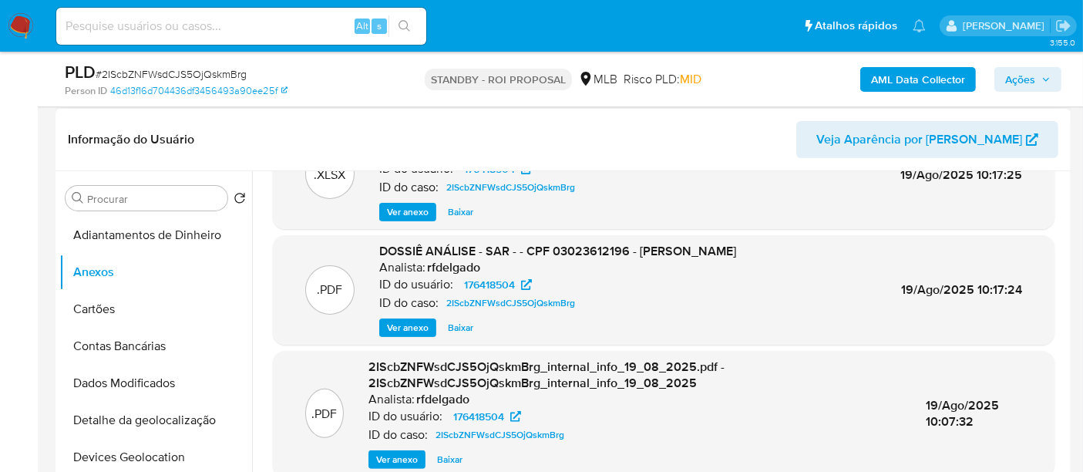
scroll to position [86, 0]
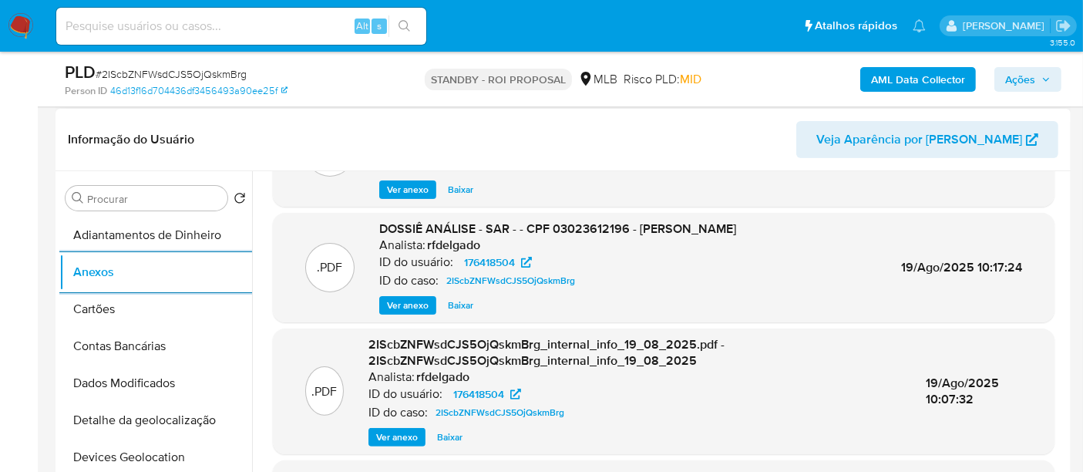
click at [406, 305] on span "Ver anexo" at bounding box center [408, 305] width 42 height 15
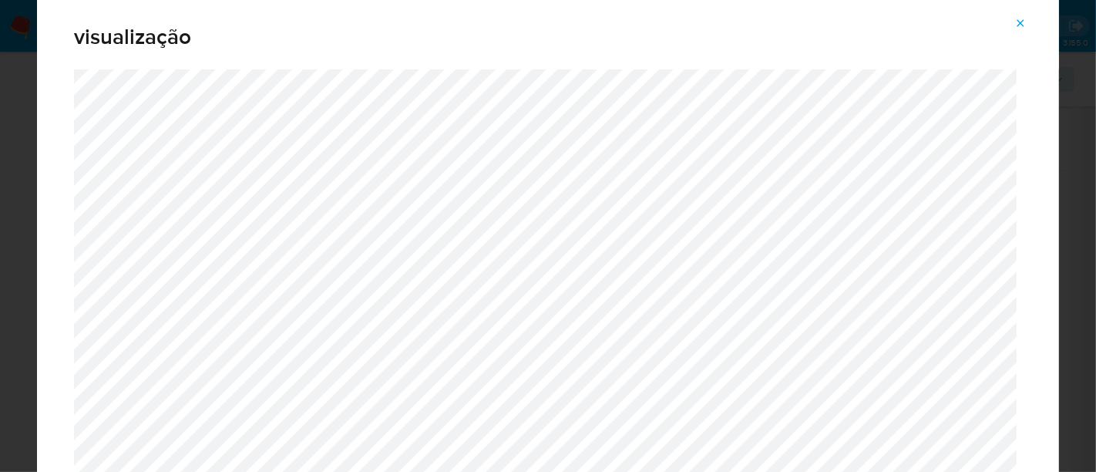
click at [1018, 22] on icon "Attachment preview" at bounding box center [1021, 23] width 12 height 12
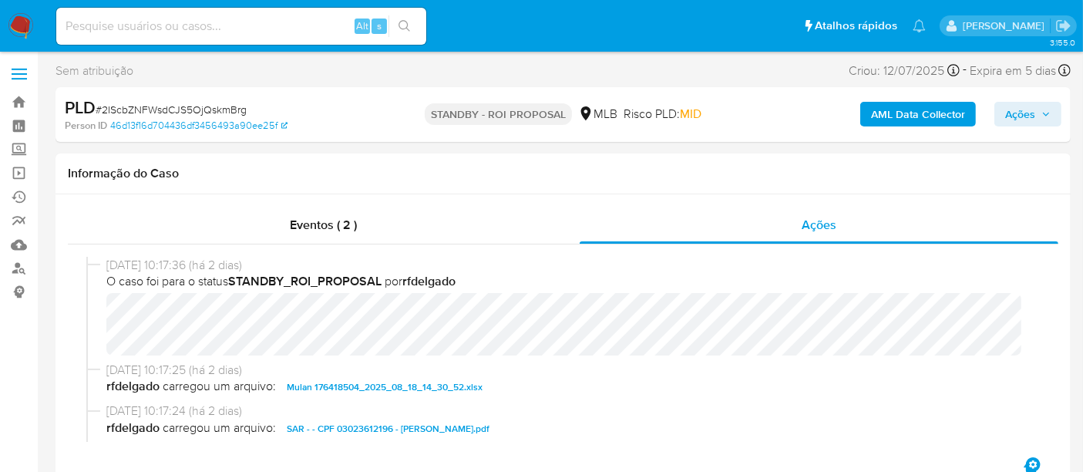
scroll to position [0, 0]
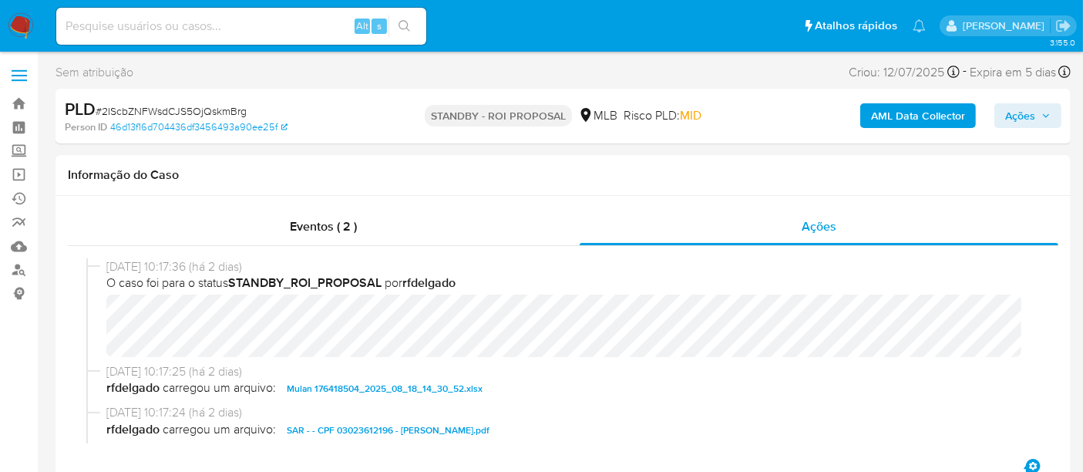
click at [232, 113] on span "# 2IScbZNFWsdCJS5OjQskmBrg" at bounding box center [171, 110] width 151 height 15
click at [231, 112] on span "# 2IScbZNFWsdCJS5OjQskmBrg" at bounding box center [171, 110] width 151 height 15
copy span "2IScbZNFWsdCJS5OjQskmBrg"
click at [220, 32] on input at bounding box center [241, 26] width 370 height 20
click at [189, 25] on input at bounding box center [241, 26] width 370 height 20
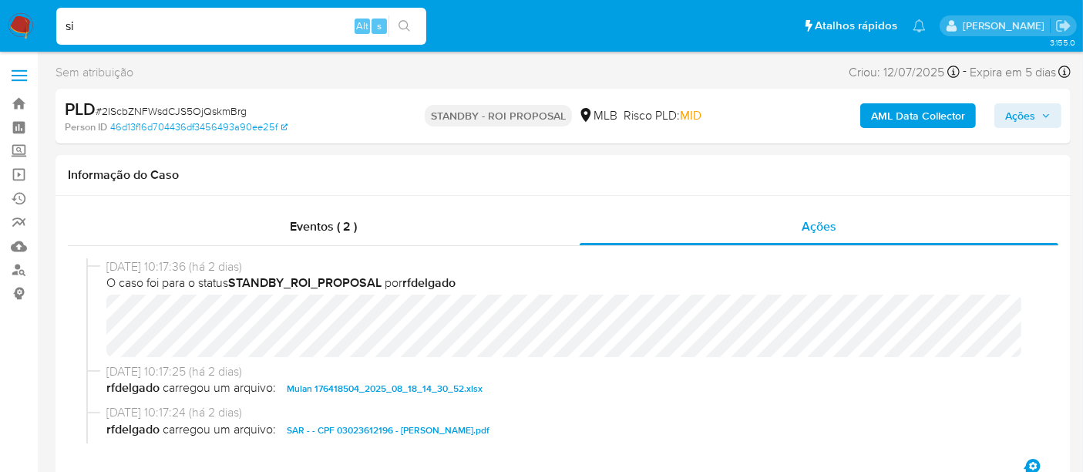
type input "s"
click at [208, 25] on input at bounding box center [241, 26] width 370 height 20
type input "S"
type input "simonelopes0610@gmail.com"
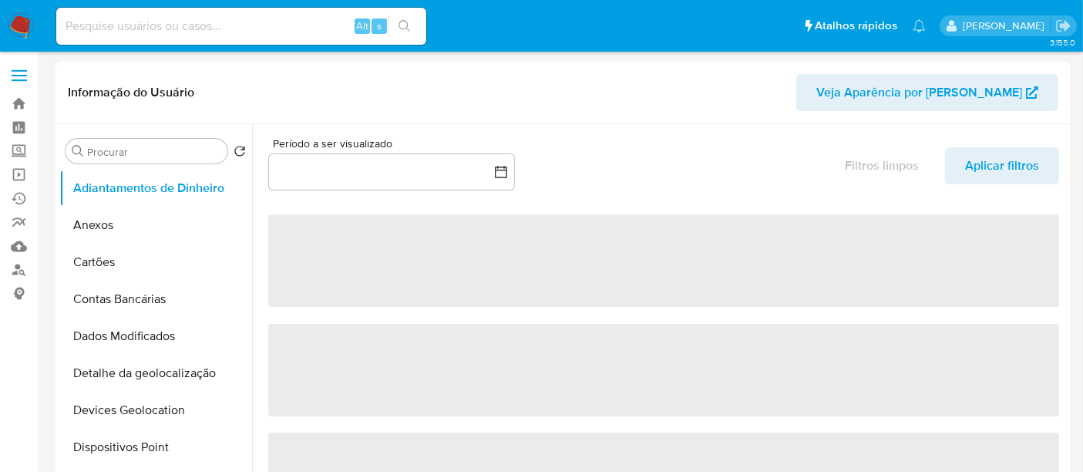
select select "10"
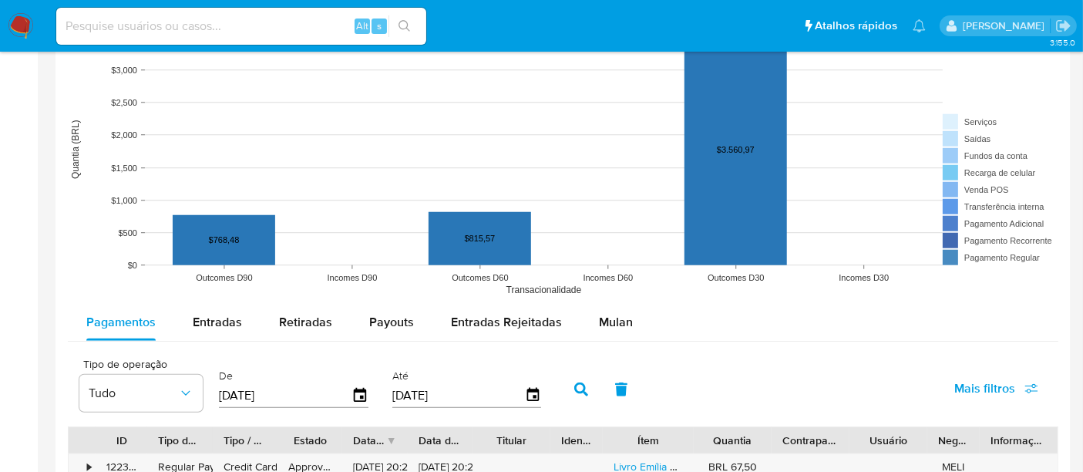
scroll to position [1199, 0]
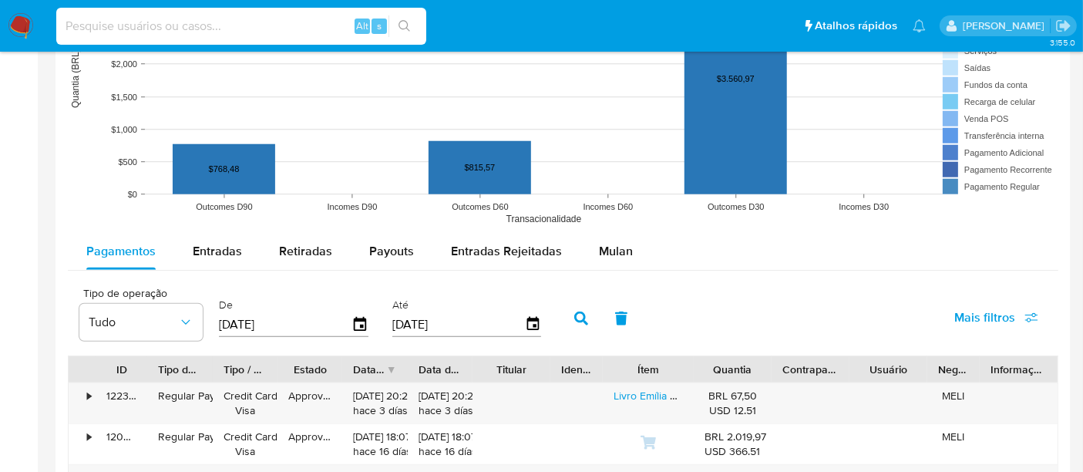
click at [261, 22] on input at bounding box center [241, 26] width 370 height 20
click at [139, 27] on input "renatolopesfilo1011@gmail.com" at bounding box center [241, 26] width 370 height 20
type input "renatolopesfilho1011@gmail.com"
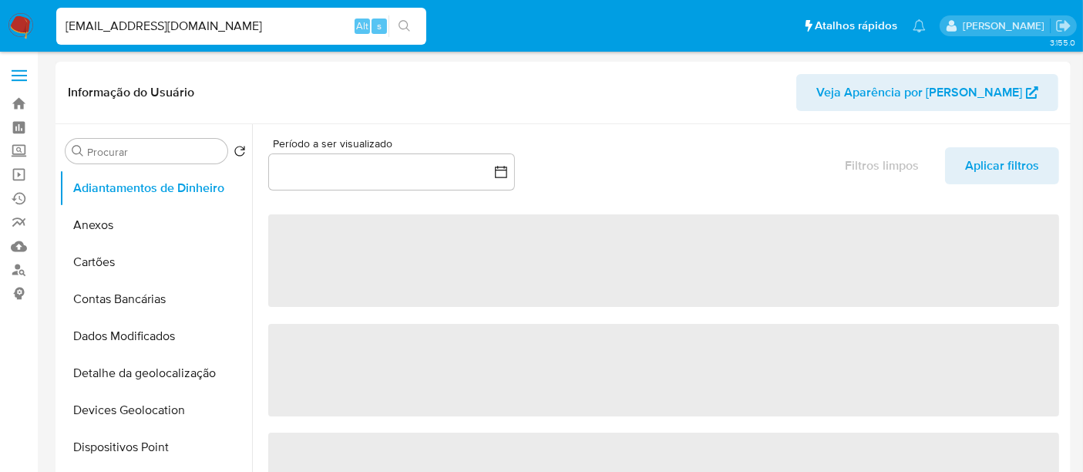
select select "10"
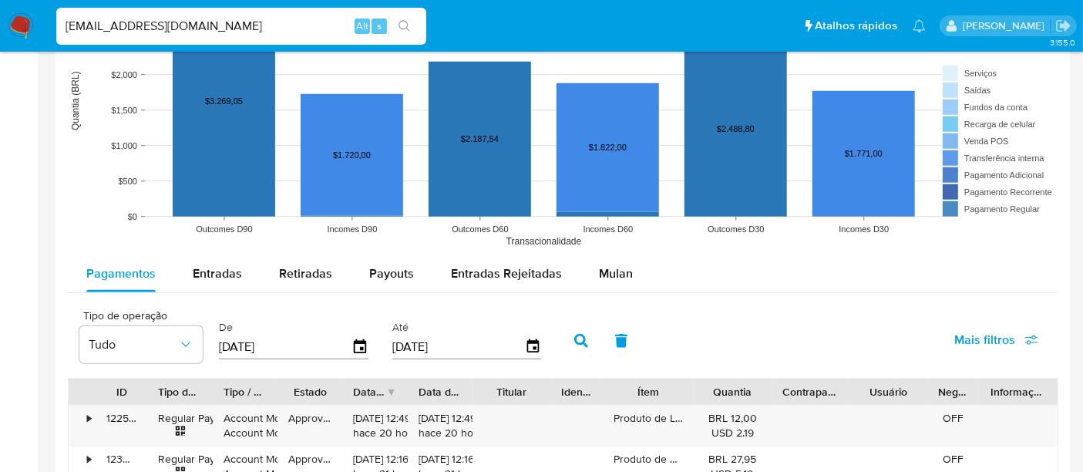
scroll to position [1284, 0]
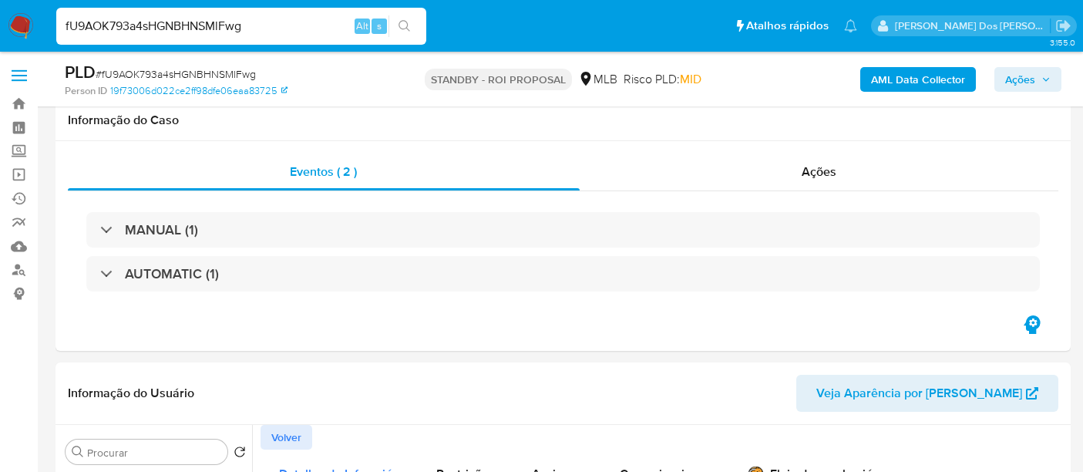
select select "10"
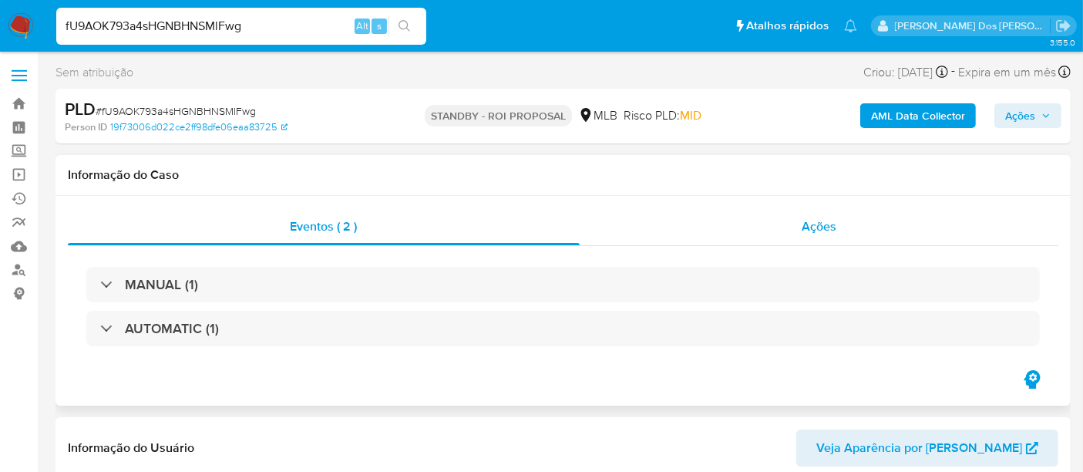
click at [825, 219] on span "Ações" at bounding box center [819, 226] width 35 height 18
